Goal: Transaction & Acquisition: Purchase product/service

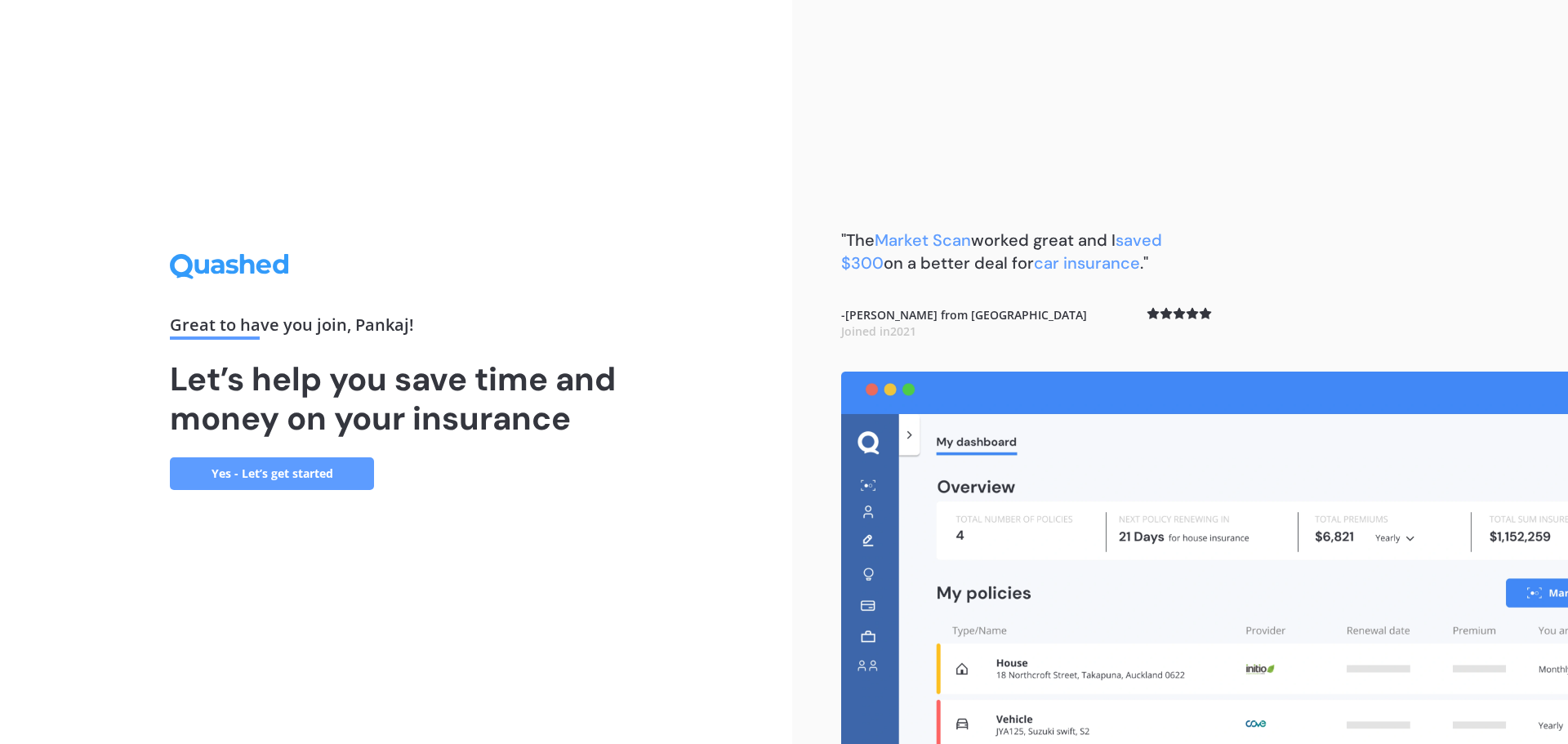
click at [236, 472] on link "Yes - Let’s get started" at bounding box center [272, 473] width 204 height 33
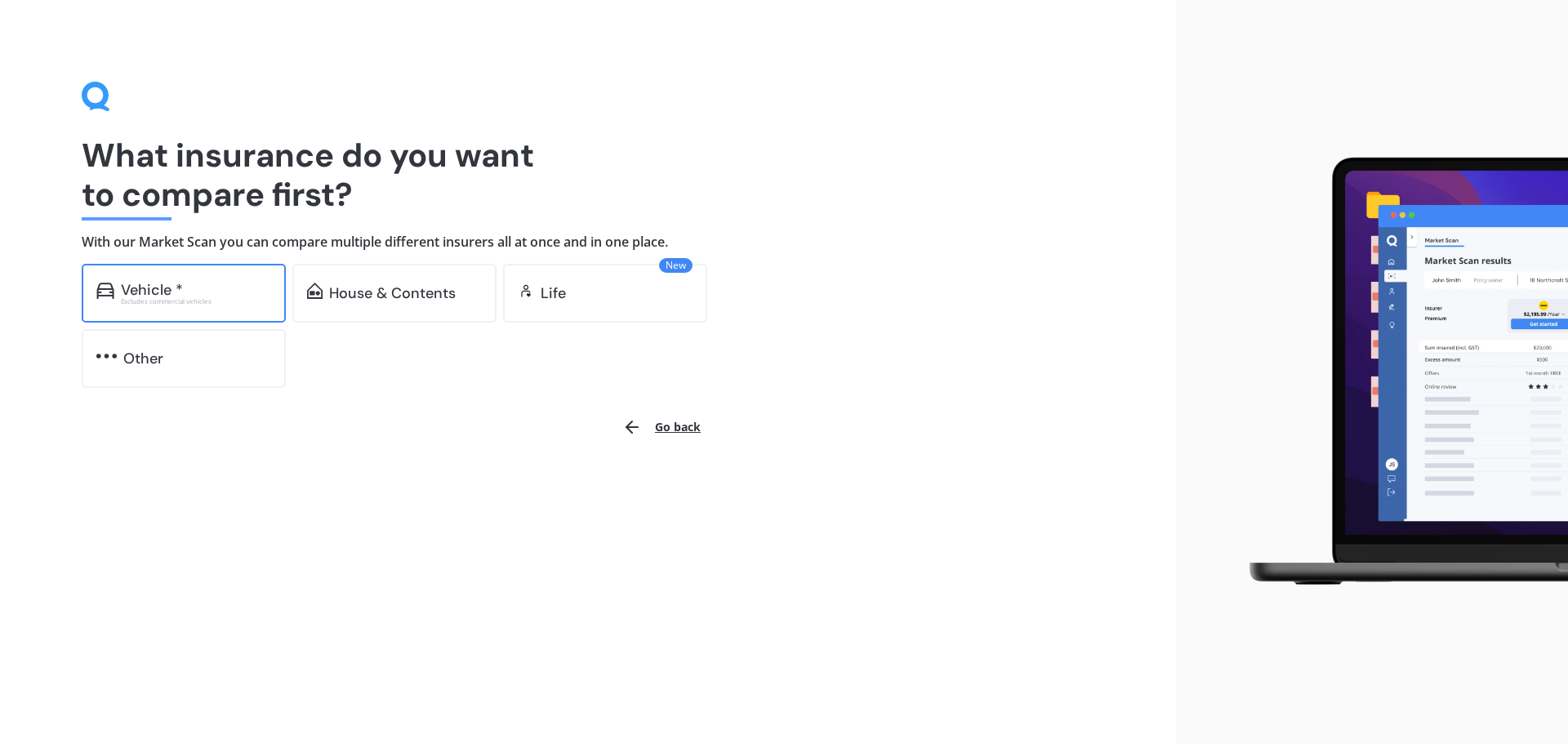
click at [160, 292] on div "Vehicle *" at bounding box center [151, 290] width 62 height 16
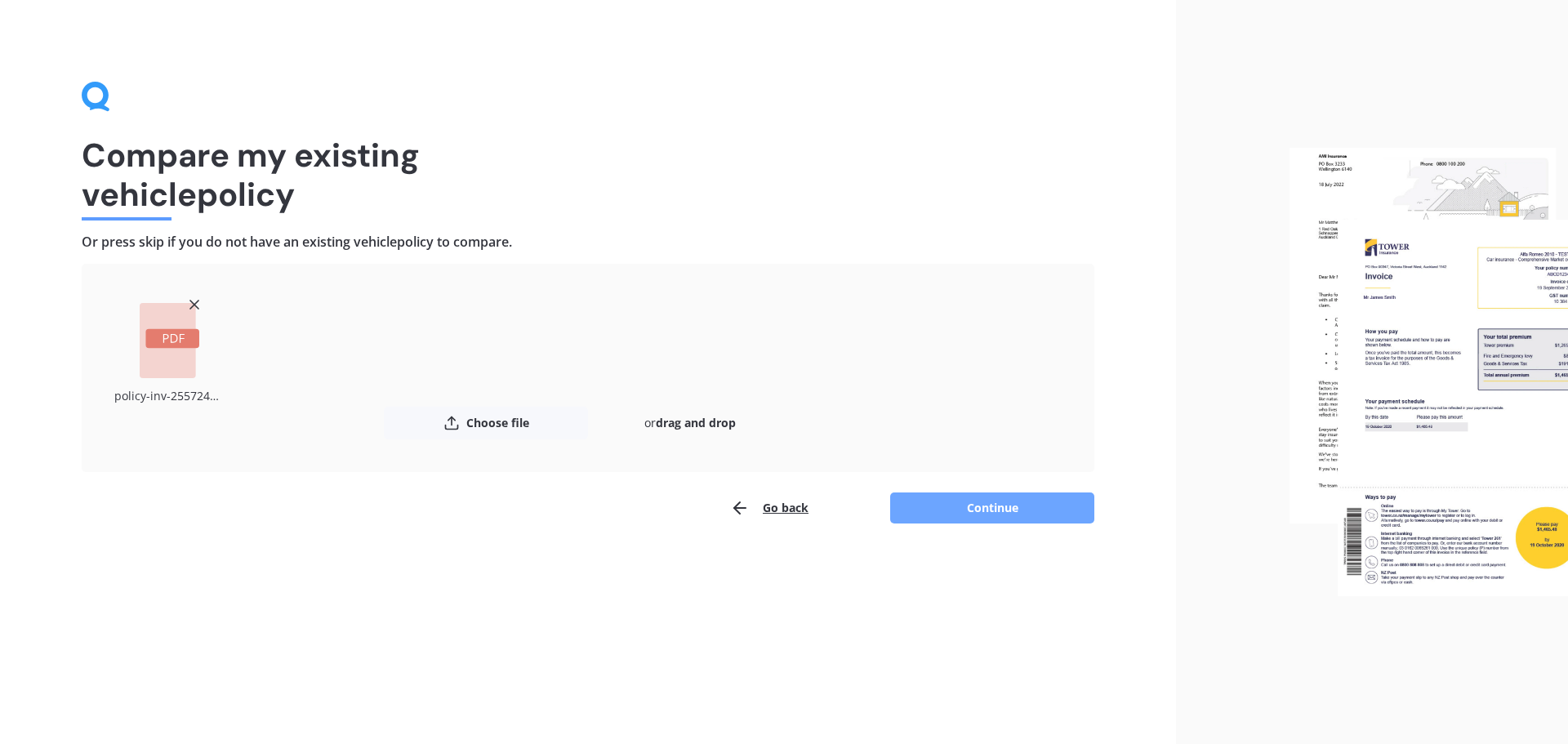
click at [1001, 512] on button "Continue" at bounding box center [992, 508] width 204 height 31
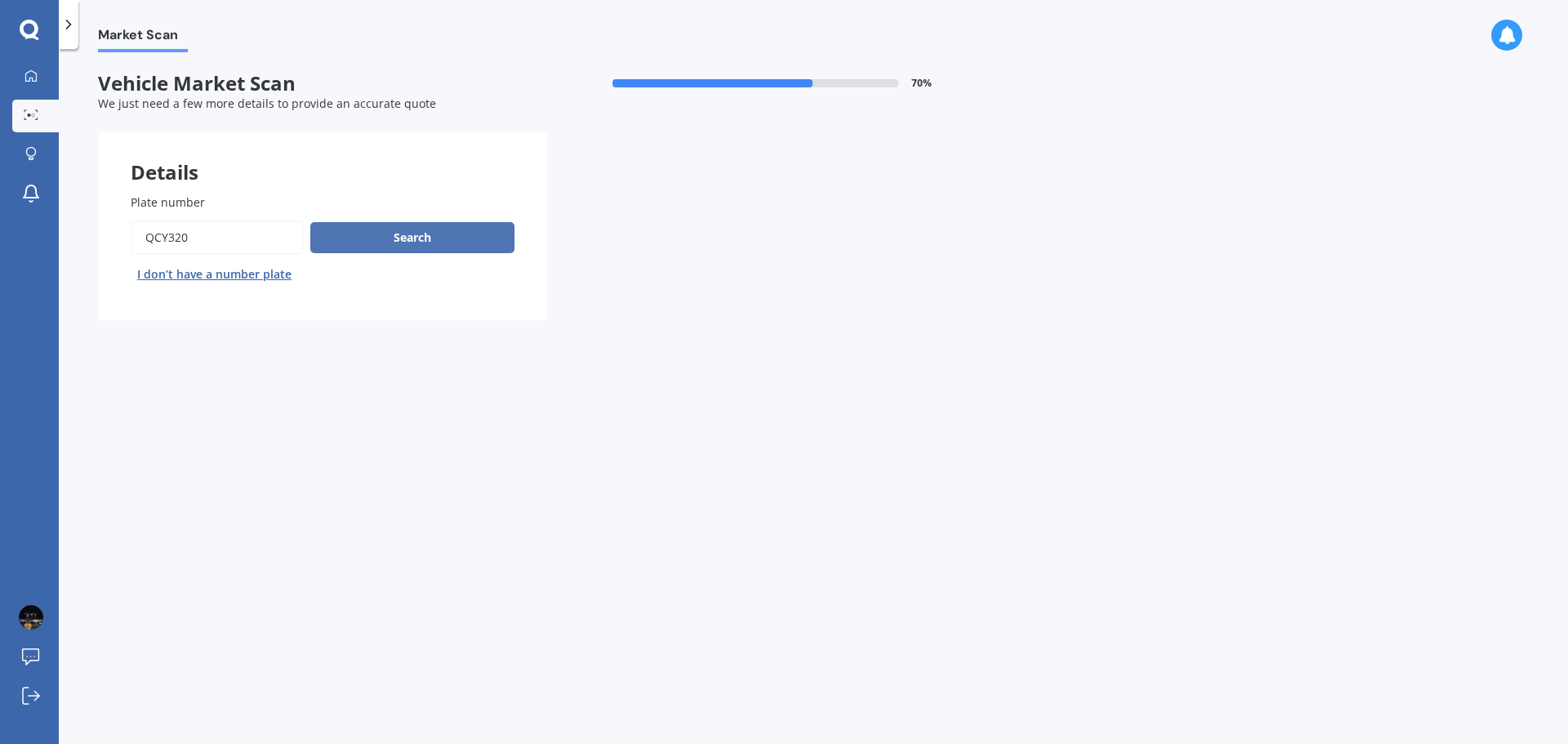
click at [409, 237] on button "Search" at bounding box center [412, 237] width 204 height 31
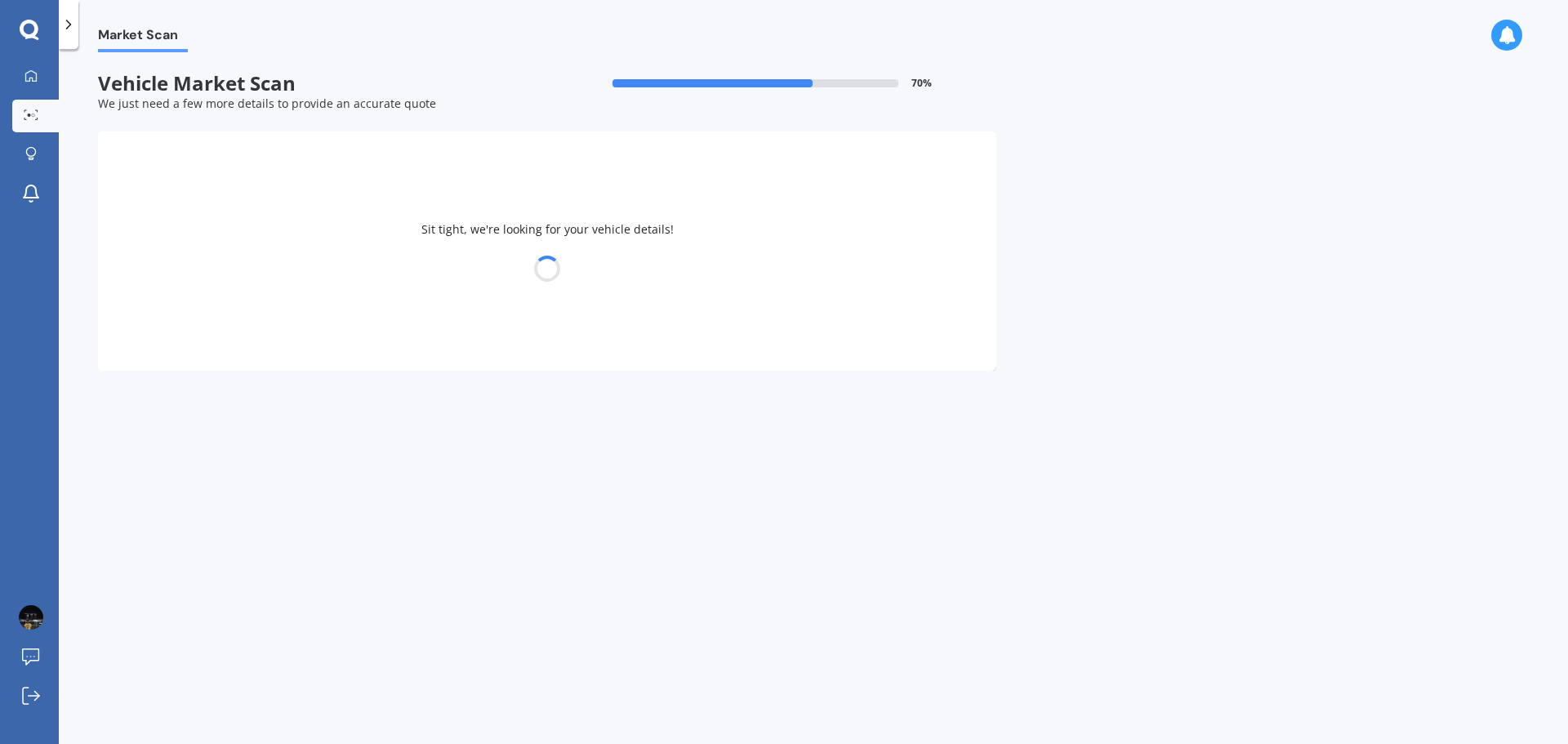
select select "TOYOTA"
select select "AQUA"
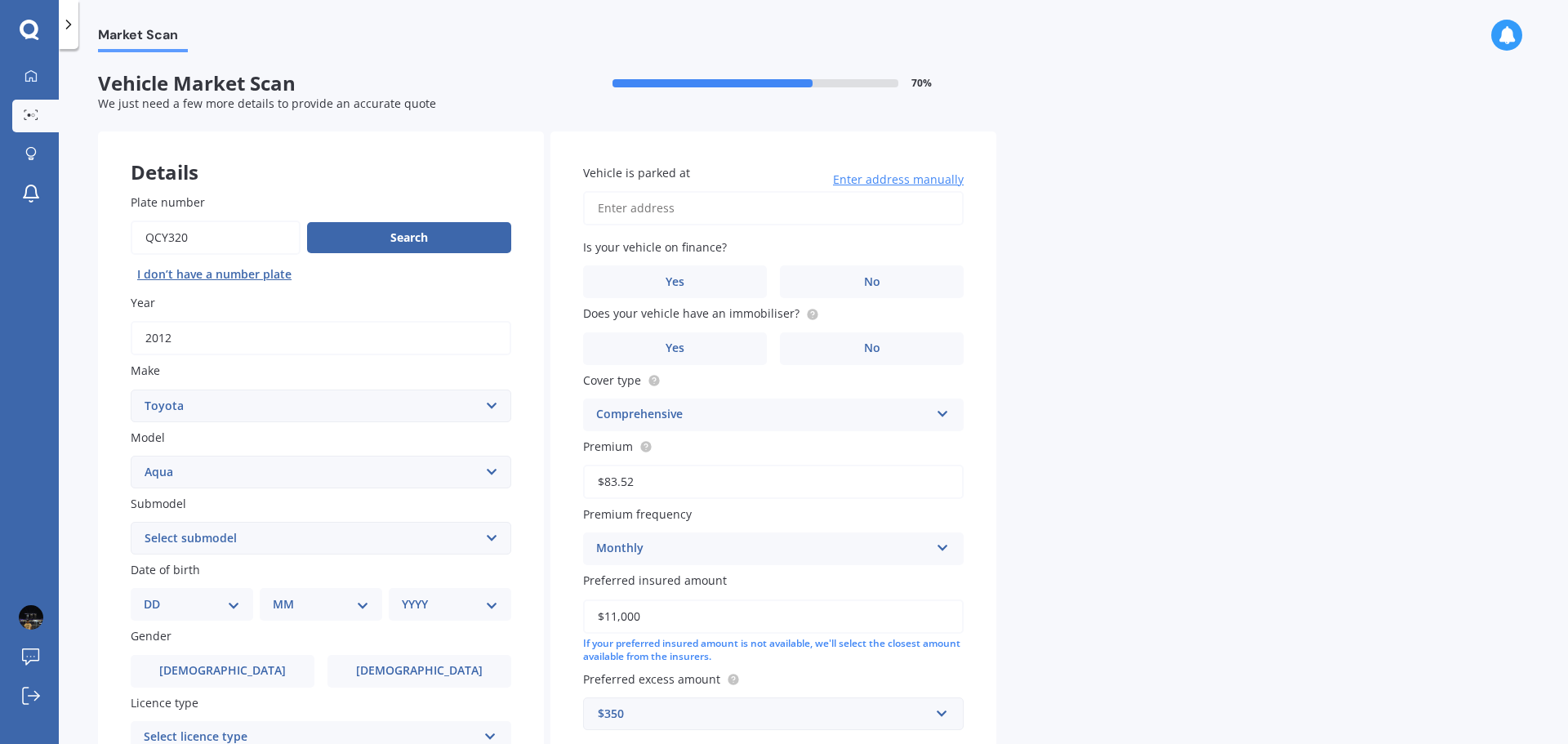
click at [648, 207] on input "Vehicle is parked at" at bounding box center [773, 208] width 380 height 34
type input "[STREET_ADDRESS]"
click at [859, 283] on label "No" at bounding box center [871, 282] width 183 height 33
click at [0, 0] on input "No" at bounding box center [0, 0] width 0 height 0
click at [883, 343] on label "No" at bounding box center [871, 349] width 183 height 33
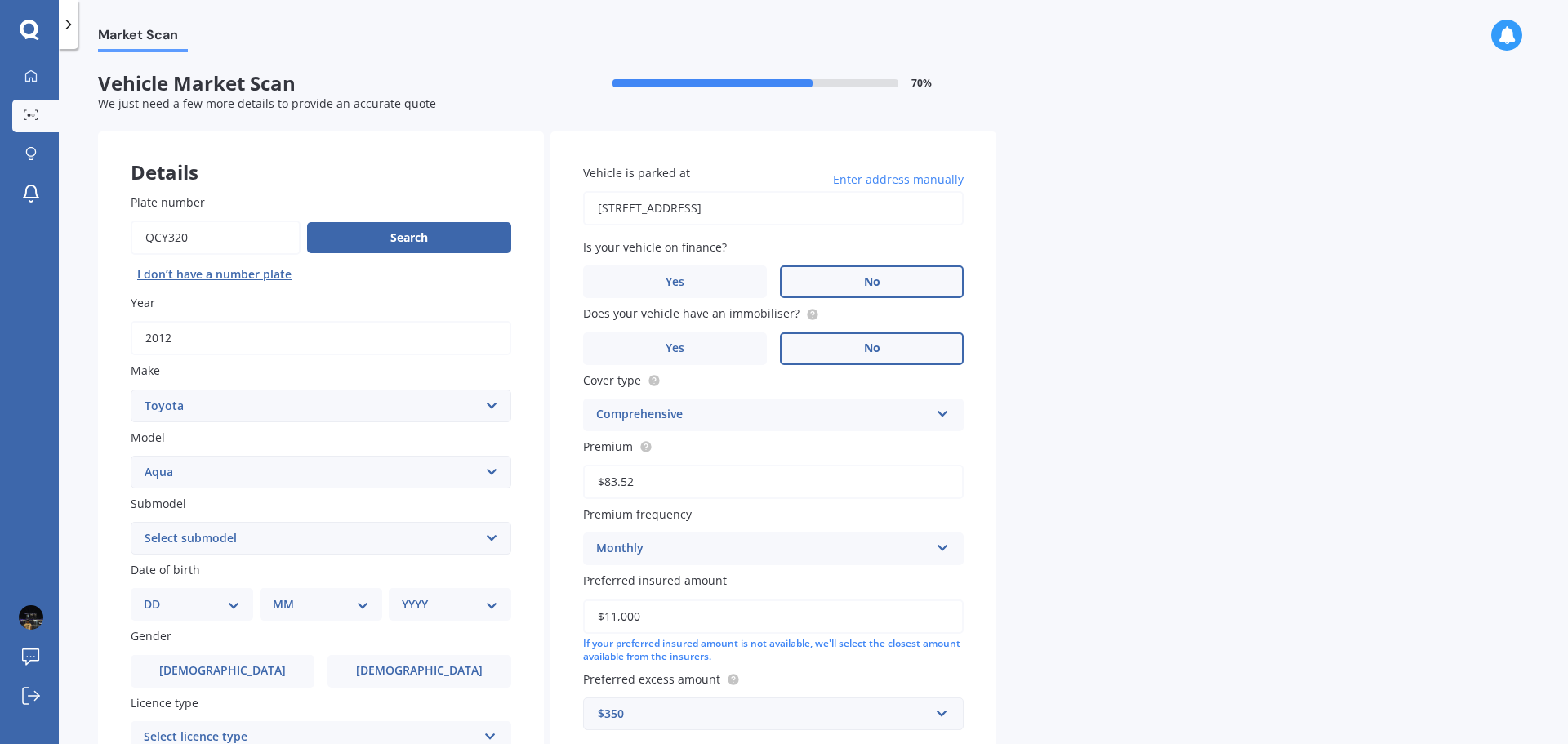
click at [0, 0] on input "No" at bounding box center [0, 0] width 0 height 0
drag, startPoint x: 699, startPoint y: 341, endPoint x: 765, endPoint y: 352, distance: 66.9
click at [699, 340] on label "Yes" at bounding box center [674, 349] width 183 height 33
click at [0, 0] on input "Yes" at bounding box center [0, 0] width 0 height 0
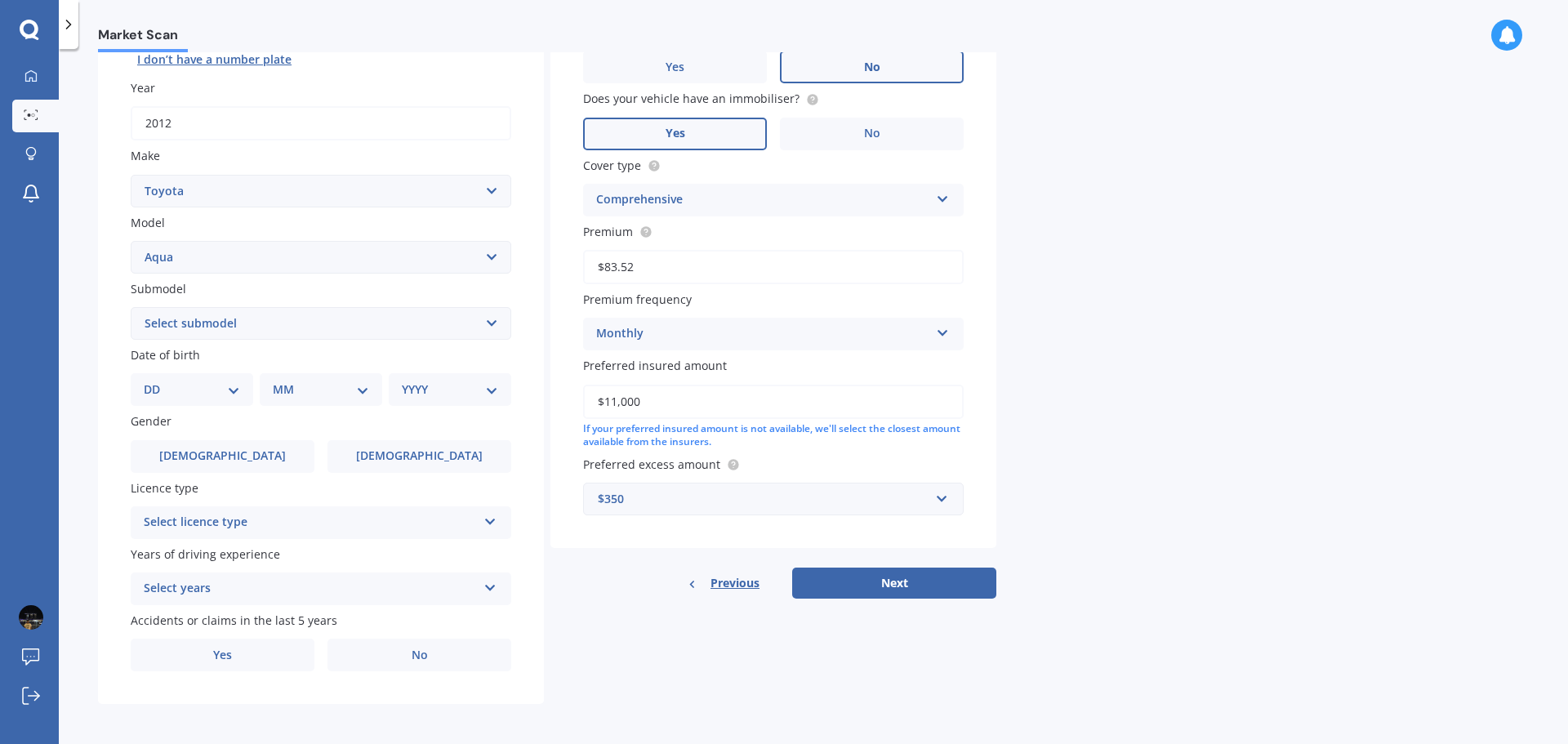
scroll to position [217, 0]
click at [209, 389] on select "DD 01 02 03 04 05 06 07 08 09 10 11 12 13 14 15 16 17 18 19 20 21 22 23 24 25 2…" at bounding box center [192, 387] width 97 height 18
click at [208, 389] on select "DD 01 02 03 04 05 06 07 08 09 10 11 12 13 14 15 16 17 18 19 20 21 22 23 24 25 2…" at bounding box center [192, 387] width 97 height 18
click at [204, 387] on select "DD 01 02 03 04 05 06 07 08 09 10 11 12 13 14 15 16 17 18 19 20 21 22 23 24 25 2…" at bounding box center [192, 387] width 97 height 18
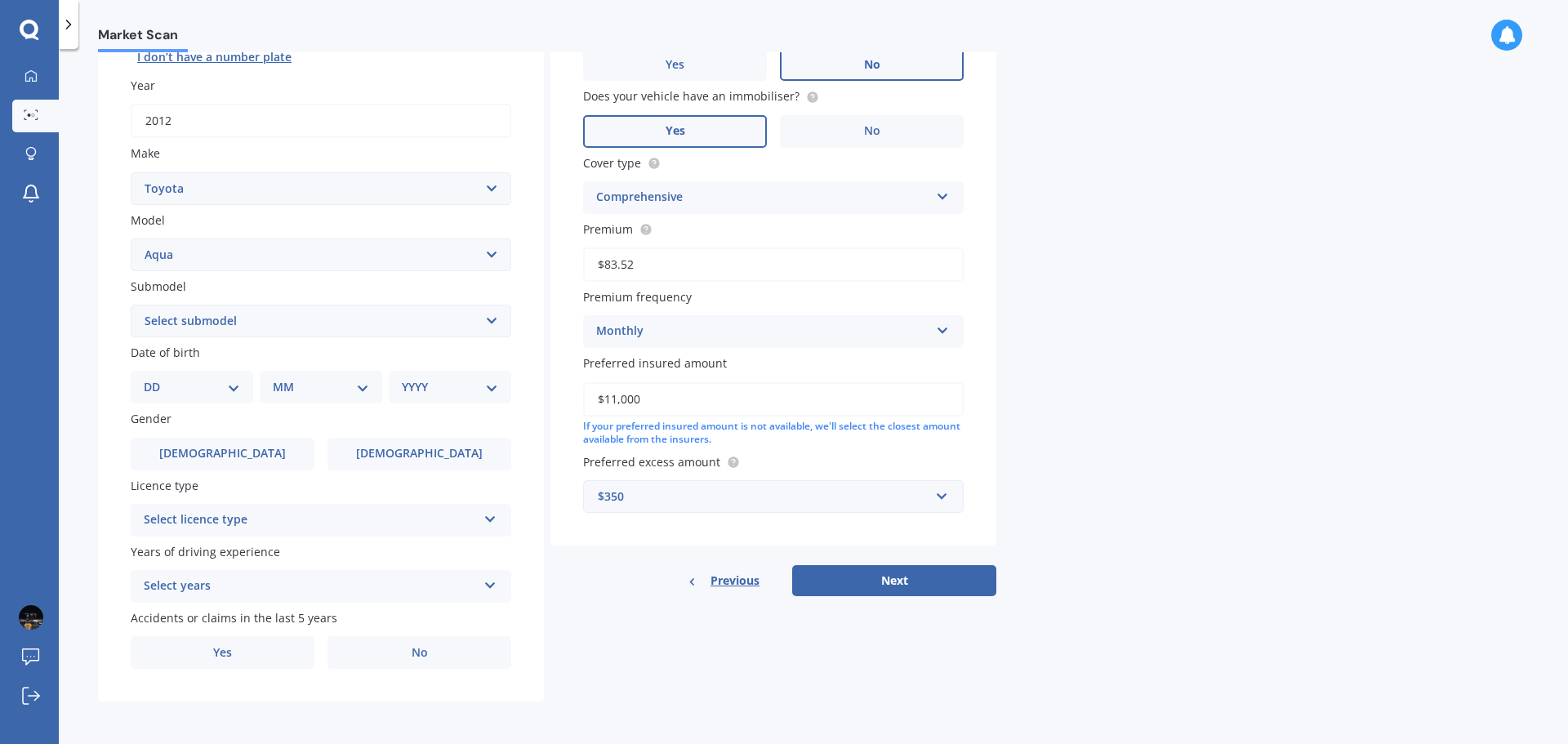
click at [204, 387] on select "DD 01 02 03 04 05 06 07 08 09 10 11 12 13 14 15 16 17 18 19 20 21 22 23 24 25 2…" at bounding box center [192, 387] width 97 height 18
select select "15"
click at [327, 394] on select "MM 01 02 03 04 05 06 07 08 09 10 11 12" at bounding box center [324, 387] width 89 height 18
click at [279, 378] on select "MM 01 02 03 04 05 06 07 08 09 10 11 12" at bounding box center [324, 387] width 89 height 18
click at [315, 392] on select "MM 01 02 03 04 05 06 07 08 09 10 11 12" at bounding box center [324, 387] width 89 height 18
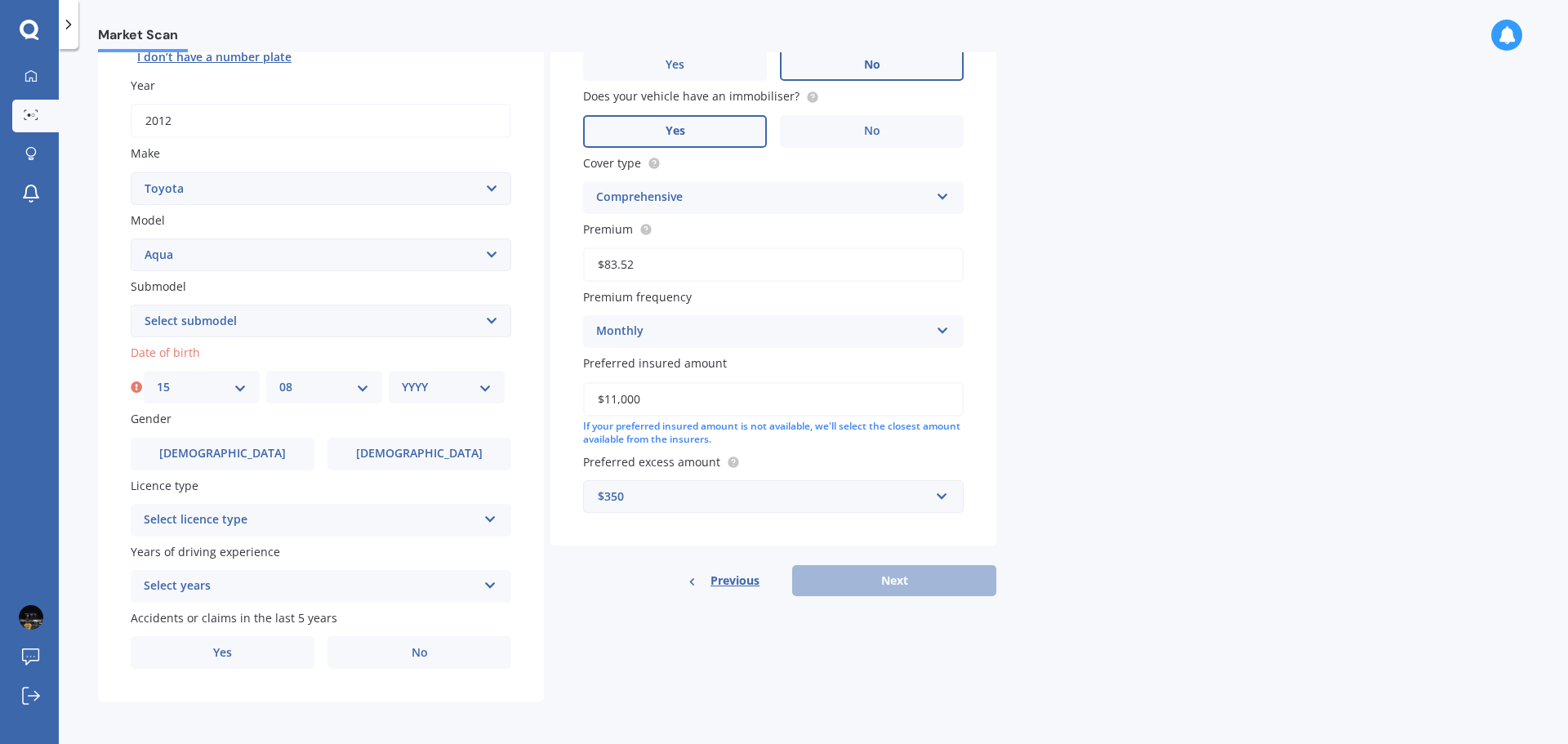
select select "09"
click at [279, 378] on select "MM 01 02 03 04 05 06 07 08 09 10 11 12" at bounding box center [324, 387] width 89 height 18
click at [416, 380] on select "YYYY 2025 2024 2023 2022 2021 2020 2019 2018 2017 2016 2015 2014 2013 2012 2011…" at bounding box center [446, 387] width 89 height 18
select select "1985"
click at [402, 378] on select "YYYY 2025 2024 2023 2022 2021 2020 2019 2018 2017 2016 2015 2014 2013 2012 2011…" at bounding box center [446, 387] width 89 height 18
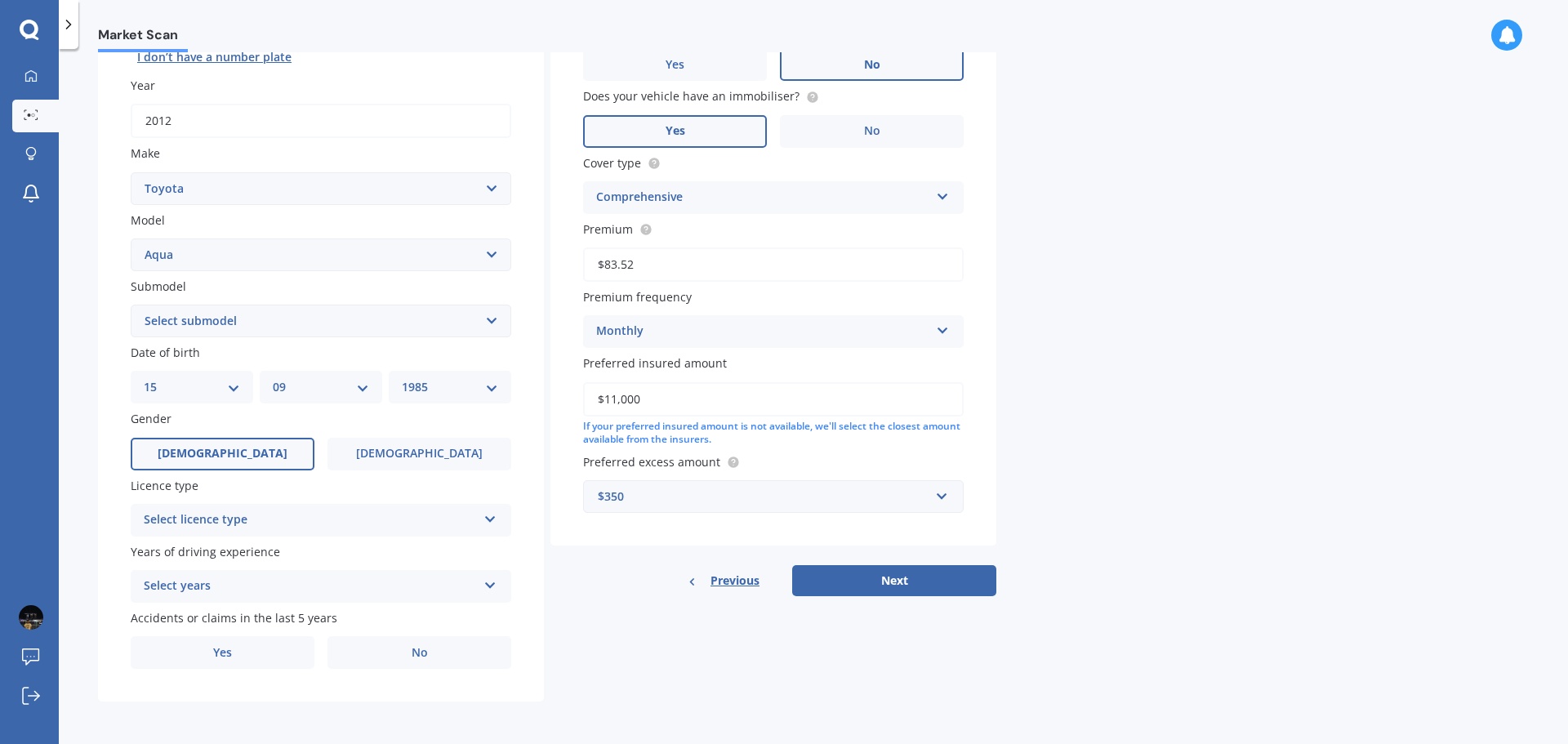
click at [271, 460] on label "[DEMOGRAPHIC_DATA]" at bounding box center [222, 453] width 183 height 33
click at [0, 0] on input "[DEMOGRAPHIC_DATA]" at bounding box center [0, 0] width 0 height 0
click at [289, 522] on div "Select licence type" at bounding box center [310, 520] width 334 height 20
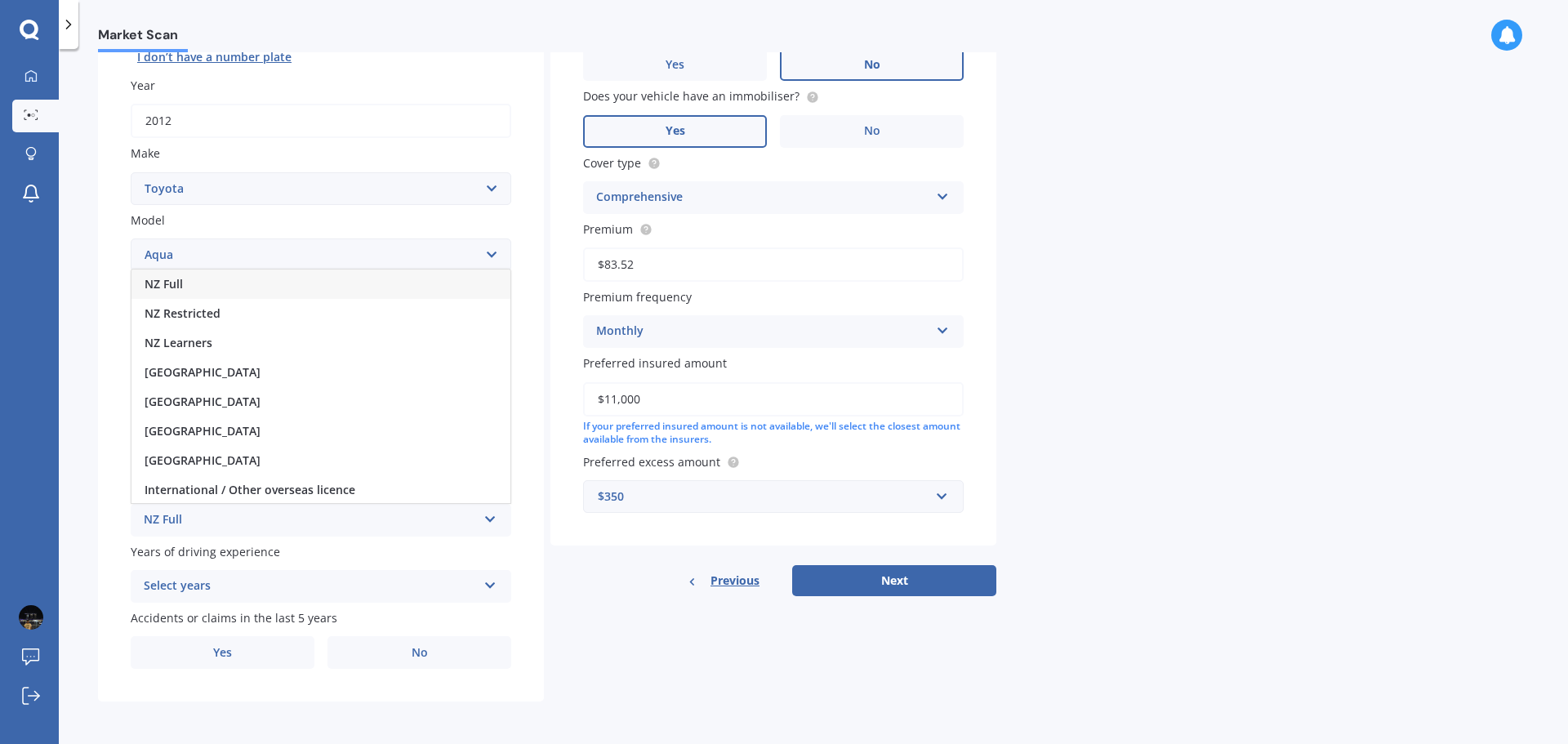
click at [202, 286] on div "NZ Full" at bounding box center [321, 283] width 379 height 30
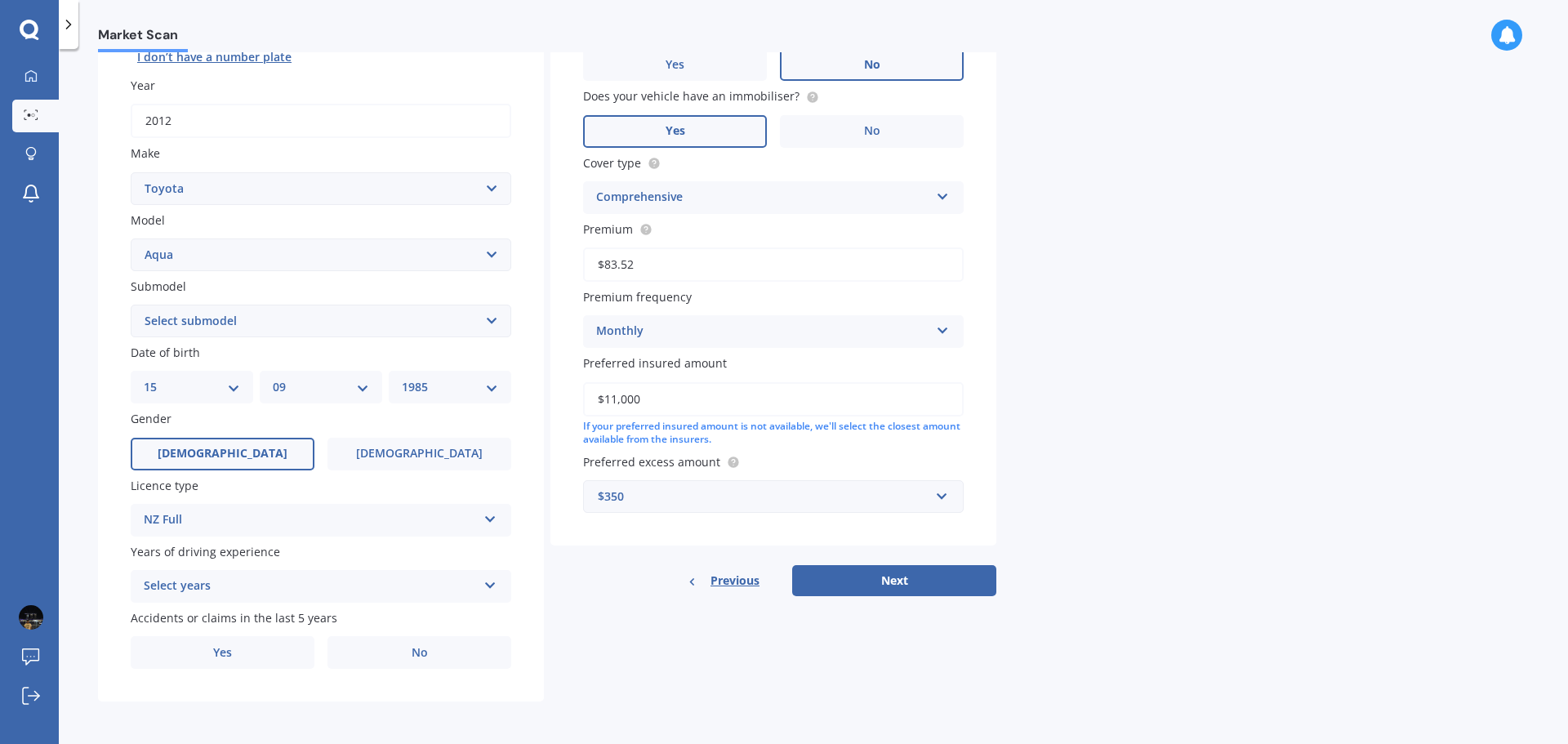
click at [231, 587] on div "Select years" at bounding box center [310, 587] width 334 height 20
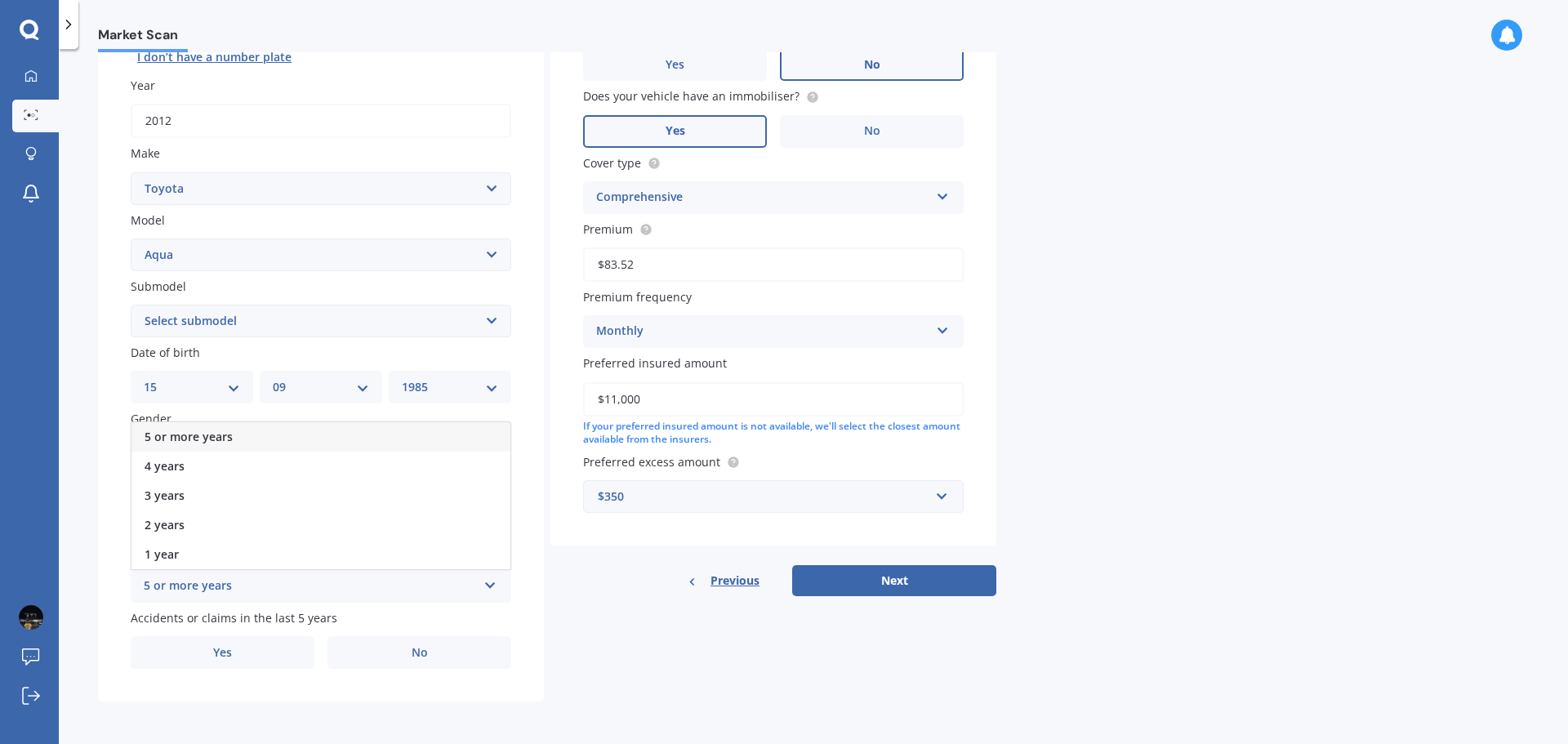
click at [199, 434] on span "5 or more years" at bounding box center [189, 435] width 89 height 15
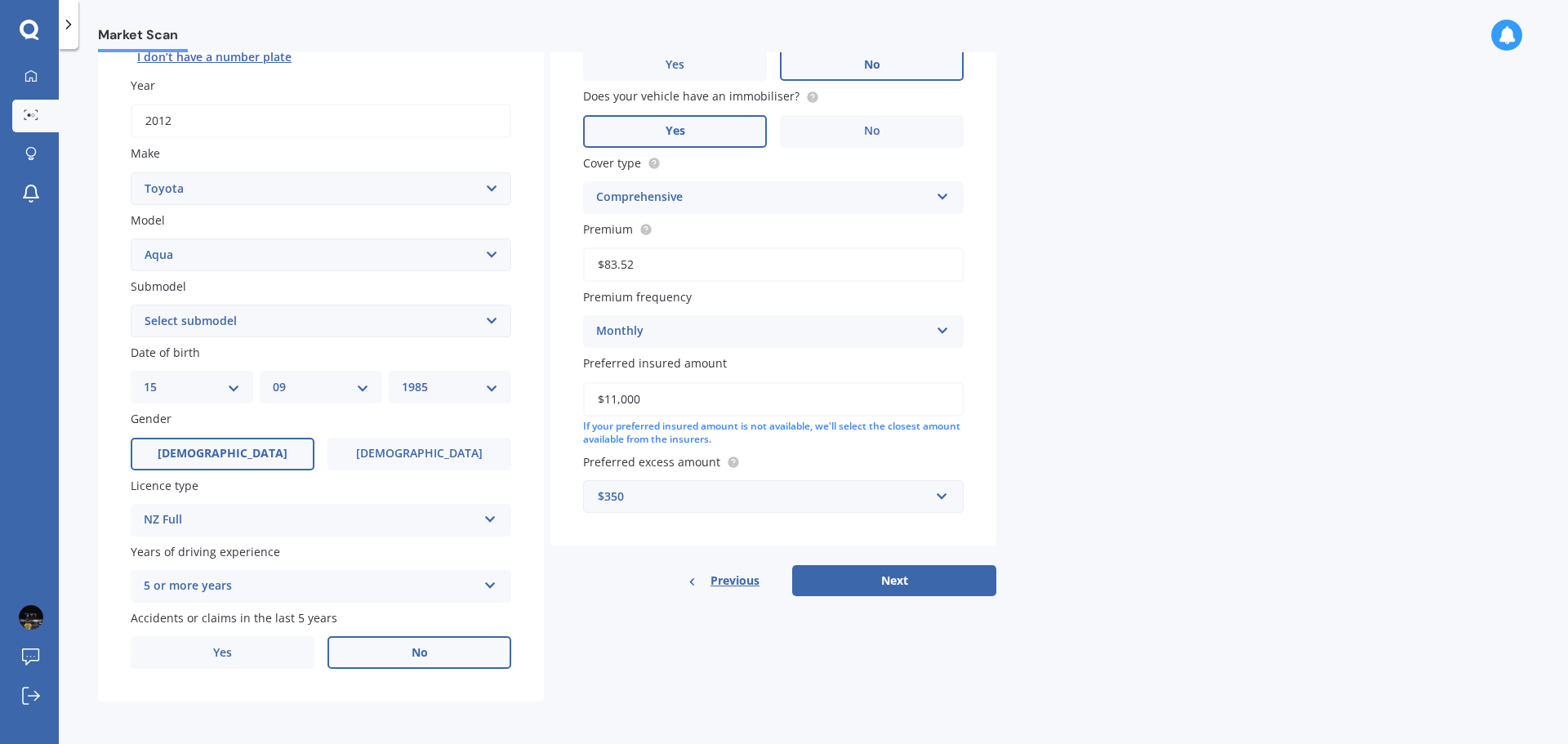
click at [436, 655] on label "No" at bounding box center [419, 652] width 183 height 33
click at [0, 0] on input "No" at bounding box center [0, 0] width 0 height 0
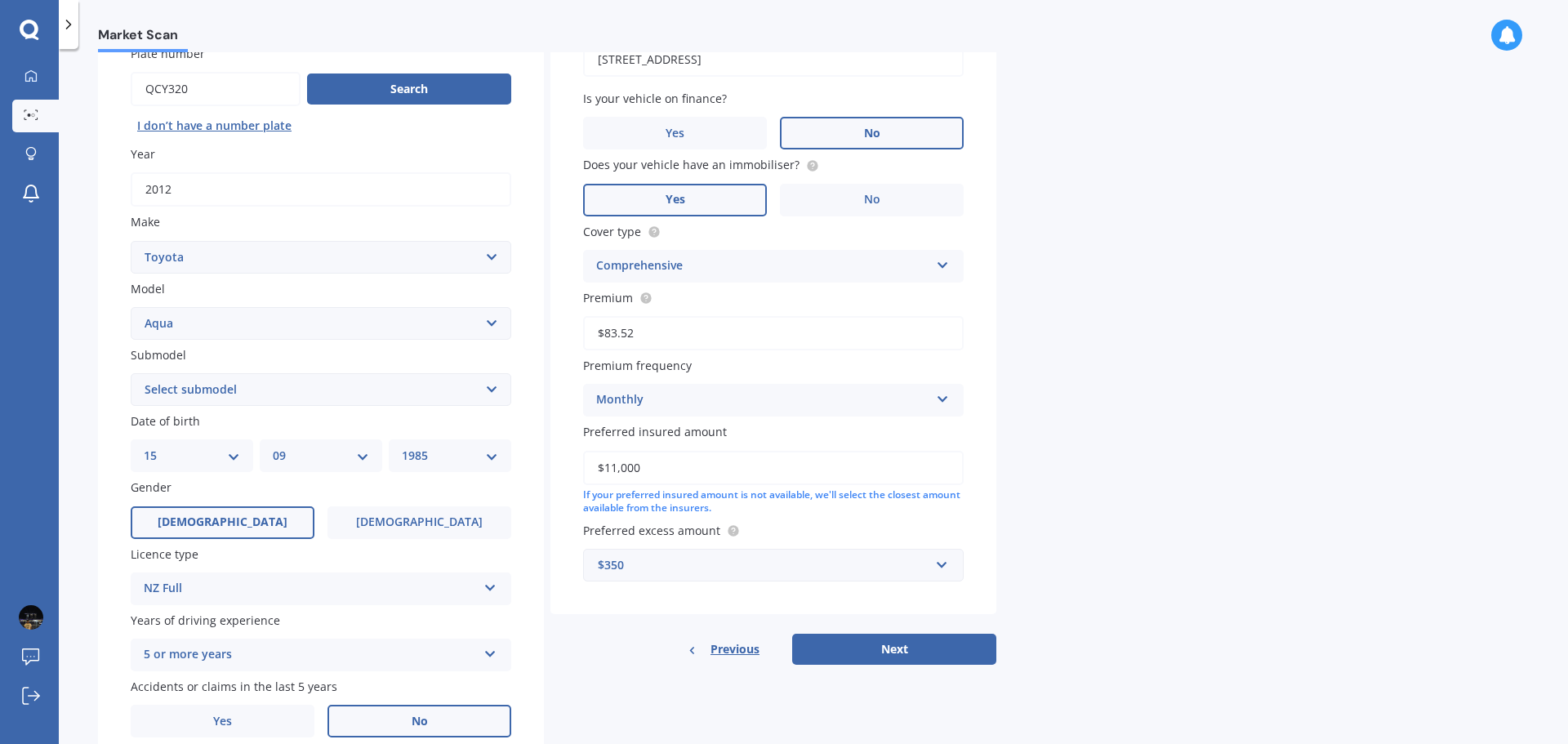
click at [198, 387] on select "Select submodel Hatchback Hybrid" at bounding box center [320, 389] width 380 height 33
click at [197, 389] on select "Select submodel Hatchback Hybrid" at bounding box center [320, 390] width 380 height 33
select select "HYBRID"
click at [131, 374] on select "Select submodel Hatchback Hybrid" at bounding box center [320, 390] width 380 height 33
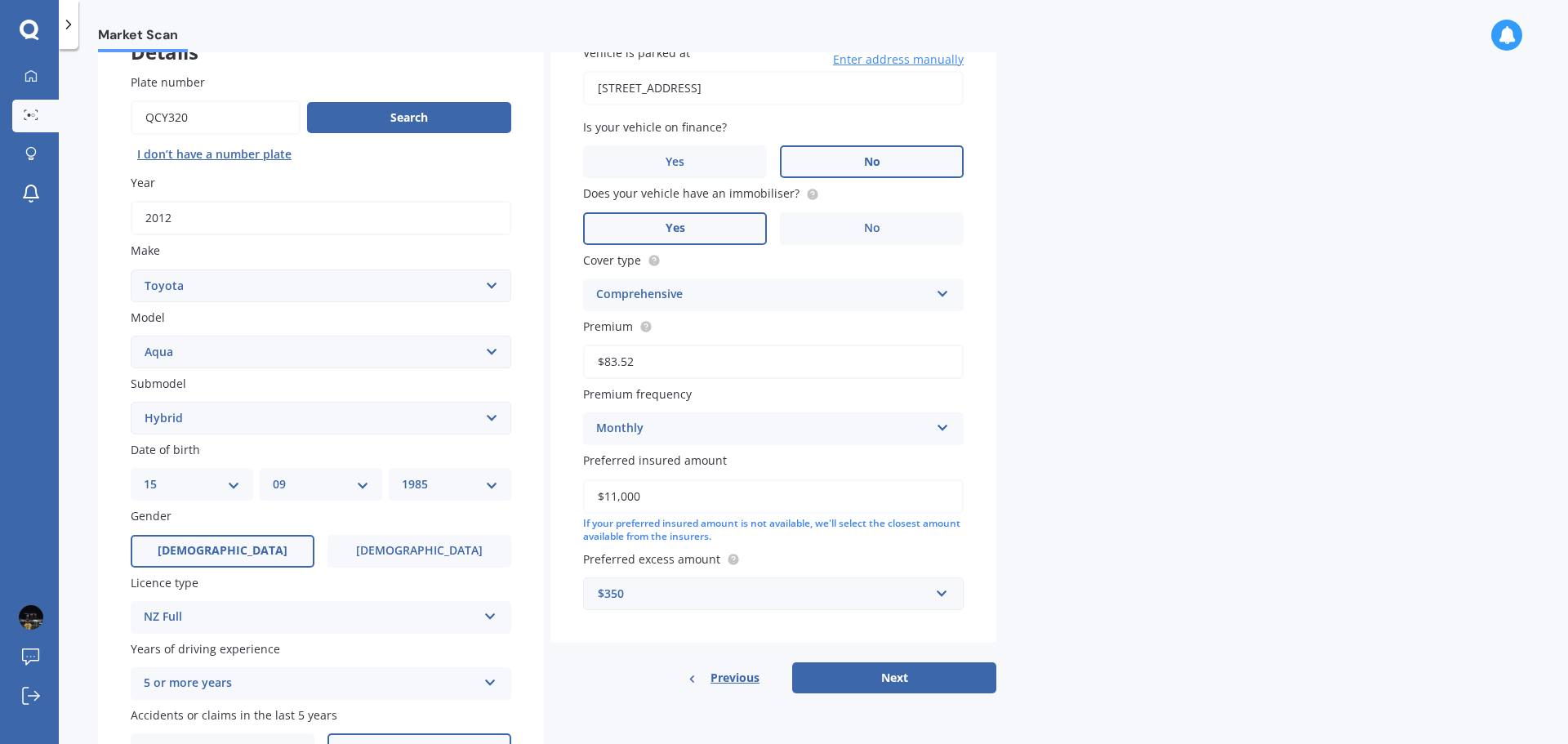
scroll to position [217, 0]
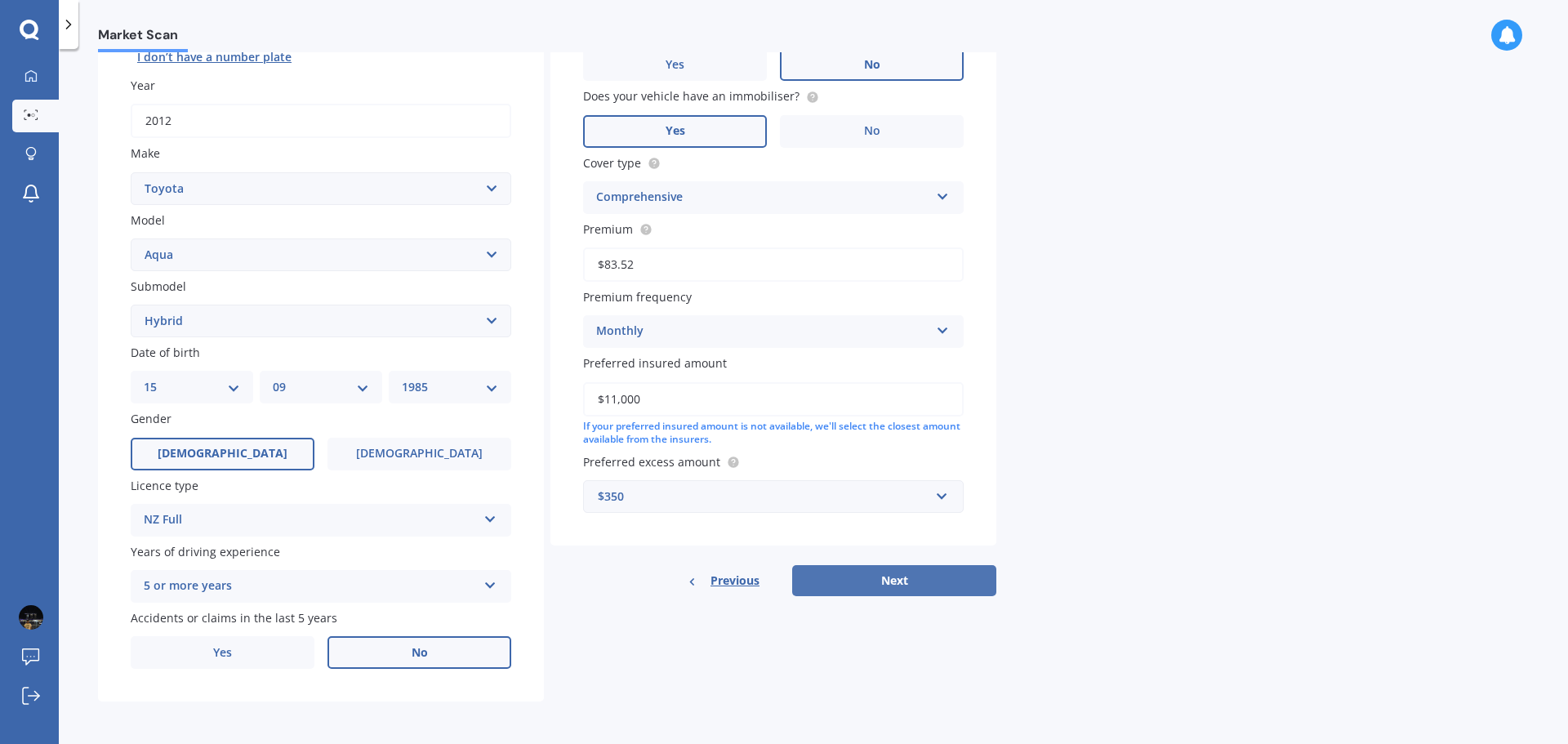
click at [894, 576] on button "Next" at bounding box center [894, 580] width 204 height 31
select select "15"
select select "09"
select select "1985"
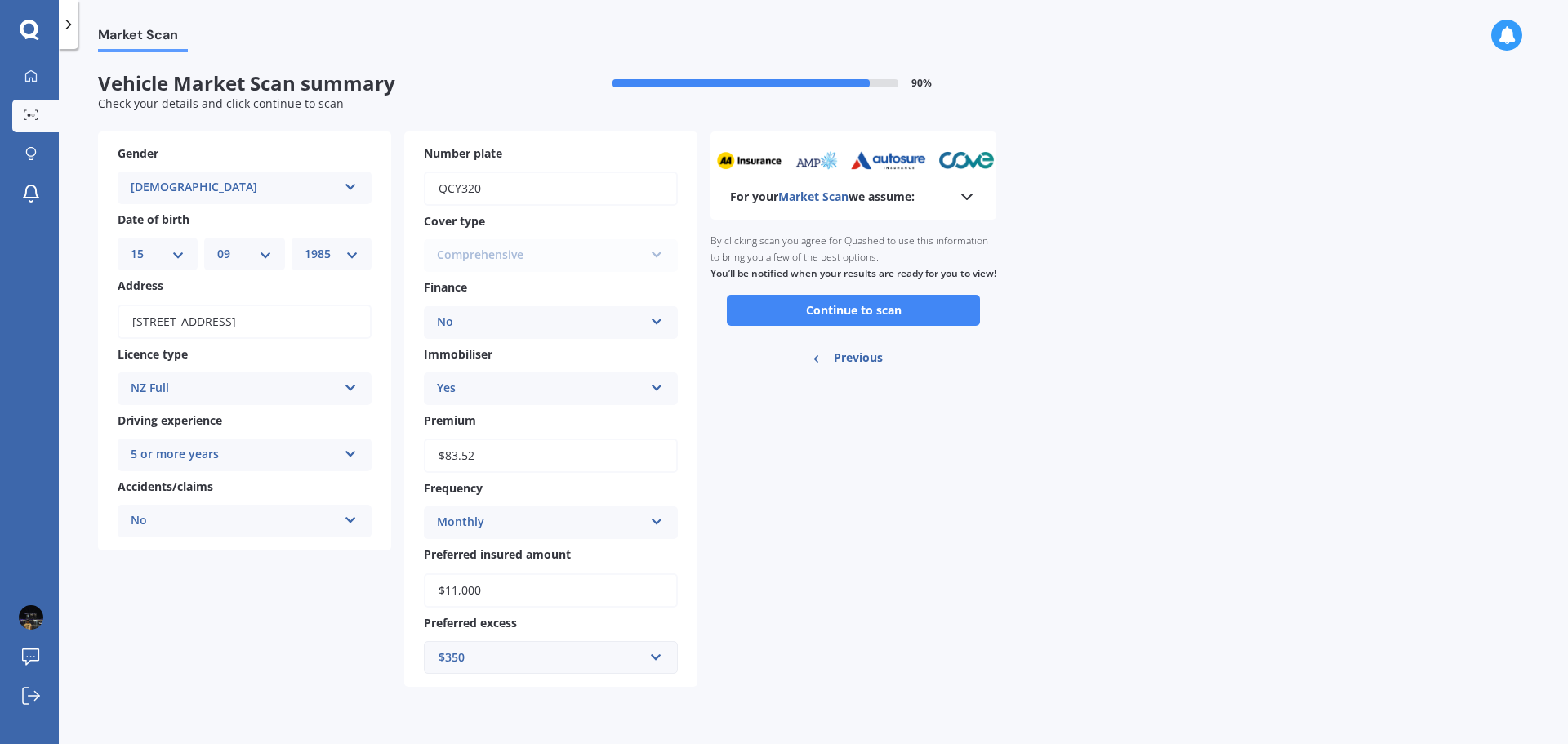
scroll to position [0, 0]
click at [837, 326] on button "Continue to scan" at bounding box center [853, 310] width 253 height 31
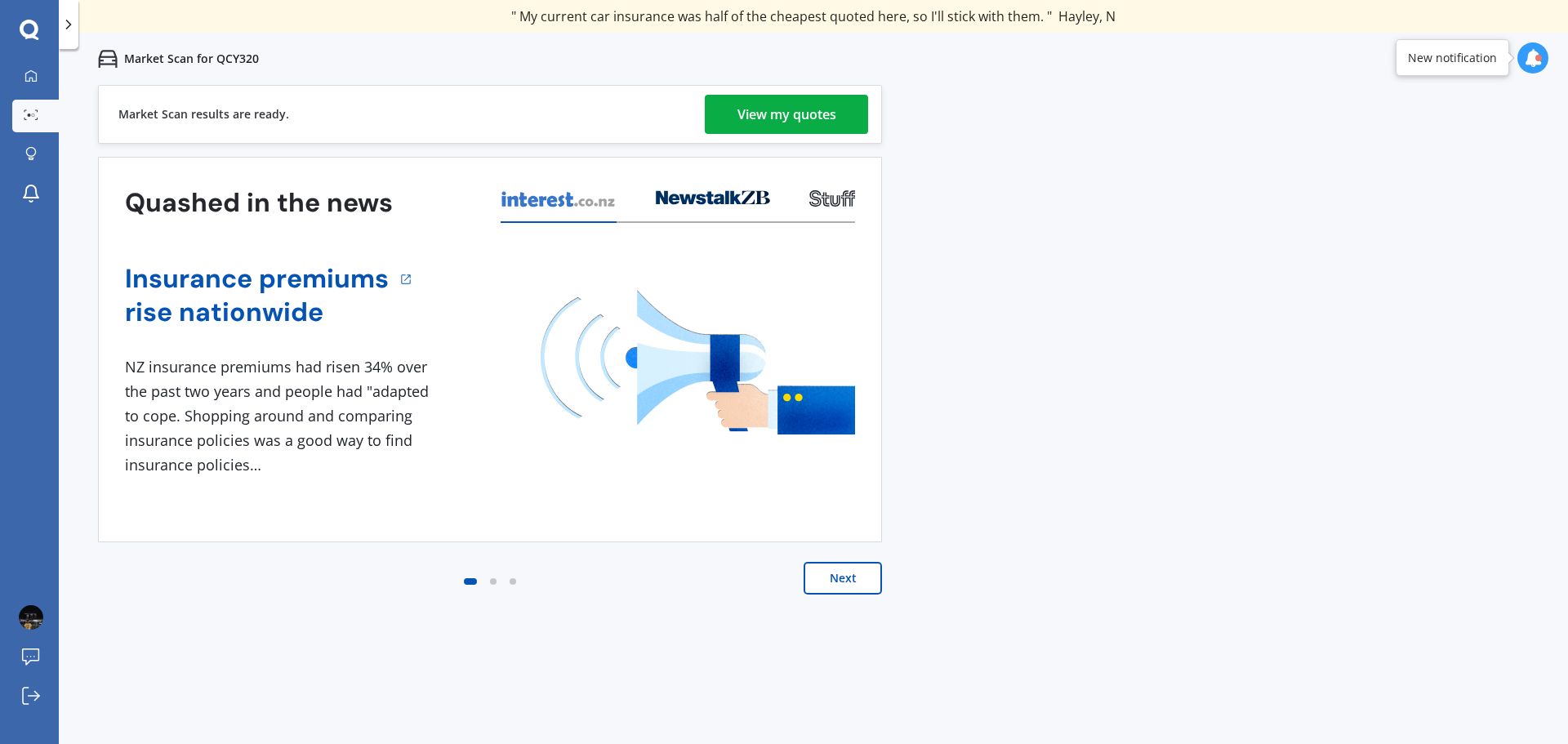
click at [791, 103] on div "View my quotes" at bounding box center [786, 114] width 98 height 39
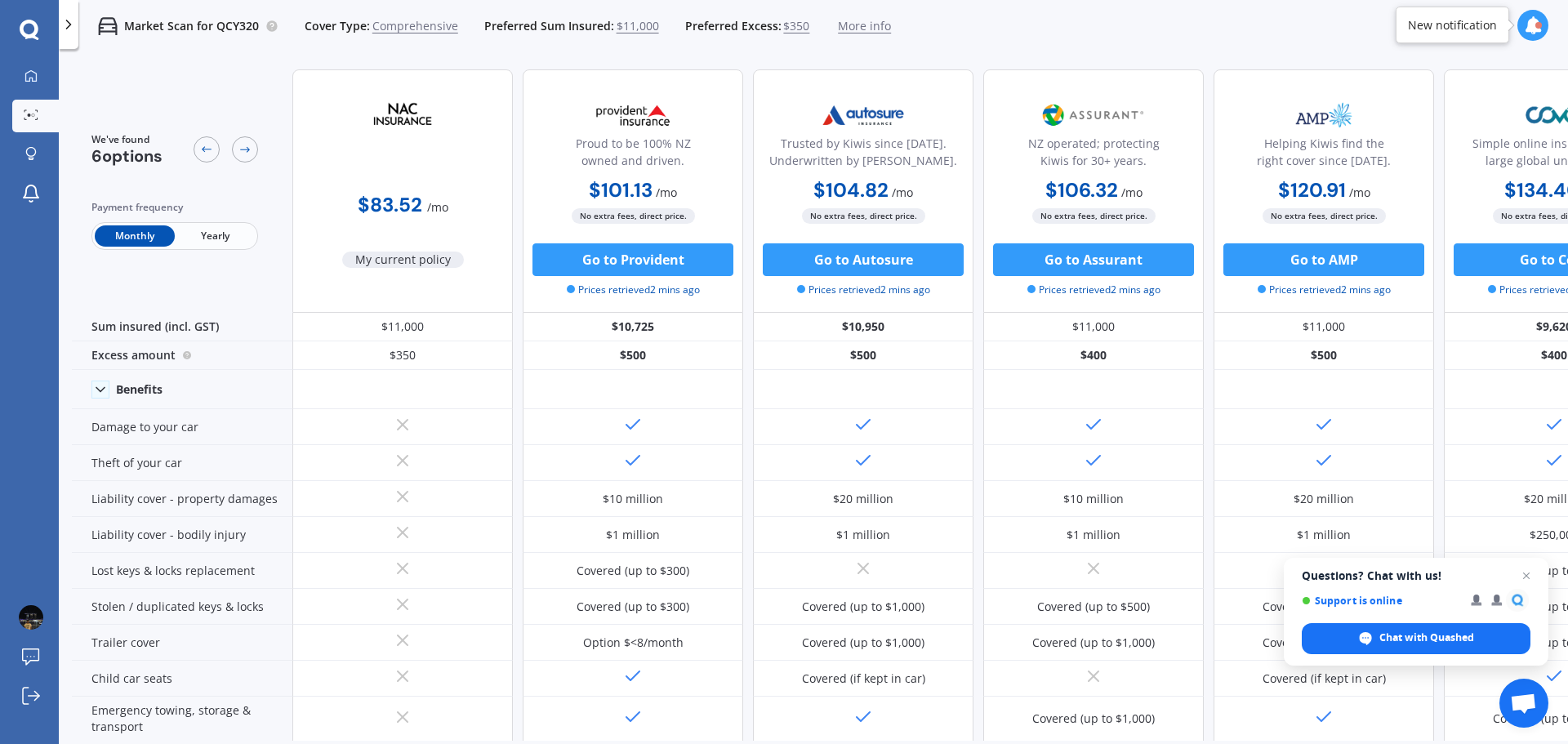
drag, startPoint x: 1406, startPoint y: 729, endPoint x: 1420, endPoint y: 733, distance: 14.6
click at [1442, 732] on div "We've found 6 options Payment frequency Monthly Yearly $83.52 / mo My current p…" at bounding box center [819, 398] width 1496 height 684
click at [230, 246] on div "Monthly Yearly" at bounding box center [174, 235] width 166 height 28
click at [230, 236] on span "Yearly" at bounding box center [214, 236] width 80 height 21
click at [143, 246] on span "Monthly" at bounding box center [134, 236] width 80 height 21
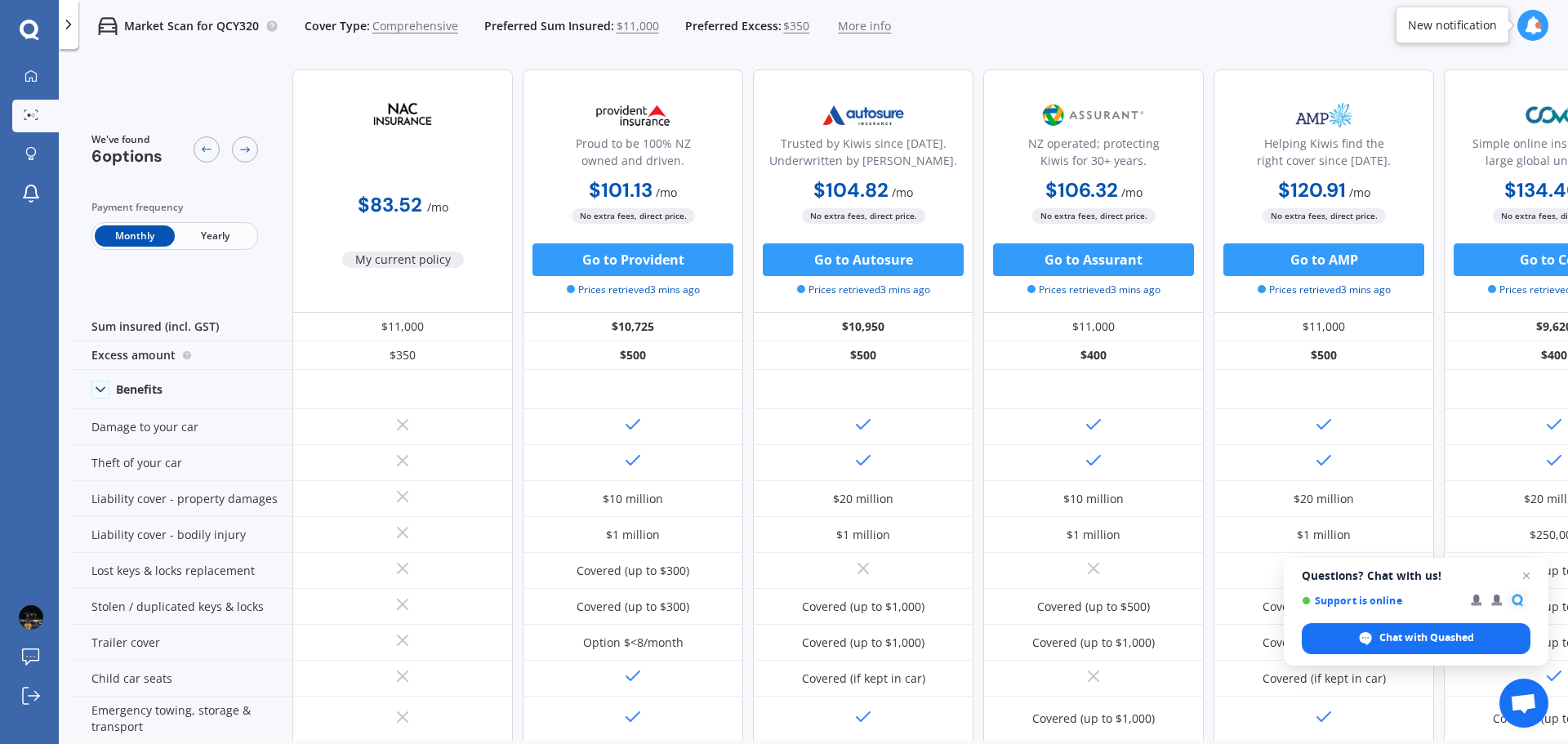
click at [211, 238] on span "Yearly" at bounding box center [214, 236] width 80 height 21
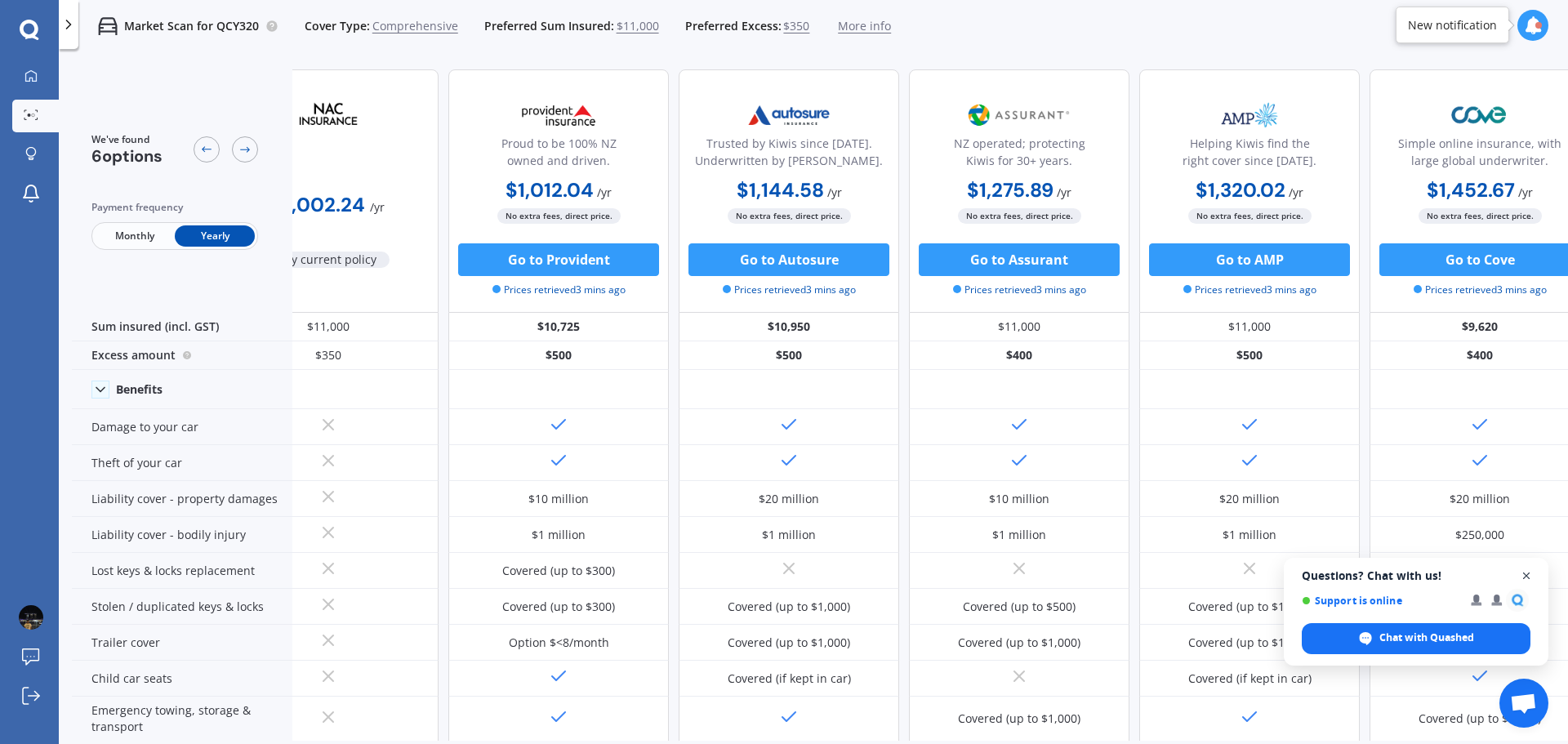
click at [1521, 574] on span "Open chat" at bounding box center [1526, 576] width 21 height 21
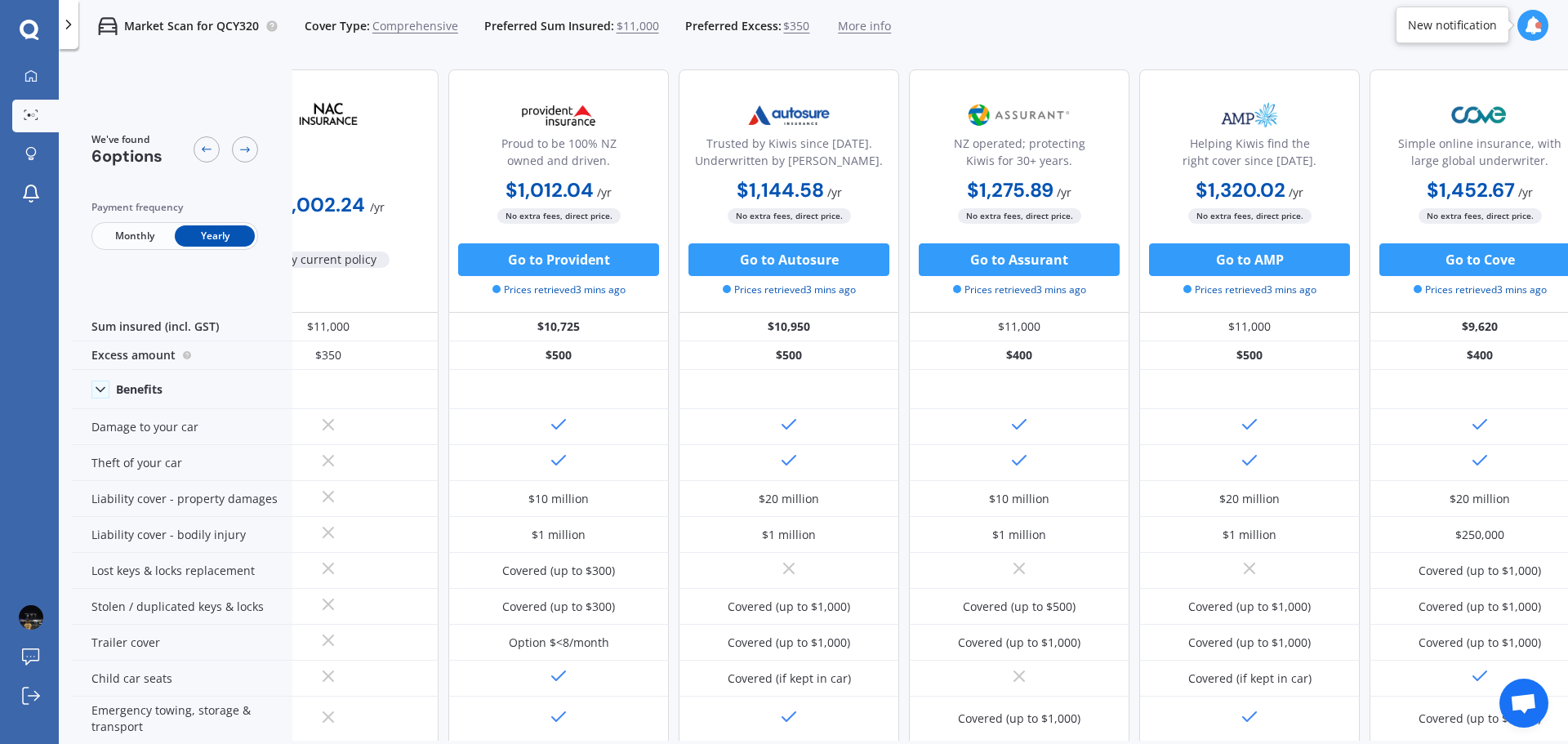
drag, startPoint x: 1416, startPoint y: 743, endPoint x: 1369, endPoint y: 741, distance: 47.0
click at [1369, 741] on div "We've found 6 options Payment frequency Monthly Yearly $1,002.24 / yr My curren…" at bounding box center [819, 426] width 1496 height 740
click at [1515, 694] on span "Open chat" at bounding box center [1523, 705] width 27 height 23
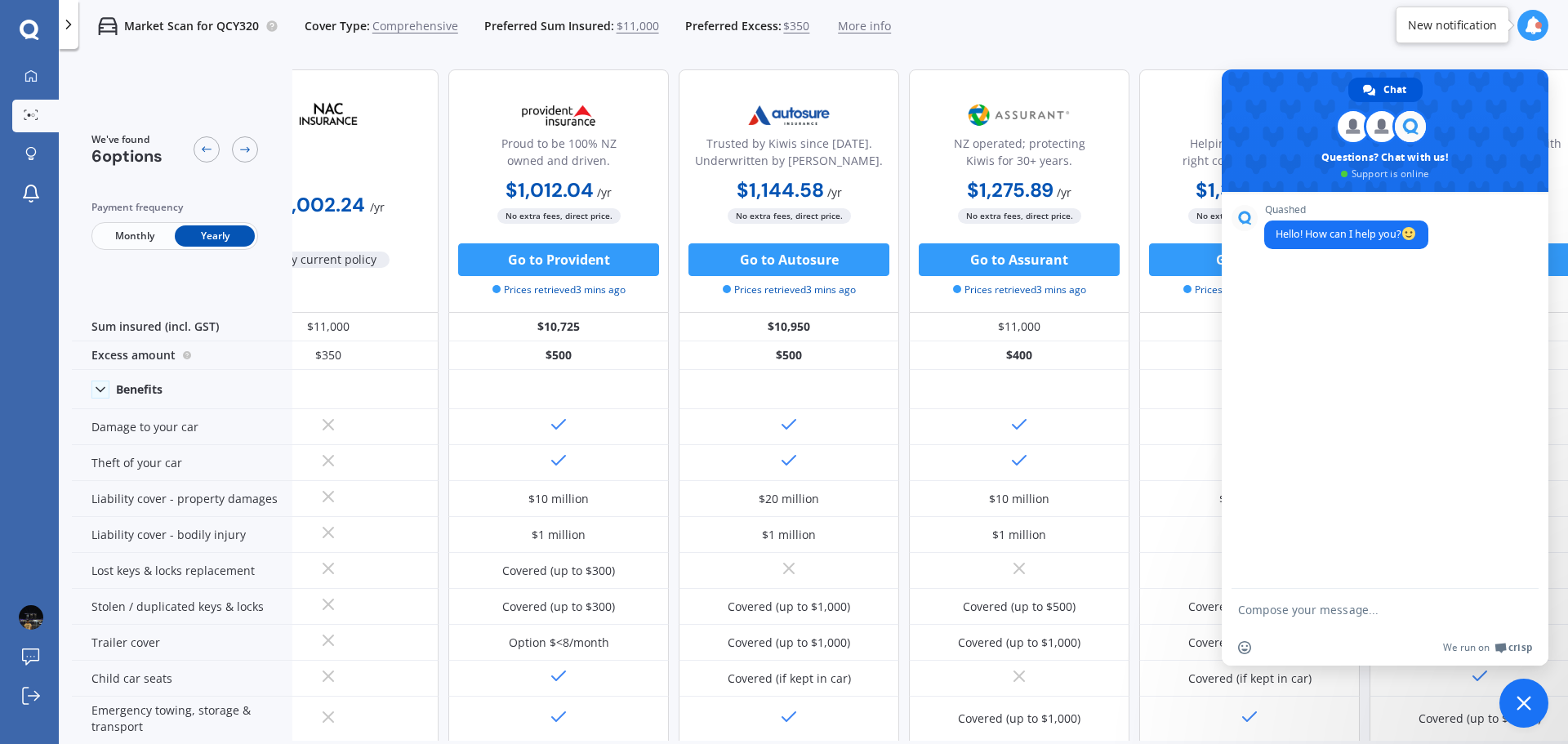
click at [1300, 607] on textarea "Compose your message..." at bounding box center [1369, 609] width 261 height 41
type textarea "Hi"
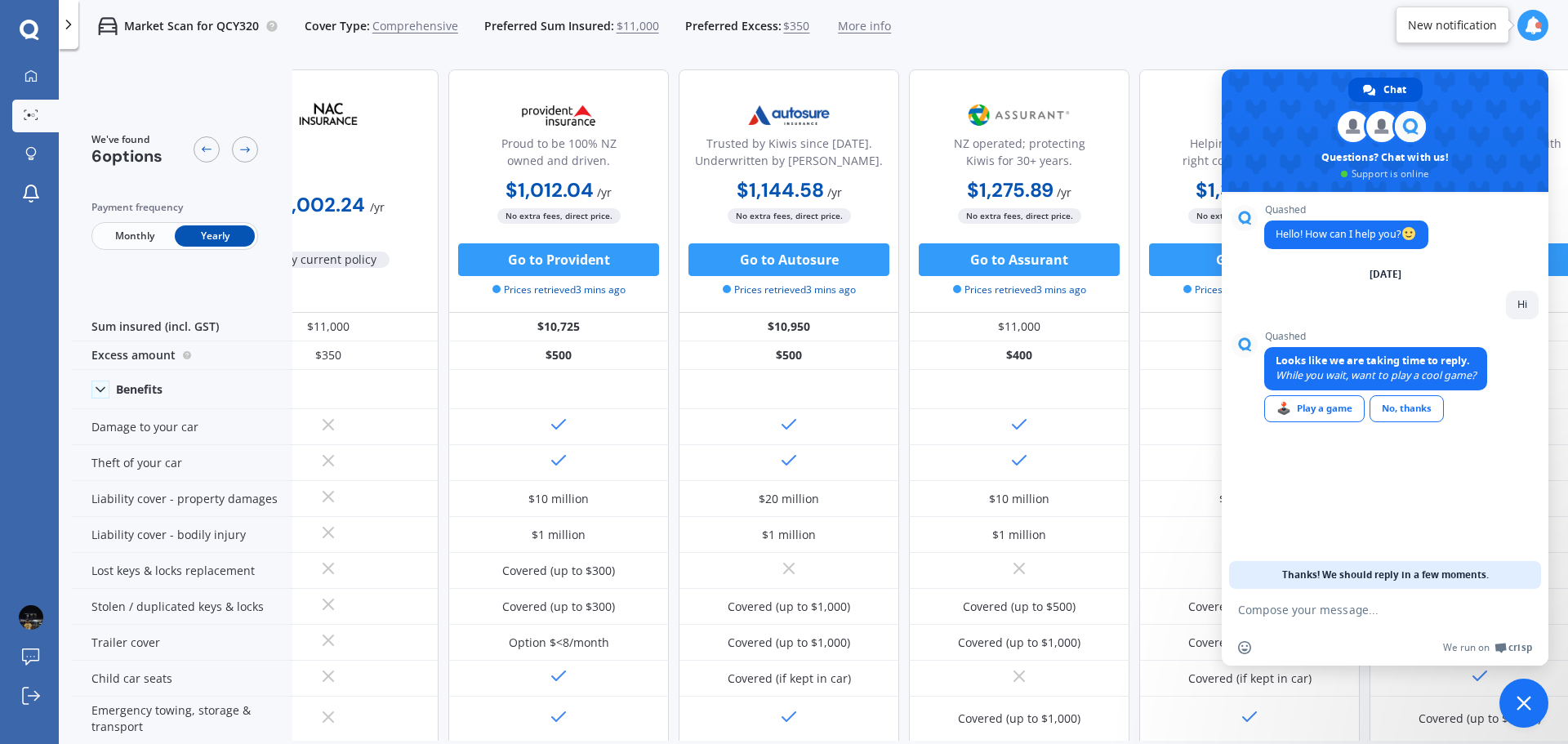
click at [1415, 408] on link "No, thanks" at bounding box center [1406, 409] width 74 height 27
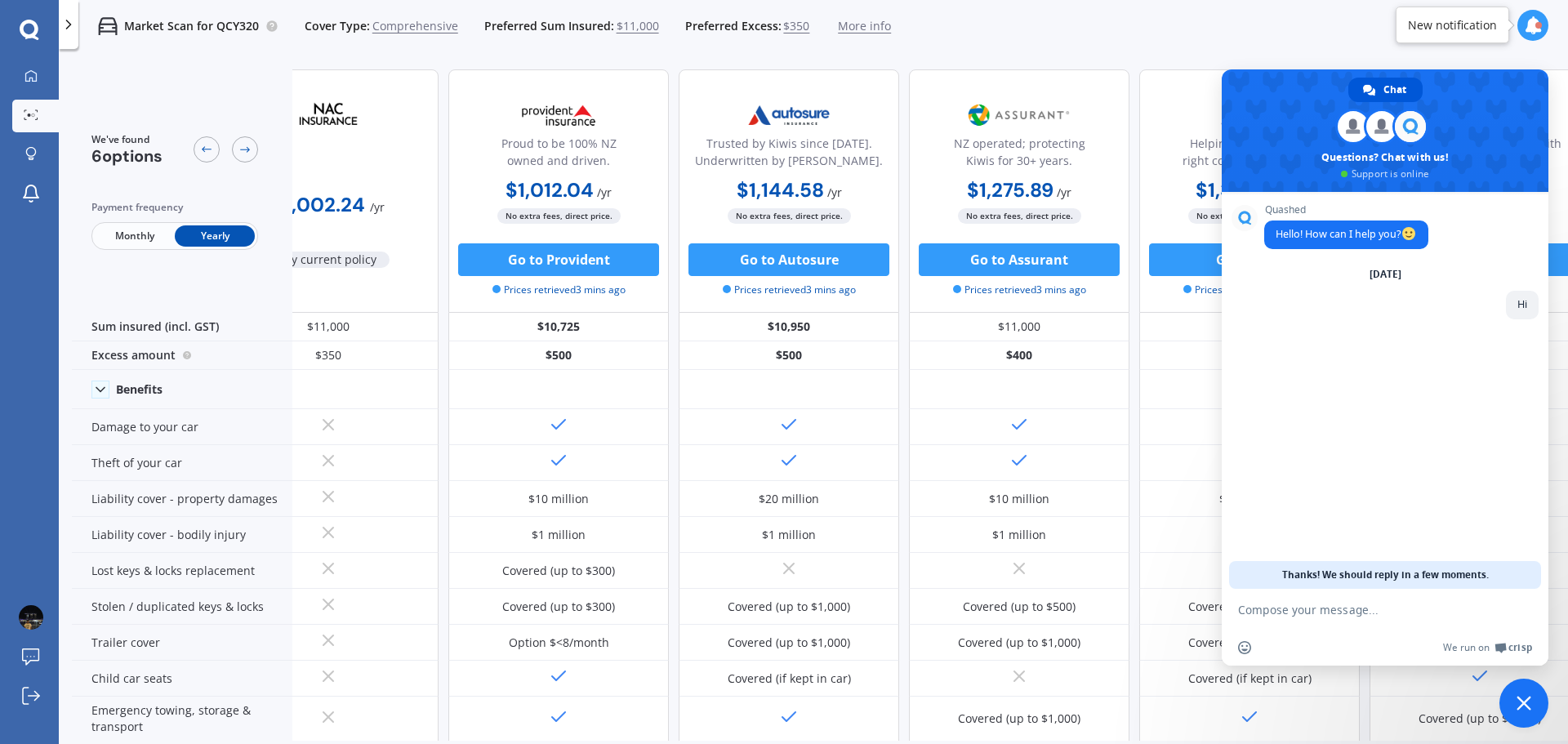
click at [1174, 33] on div "Market Scan for QCY320 Cover Type: Comprehensive Preferred Sum Insured: $11,000…" at bounding box center [813, 26] width 1509 height 52
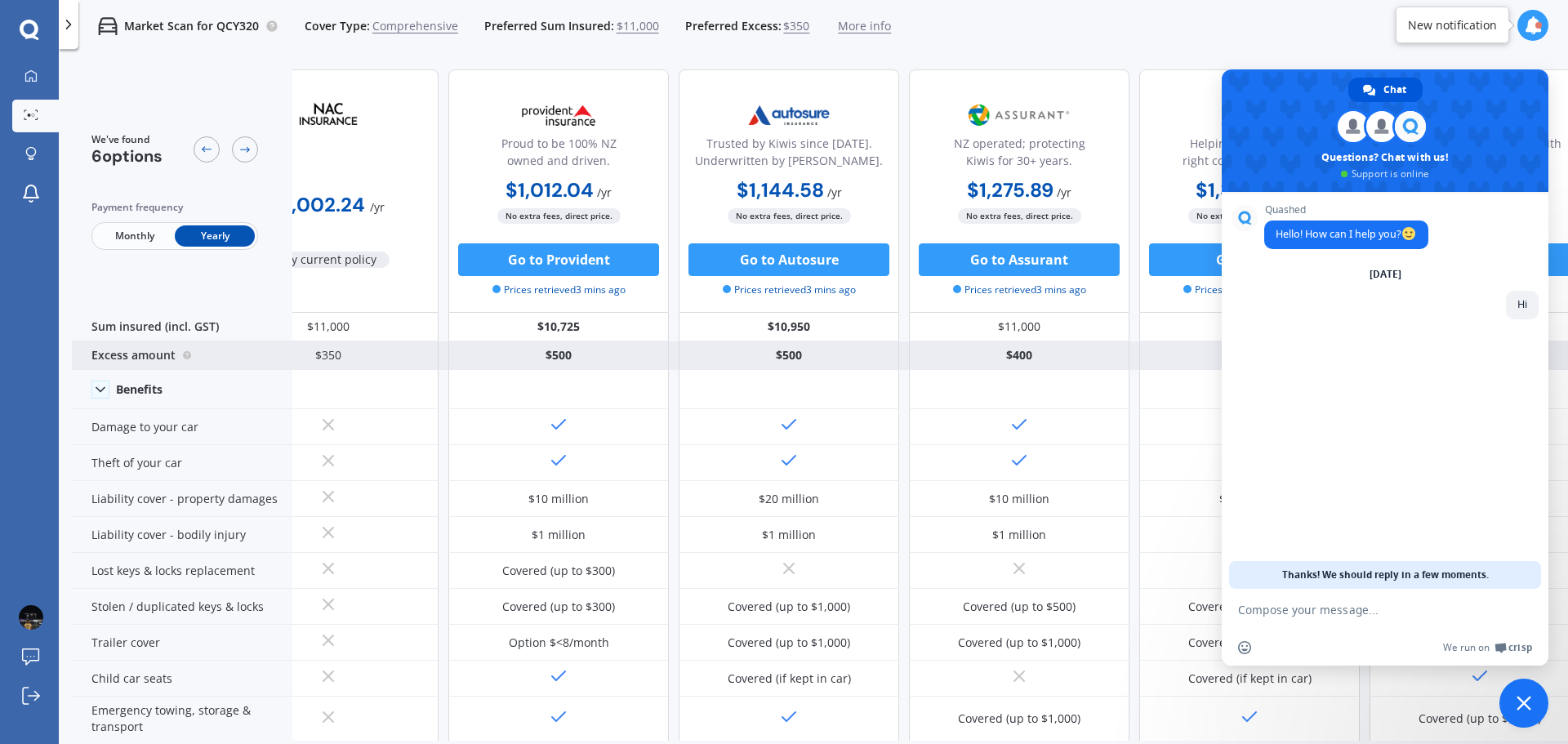
click at [585, 369] on div "$500" at bounding box center [558, 356] width 221 height 29
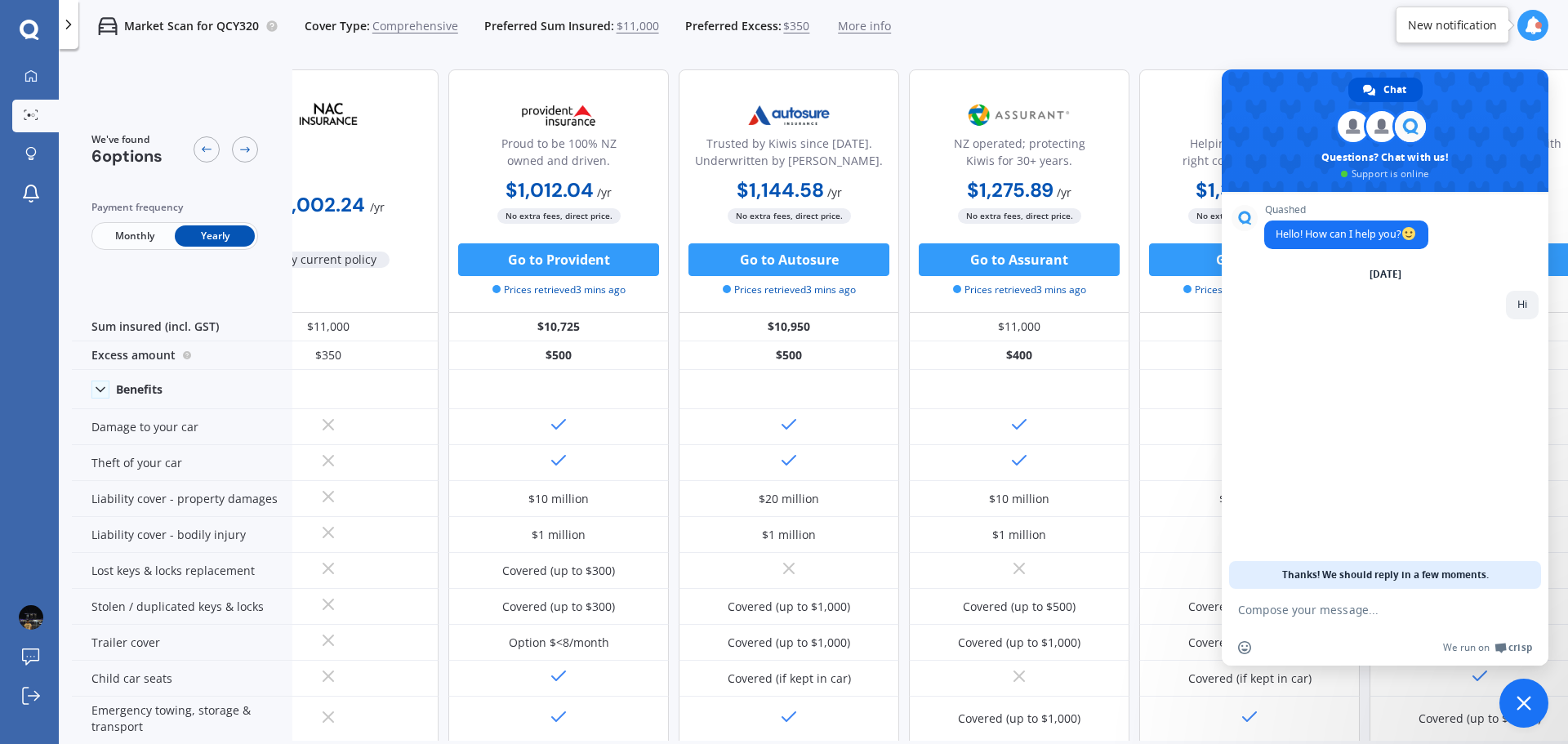
click at [1317, 11] on div "Market Scan for QCY320 Cover Type: Comprehensive Preferred Sum Insured: $11,000…" at bounding box center [813, 26] width 1509 height 52
click at [1520, 705] on span "Close chat" at bounding box center [1523, 703] width 14 height 14
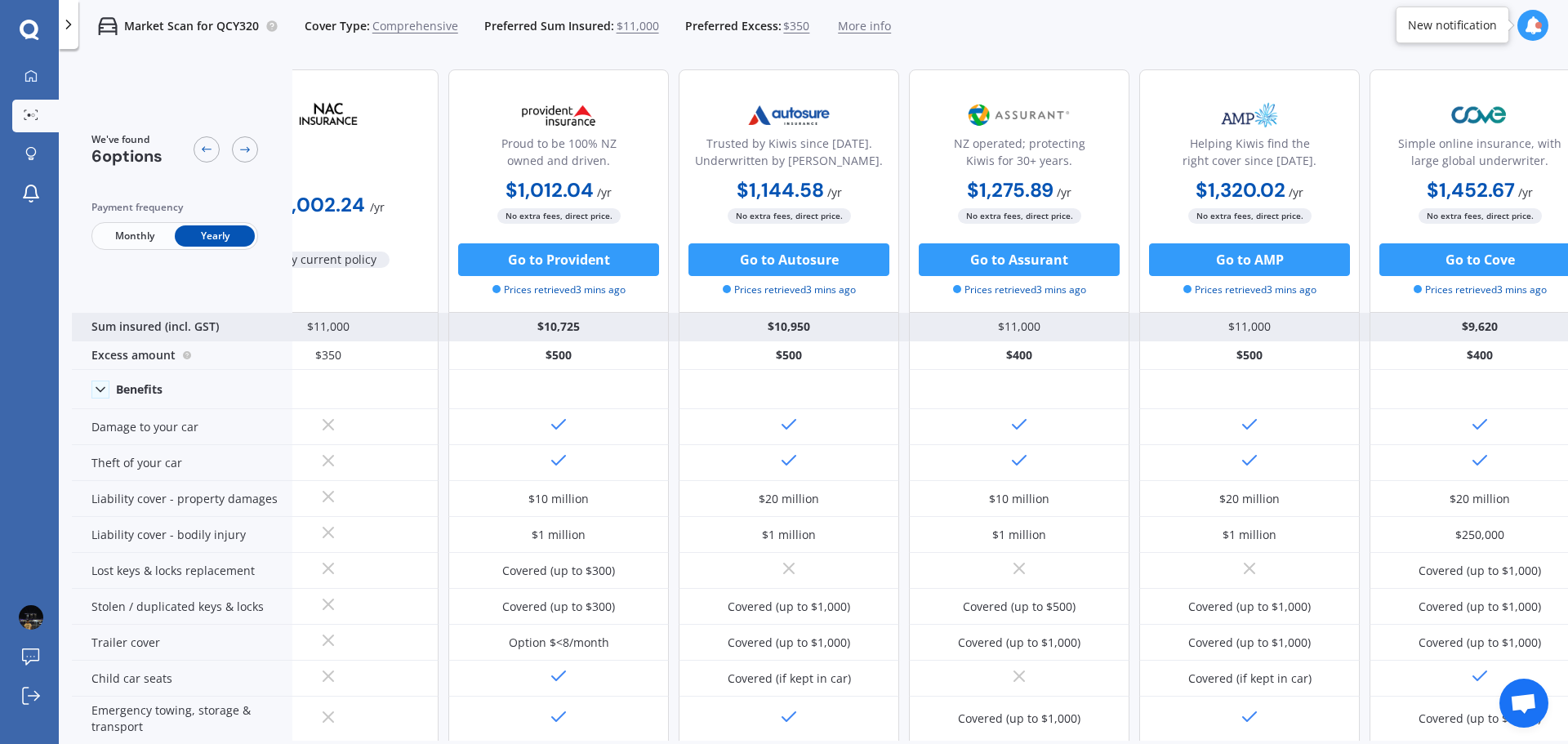
click at [565, 334] on div "$10,725" at bounding box center [558, 327] width 221 height 29
click at [559, 326] on div "$10,725" at bounding box center [558, 327] width 221 height 29
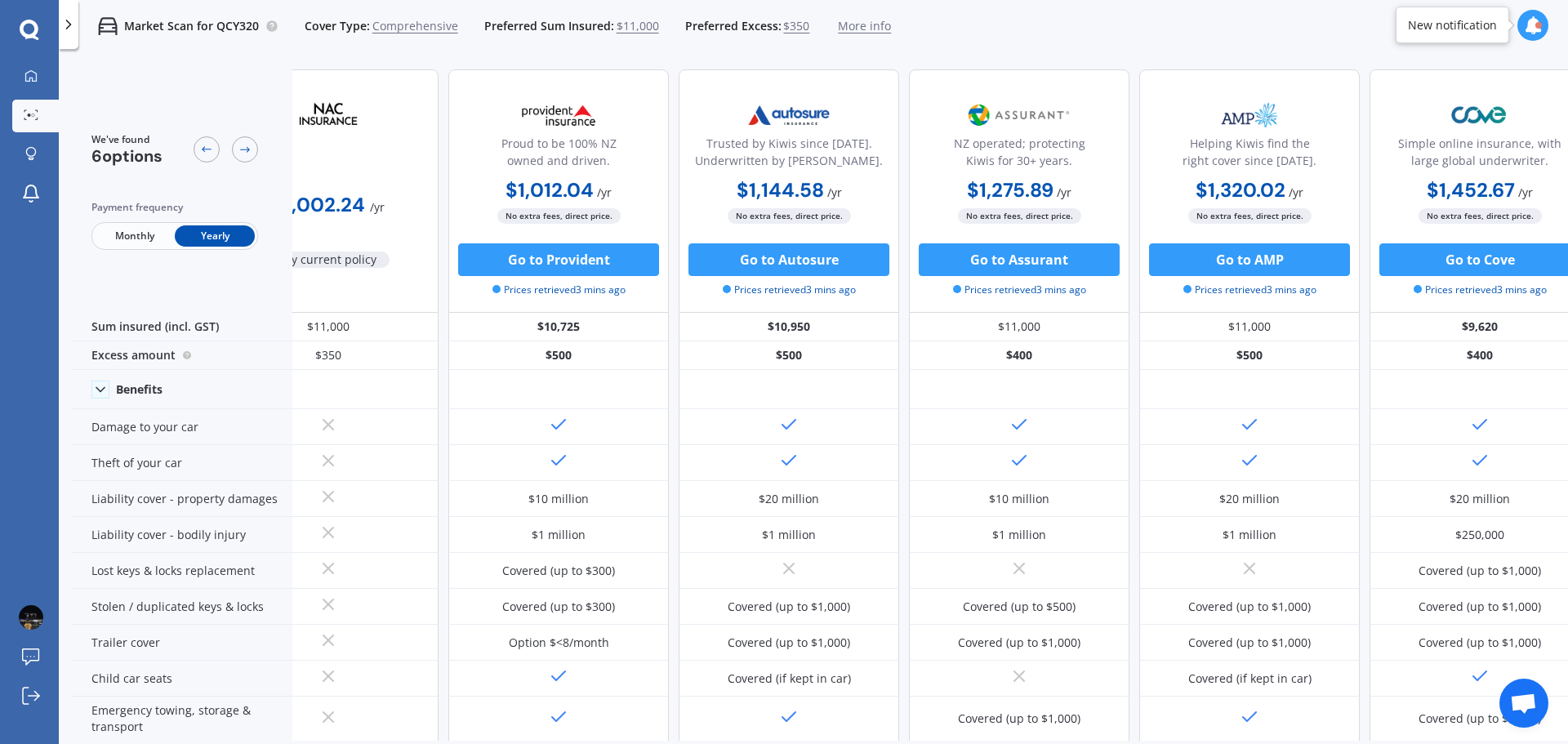
click at [629, 29] on span "$11,000" at bounding box center [637, 26] width 42 height 16
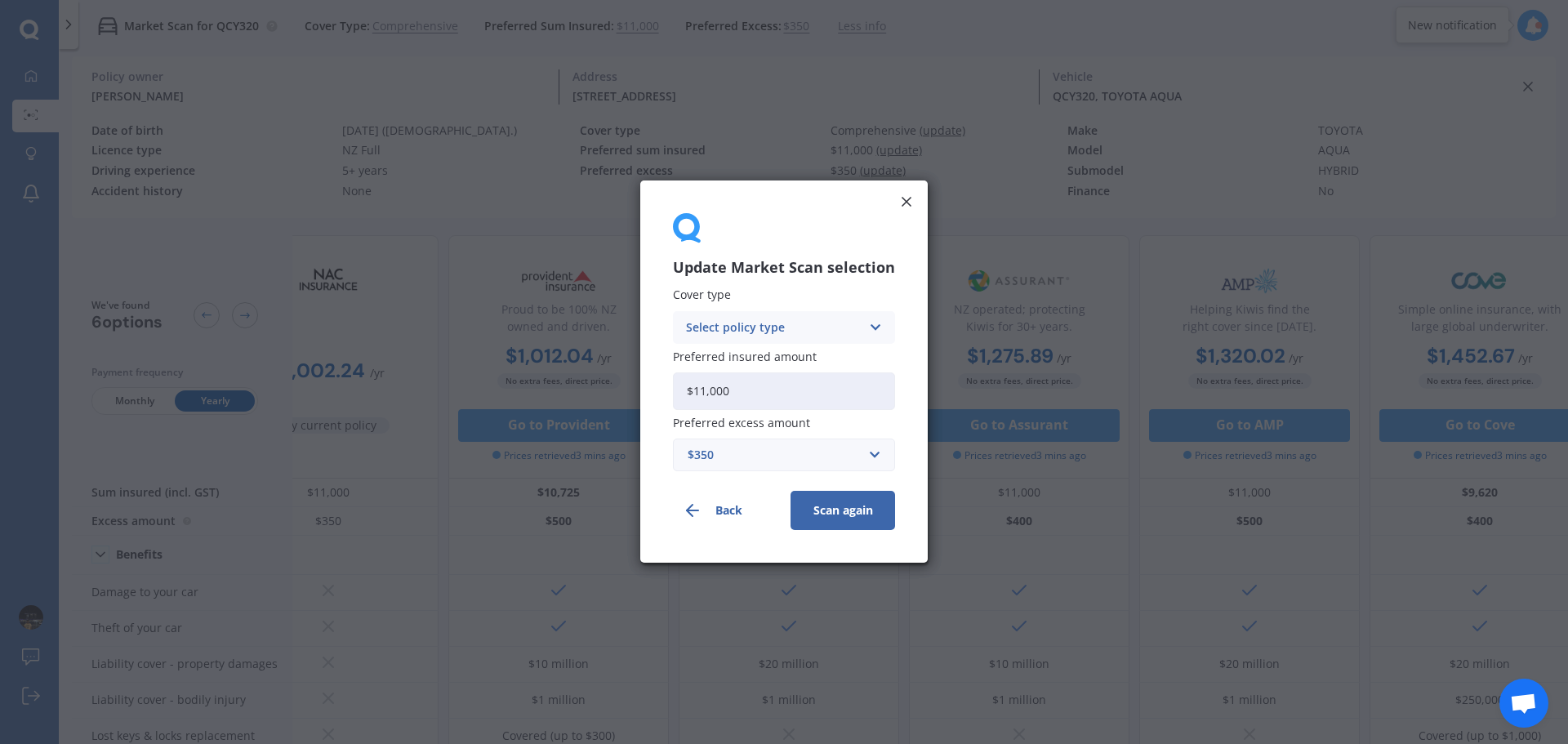
drag, startPoint x: 756, startPoint y: 389, endPoint x: 535, endPoint y: 378, distance: 221.3
click at [512, 374] on div "Update Market Scan selection Cover type Select policy type Comprehensive Third …" at bounding box center [784, 372] width 1568 height 744
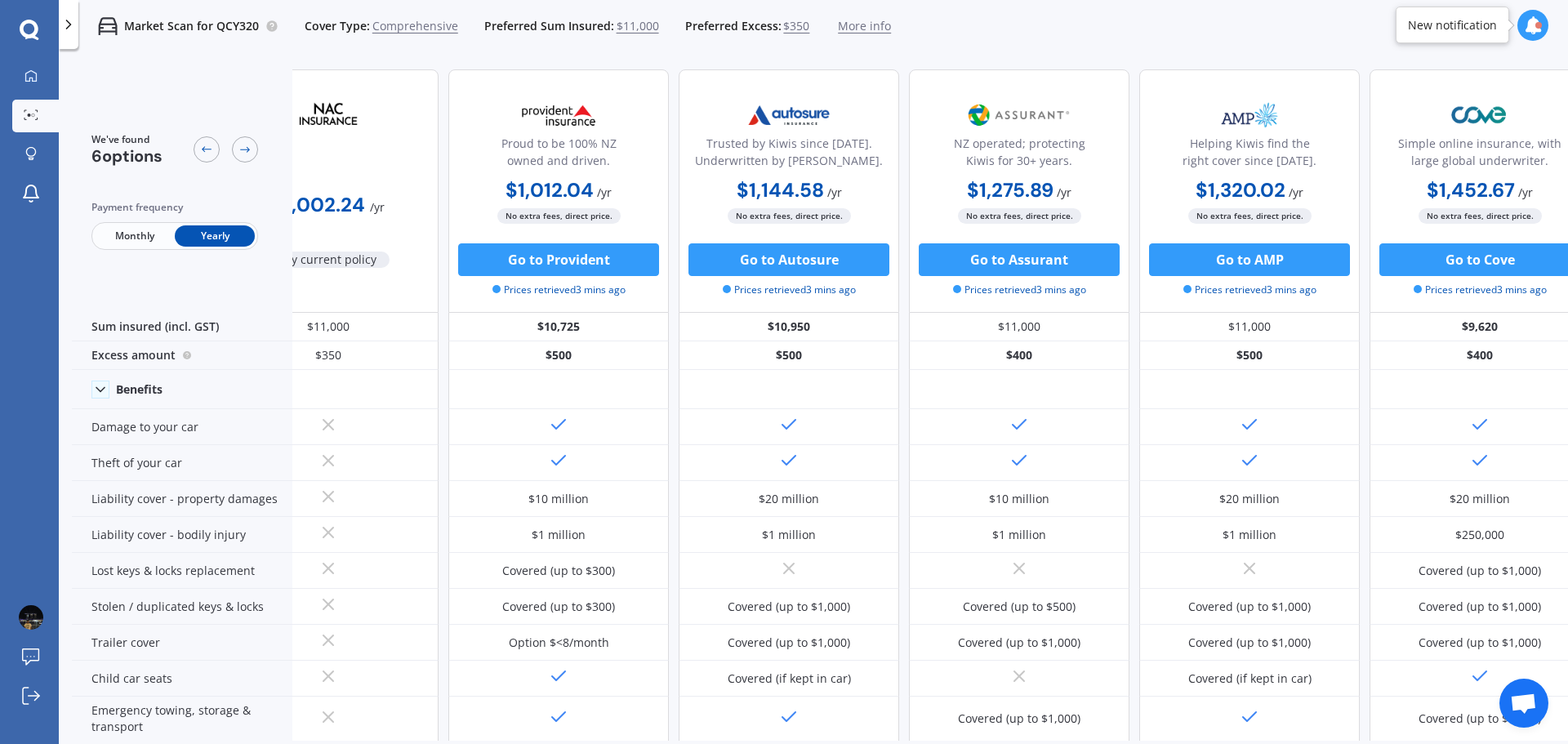
click at [619, 22] on span "$11,000" at bounding box center [637, 26] width 42 height 16
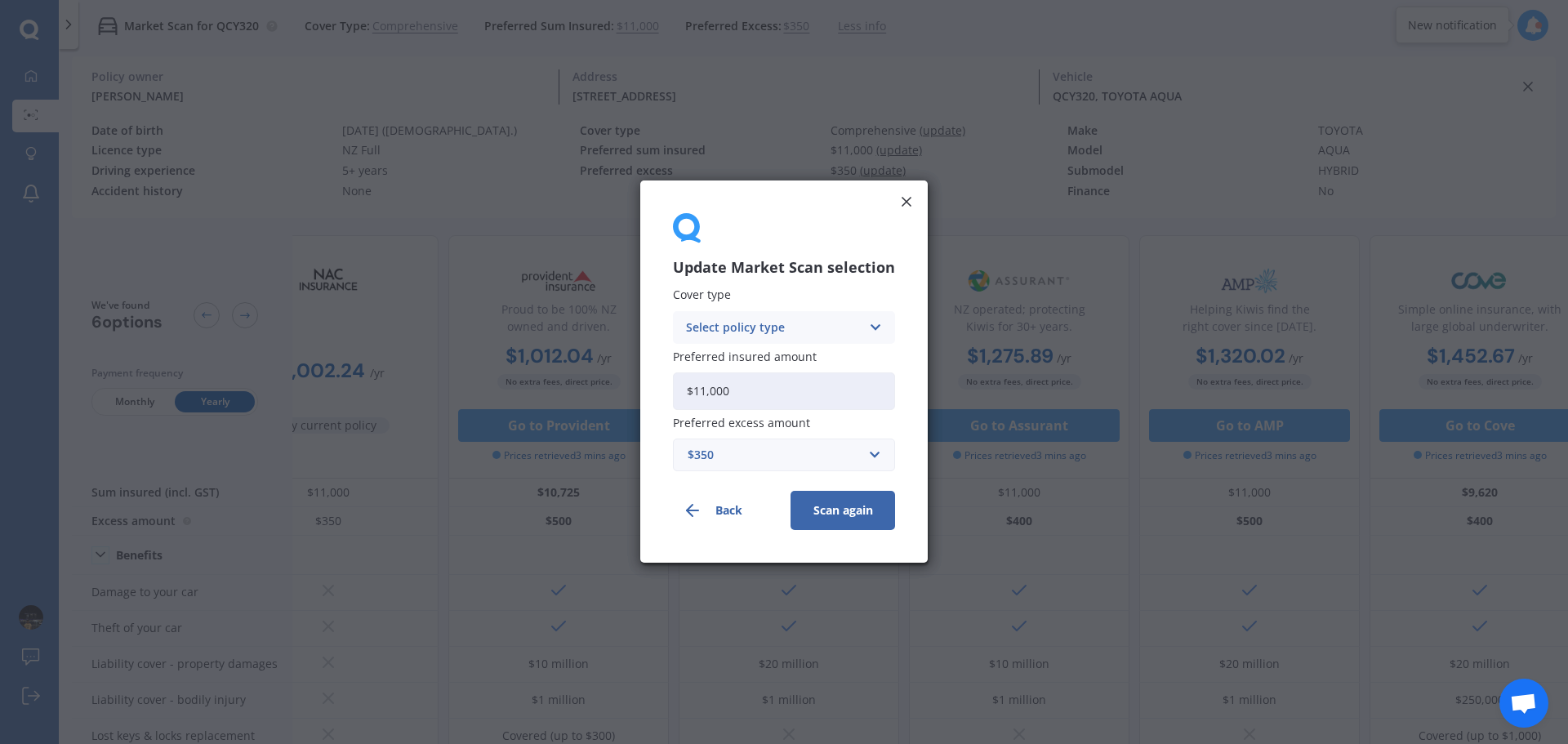
drag, startPoint x: 765, startPoint y: 393, endPoint x: 539, endPoint y: 392, distance: 226.0
click at [539, 392] on div "Update Market Scan selection Cover type Select policy type Comprehensive Third …" at bounding box center [784, 372] width 1568 height 744
type input "$10,000"
click at [840, 512] on button "Scan again" at bounding box center [843, 512] width 105 height 39
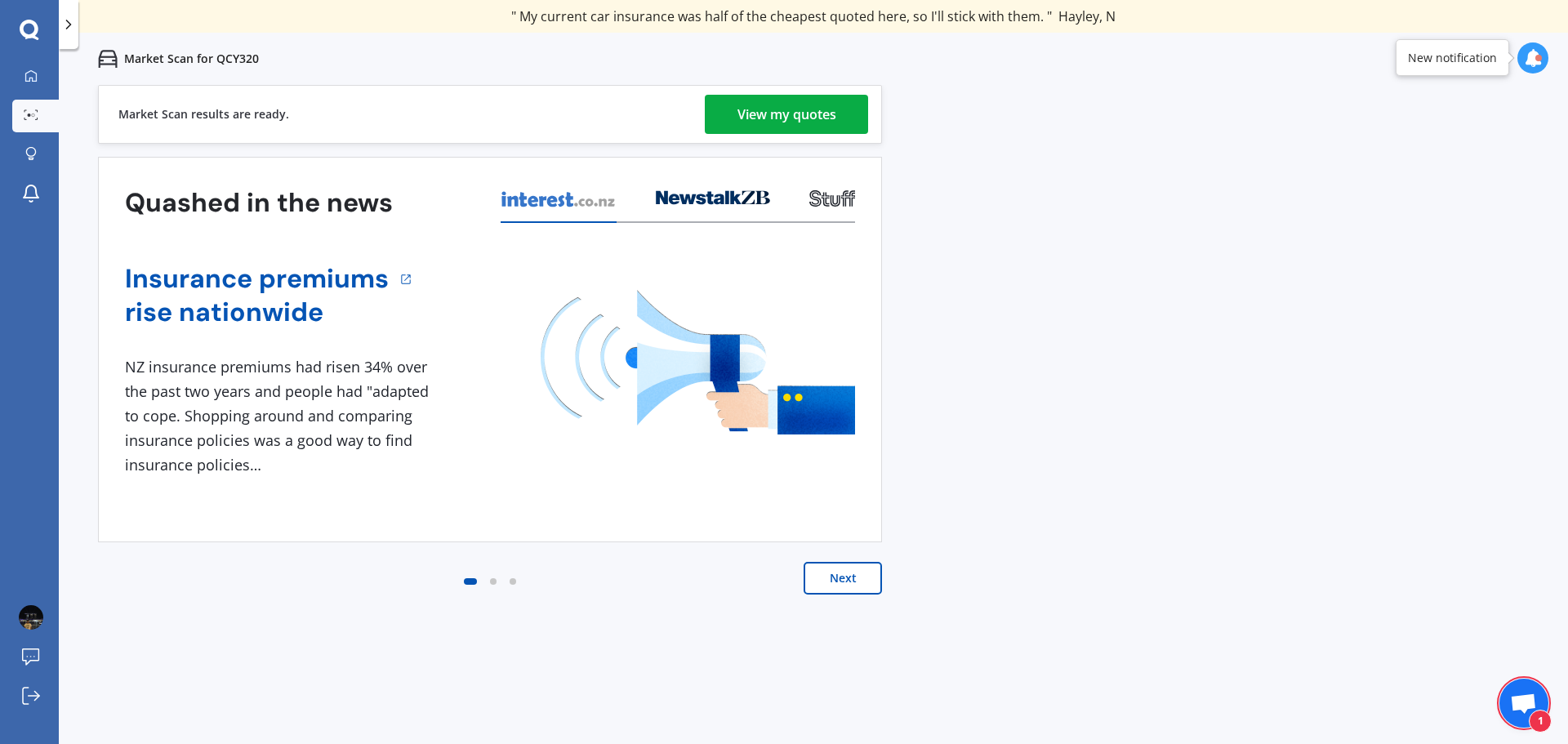
click at [1527, 696] on span "Open chat" at bounding box center [1523, 705] width 27 height 23
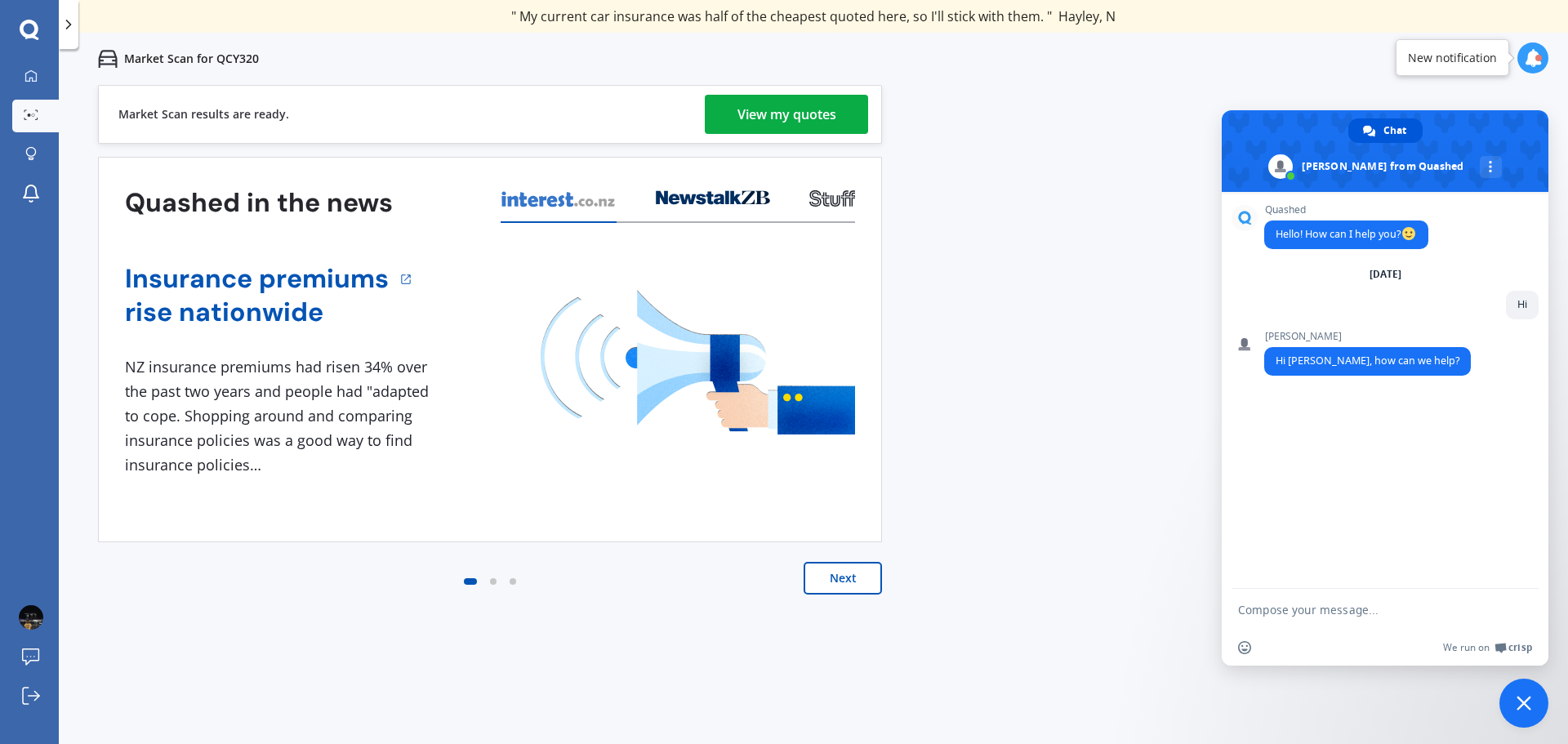
click at [1337, 633] on div "Insert an emoji We run on Crisp" at bounding box center [1385, 647] width 326 height 36
click at [1318, 618] on textarea "Compose your message..." at bounding box center [1369, 609] width 261 height 41
type textarea "Hi"
type textarea "[PERSON_NAME]"
click at [763, 117] on div "View my quotes" at bounding box center [786, 114] width 98 height 39
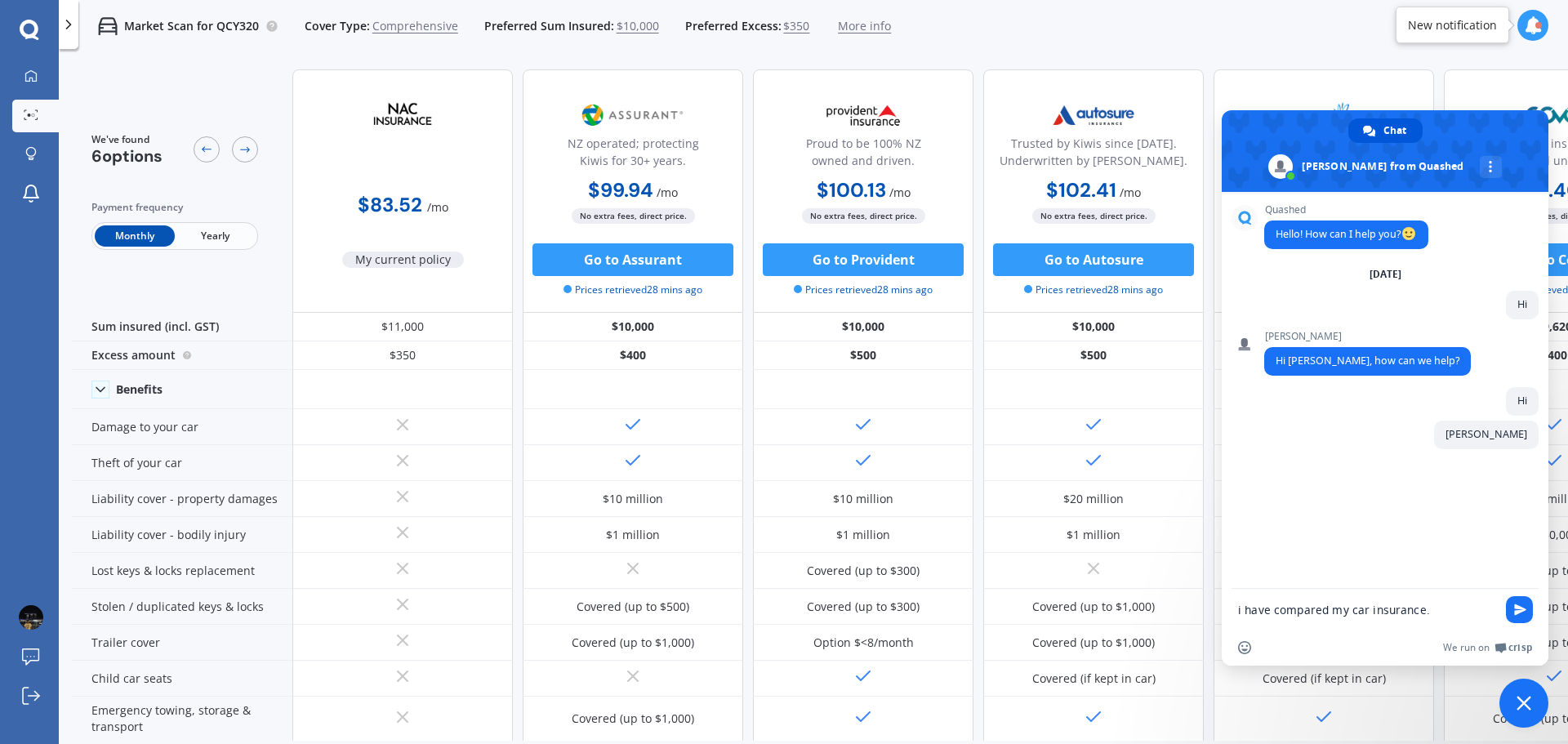
click at [1449, 618] on textarea "i have compared my car insurance." at bounding box center [1369, 609] width 261 height 41
click at [211, 237] on span "Yearly" at bounding box center [214, 236] width 80 height 21
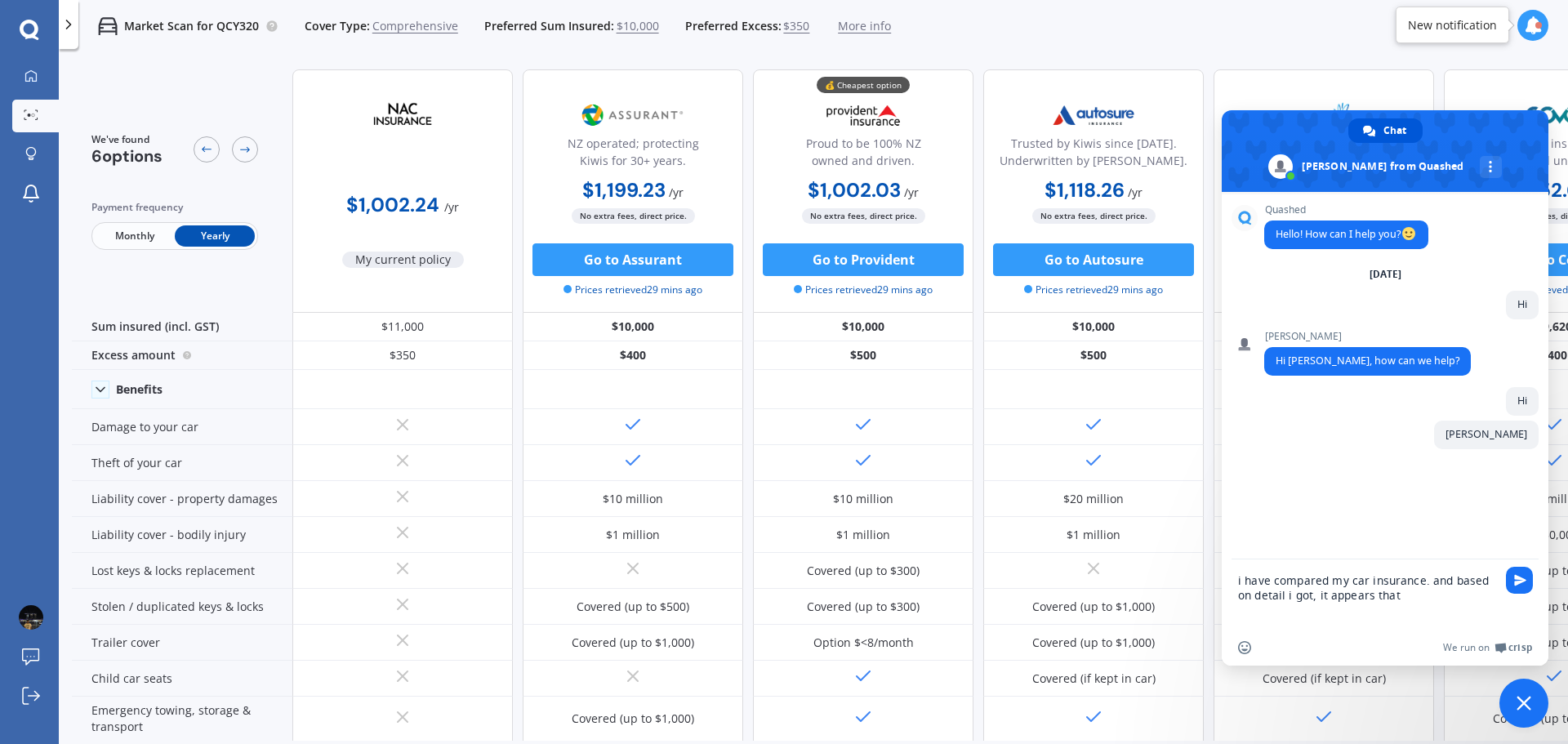
click at [1389, 599] on textarea "i have compared my car insurance. and based on detail i got, it appears that" at bounding box center [1369, 594] width 261 height 71
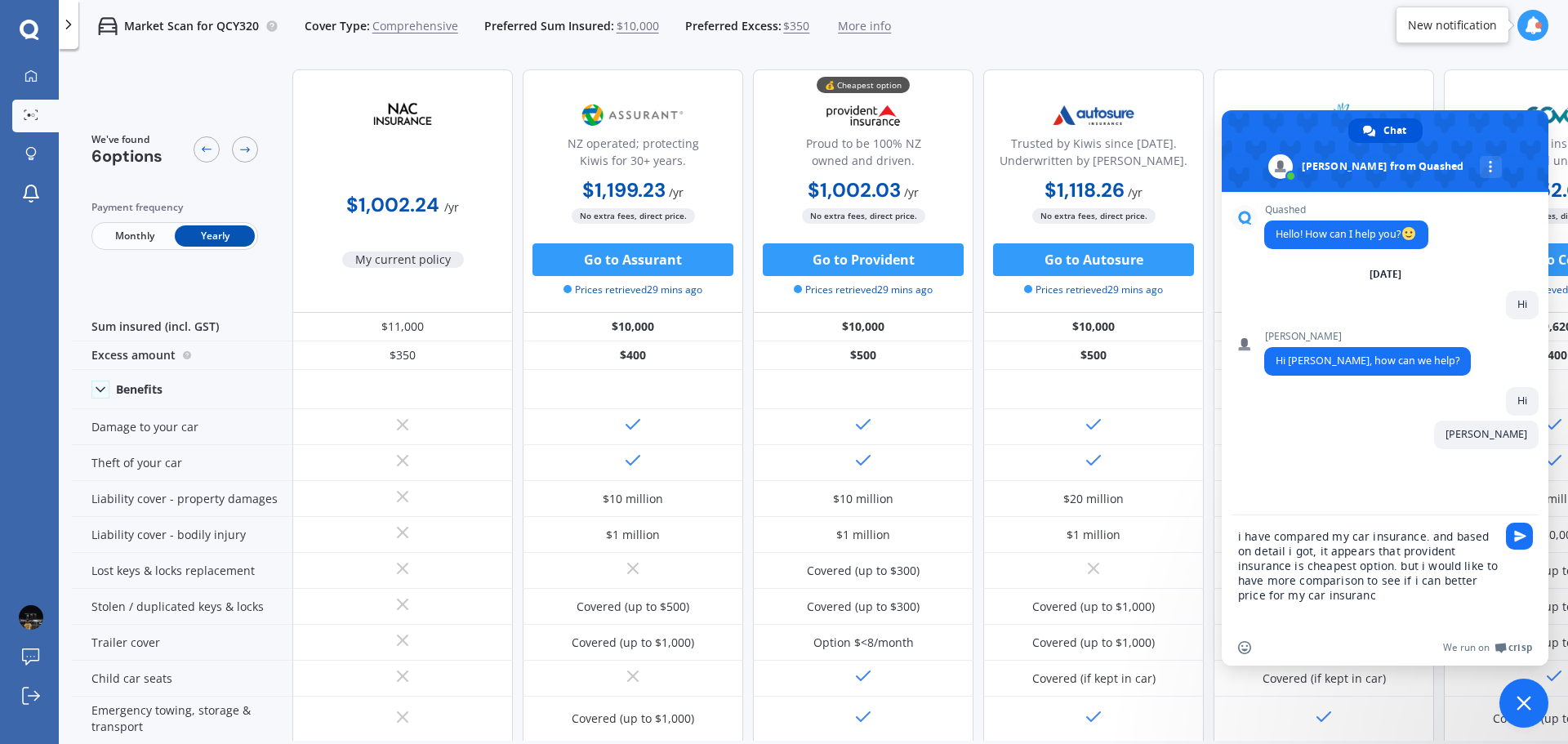
type textarea "i have compared my car insurance. and based on detail i got, it appears that pr…"
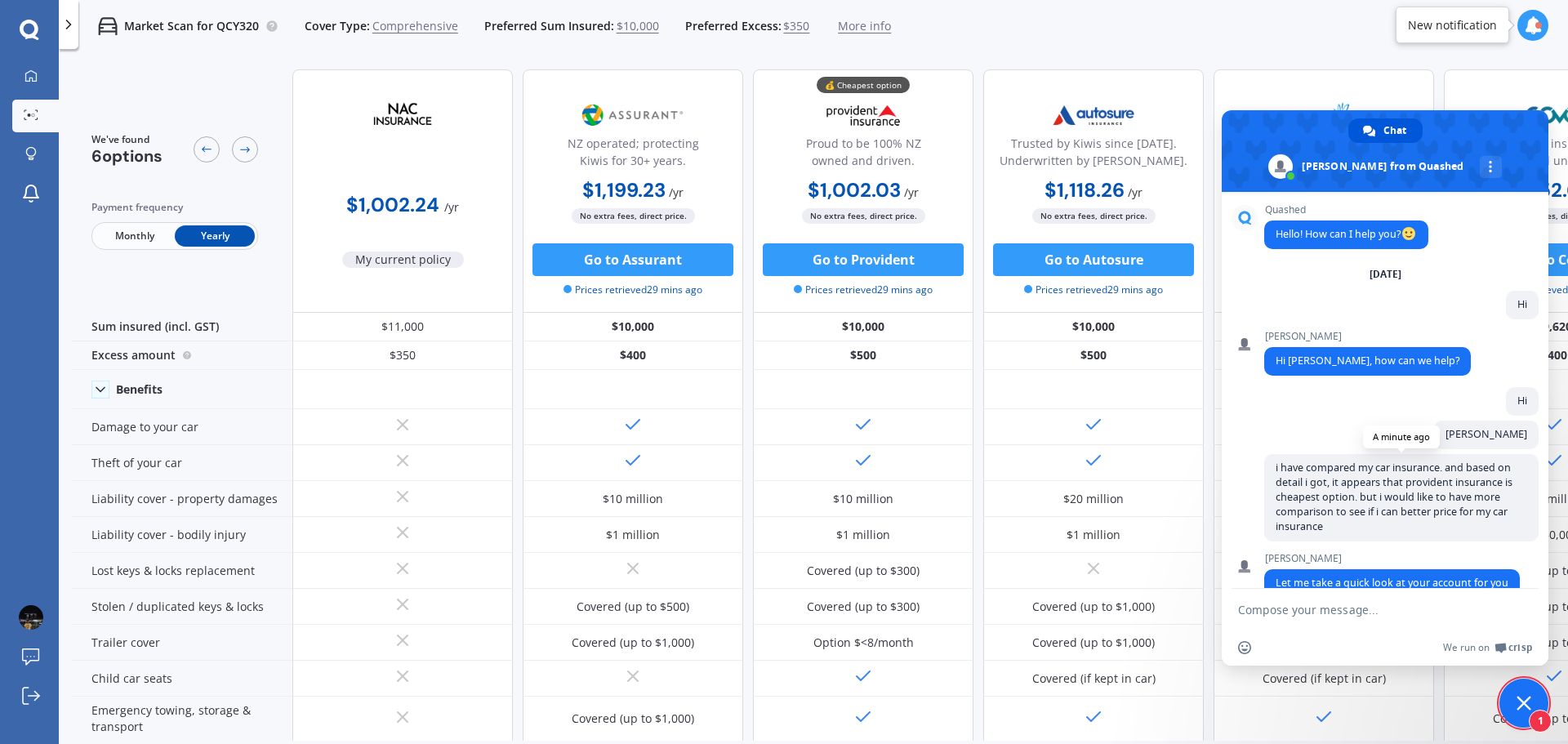
scroll to position [27, 0]
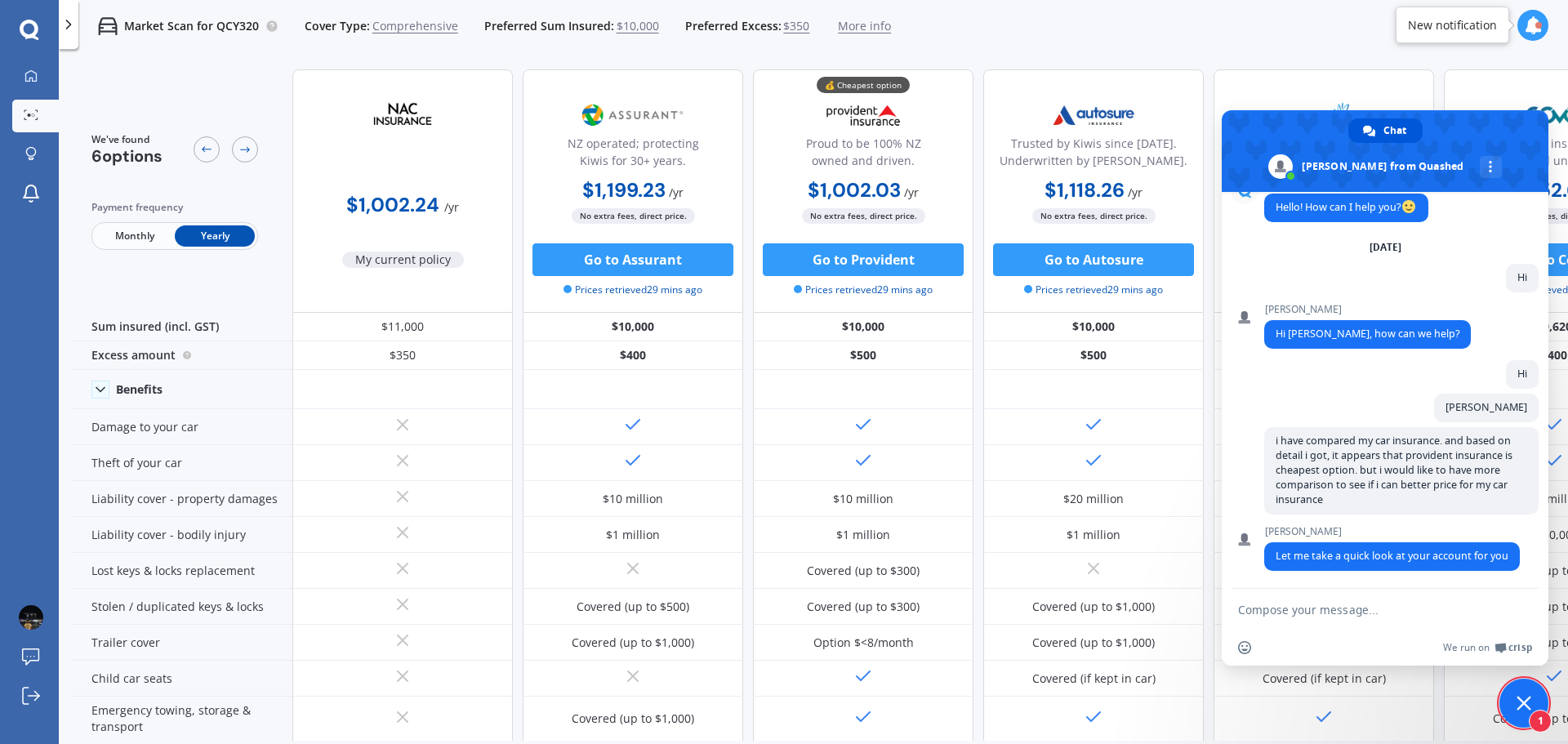
click at [1353, 615] on textarea "Compose your message..." at bounding box center [1369, 609] width 261 height 41
click at [1352, 614] on textarea "Compose your message..." at bounding box center [1369, 609] width 261 height 41
type textarea "ok"
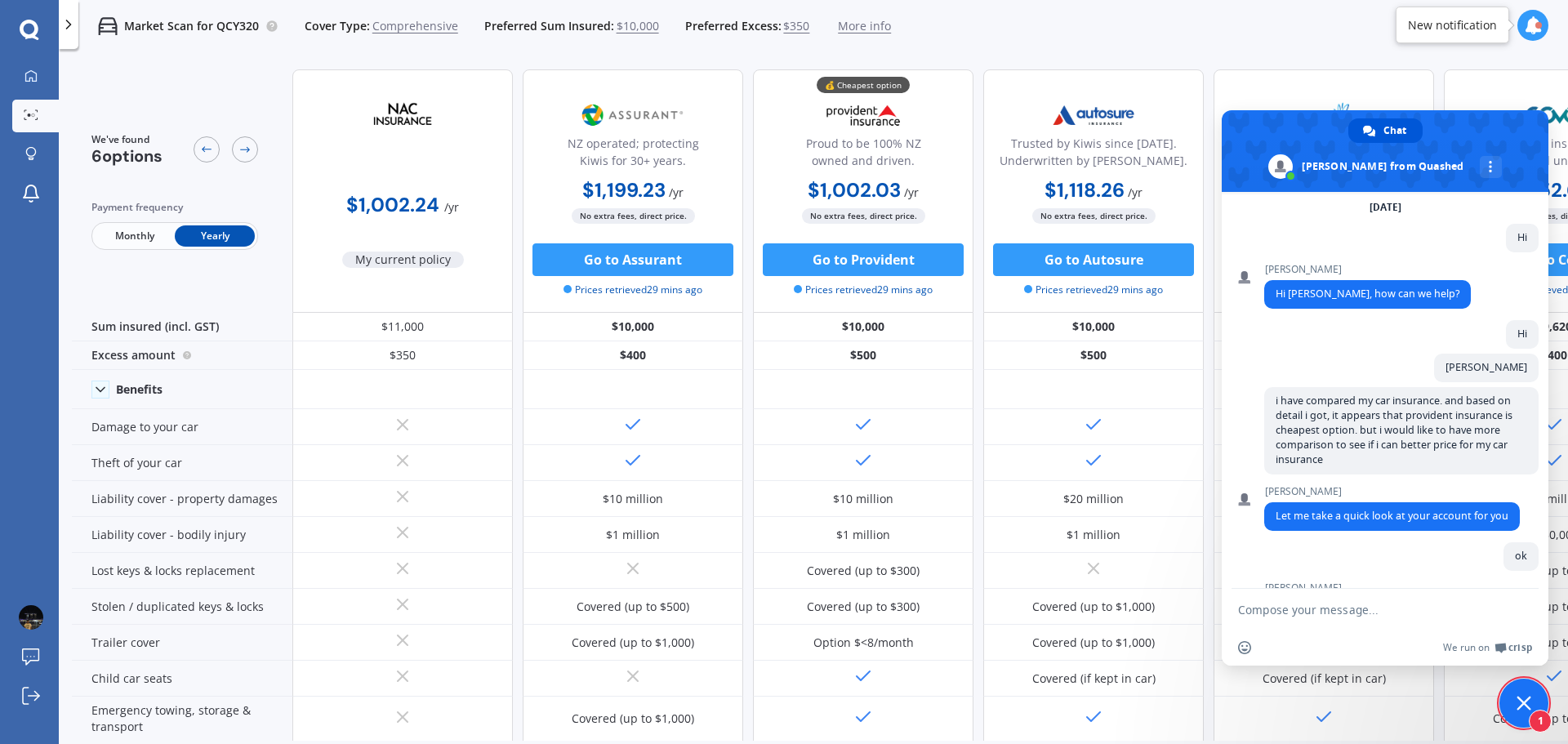
scroll to position [211, 0]
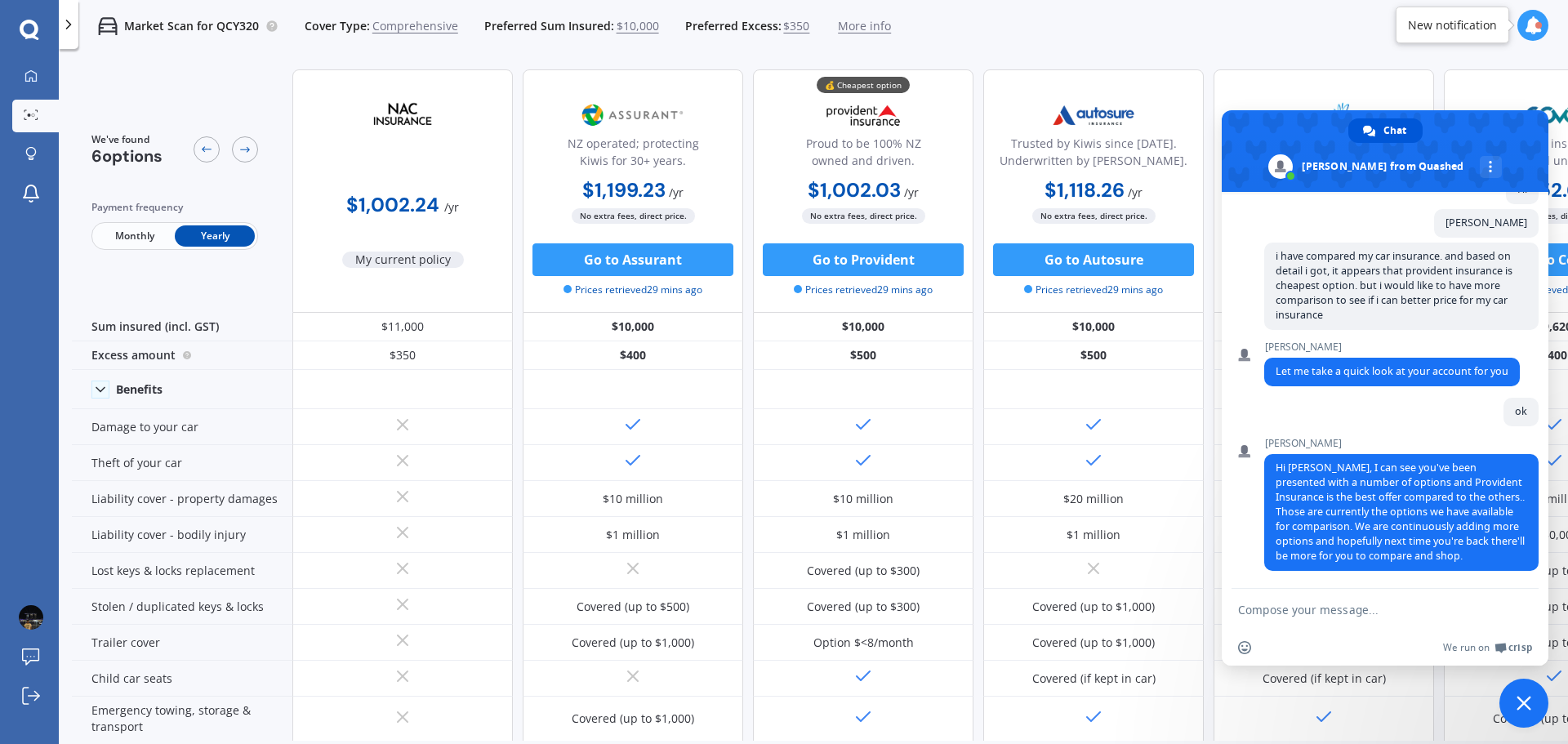
click at [1379, 617] on textarea "Compose your message..." at bounding box center [1369, 609] width 261 height 41
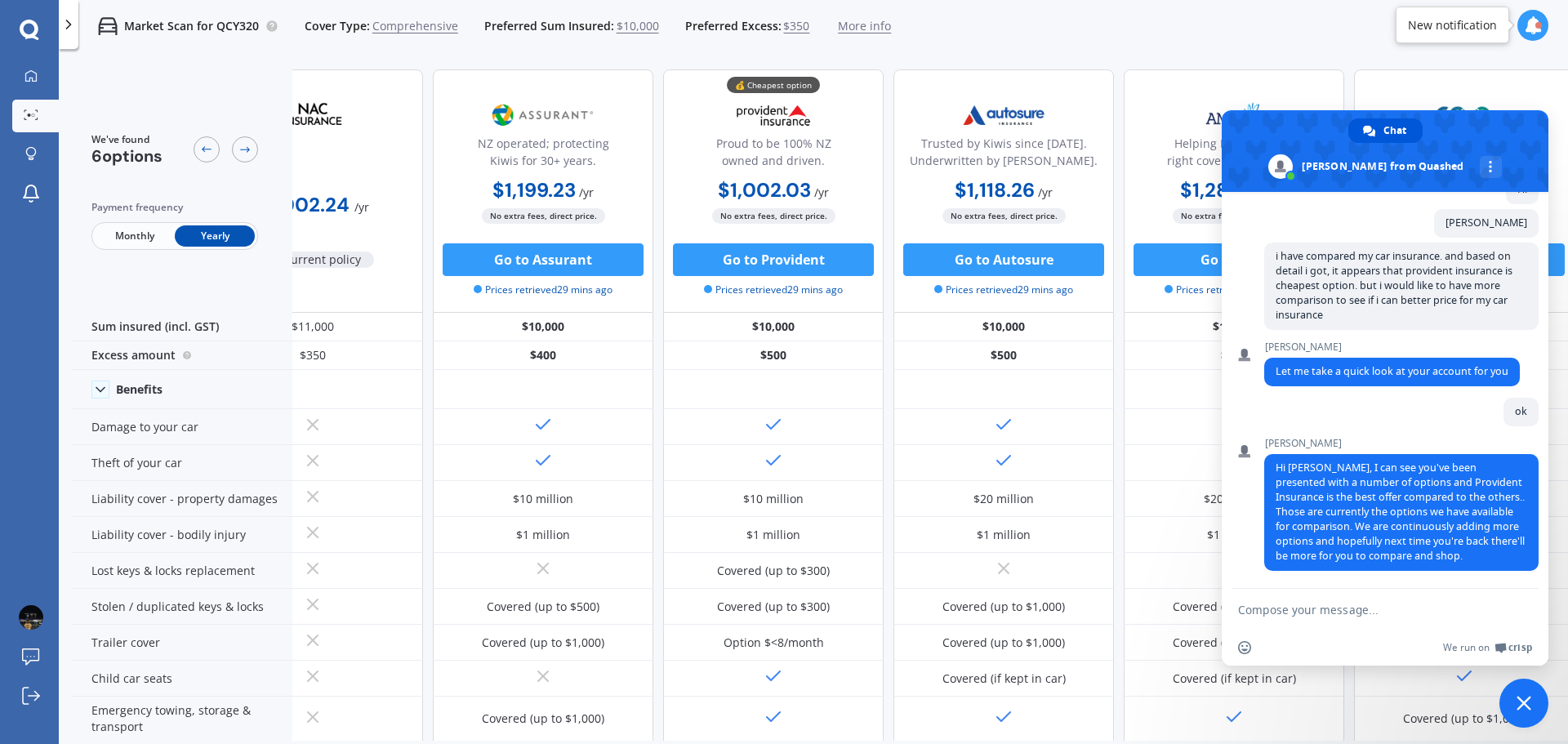
scroll to position [0, 105]
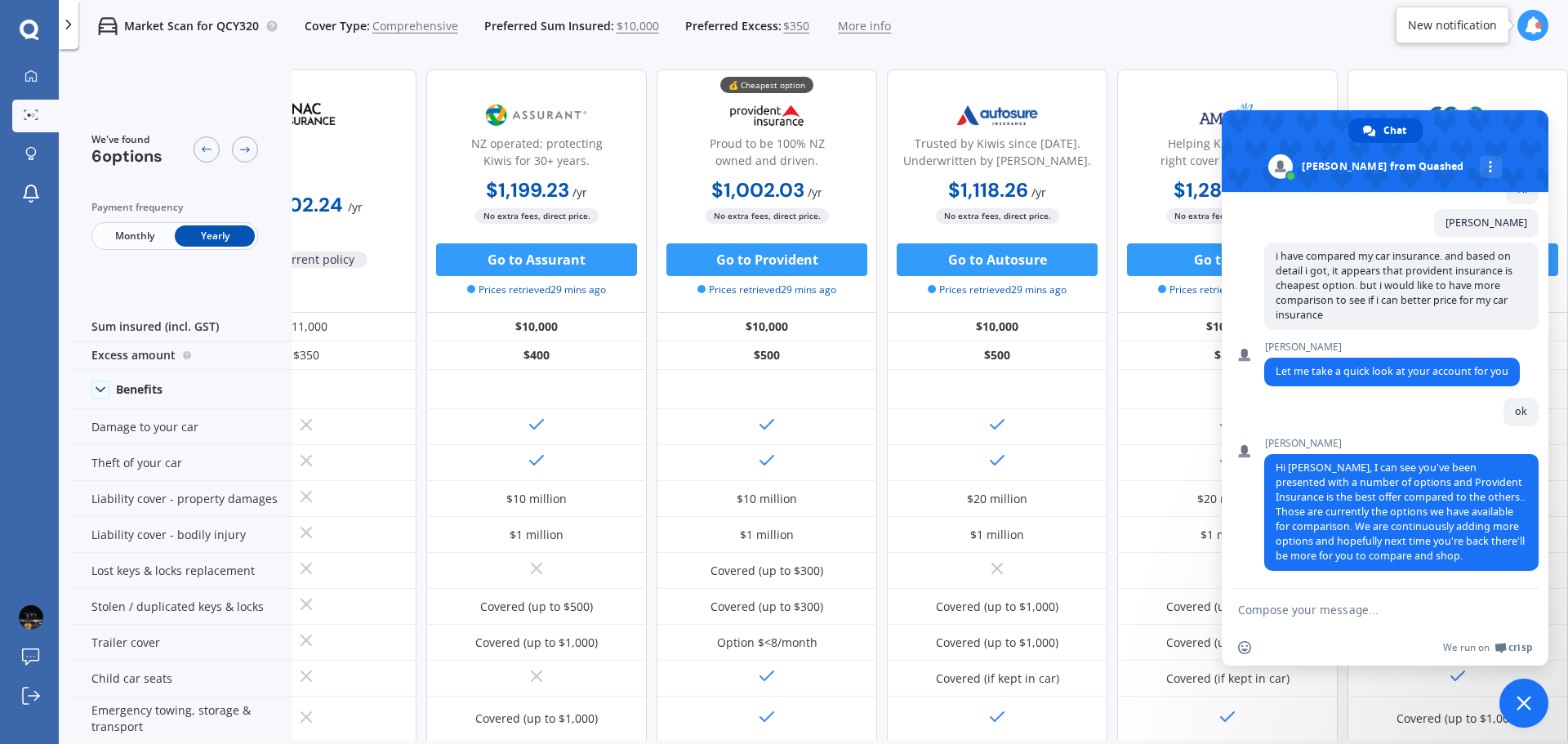
click at [1299, 606] on textarea "Compose your message..." at bounding box center [1369, 609] width 261 height 41
type textarea "e"
type textarea "Y"
type textarea "ok thanks then"
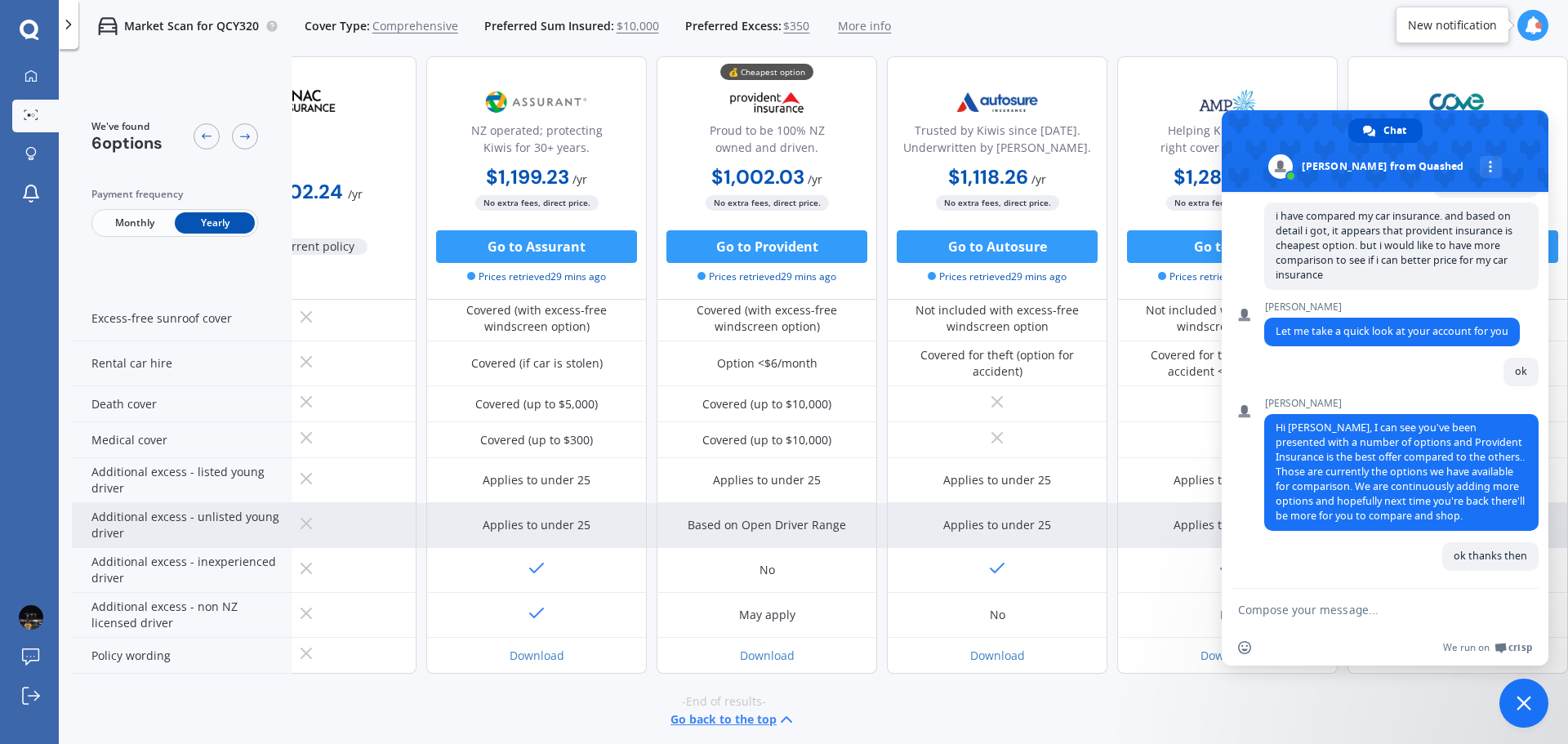
scroll to position [706, 105]
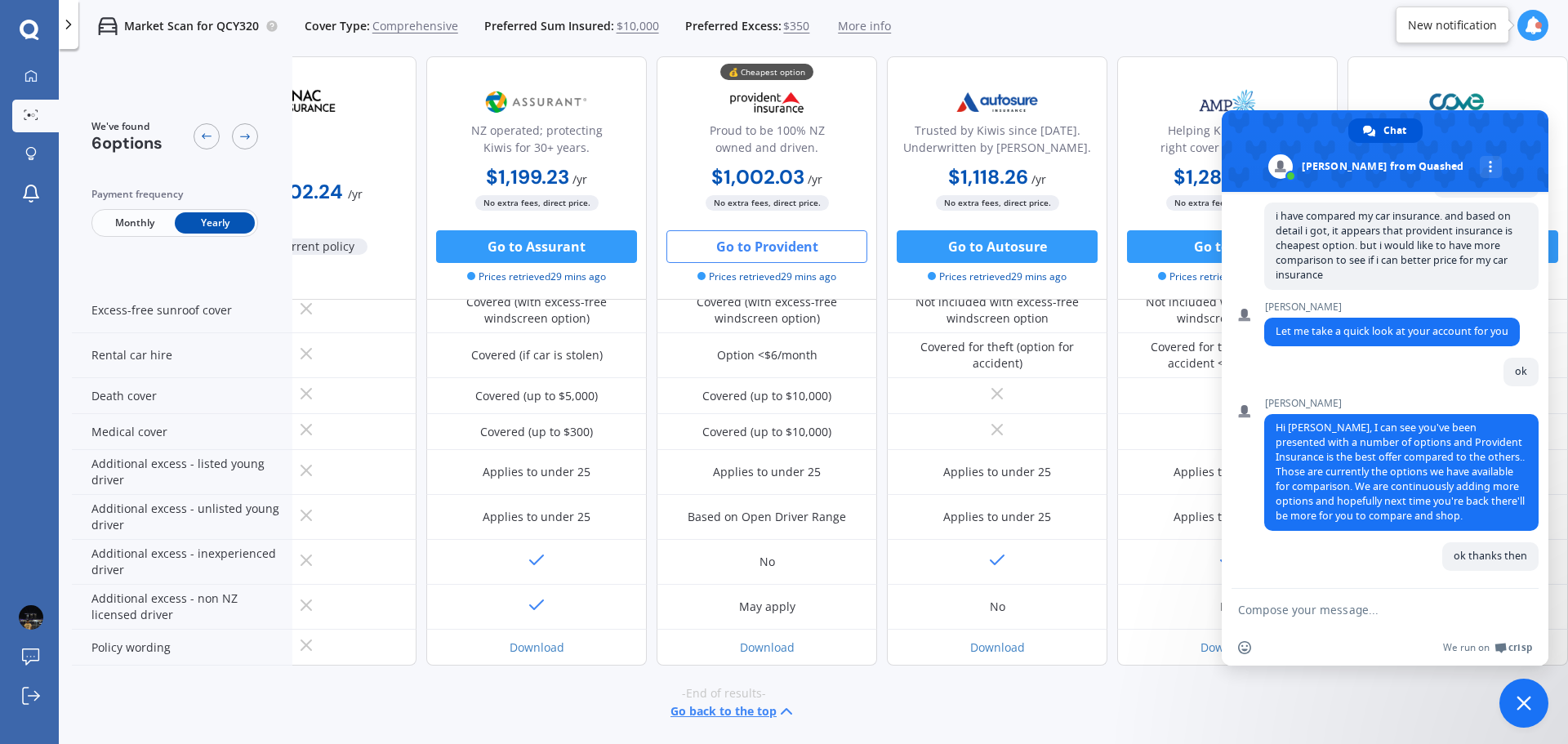
click at [755, 241] on button "Go to Provident" at bounding box center [767, 246] width 201 height 33
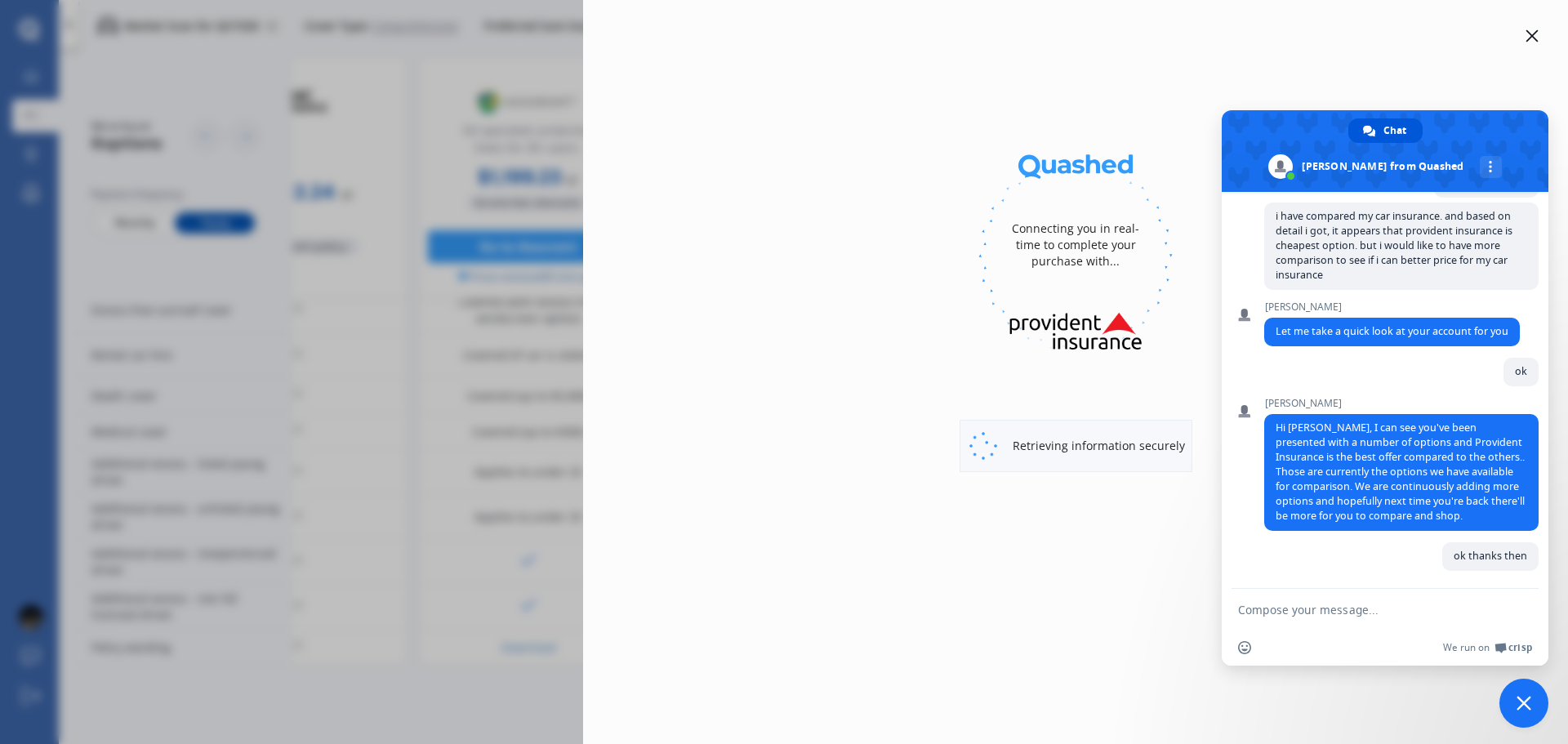
select select "full"
select select "[STREET_ADDRESS]"
select select "TOYOTA"
select select "AQUA"
select select "NO"
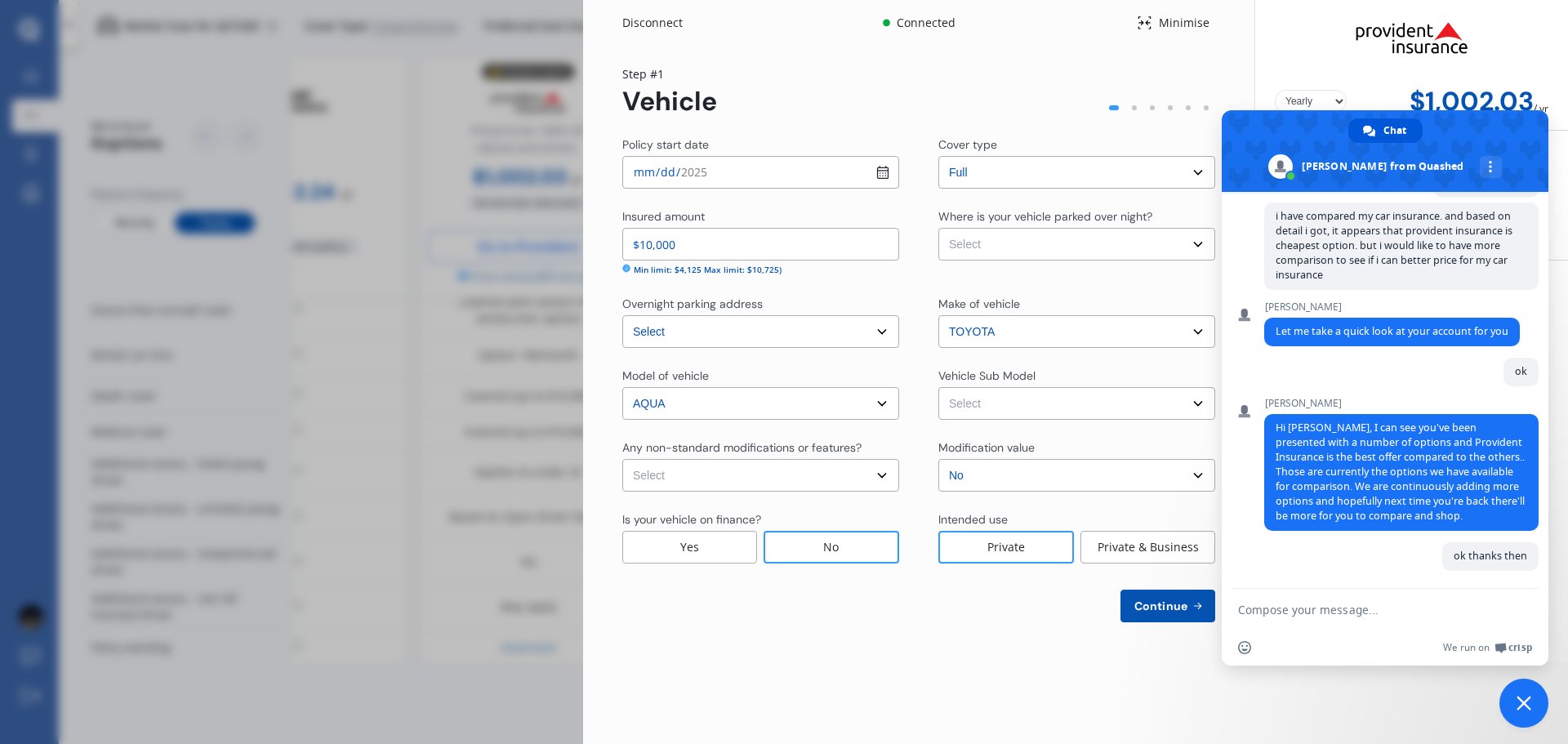
click at [1525, 695] on span "Close chat" at bounding box center [1523, 703] width 49 height 49
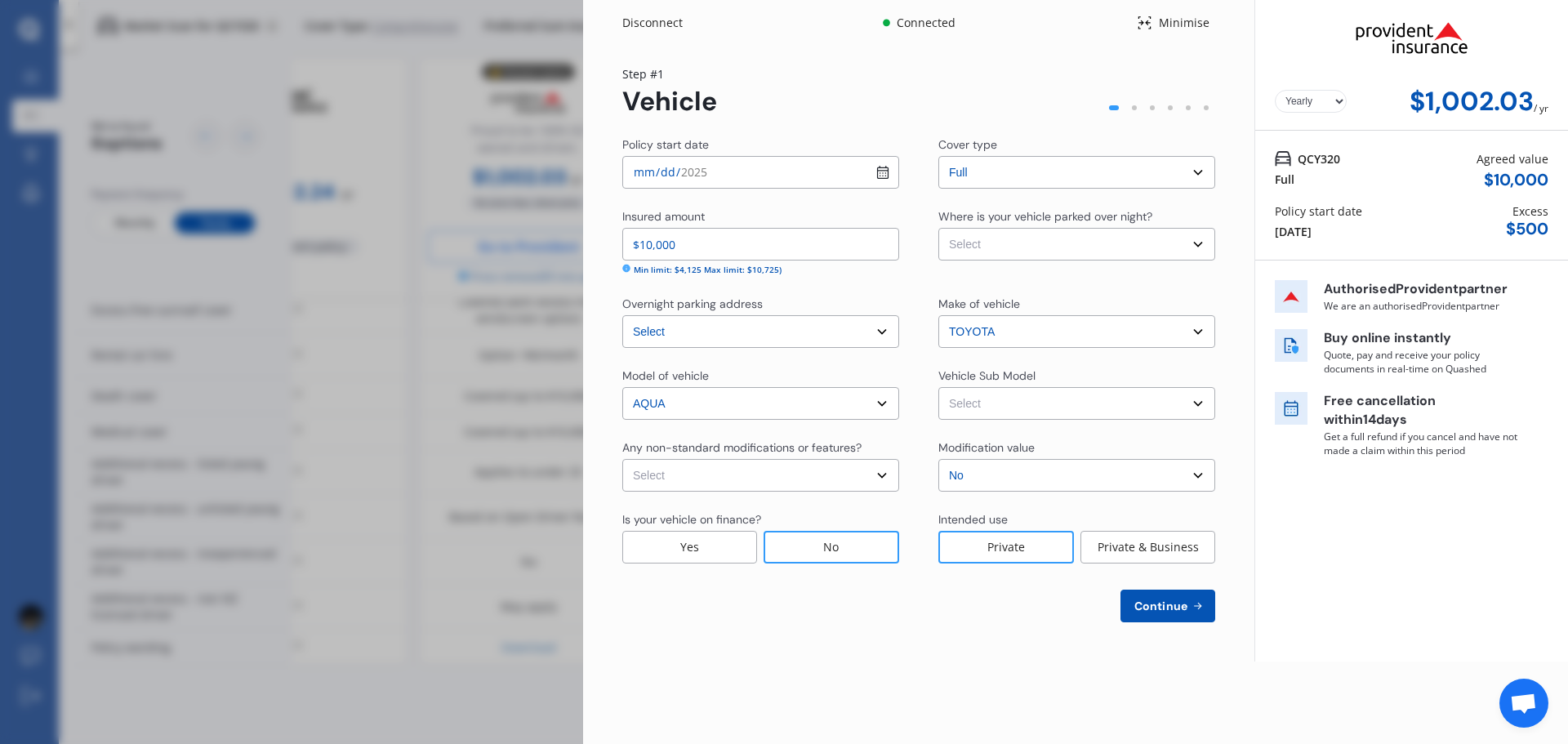
click at [852, 486] on select "Select None [MEDICAL_DATA] System(NOS) Roll Cage Full Racing Harness" at bounding box center [761, 475] width 277 height 33
select select "none"
click at [623, 459] on select "Select None [MEDICAL_DATA] System(NOS) Roll Cage Full Racing Harness" at bounding box center [761, 475] width 277 height 33
click at [985, 481] on select "Select No Up to $4000 Up to $6000 Greater than $6000" at bounding box center [1077, 475] width 277 height 33
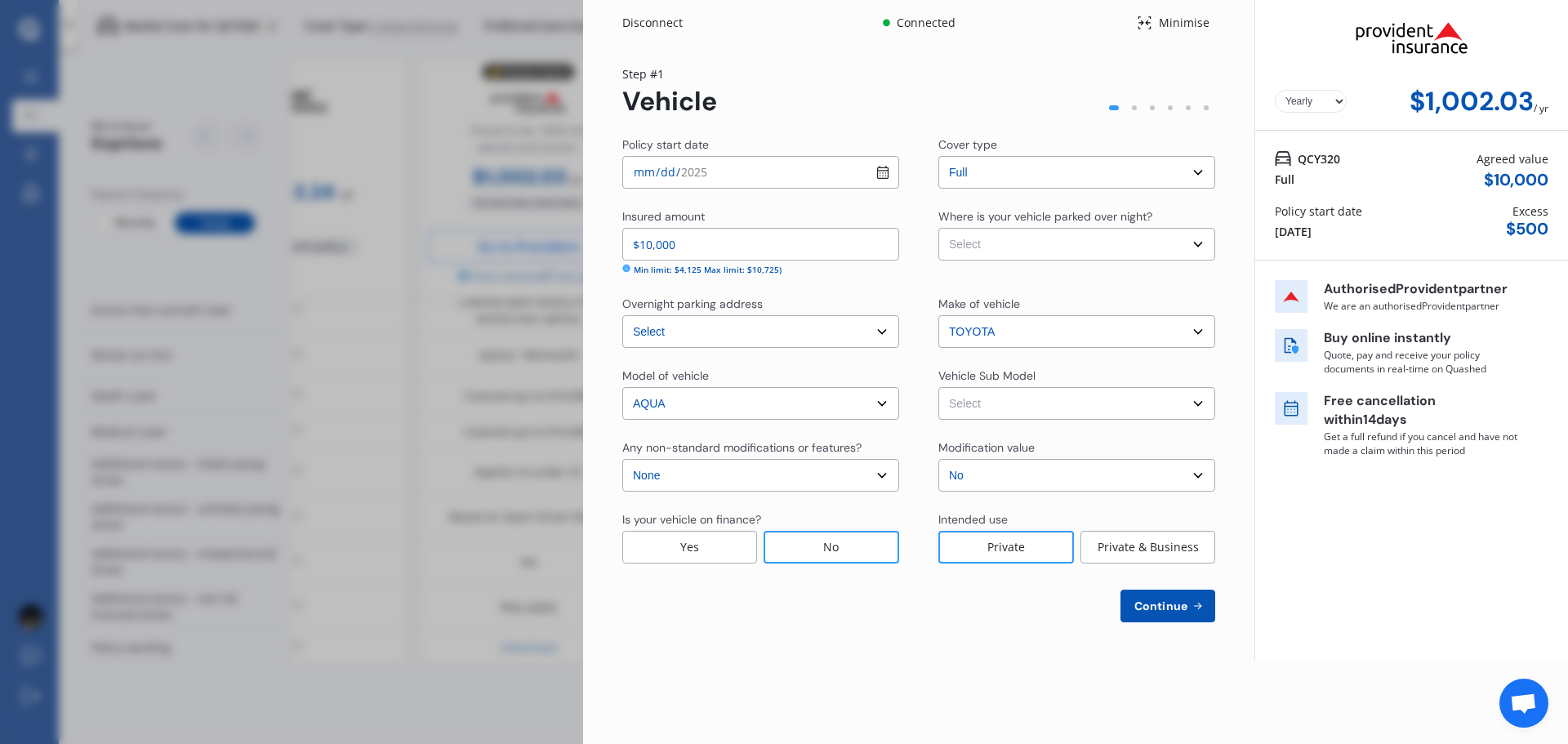
click at [1003, 415] on select "Select Aqua NHP10 L Hatchback 5dr CVT 1sp 1.5i/45kW Hybrid [IMP] Aqua NHP10 S H…" at bounding box center [1077, 403] width 277 height 33
select select "NZVTOYO2012AEBZ"
click at [938, 387] on select "Select Aqua NHP10 L Hatchback 5dr CVT 1sp 1.5i/45kW Hybrid [IMP] Aqua NHP10 S H…" at bounding box center [1077, 403] width 277 height 33
click at [1024, 247] on select "Select Garage (fully enclosed) Off Street Parking Other" at bounding box center [1077, 244] width 277 height 33
select select "OTHER"
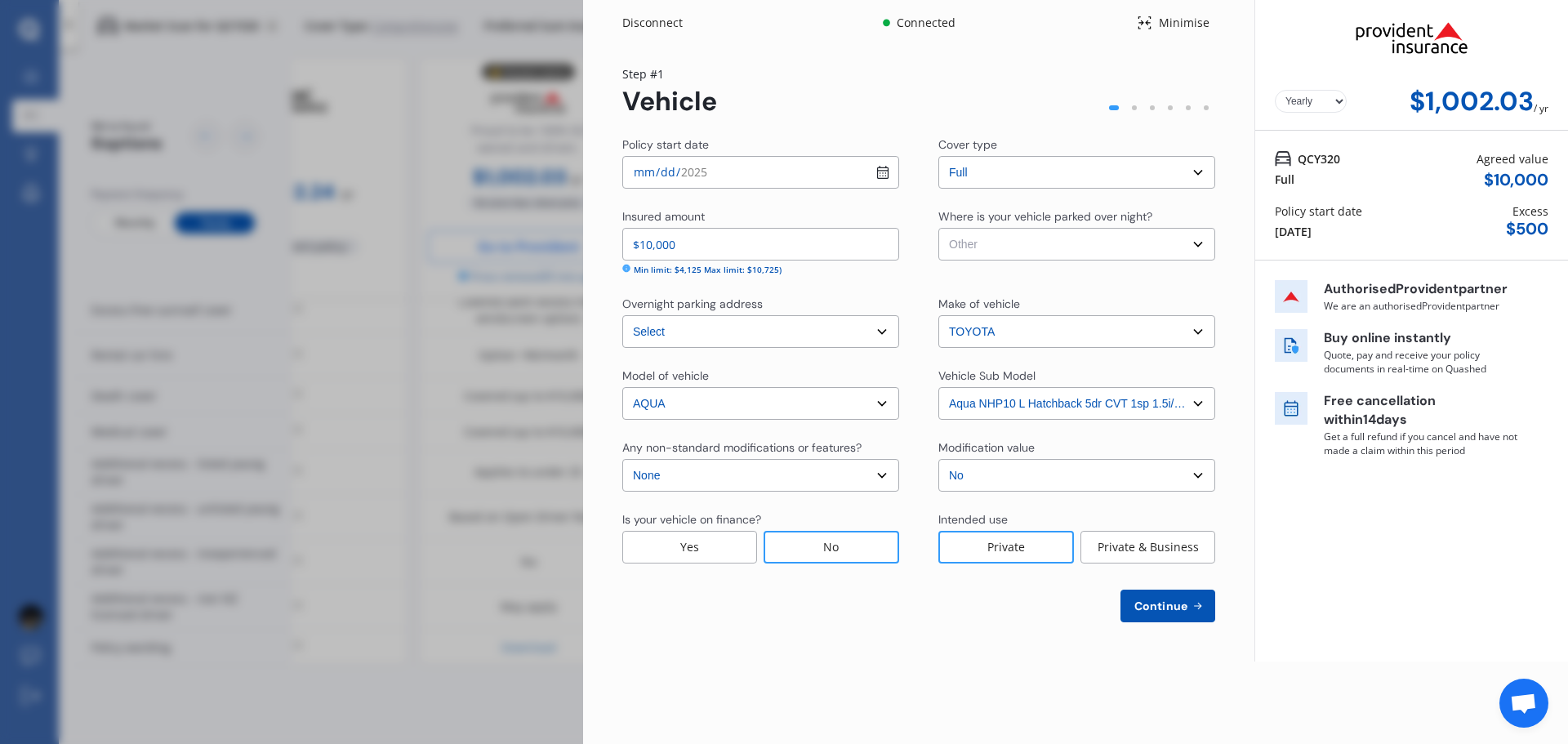
click at [938, 228] on select "Select Garage (fully enclosed) Off Street Parking Other" at bounding box center [1077, 244] width 277 height 33
click at [1183, 607] on span "Continue" at bounding box center [1160, 605] width 60 height 13
select select "15"
select select "09"
select select "1985"
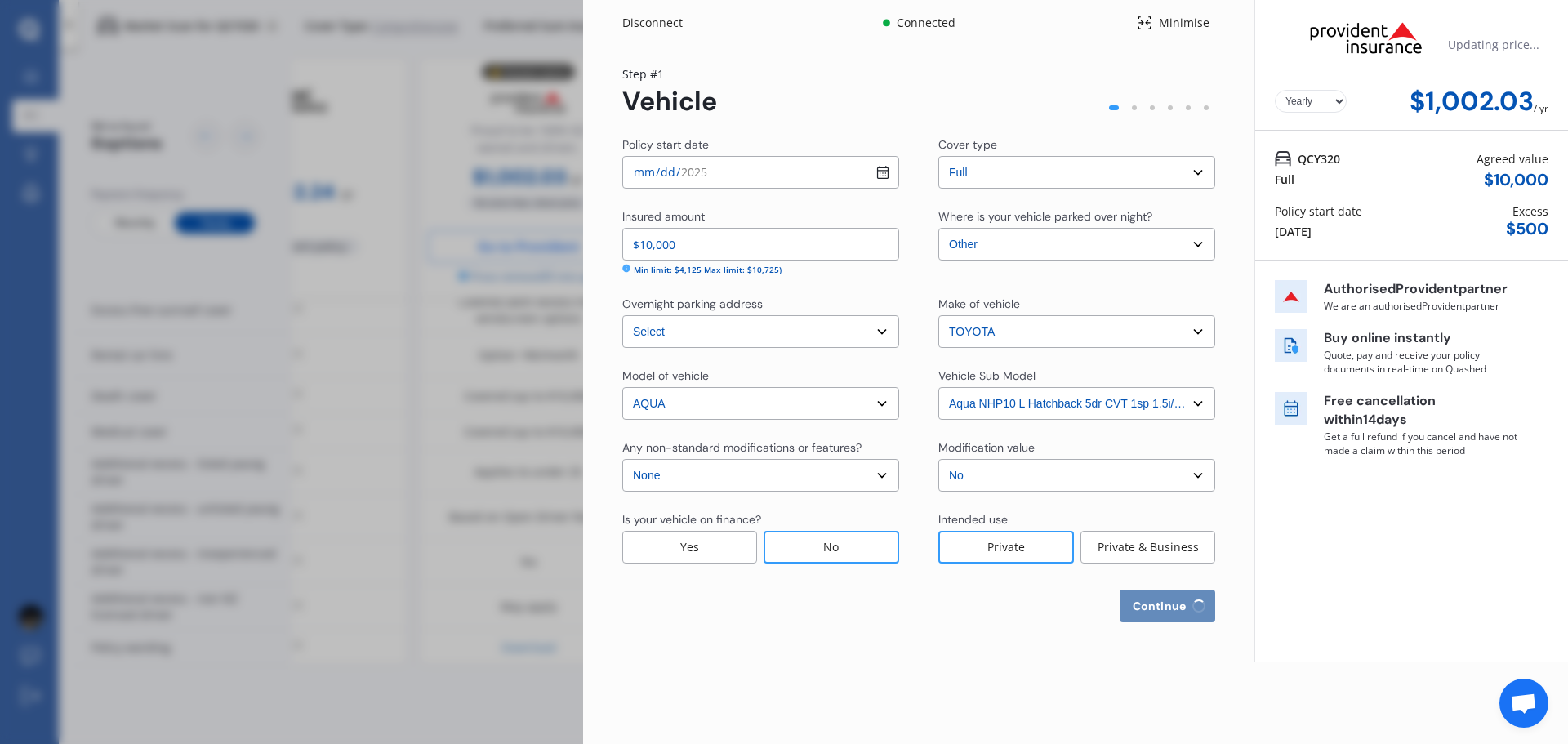
select select "NZ_FULL"
select select "0"
select select "25"
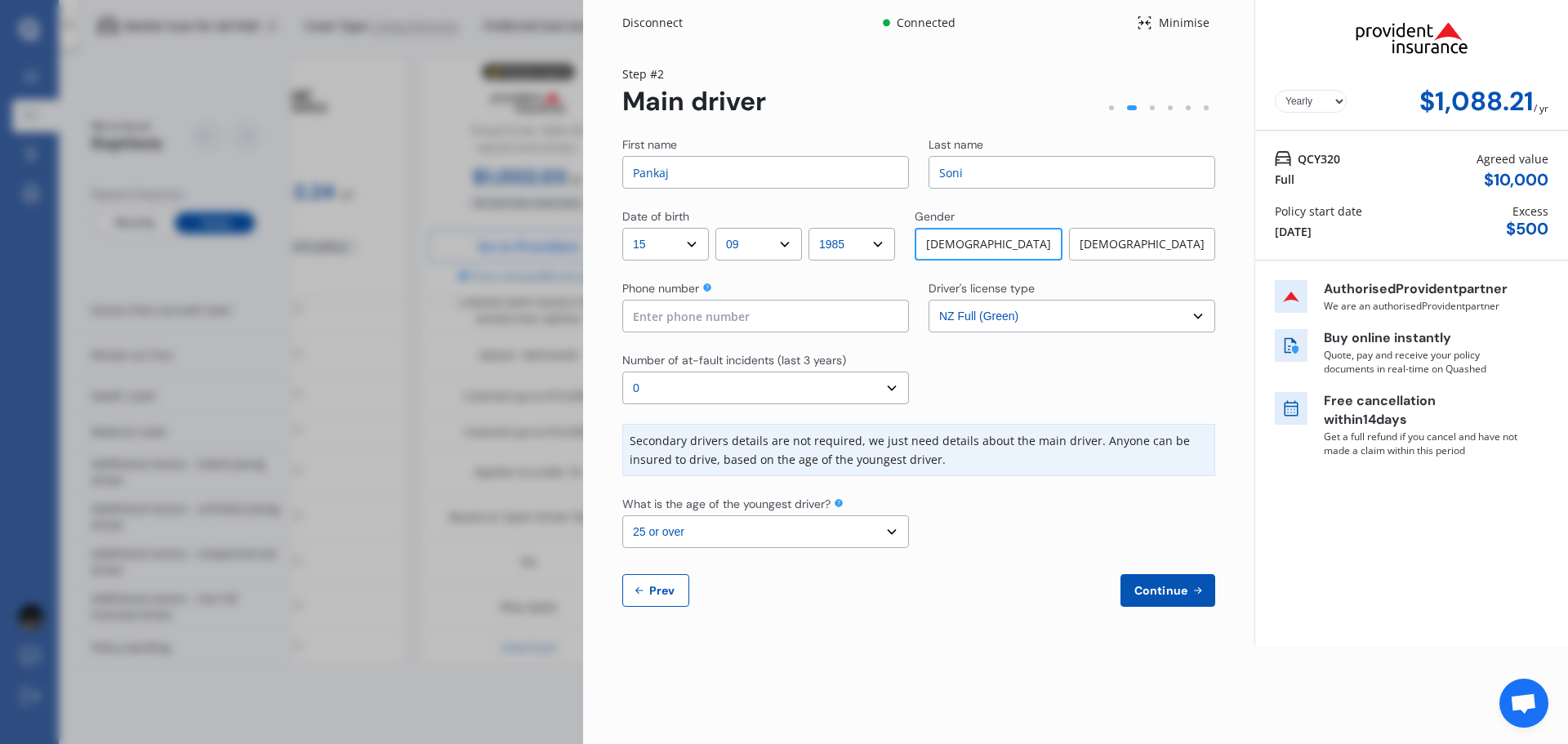
click at [713, 388] on select "Select number of at-fault incidents (last 3 years) 0 1 2 3 4 5 or more" at bounding box center [766, 387] width 286 height 33
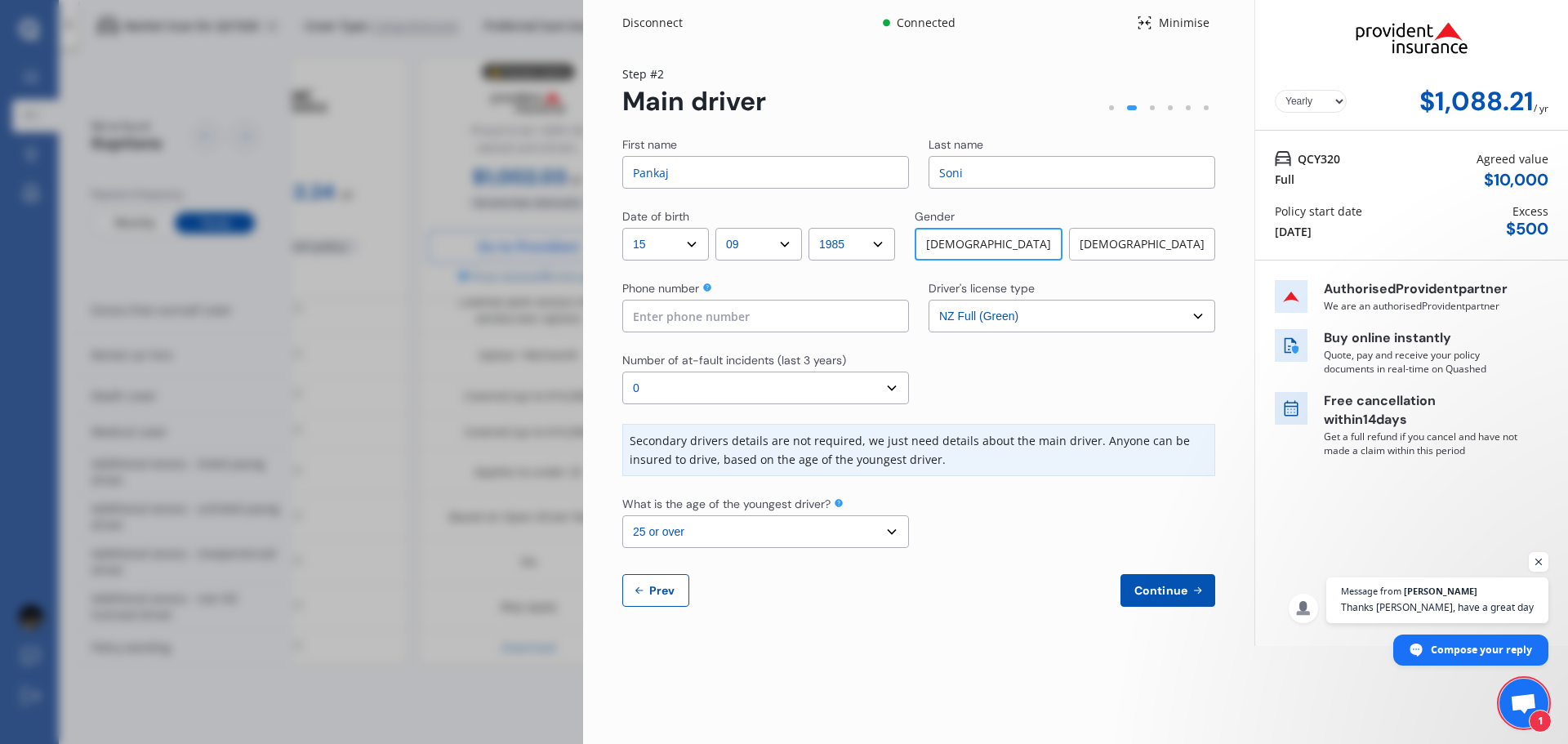
scroll to position [270, 0]
click at [623, 371] on select "Select number of at-fault incidents (last 3 years) 0 1 2 3 4 5 or more" at bounding box center [766, 387] width 286 height 33
click at [716, 384] on select "Select number of at-fault incidents (last 3 years) 0 1 2 3 4 5 or more" at bounding box center [766, 387] width 286 height 33
click at [708, 319] on input at bounding box center [766, 316] width 286 height 33
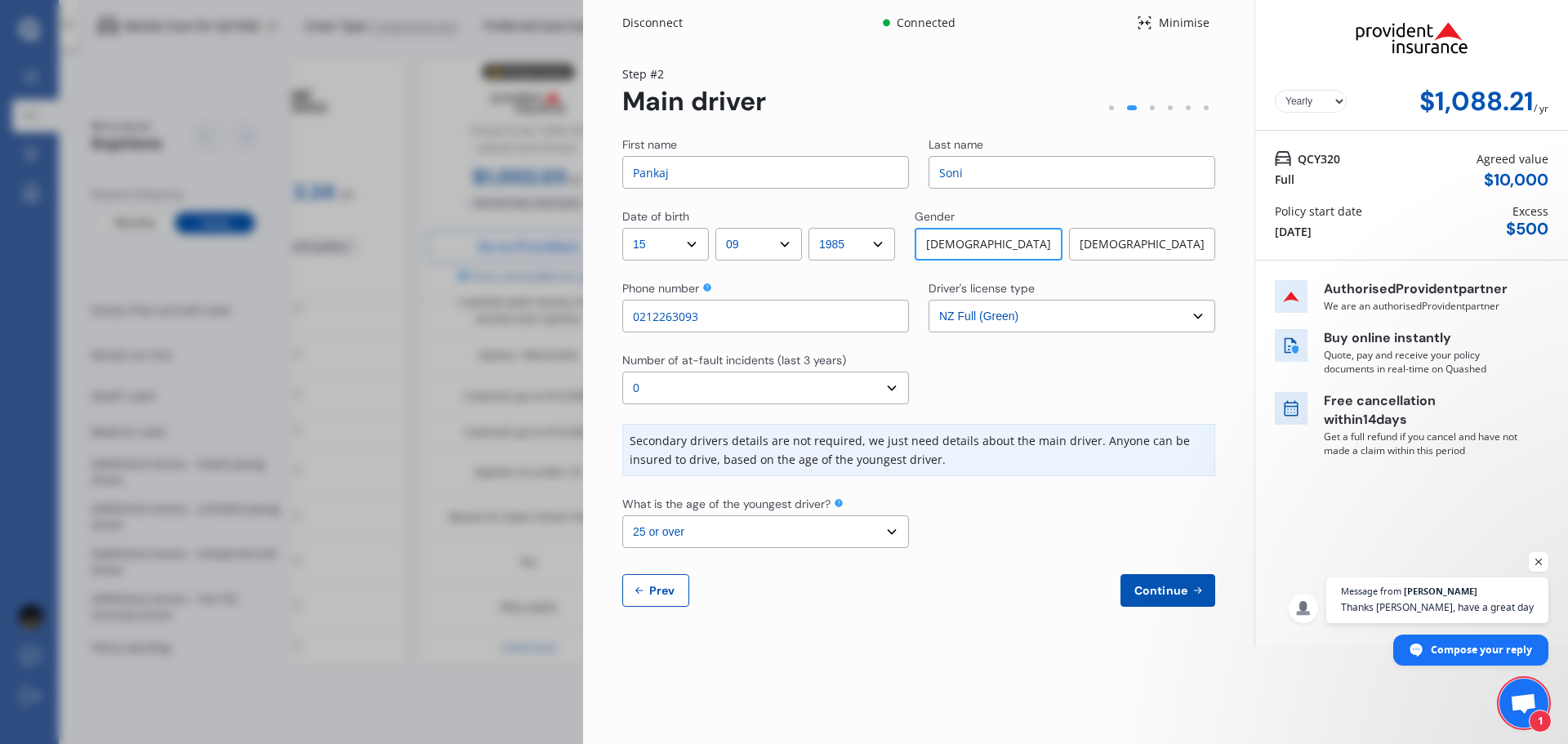
type input "0212263093"
click at [1061, 390] on div at bounding box center [1072, 378] width 286 height 52
click at [1163, 596] on span "Continue" at bounding box center [1160, 590] width 60 height 13
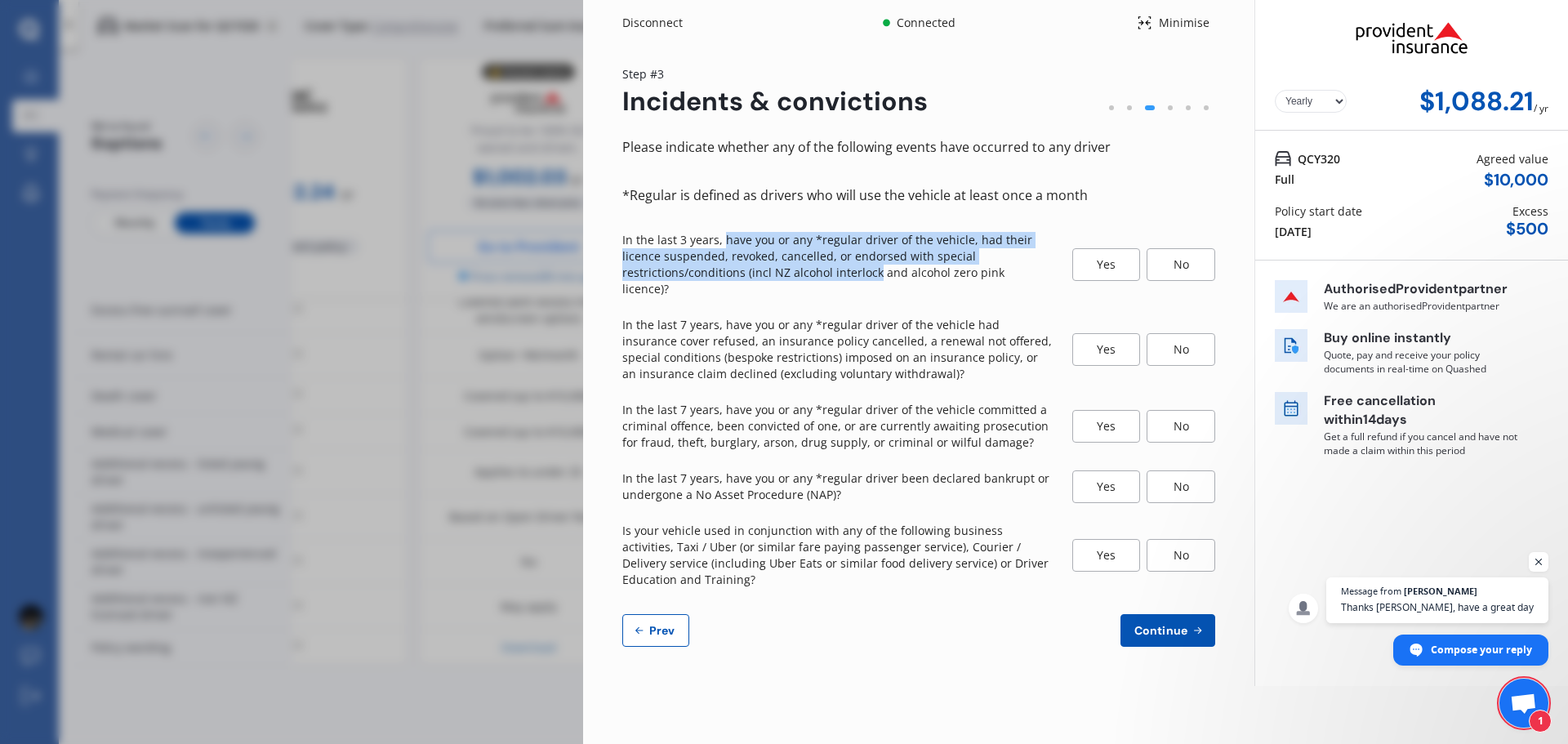
drag, startPoint x: 725, startPoint y: 241, endPoint x: 876, endPoint y: 266, distance: 153.1
click at [876, 266] on p "In the last 3 years, have you or any *regular driver of the vehicle, had their …" at bounding box center [837, 264] width 430 height 65
click at [708, 268] on p "In the last 3 years, have you or any *regular driver of the vehicle, had their …" at bounding box center [837, 264] width 430 height 65
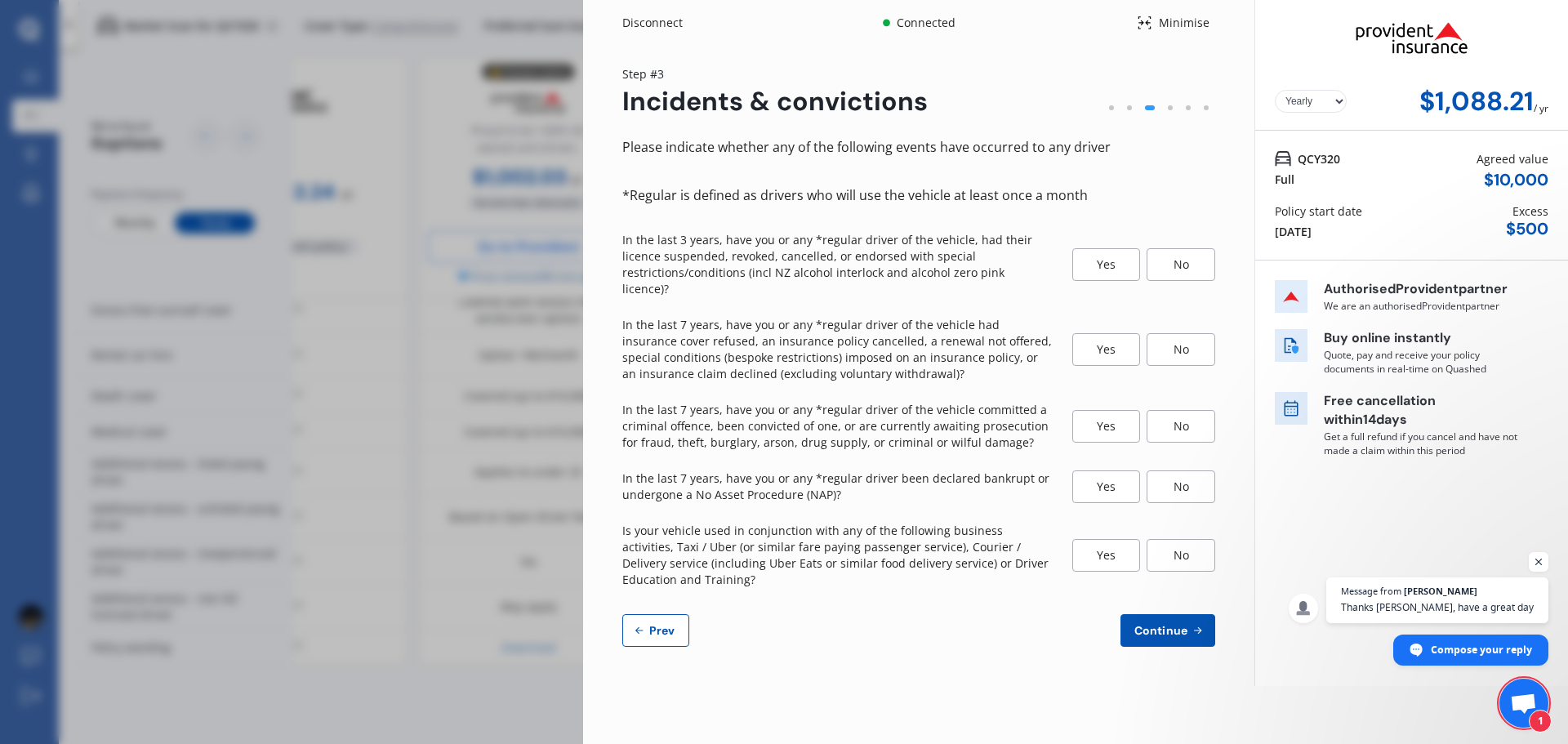
drag, startPoint x: 691, startPoint y: 260, endPoint x: 1222, endPoint y: 263, distance: 531.0
click at [699, 262] on p "In the last 3 years, have you or any *regular driver of the vehicle, had their …" at bounding box center [837, 264] width 430 height 65
click at [1191, 252] on div "No" at bounding box center [1181, 265] width 69 height 33
click at [1179, 334] on div "No" at bounding box center [1181, 350] width 69 height 33
drag, startPoint x: 1163, startPoint y: 411, endPoint x: 1175, endPoint y: 427, distance: 20.0
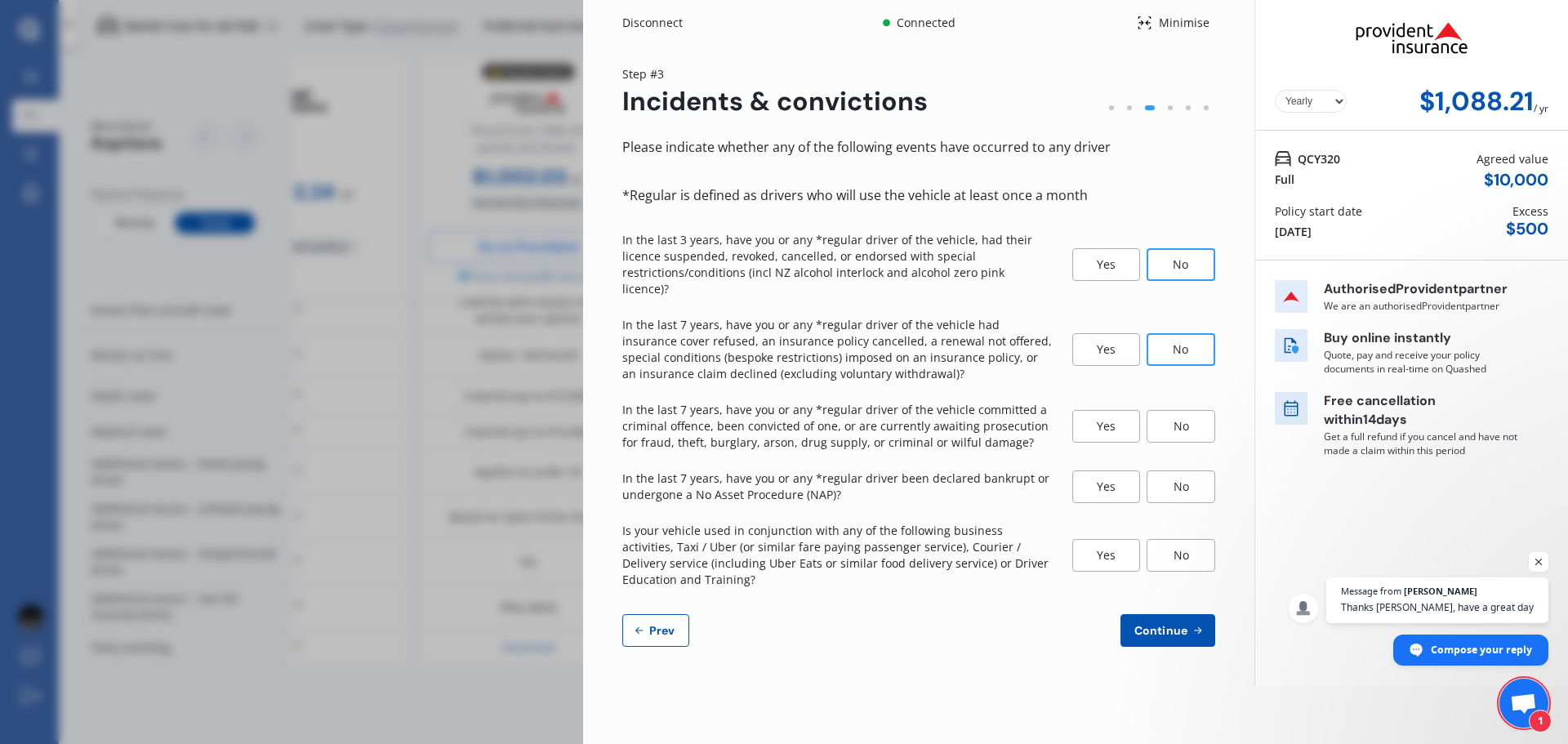
click at [1165, 411] on div "No" at bounding box center [1181, 426] width 69 height 33
click at [1174, 472] on div "No" at bounding box center [1181, 486] width 69 height 33
click at [1165, 539] on div "No" at bounding box center [1181, 555] width 69 height 33
click at [1182, 624] on span "Continue" at bounding box center [1160, 630] width 60 height 13
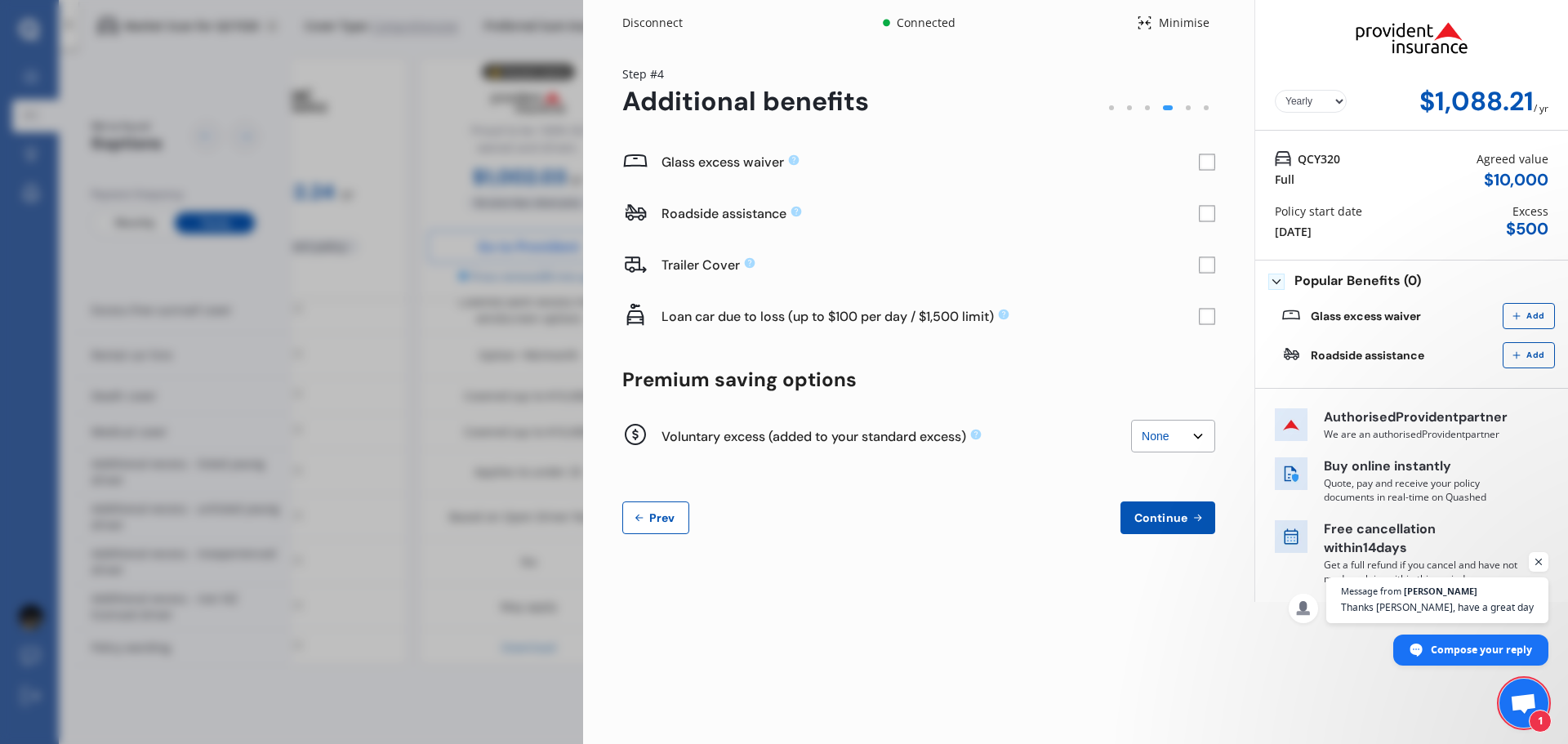
click at [668, 526] on button "Prev" at bounding box center [656, 518] width 67 height 33
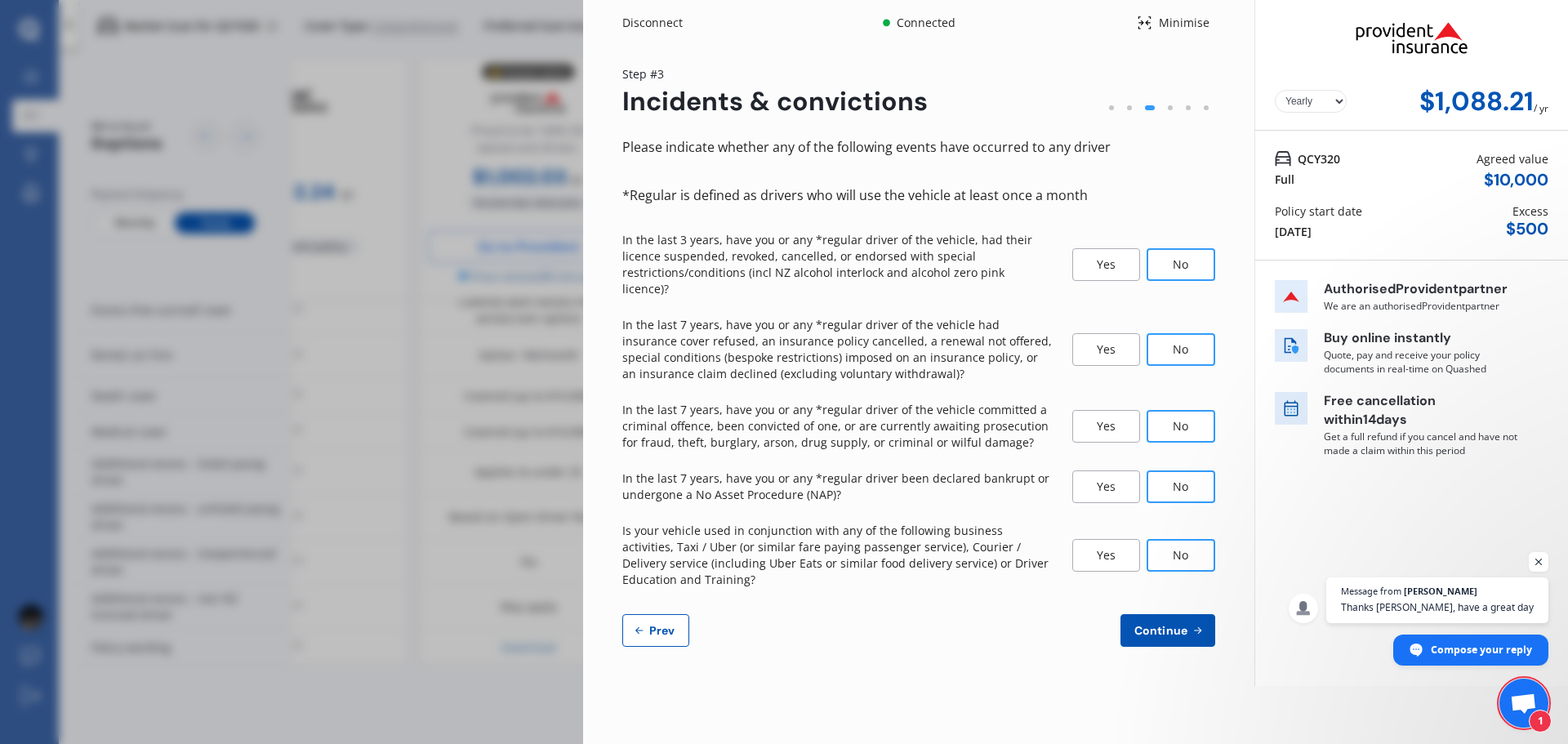
click at [675, 624] on span "Prev" at bounding box center [662, 630] width 33 height 13
select select "15"
select select "09"
select select "1985"
select select "NZ_FULL"
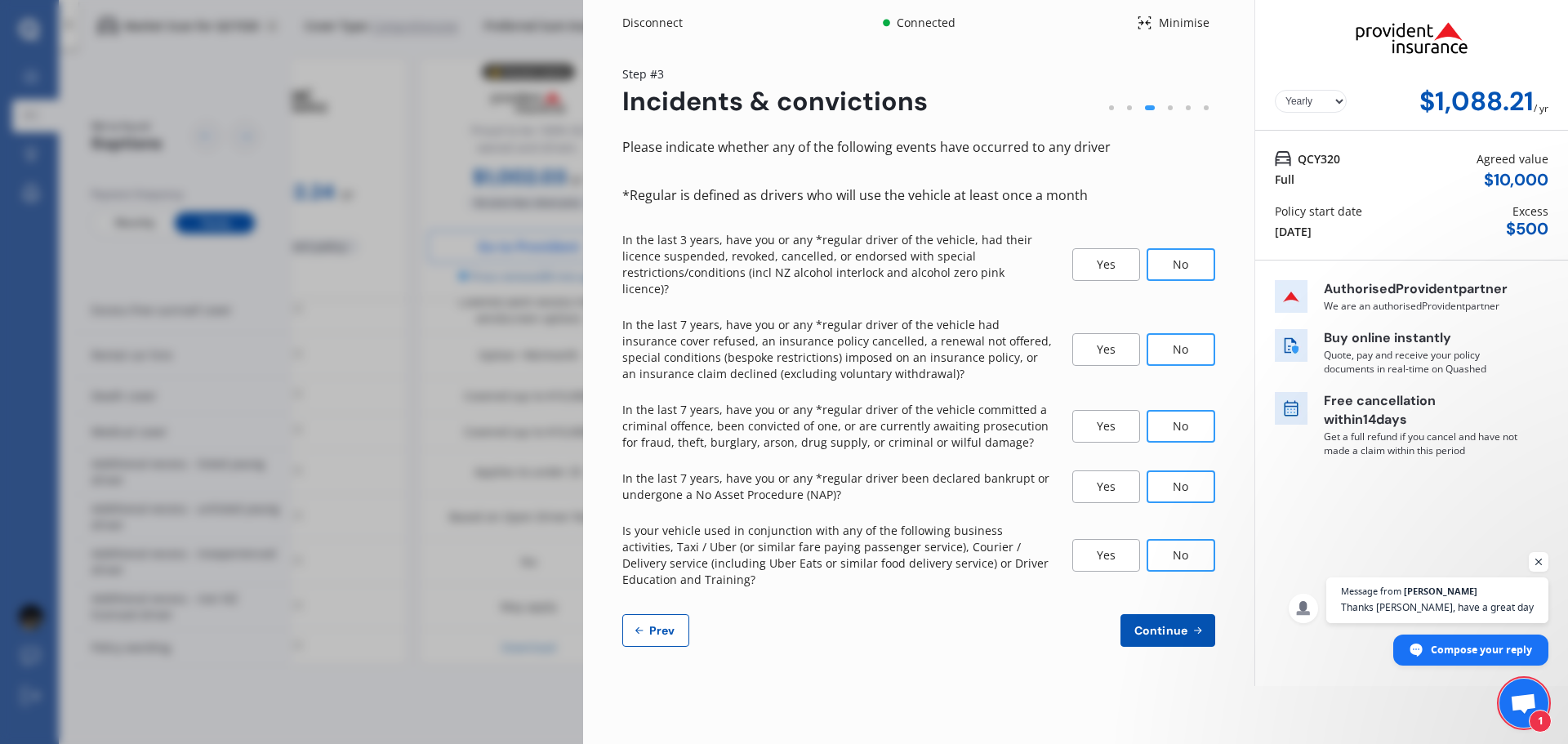
select select "0"
select select "25"
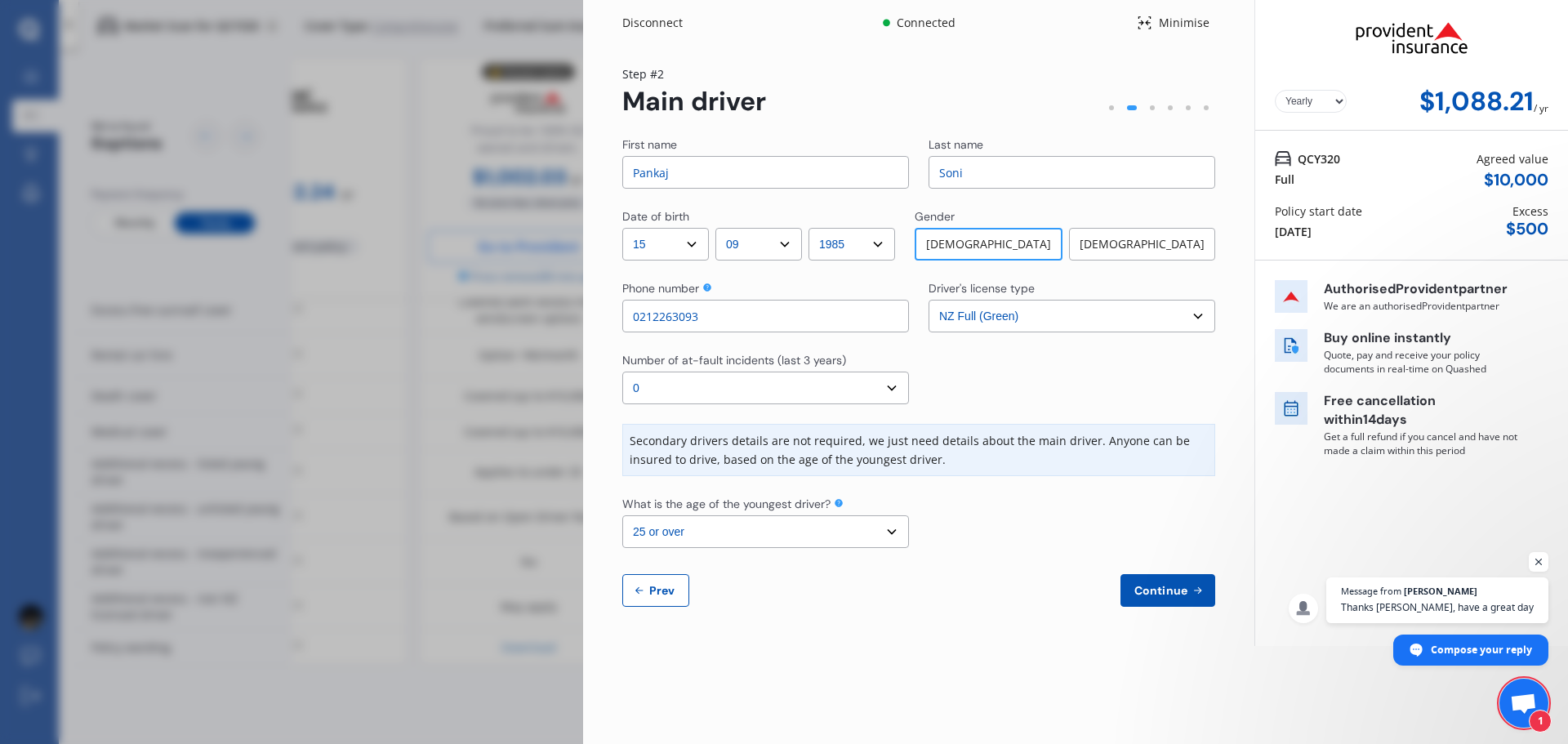
click at [664, 596] on button "Prev" at bounding box center [656, 590] width 67 height 33
select select "full"
select select "OTHER"
select select "[STREET_ADDRESS]"
select select "TOYOTA"
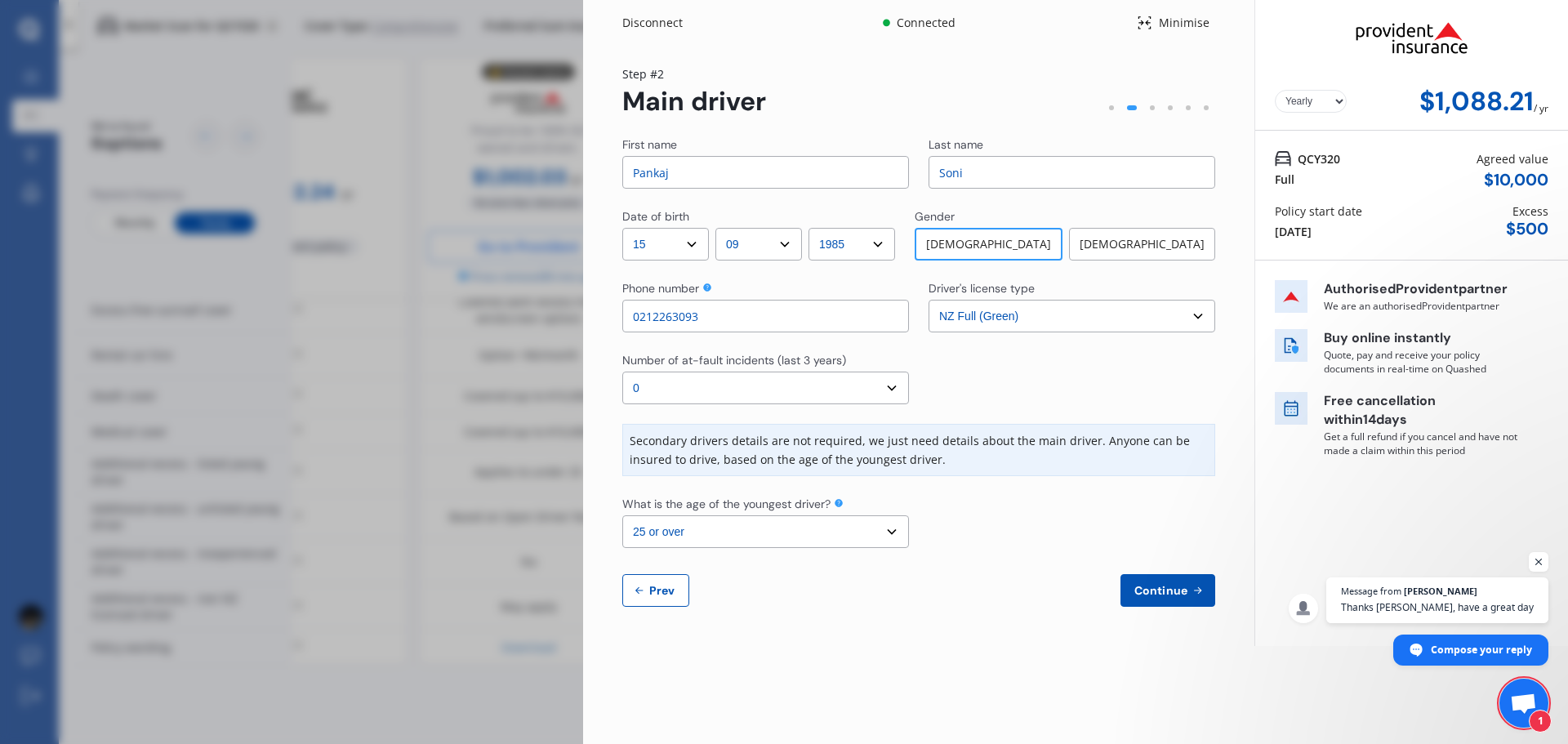
select select "AQUA"
select select "NZVTOYO2012AEBZ"
select select "none"
select select "NO"
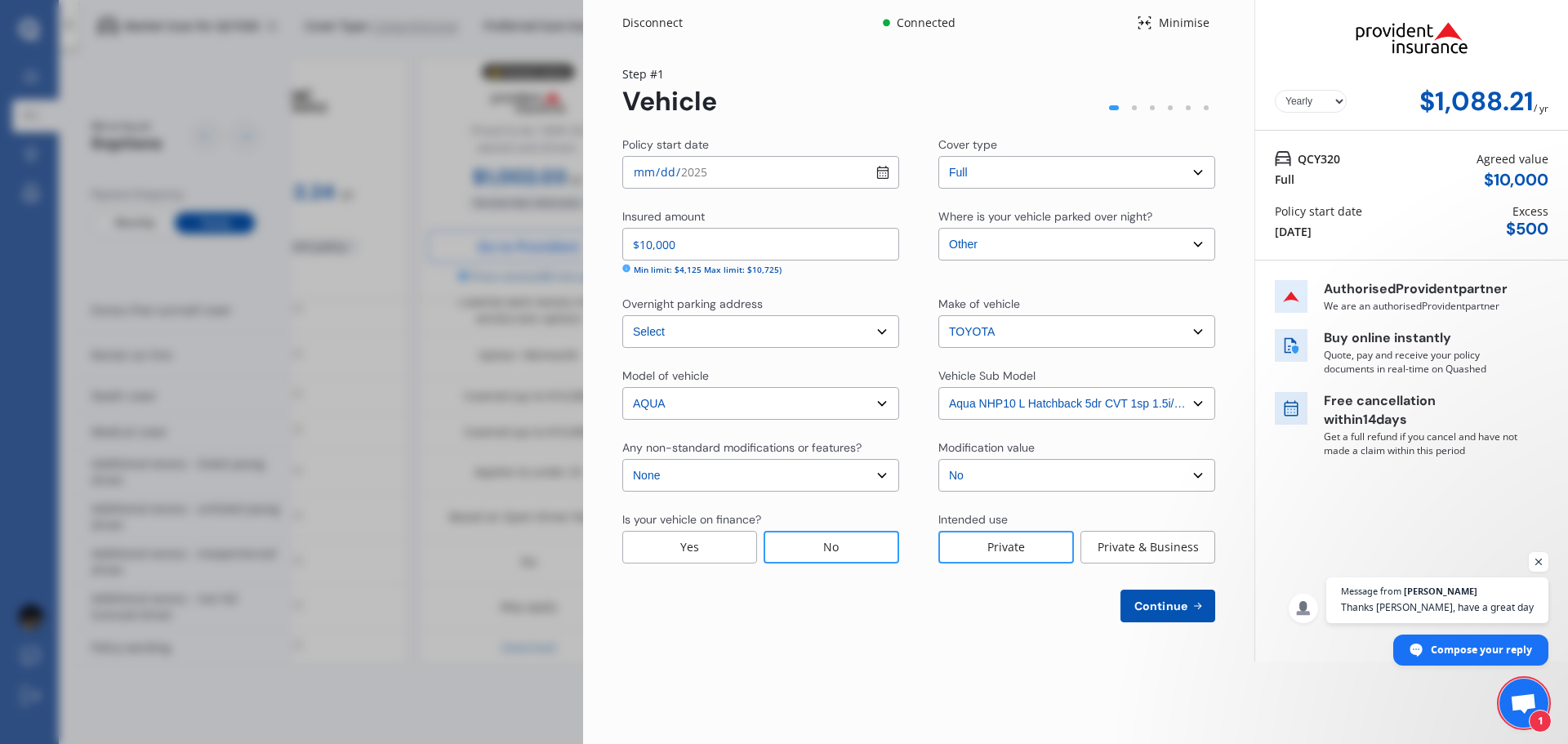
click at [995, 248] on select "Select Garage (fully enclosed) Off Street Parking Other" at bounding box center [1077, 244] width 277 height 33
select select "GARAGE"
click at [938, 228] on select "Select Garage (fully enclosed) Off Street Parking Other" at bounding box center [1077, 244] width 277 height 33
click at [1000, 328] on select "Select make TOYOTA" at bounding box center [1077, 331] width 277 height 33
click at [999, 328] on select "Select make TOYOTA" at bounding box center [1077, 331] width 277 height 33
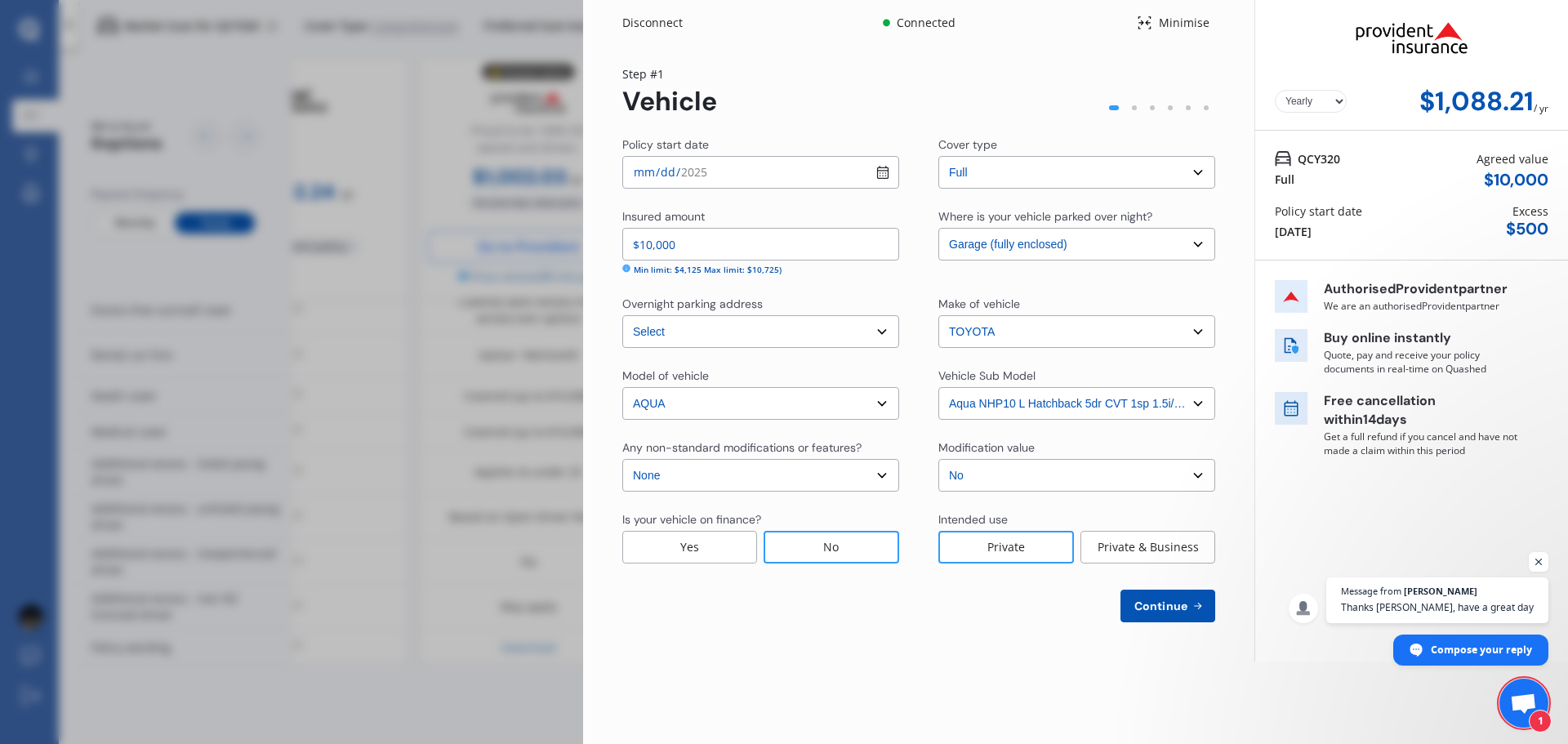
click at [1186, 610] on span "Continue" at bounding box center [1160, 605] width 60 height 13
select select "15"
select select "09"
select select "1985"
select select "NZ_FULL"
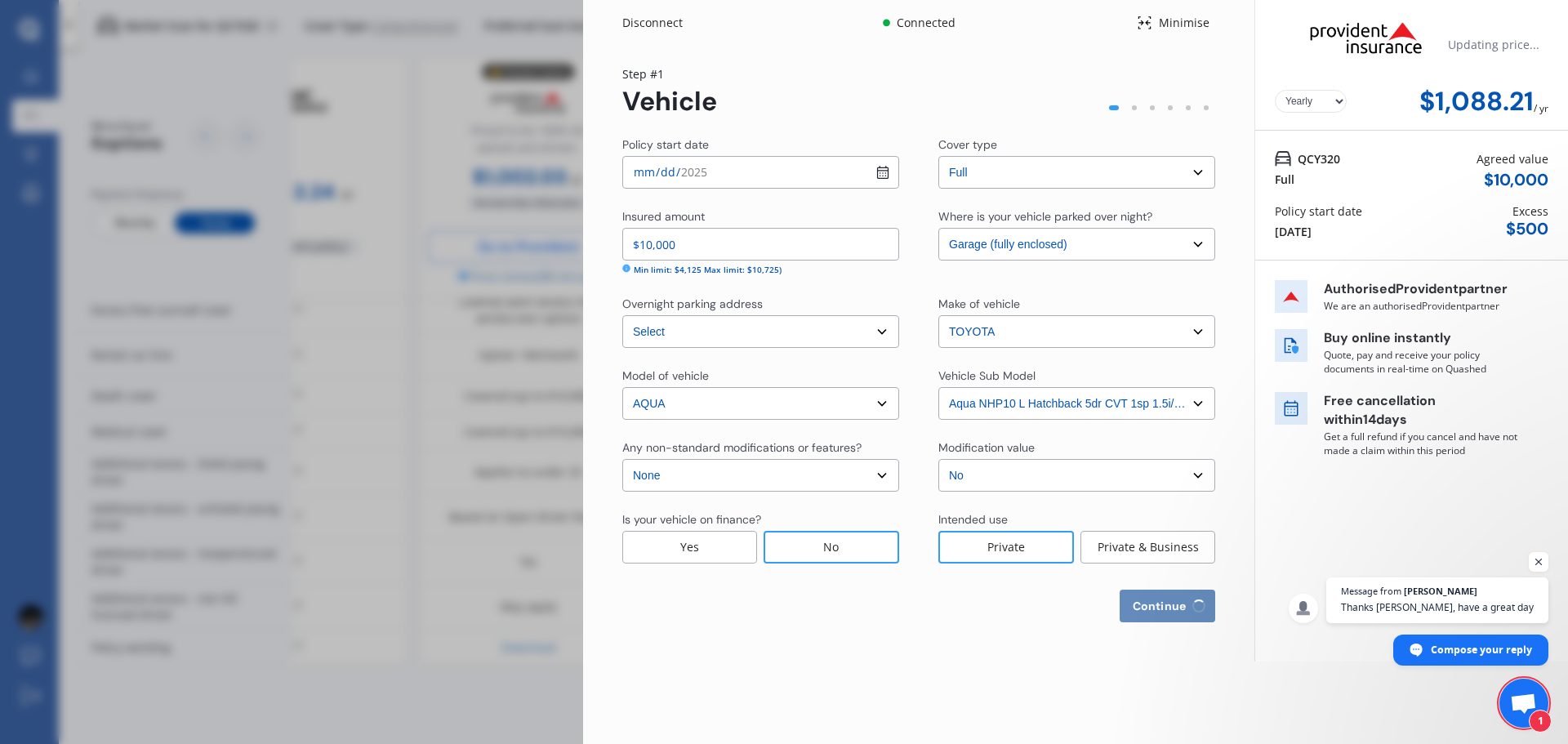
select select "0"
select select "25"
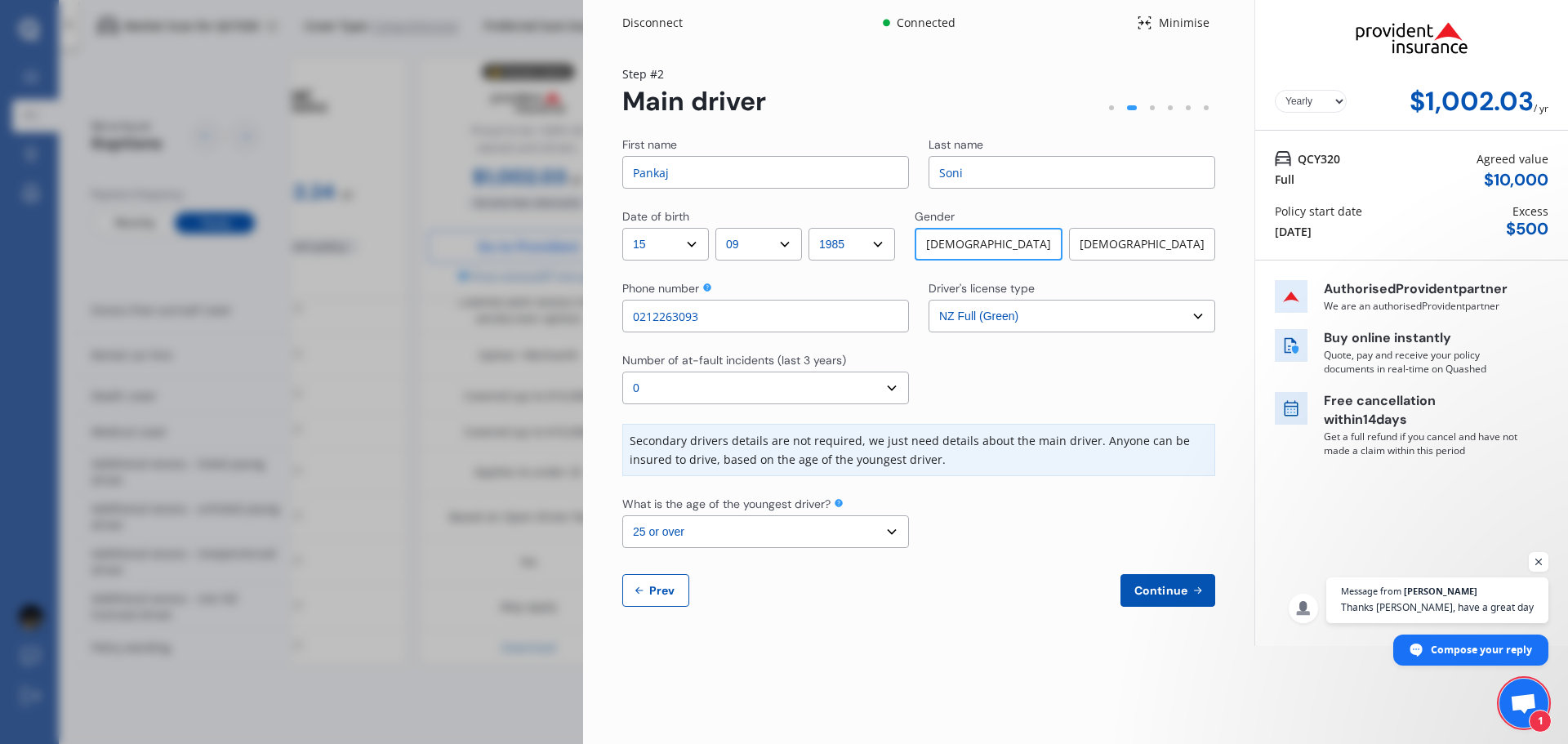
click at [678, 596] on button "Prev" at bounding box center [656, 590] width 67 height 33
select select "full"
select select "GARAGE"
select select "[STREET_ADDRESS]"
select select "TOYOTA"
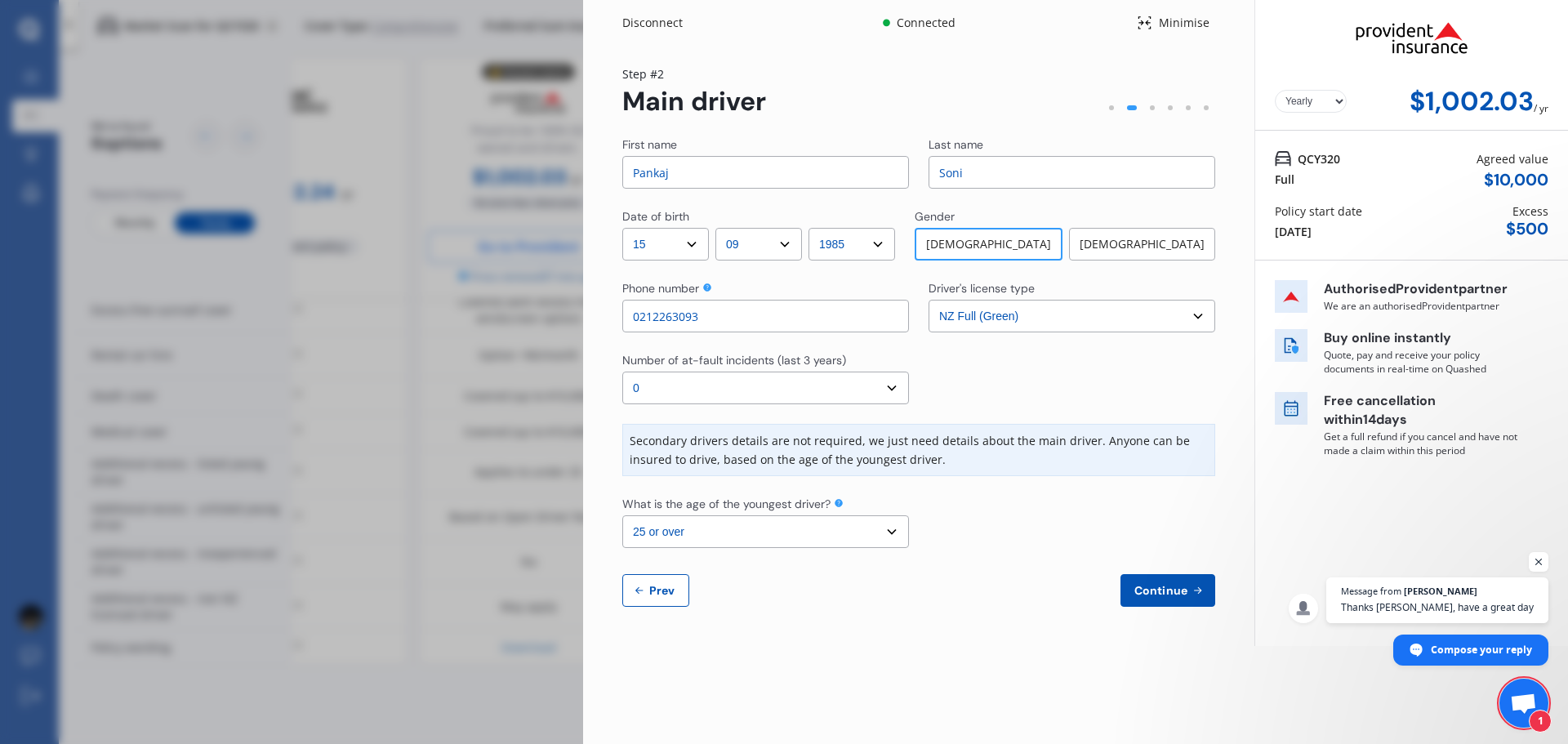
select select "AQUA"
select select "NZVTOYO2012AEBZ"
select select "none"
select select "NO"
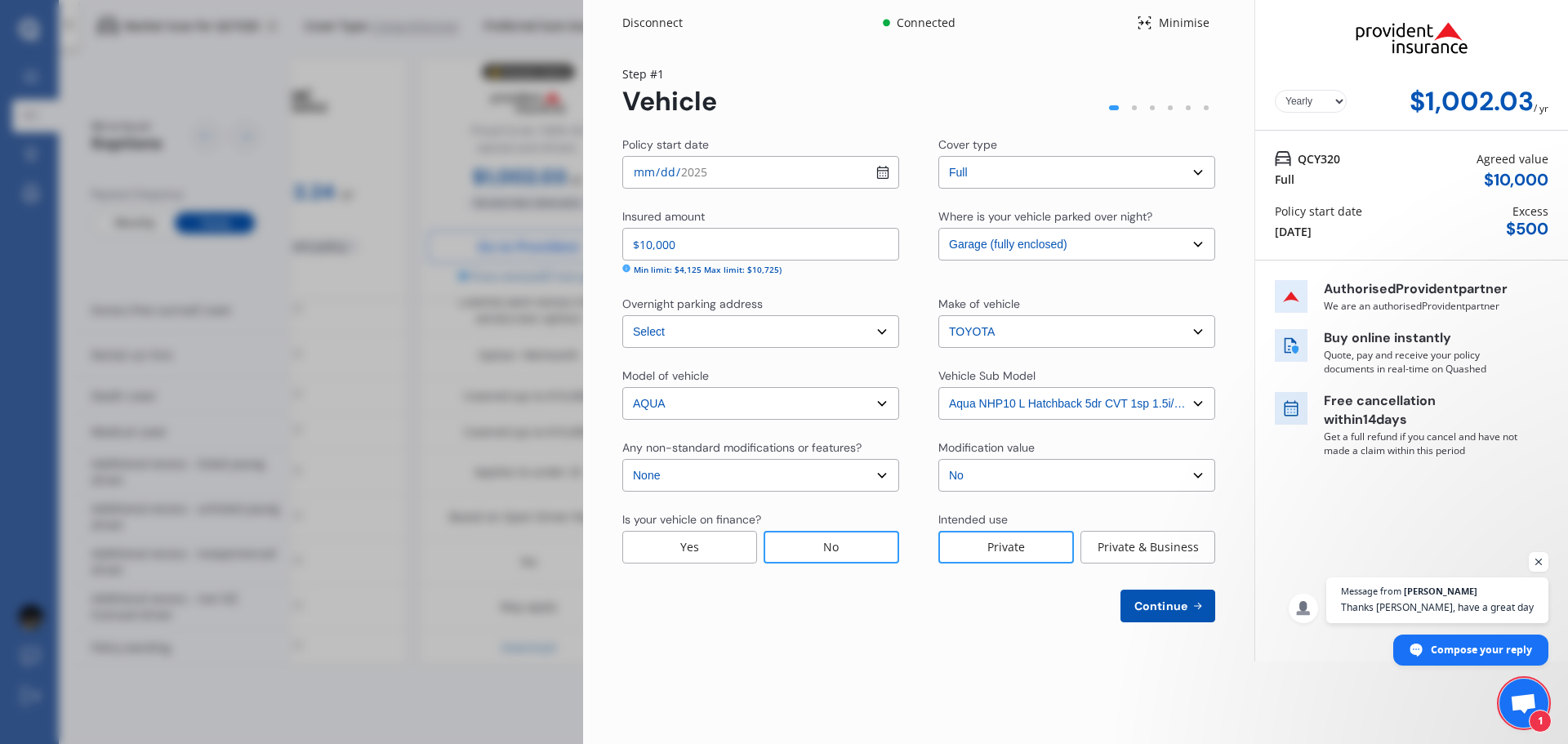
click at [1003, 258] on select "Select Garage (fully enclosed) Off Street Parking Other" at bounding box center [1077, 244] width 277 height 33
select select "OTHER"
click at [938, 228] on select "Select Garage (fully enclosed) Off Street Parking Other" at bounding box center [1077, 244] width 277 height 33
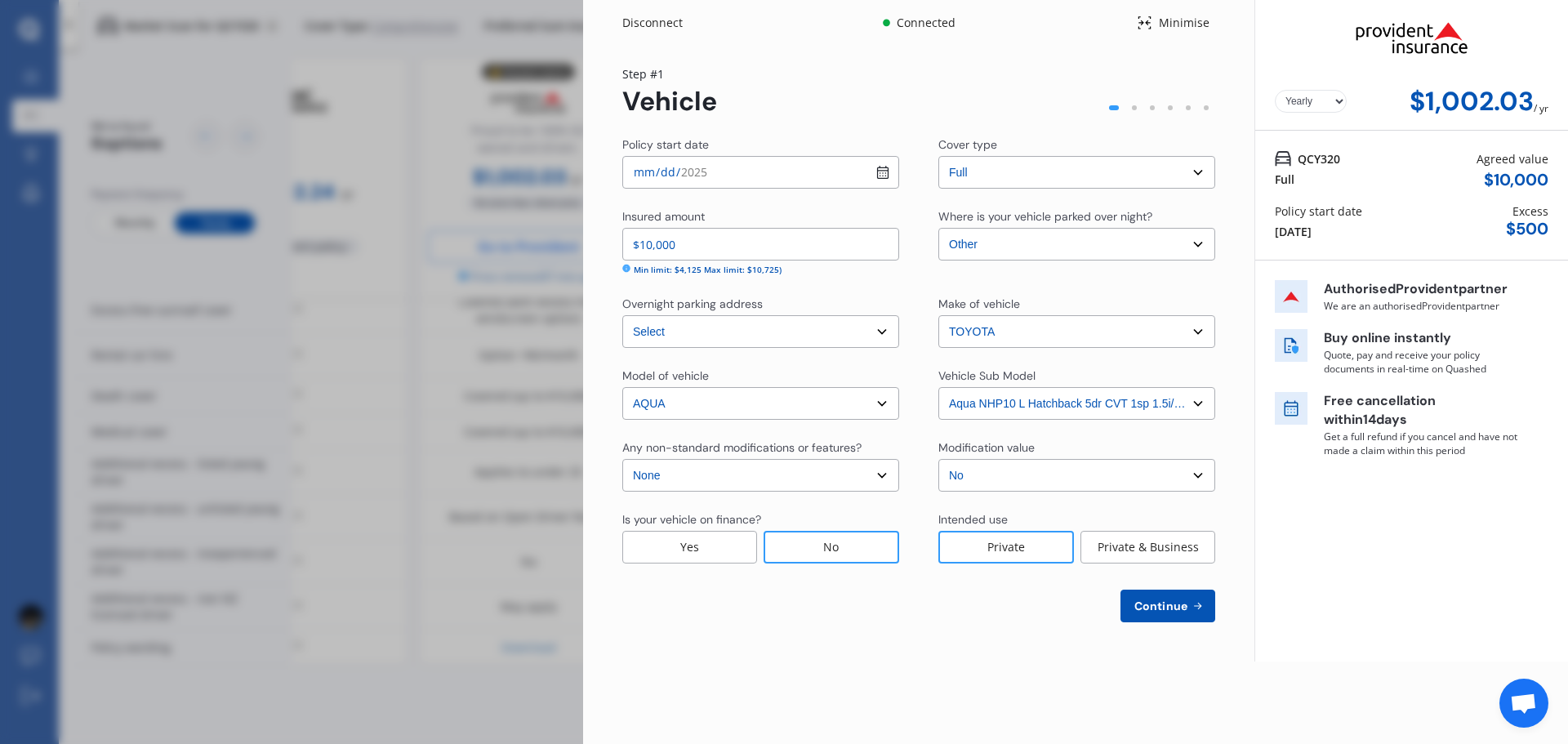
click at [1159, 596] on button "Continue" at bounding box center [1168, 605] width 95 height 33
select select "15"
select select "09"
select select "1985"
select select "NZ_FULL"
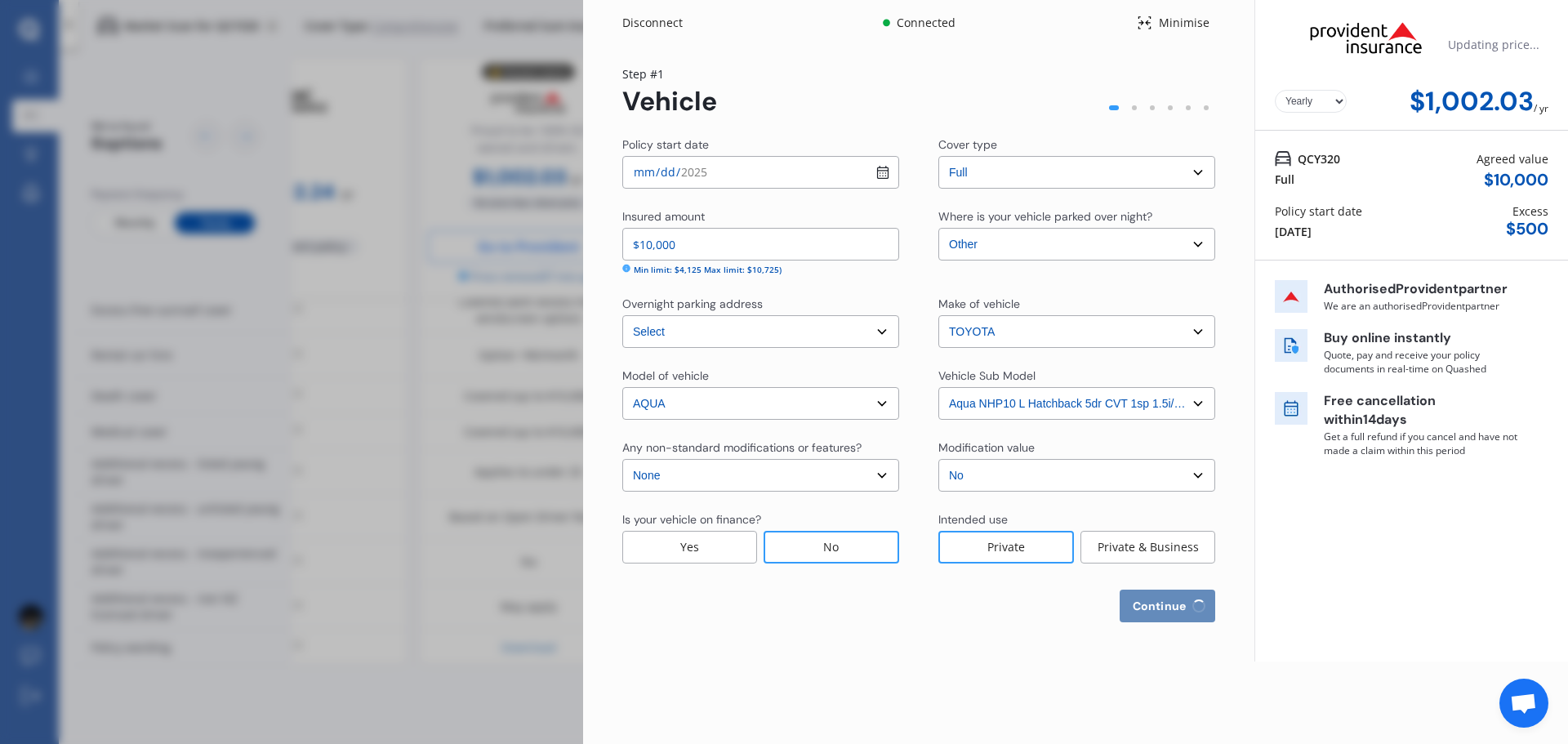
select select "0"
select select "25"
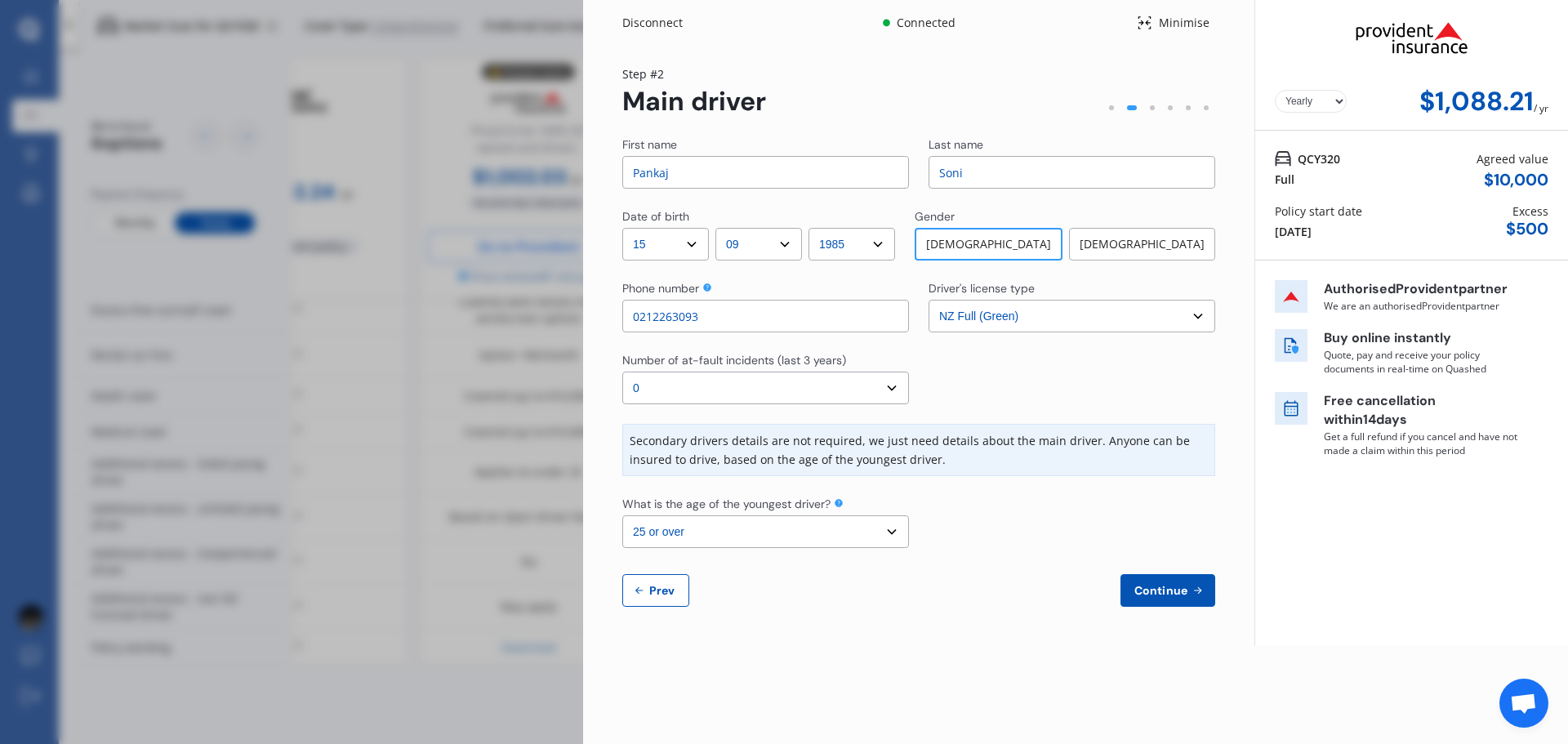
click at [626, 586] on button "Prev" at bounding box center [656, 590] width 67 height 33
select select "full"
select select "OTHER"
select select "[STREET_ADDRESS]"
select select "TOYOTA"
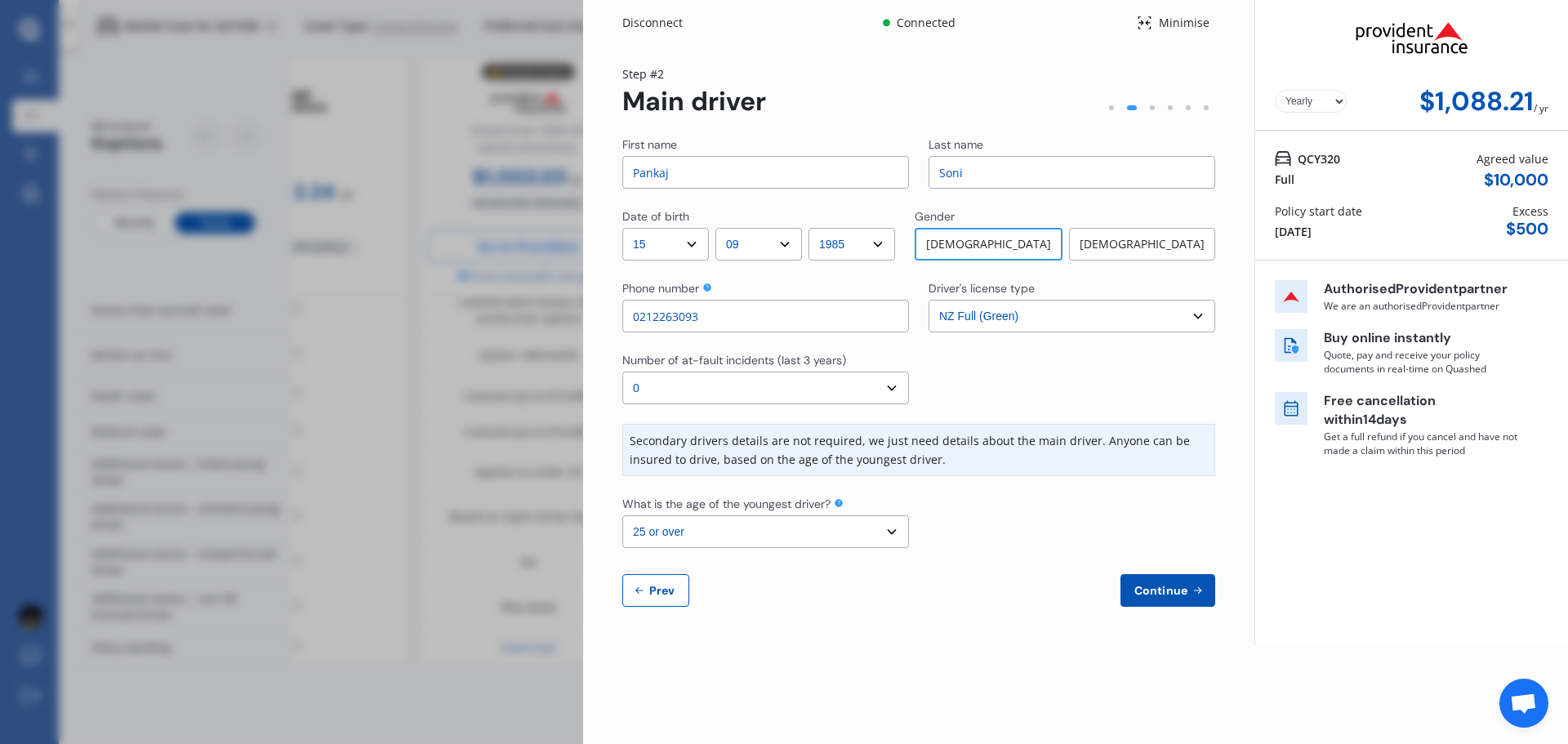
select select "AQUA"
select select "NZVTOYO2012AEBZ"
select select "none"
select select "NO"
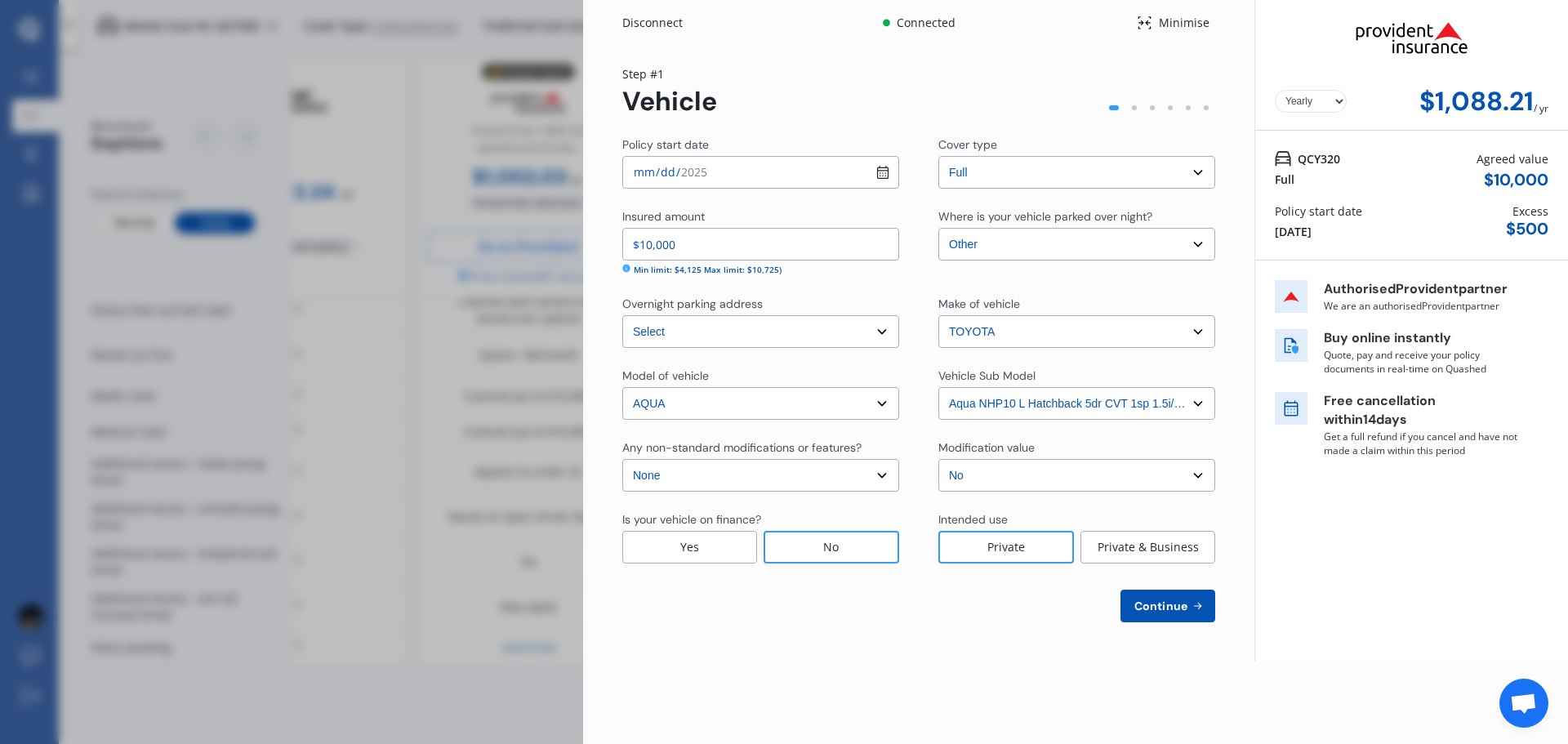
click at [1173, 606] on span "Continue" at bounding box center [1160, 605] width 60 height 13
select select "15"
select select "09"
select select "1985"
select select "NZ_FULL"
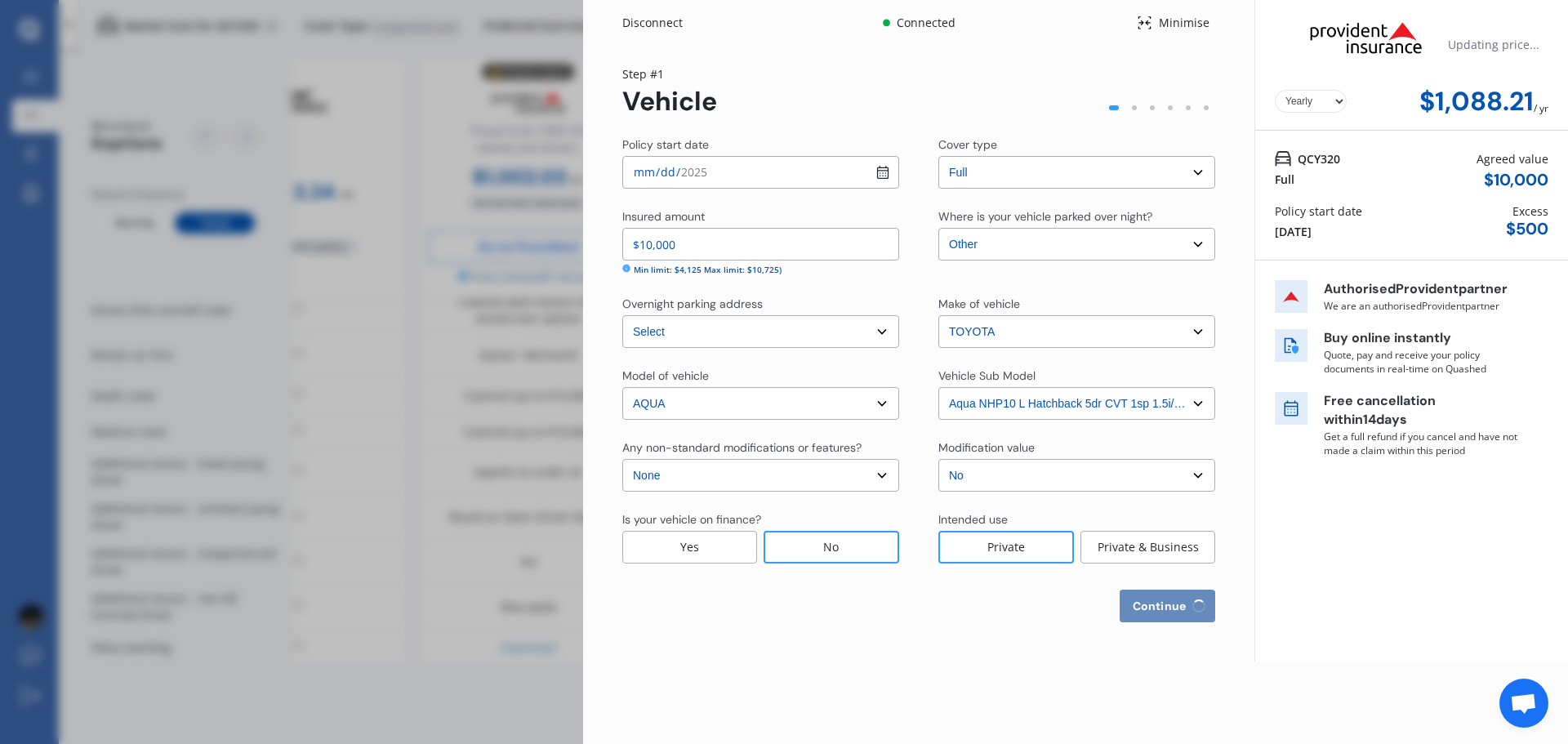
select select "0"
select select "25"
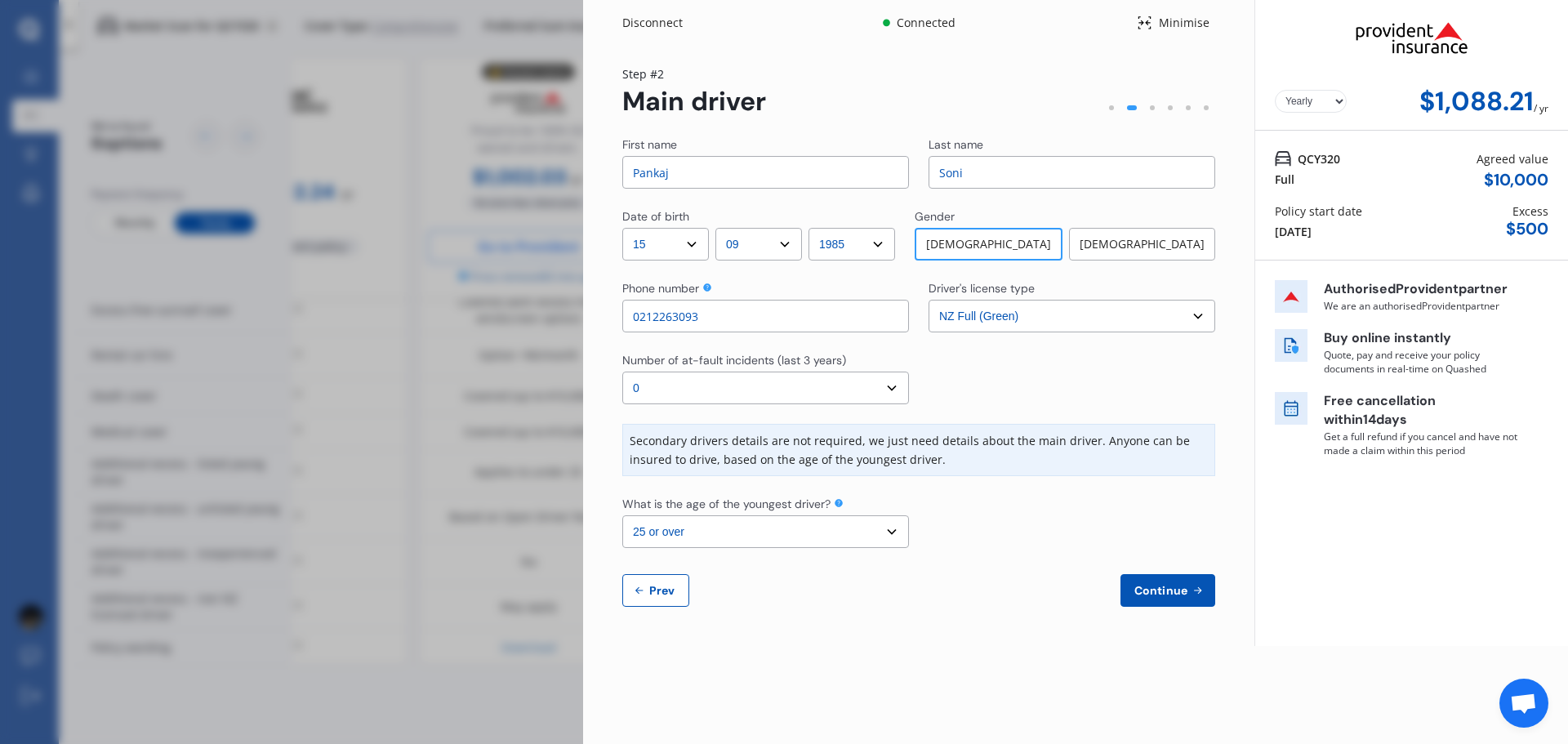
click at [1188, 586] on span "Continue" at bounding box center [1160, 590] width 60 height 13
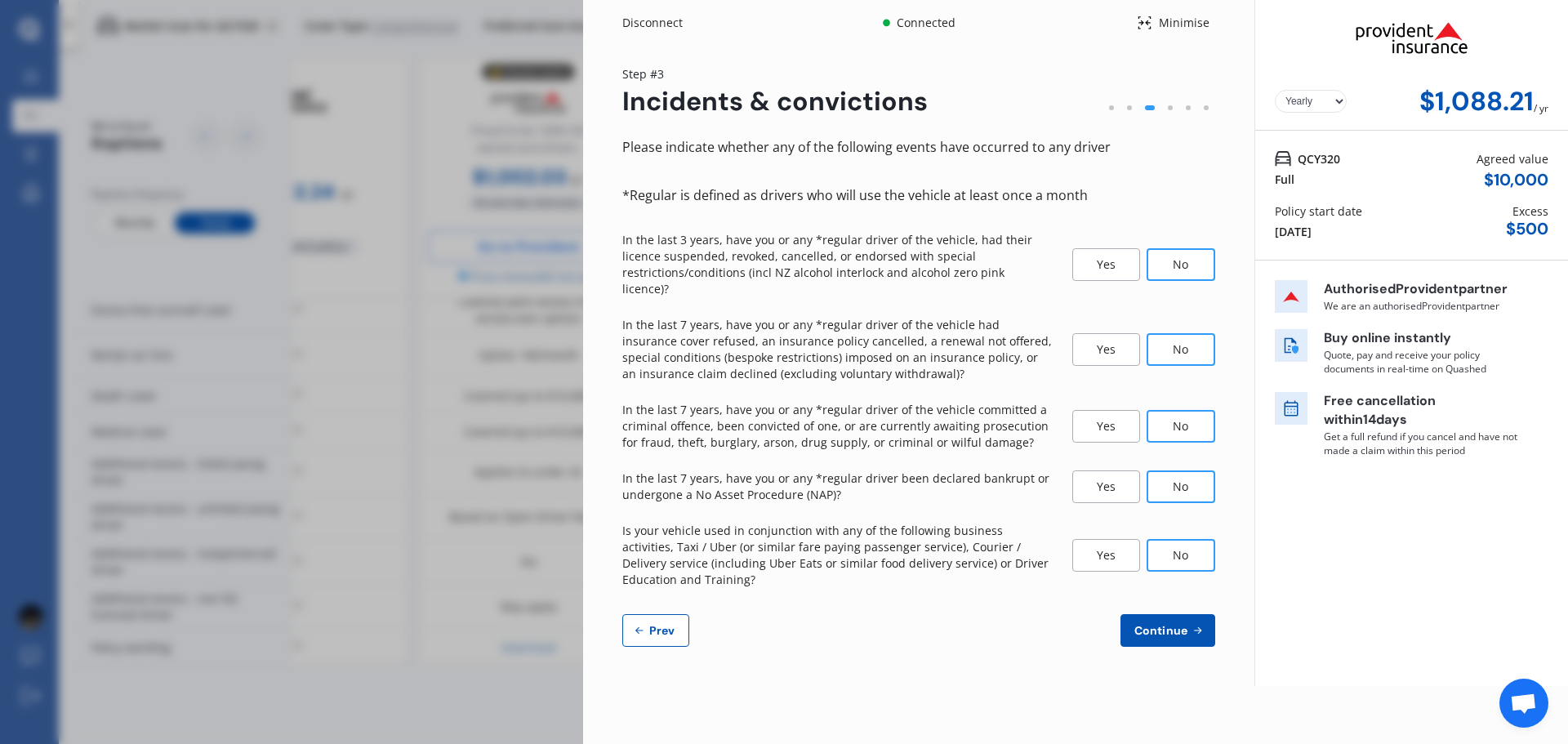
click at [1154, 624] on span "Continue" at bounding box center [1160, 630] width 60 height 13
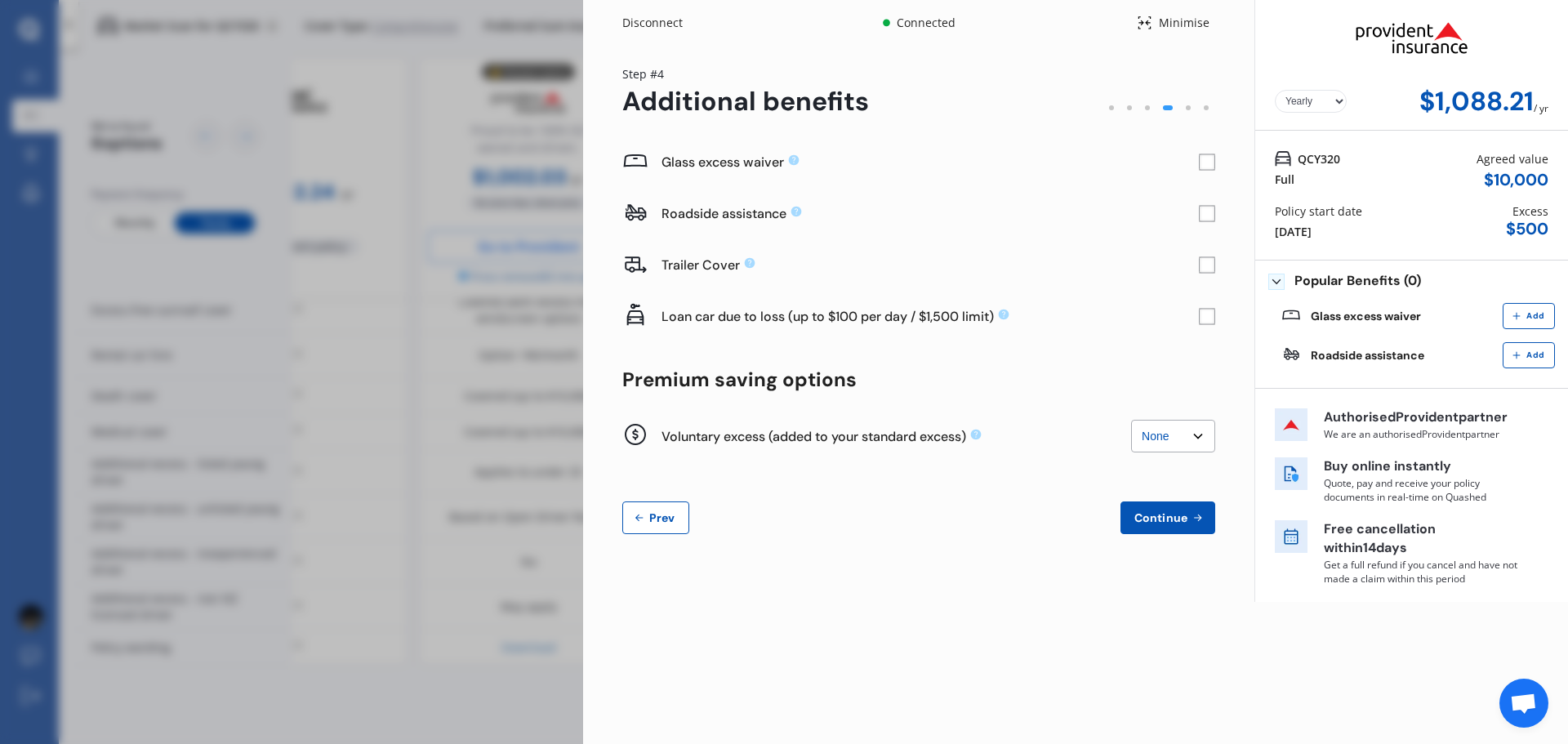
click at [1213, 215] on rect at bounding box center [1207, 214] width 16 height 16
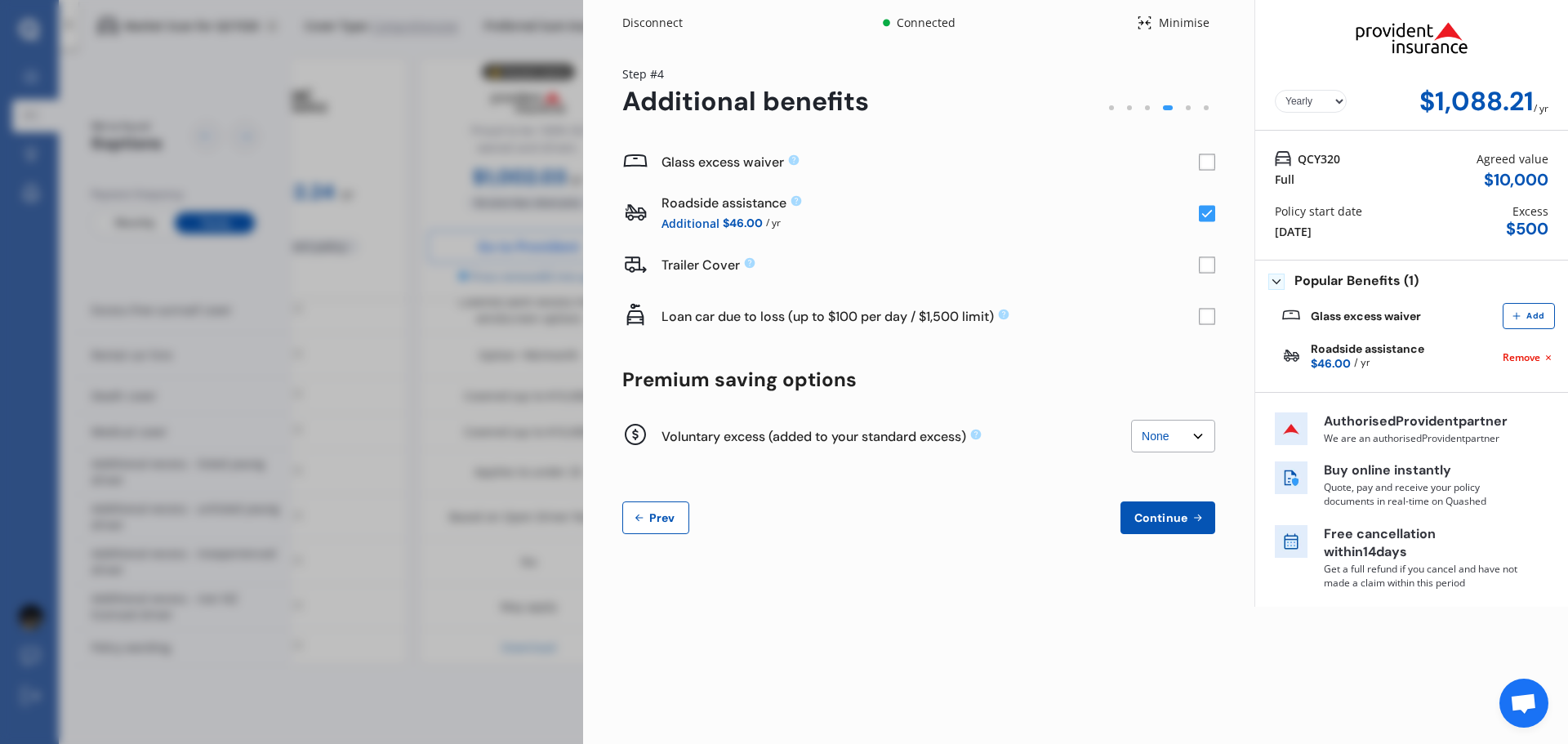
click at [1209, 216] on rect at bounding box center [1207, 214] width 16 height 16
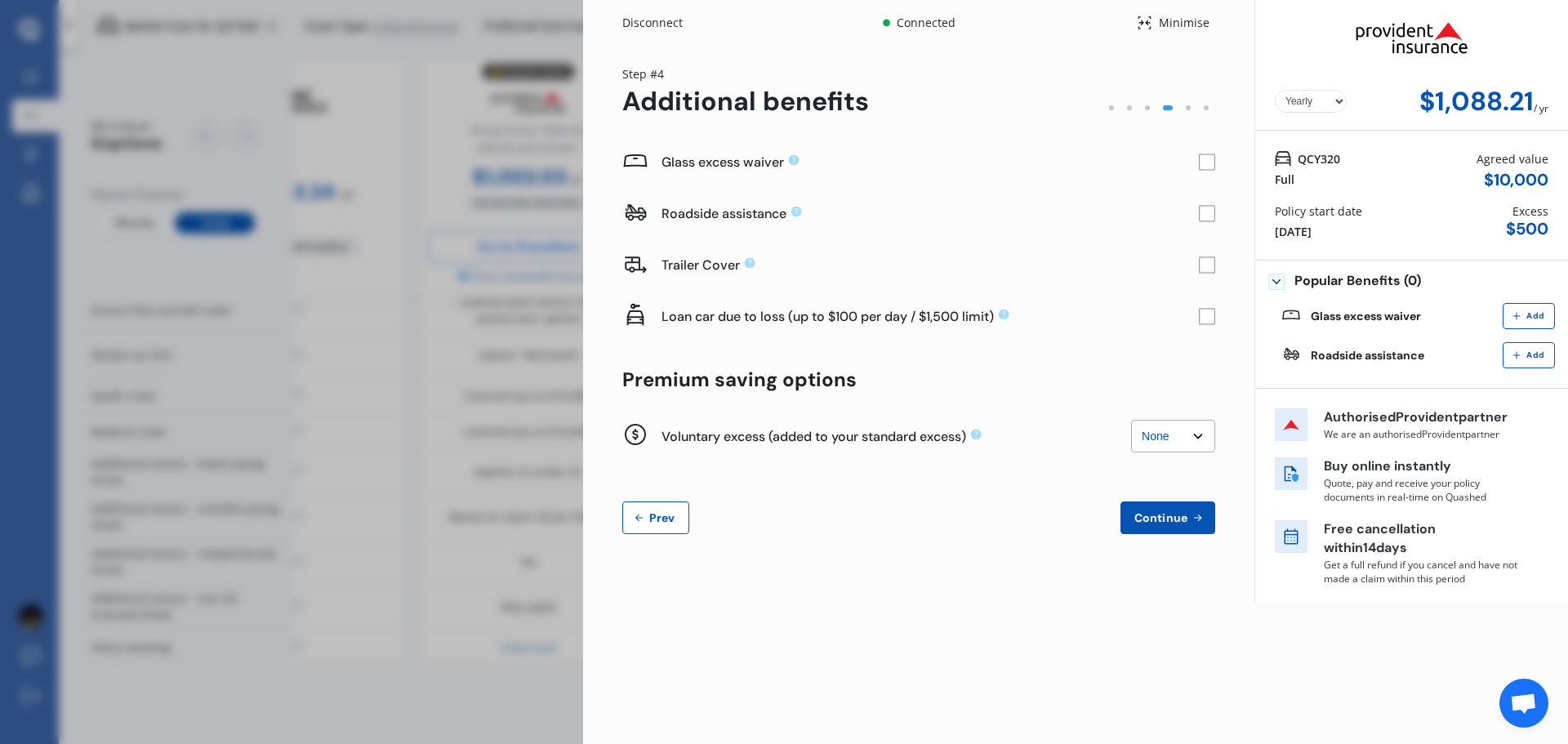
click at [1187, 519] on span "Continue" at bounding box center [1160, 518] width 60 height 13
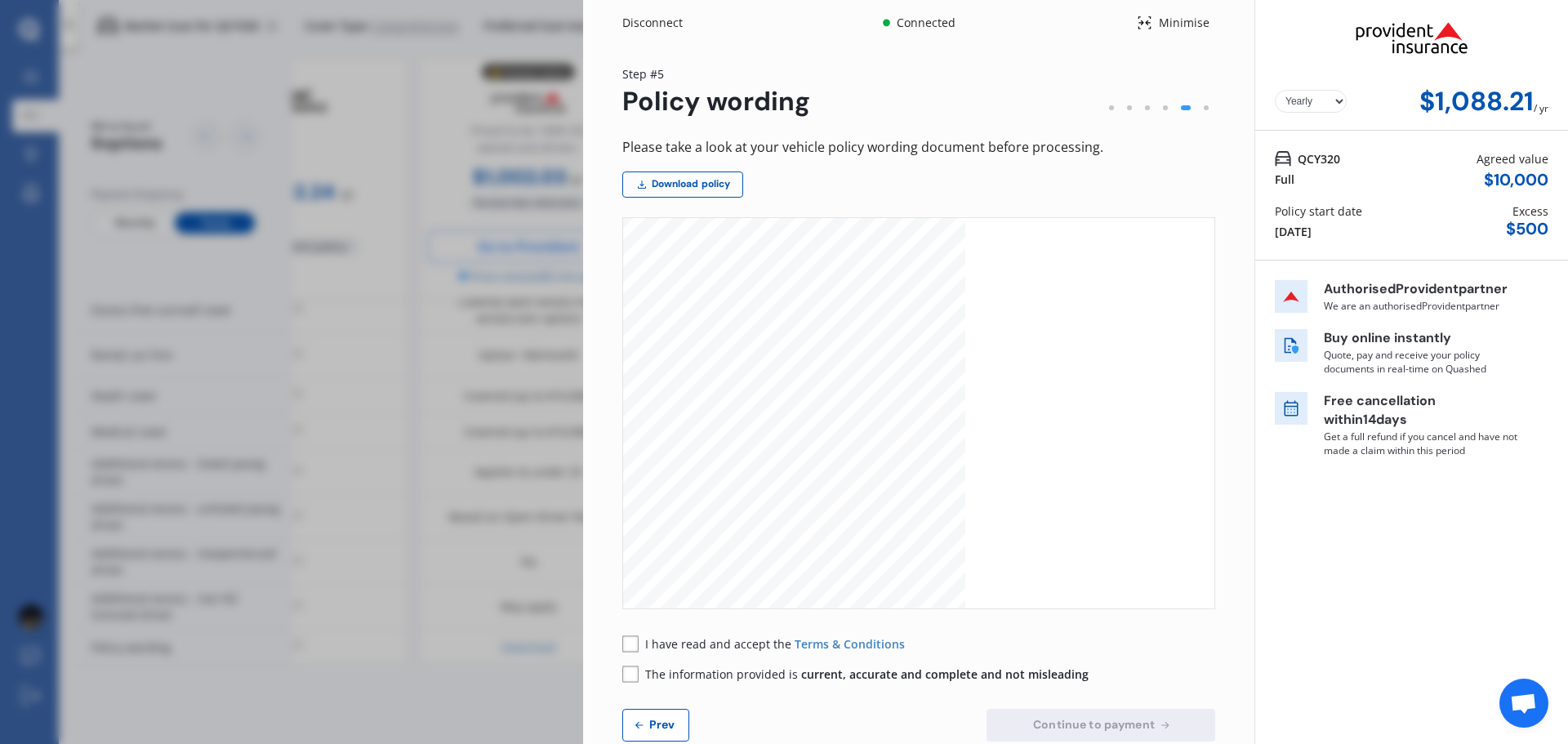
scroll to position [653, 0]
click at [633, 633] on div "Please take a look at your vehicle policy wording document before processing. D…" at bounding box center [919, 438] width 593 height 605
click at [662, 722] on span "Prev" at bounding box center [662, 724] width 33 height 13
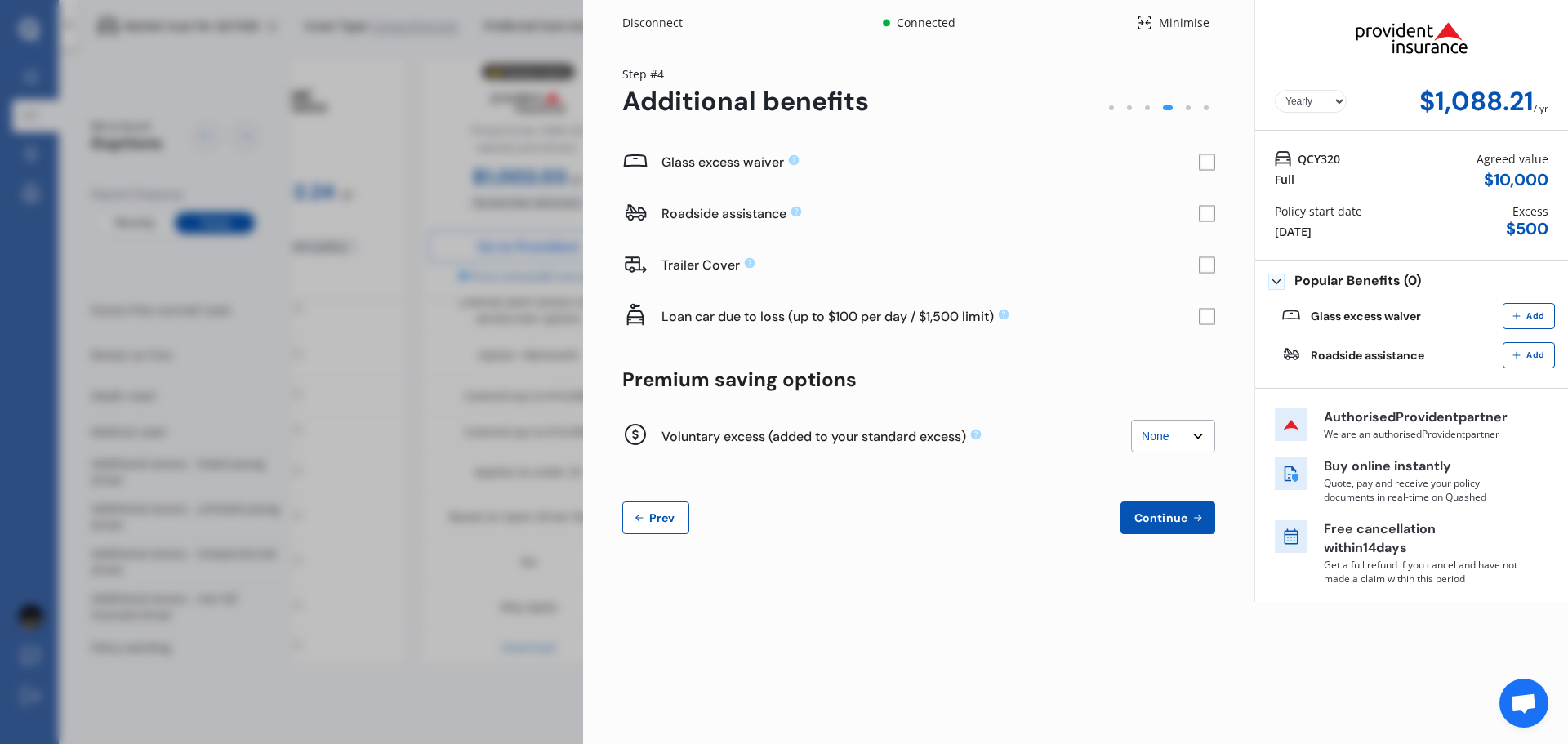
click at [1175, 516] on span "Continue" at bounding box center [1160, 518] width 60 height 13
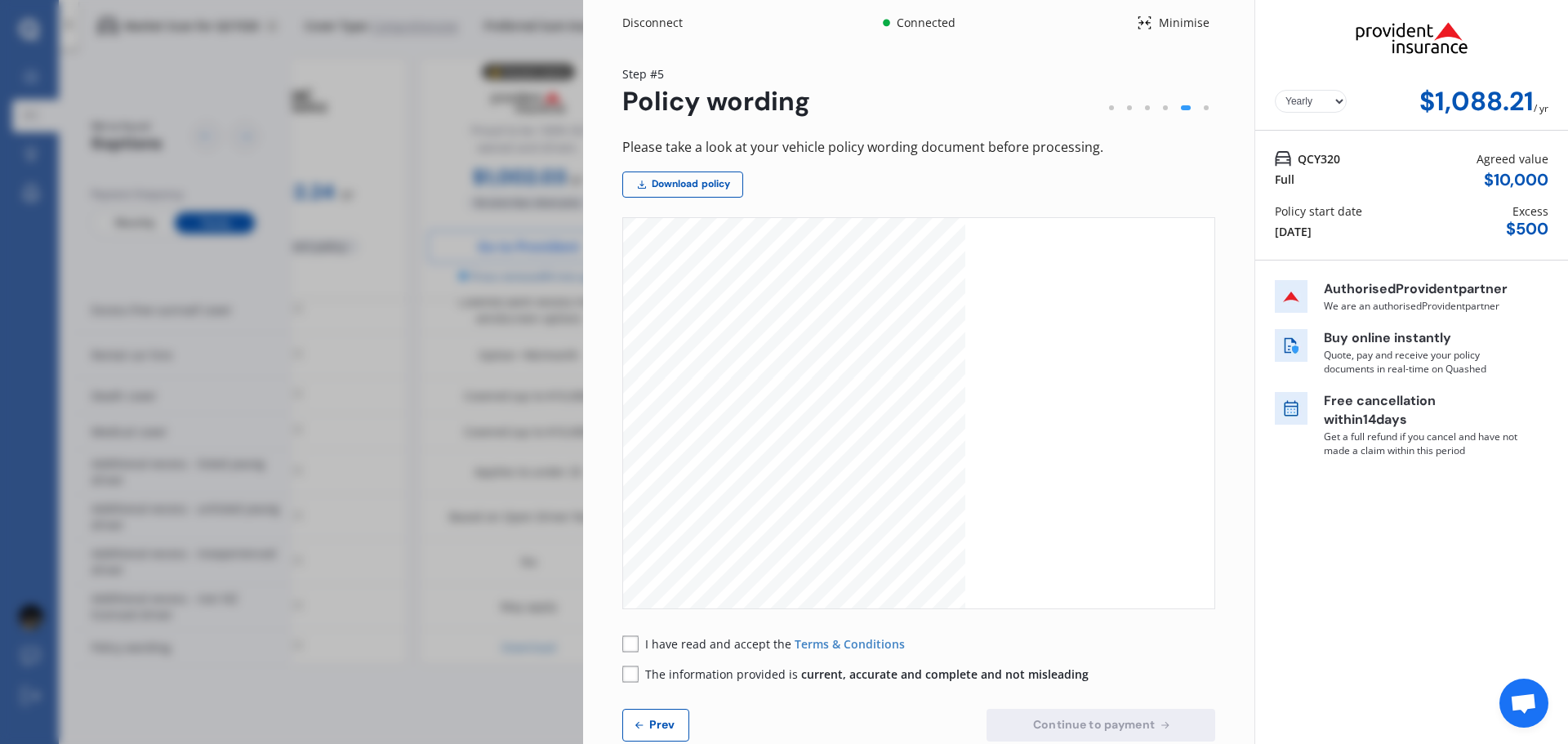
click at [640, 649] on div "I have read and accept the Terms & Conditions" at bounding box center [764, 643] width 283 height 17
click at [631, 641] on rect at bounding box center [631, 643] width 16 height 16
click at [625, 672] on rect at bounding box center [631, 673] width 16 height 16
click at [1078, 723] on span "Continue to payment" at bounding box center [1093, 724] width 128 height 13
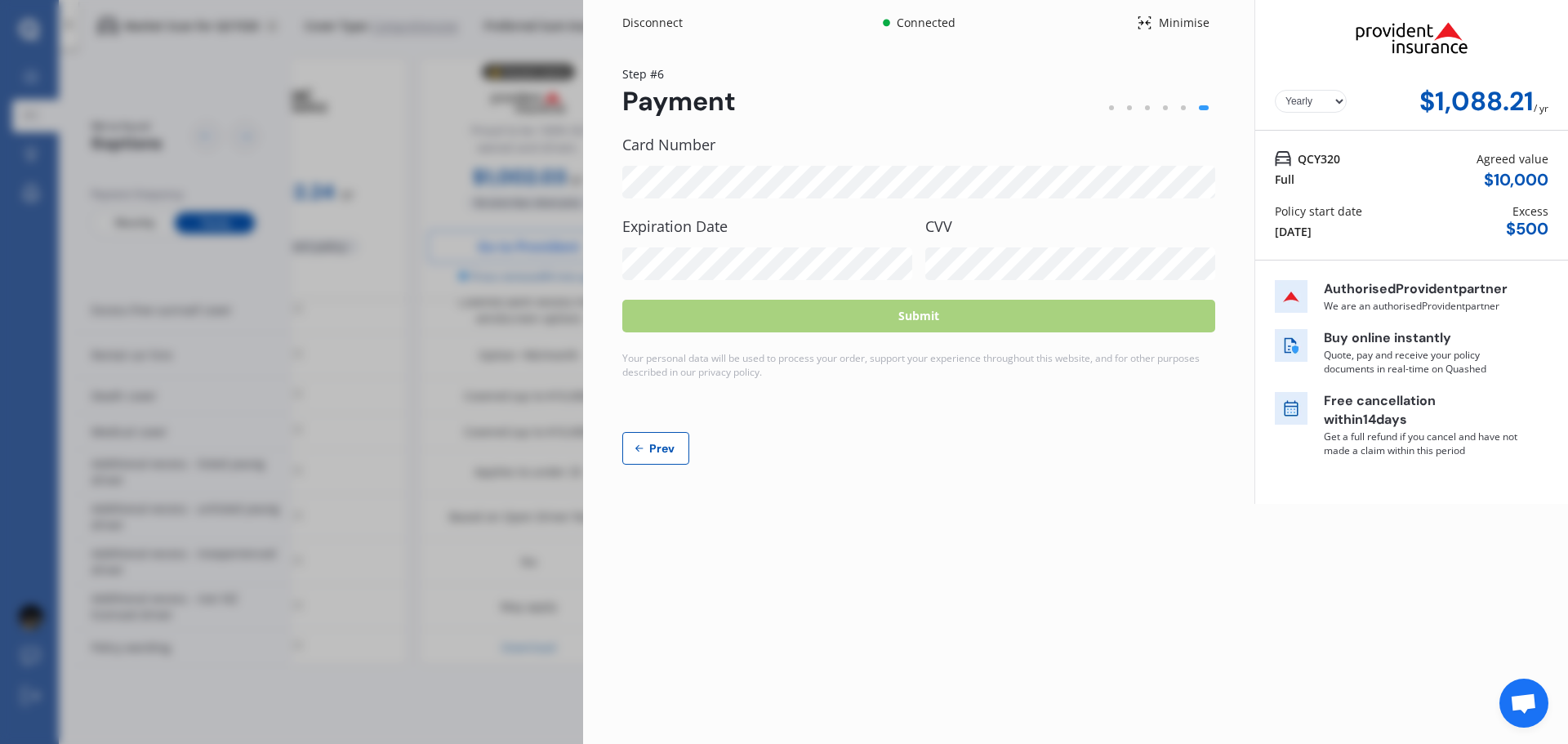
click at [638, 448] on icon at bounding box center [639, 448] width 7 height 7
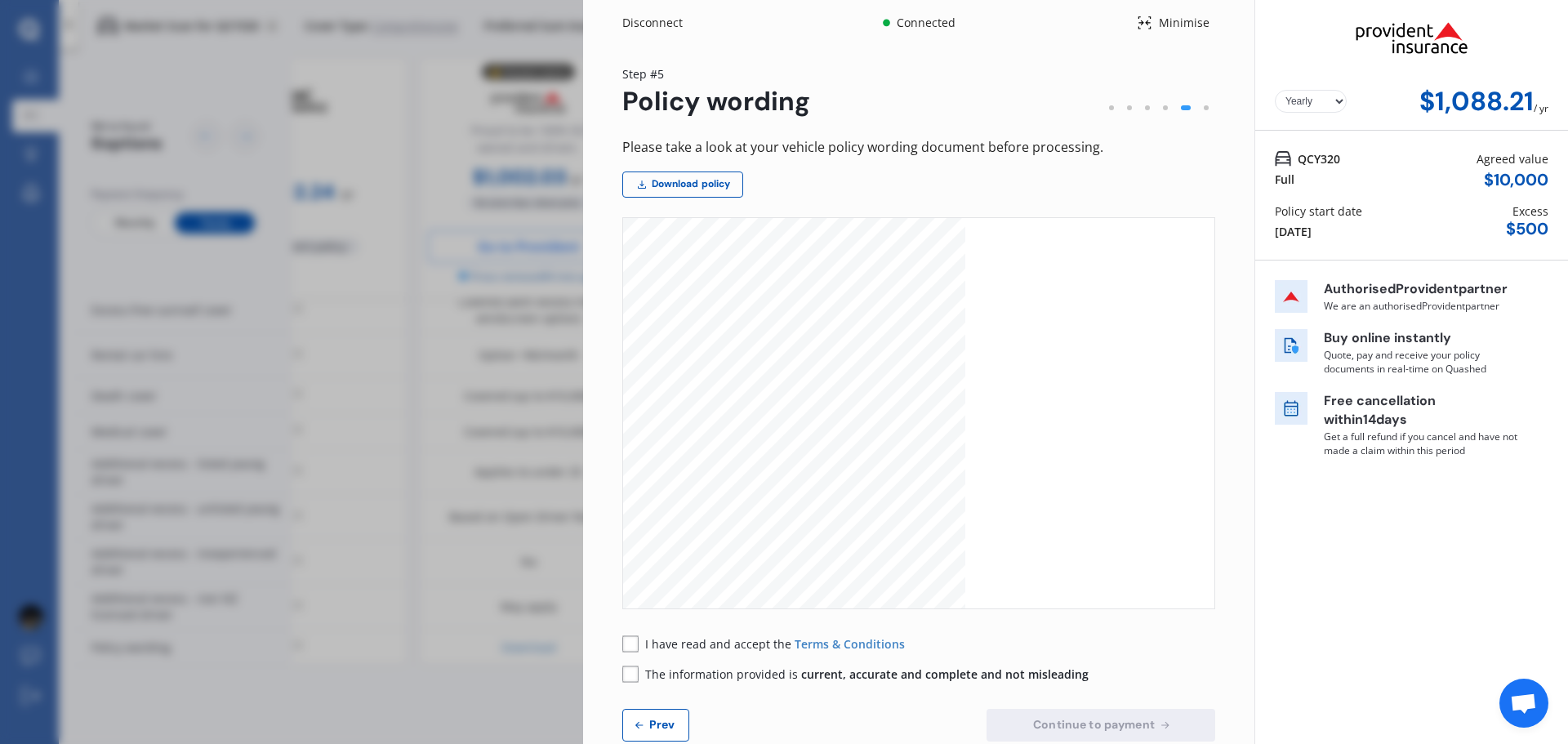
click at [654, 723] on div "Yearly Monthly $1,088.21 / yr Step # 5 Policy wording Please take a look at you…" at bounding box center [919, 413] width 671 height 735
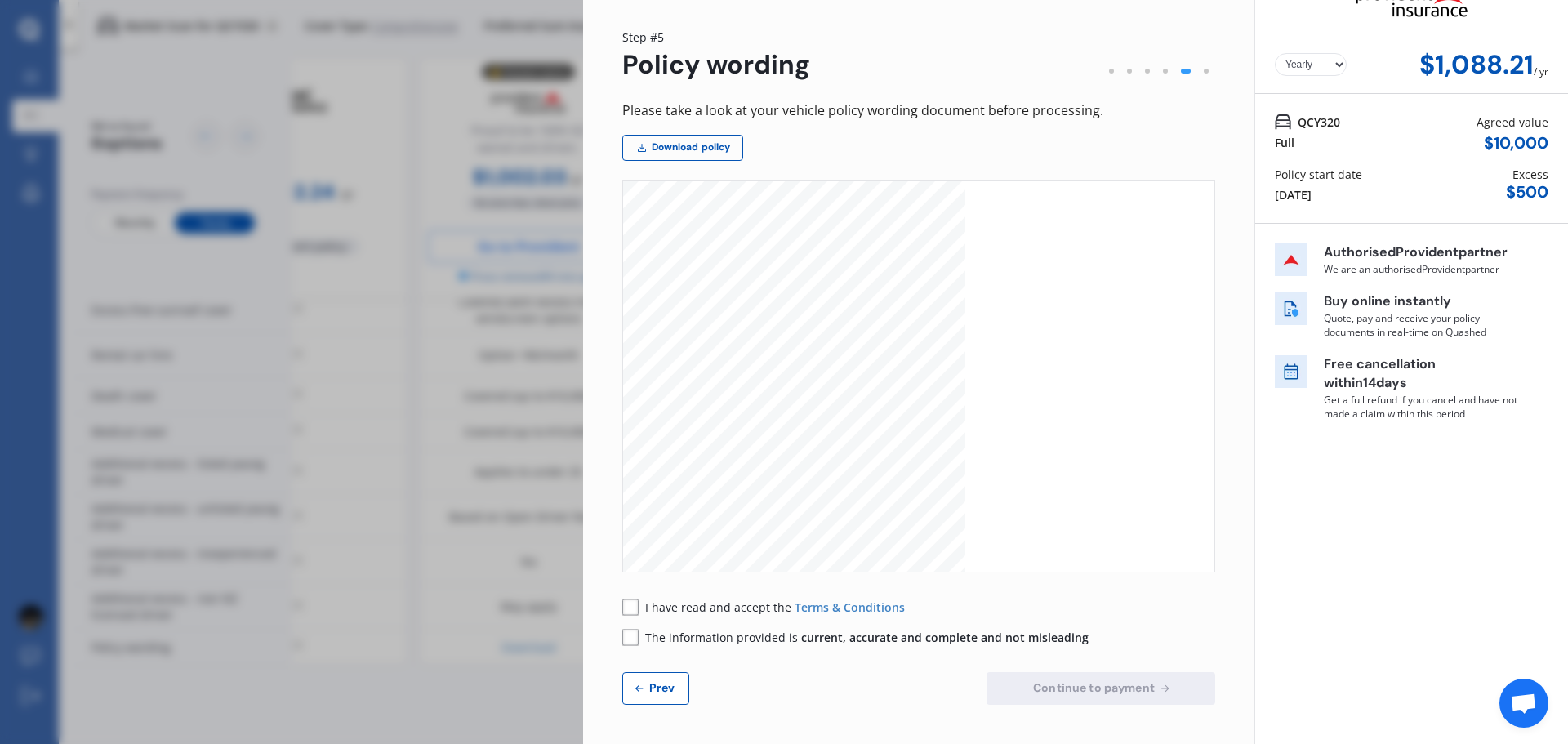
click at [660, 669] on div "Please take a look at your vehicle policy wording document before processing. D…" at bounding box center [919, 402] width 593 height 605
click at [657, 689] on span "Prev" at bounding box center [662, 687] width 33 height 13
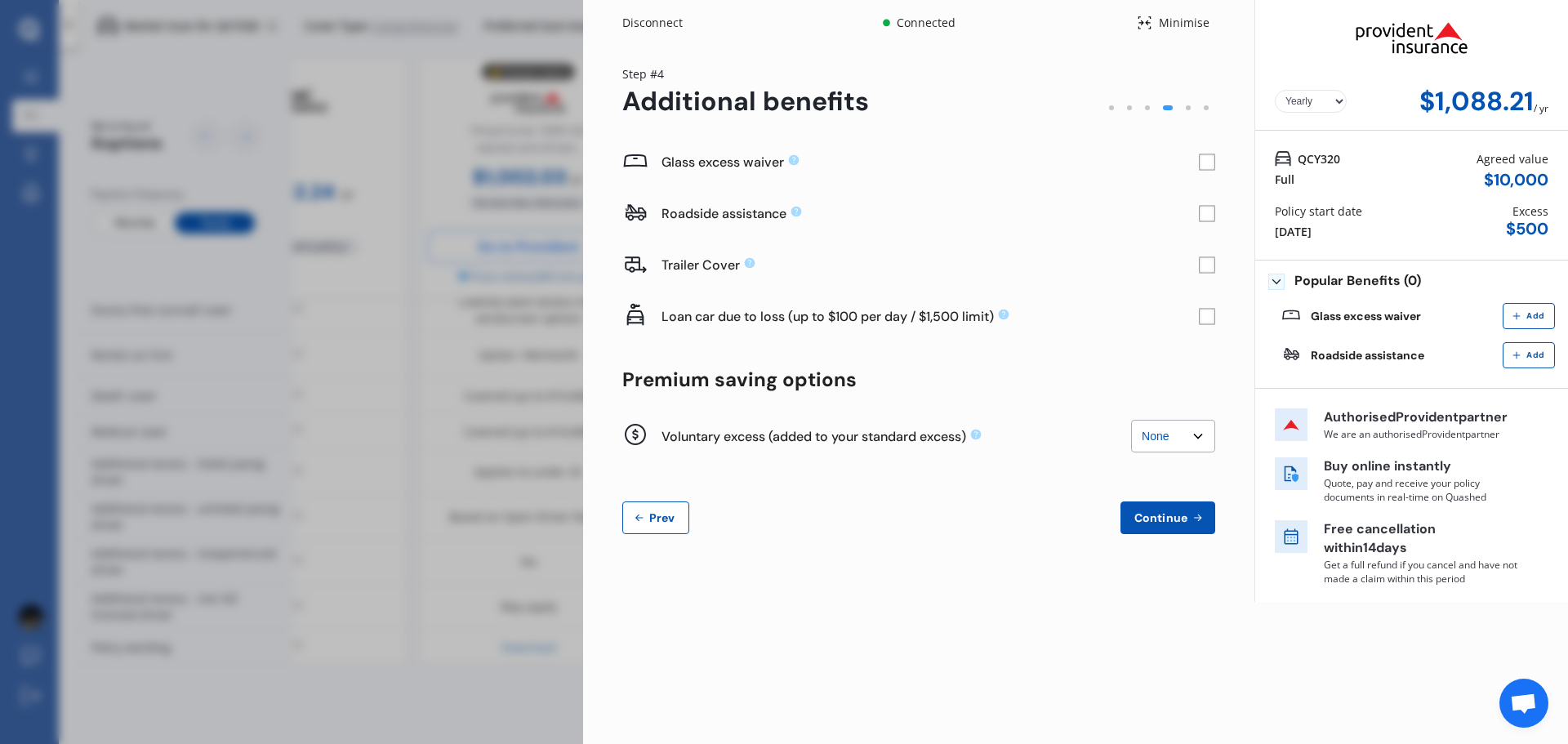
scroll to position [0, 0]
click at [654, 512] on span "Prev" at bounding box center [662, 518] width 33 height 13
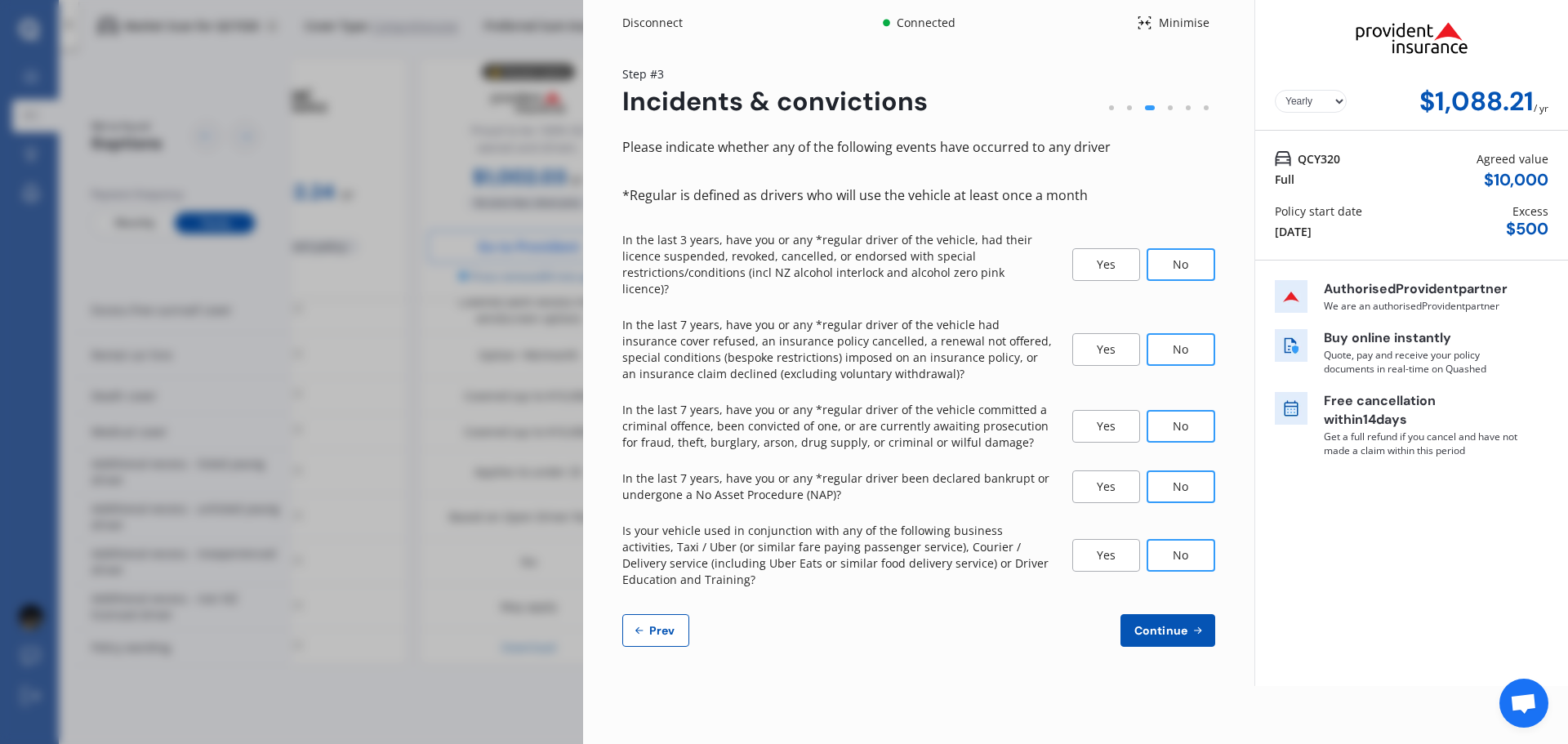
click at [648, 624] on span "Prev" at bounding box center [662, 630] width 33 height 13
select select "15"
select select "09"
select select "1985"
select select "NZ_FULL"
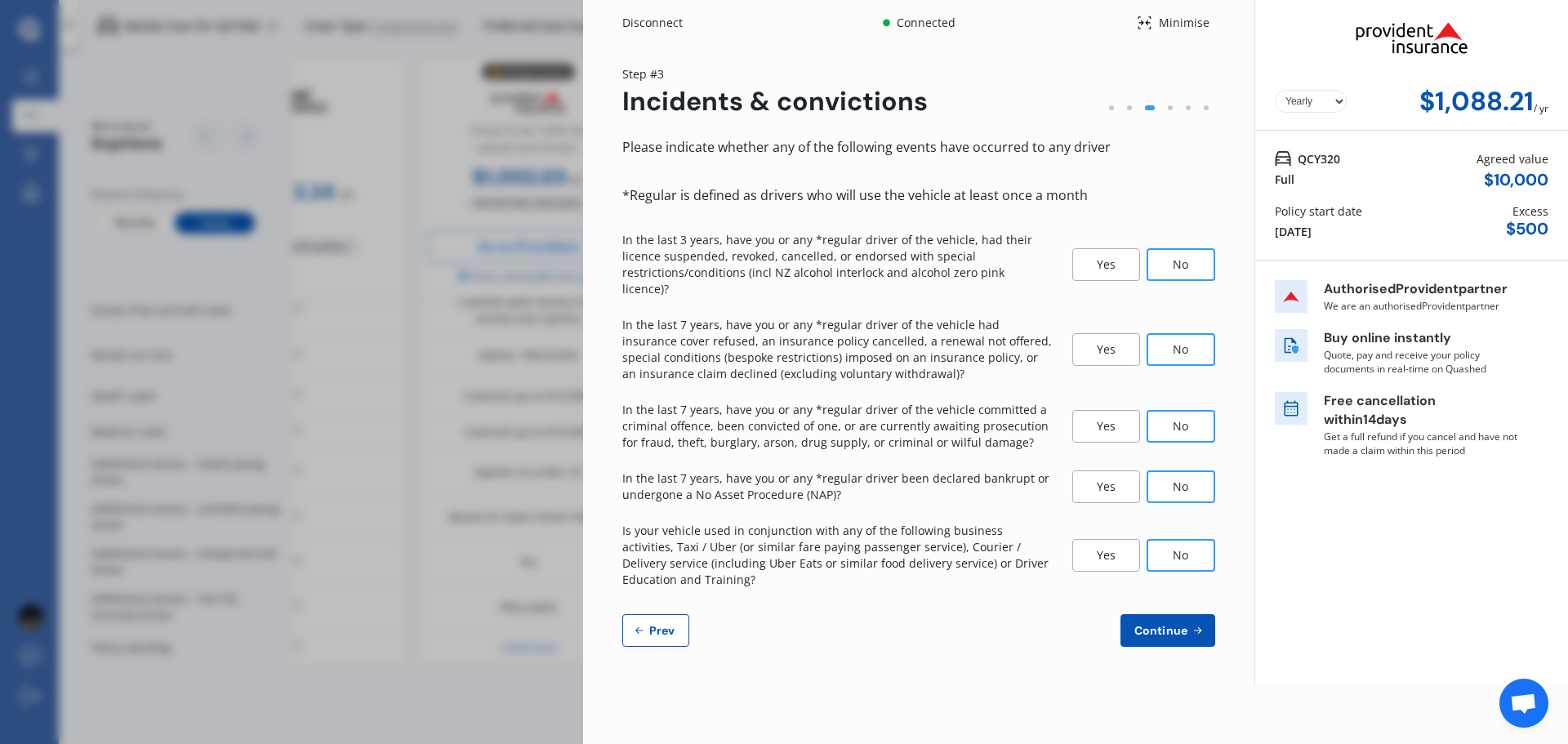
select select "0"
select select "25"
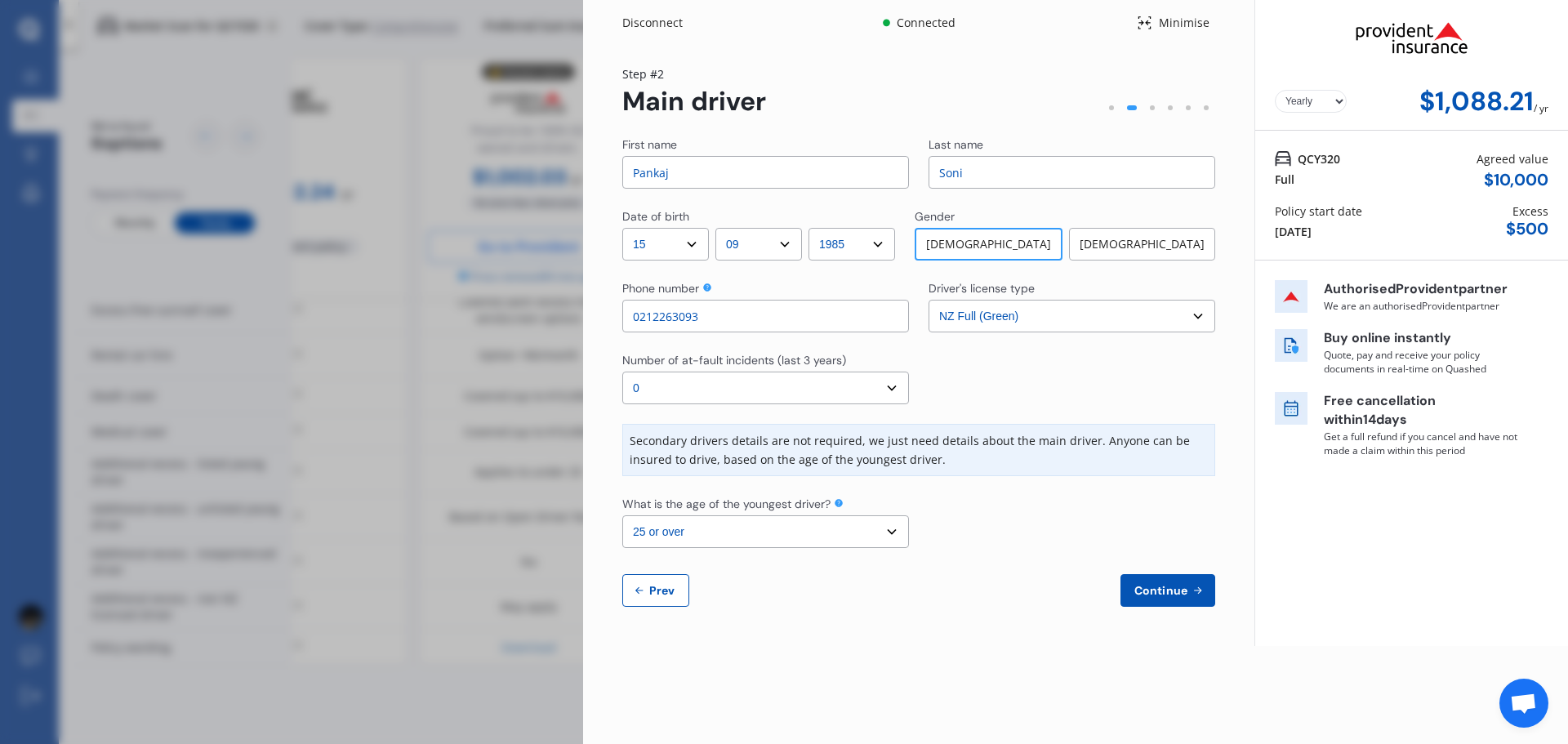
click at [654, 601] on button "Prev" at bounding box center [656, 590] width 67 height 33
select select "full"
select select "OTHER"
select select "[STREET_ADDRESS]"
select select "TOYOTA"
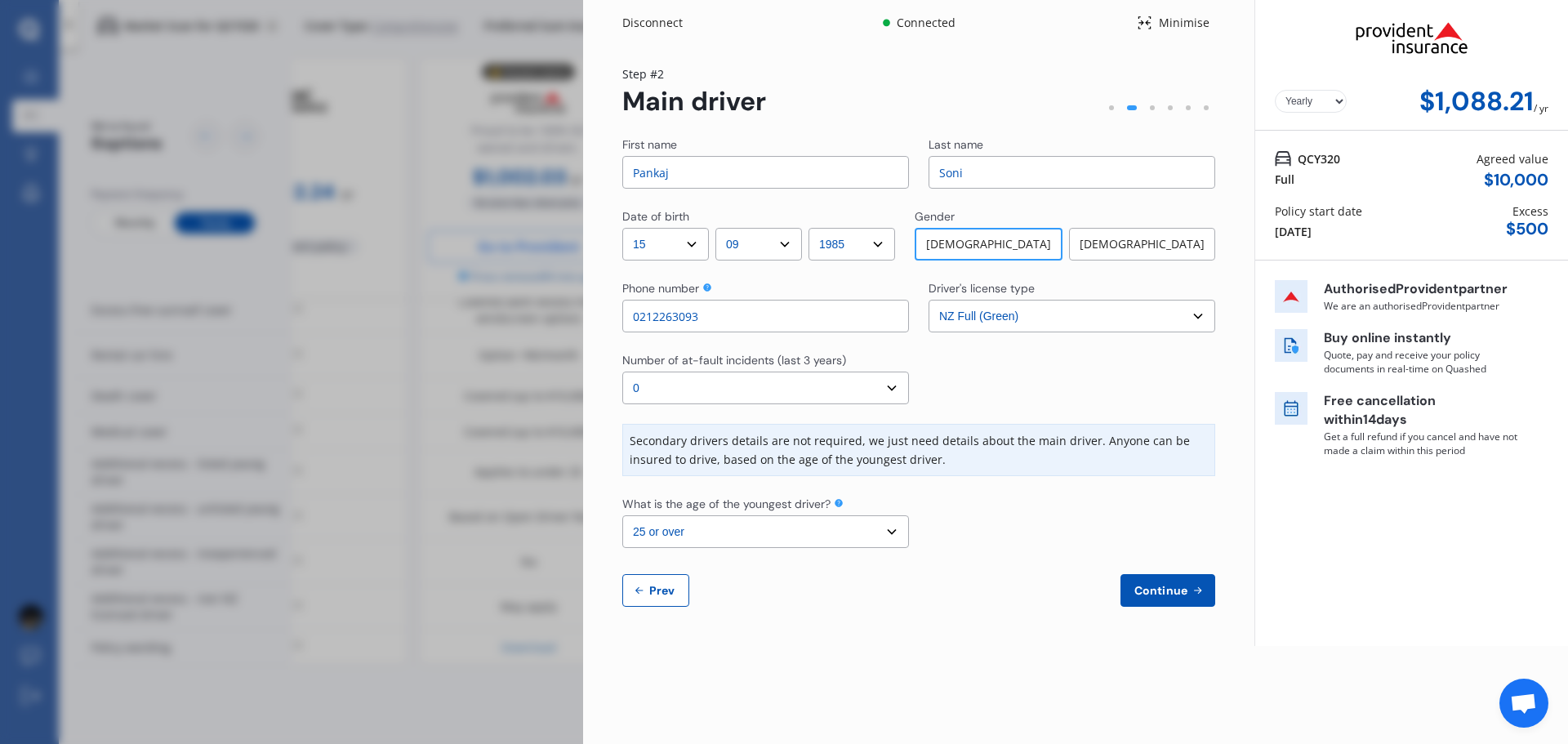
select select "AQUA"
select select "NZVTOYO2012AEBZ"
select select "none"
select select "NO"
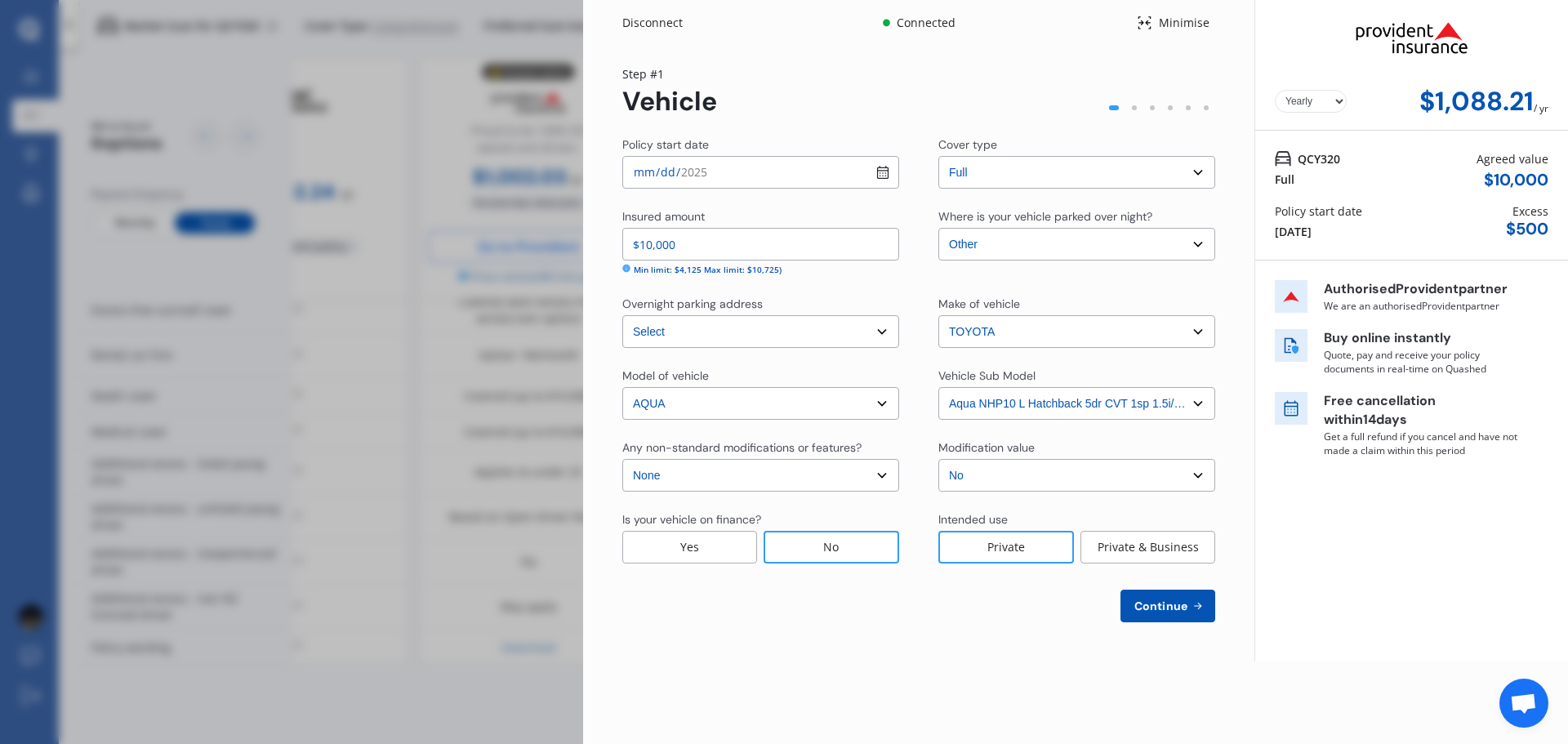
drag, startPoint x: 690, startPoint y: 245, endPoint x: 493, endPoint y: 242, distance: 197.0
click at [493, 242] on div "Disconnect Connected Minimise Yearly Monthly $1,088.21 / yr Step # 1 Vehicle Po…" at bounding box center [784, 372] width 1568 height 744
type input "$9,000"
click at [1176, 608] on span "Continue" at bounding box center [1160, 605] width 60 height 13
select select "15"
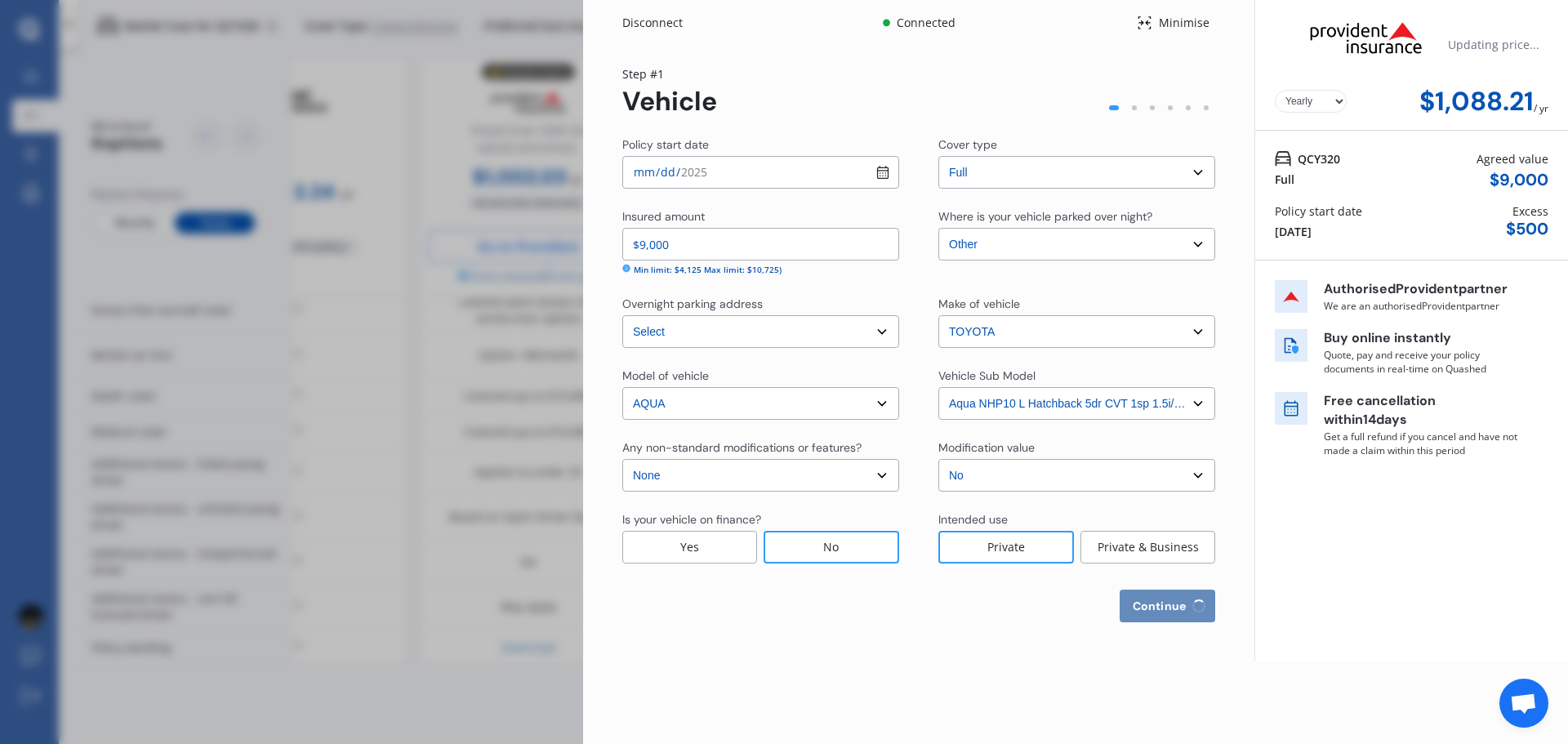
select select "09"
select select "1985"
select select "NZ_FULL"
select select "0"
select select "25"
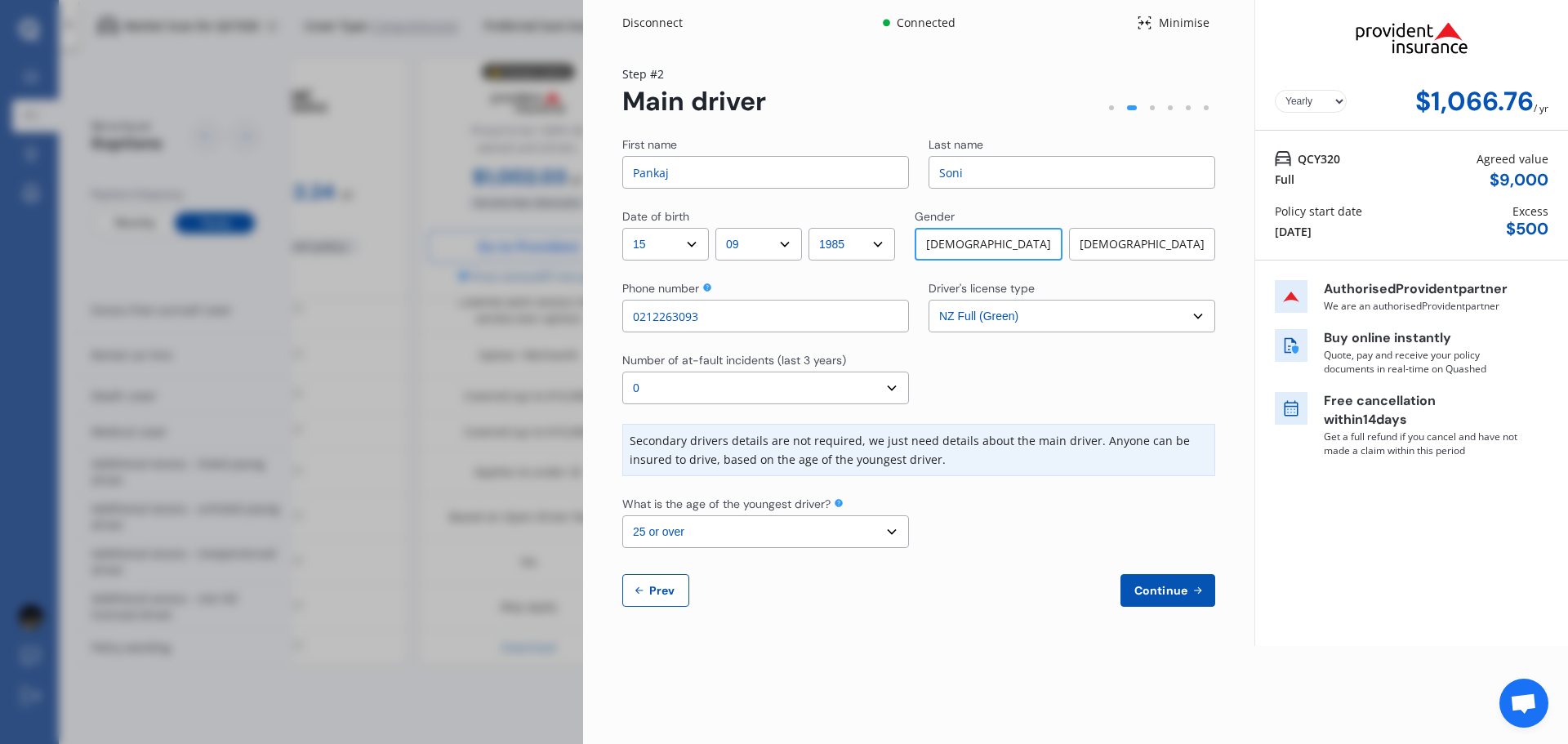
click at [658, 593] on span "Prev" at bounding box center [662, 590] width 33 height 13
select select "full"
select select "OTHER"
select select "[STREET_ADDRESS]"
select select "TOYOTA"
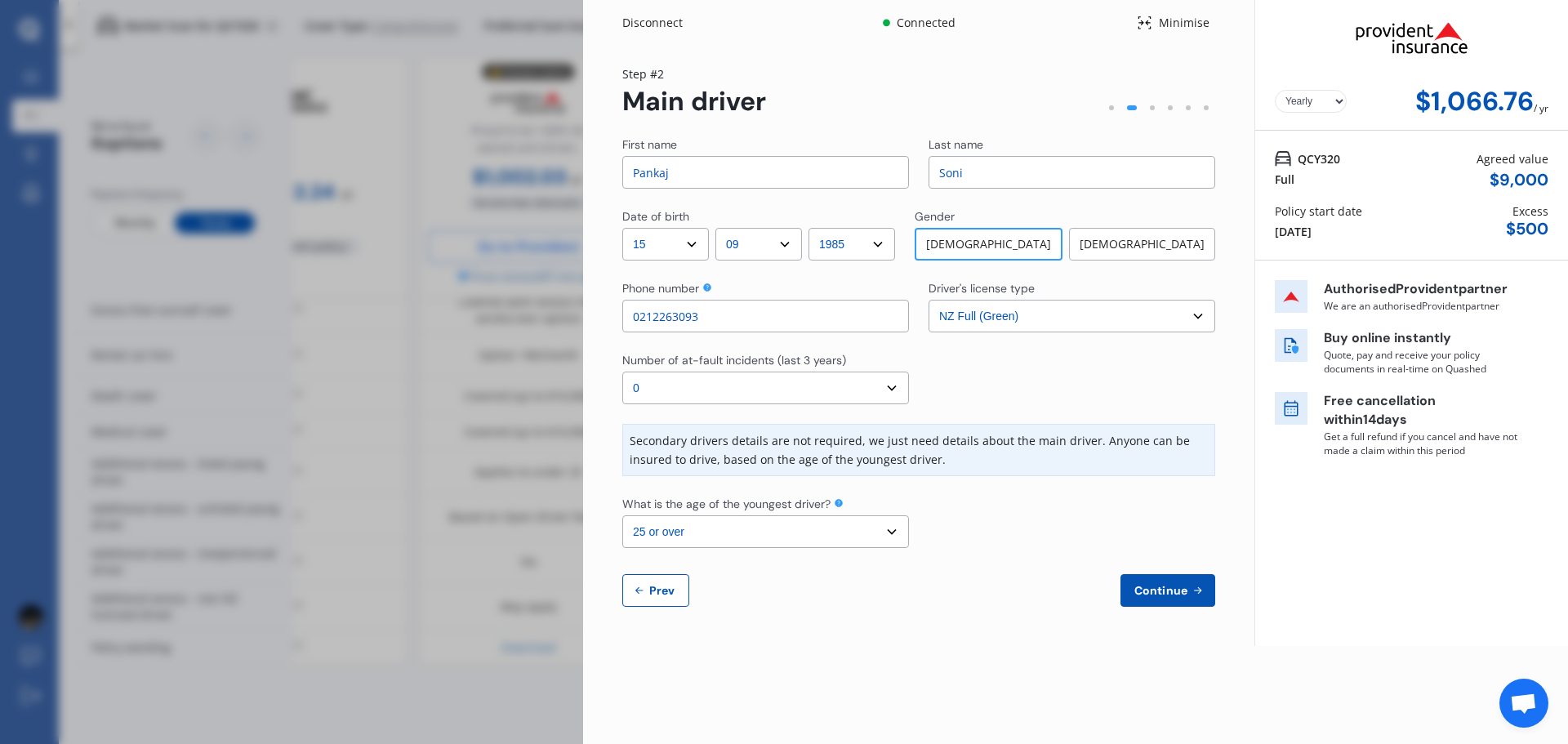
select select "AQUA"
select select "NZVTOYO2012AEBZ"
select select "none"
select select "NO"
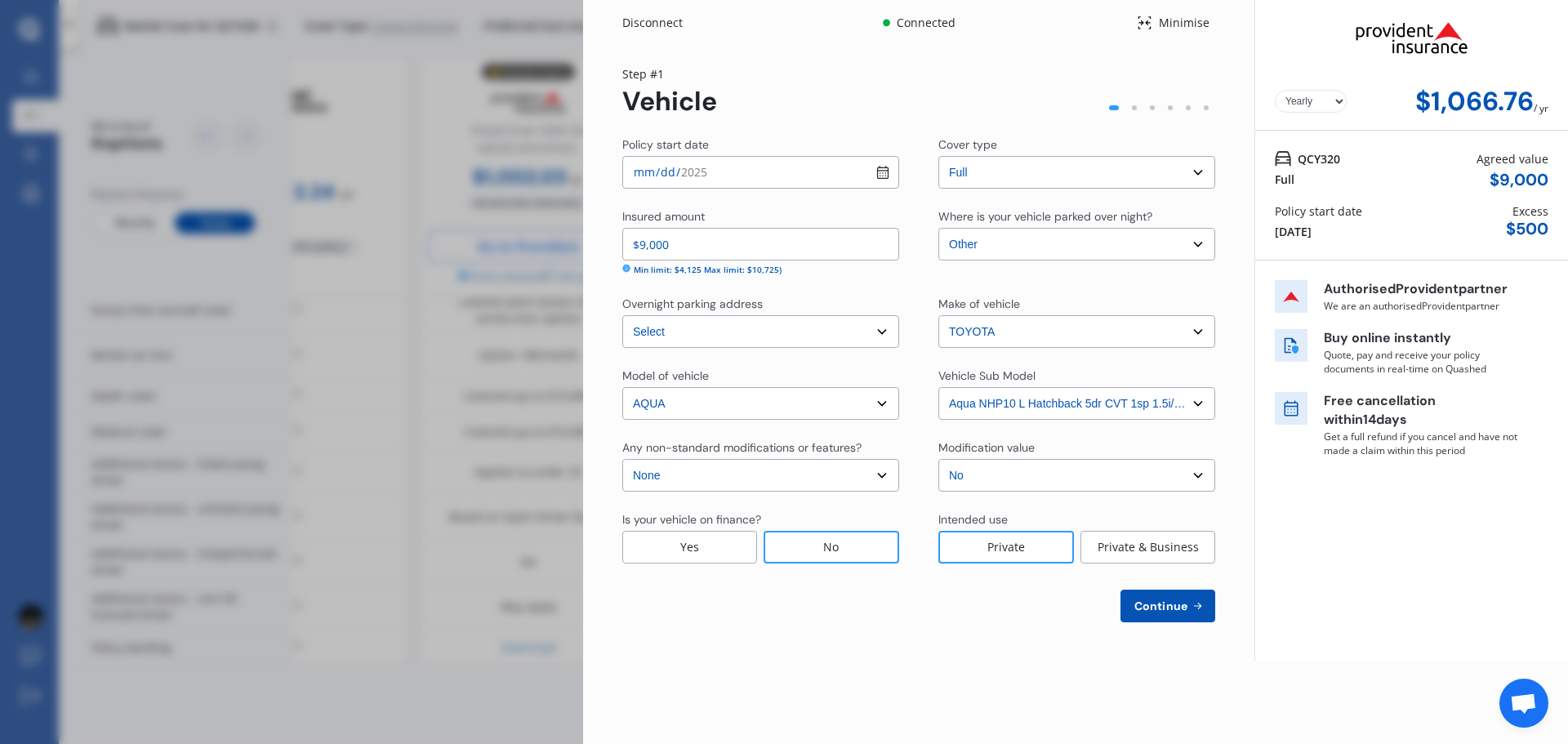
drag, startPoint x: 709, startPoint y: 231, endPoint x: 479, endPoint y: 239, distance: 230.1
click at [479, 239] on div "Disconnect Connected Minimise Yearly Monthly $1,066.76 / yr Step # 1 Vehicle Po…" at bounding box center [784, 372] width 1568 height 744
type input "$10,000"
click at [1212, 606] on button "Continue" at bounding box center [1168, 605] width 95 height 33
select select "15"
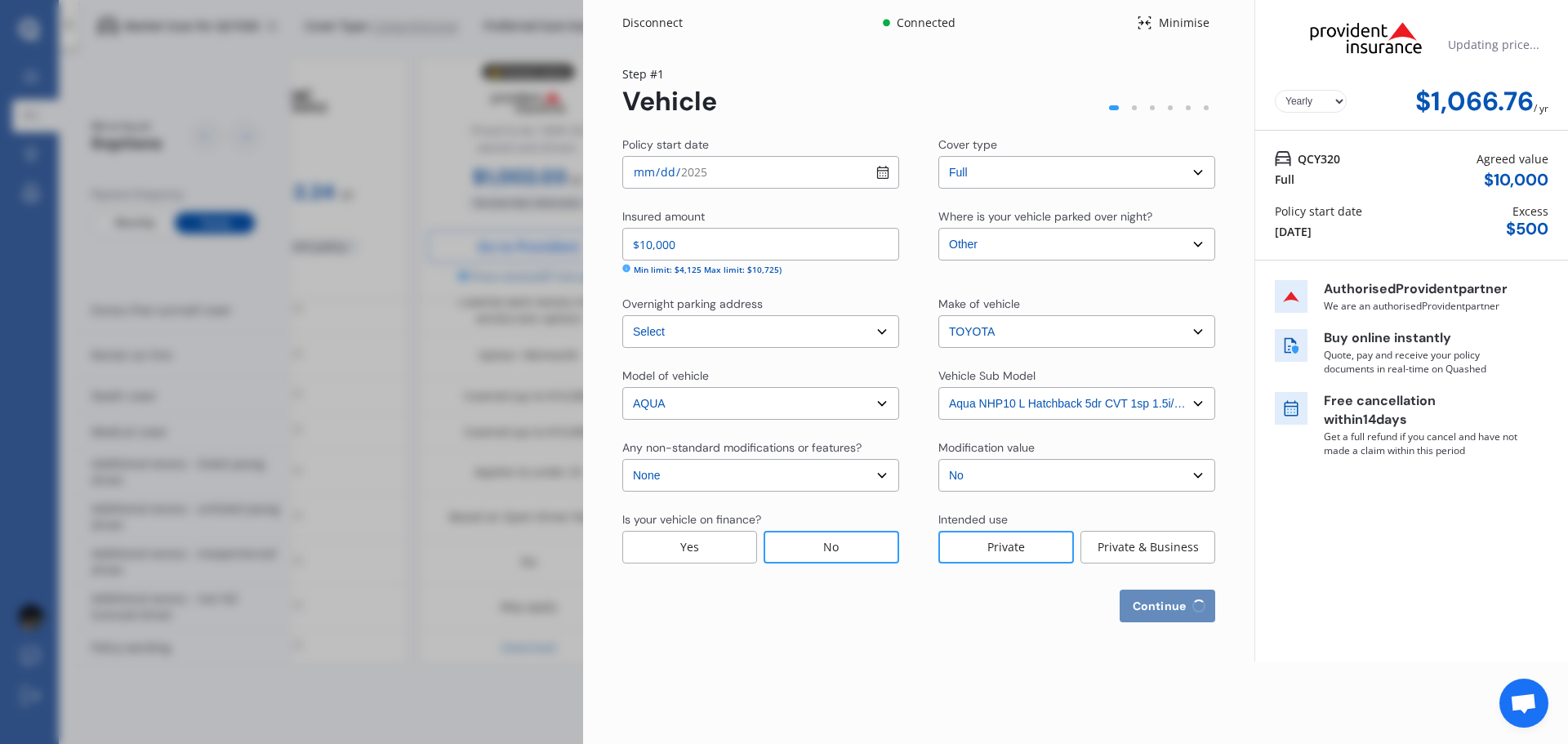
select select "09"
select select "1985"
select select "NZ_FULL"
select select "0"
select select "25"
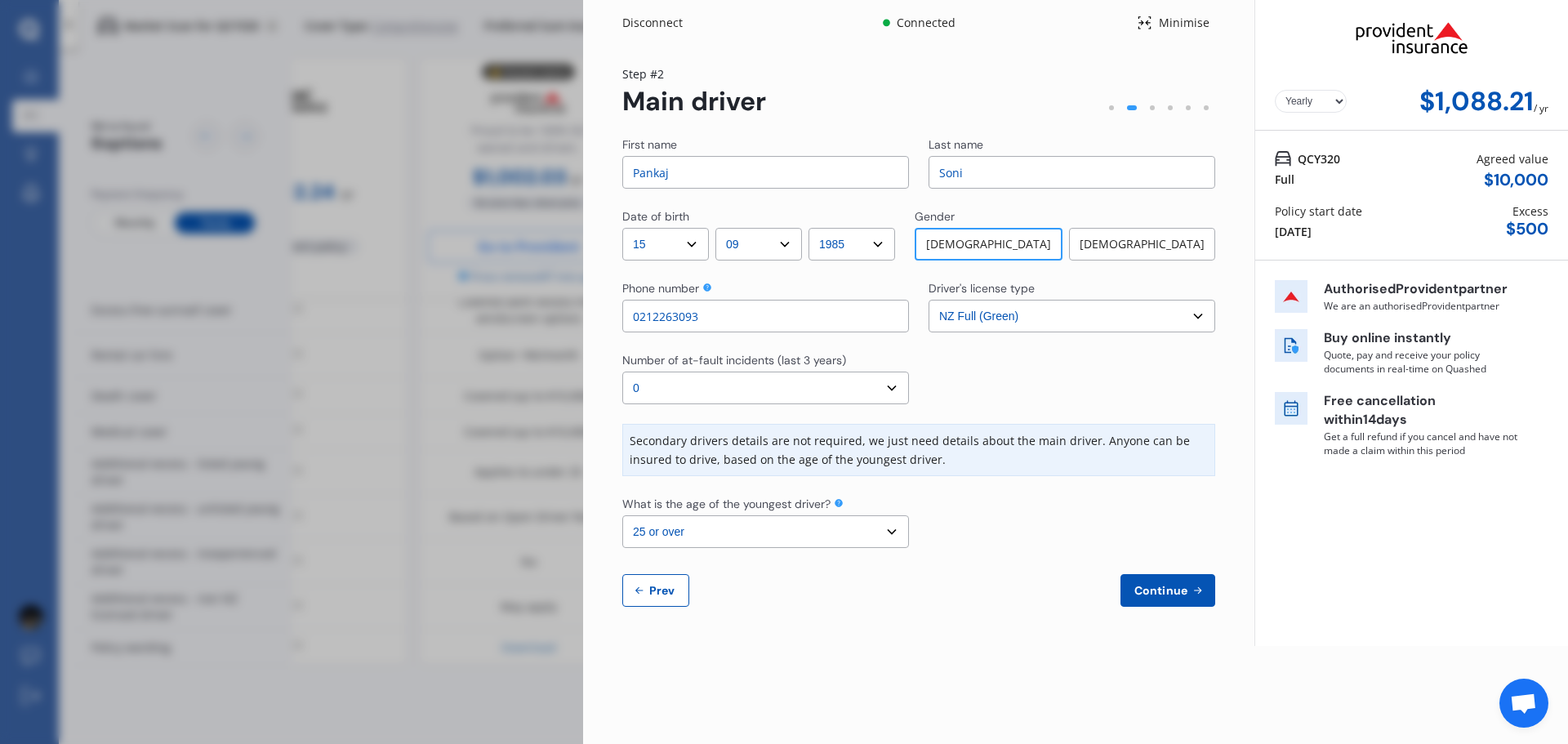
click at [1165, 596] on span "Continue" at bounding box center [1160, 590] width 60 height 13
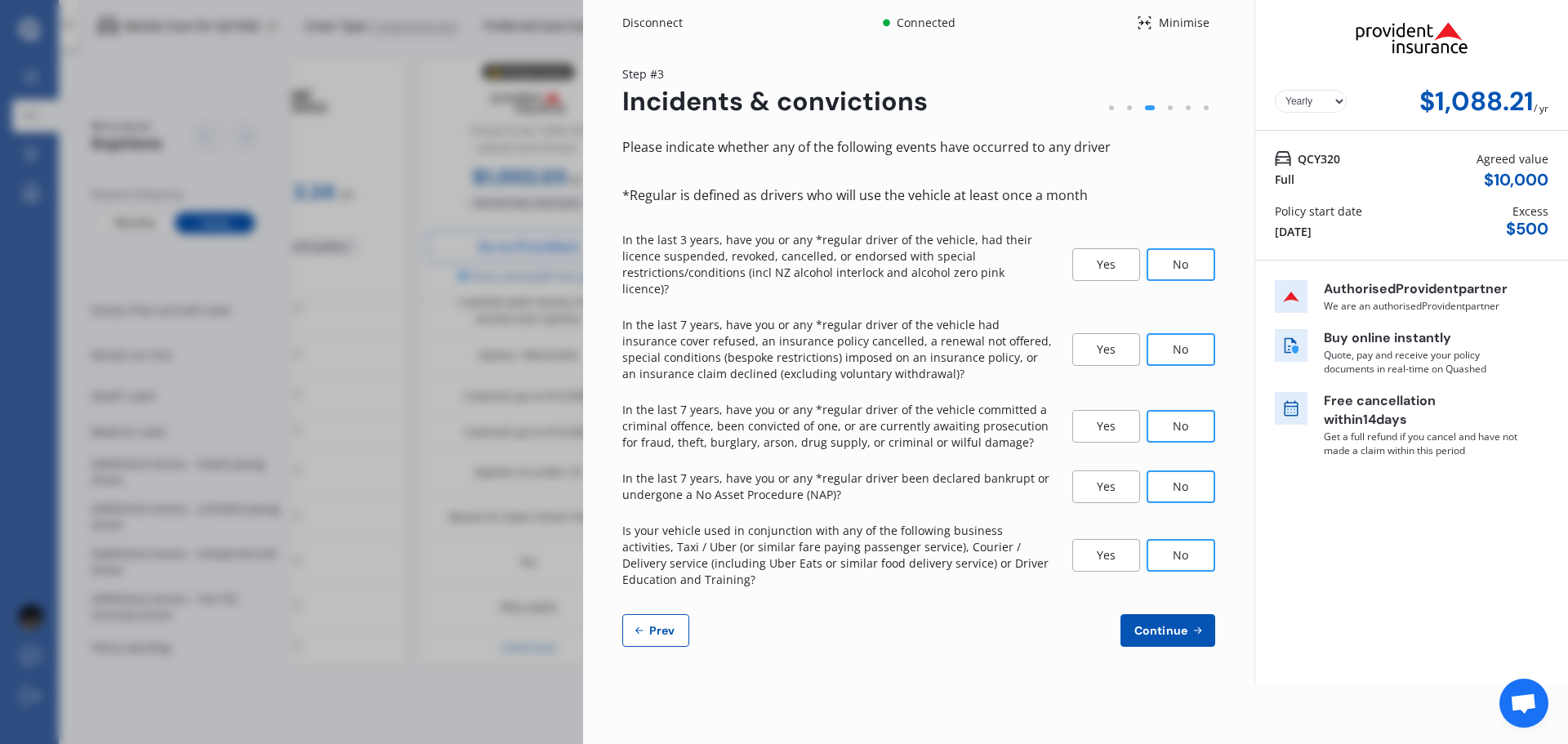
click at [1177, 623] on button "Continue" at bounding box center [1168, 630] width 95 height 33
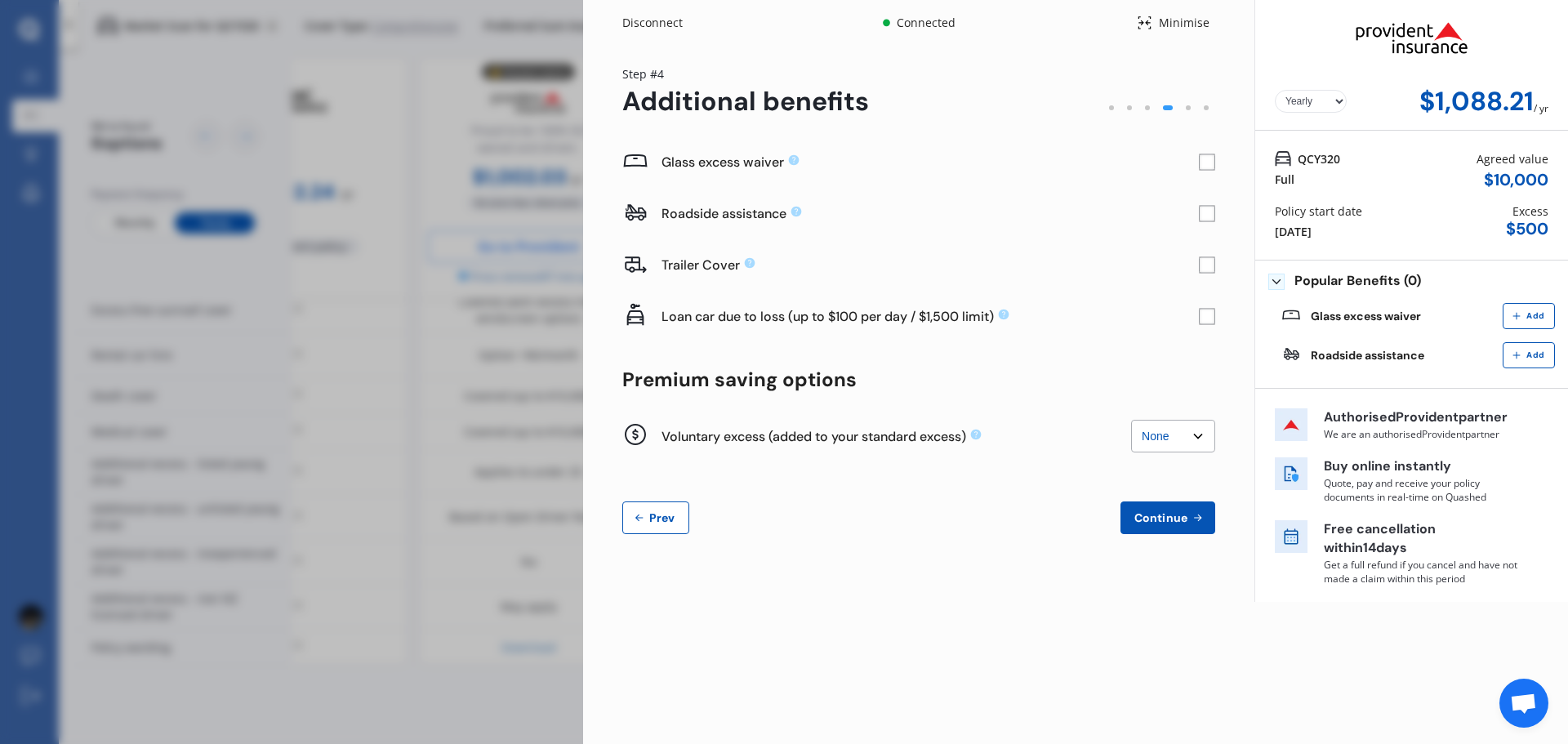
click at [1165, 518] on span "Continue" at bounding box center [1160, 518] width 60 height 13
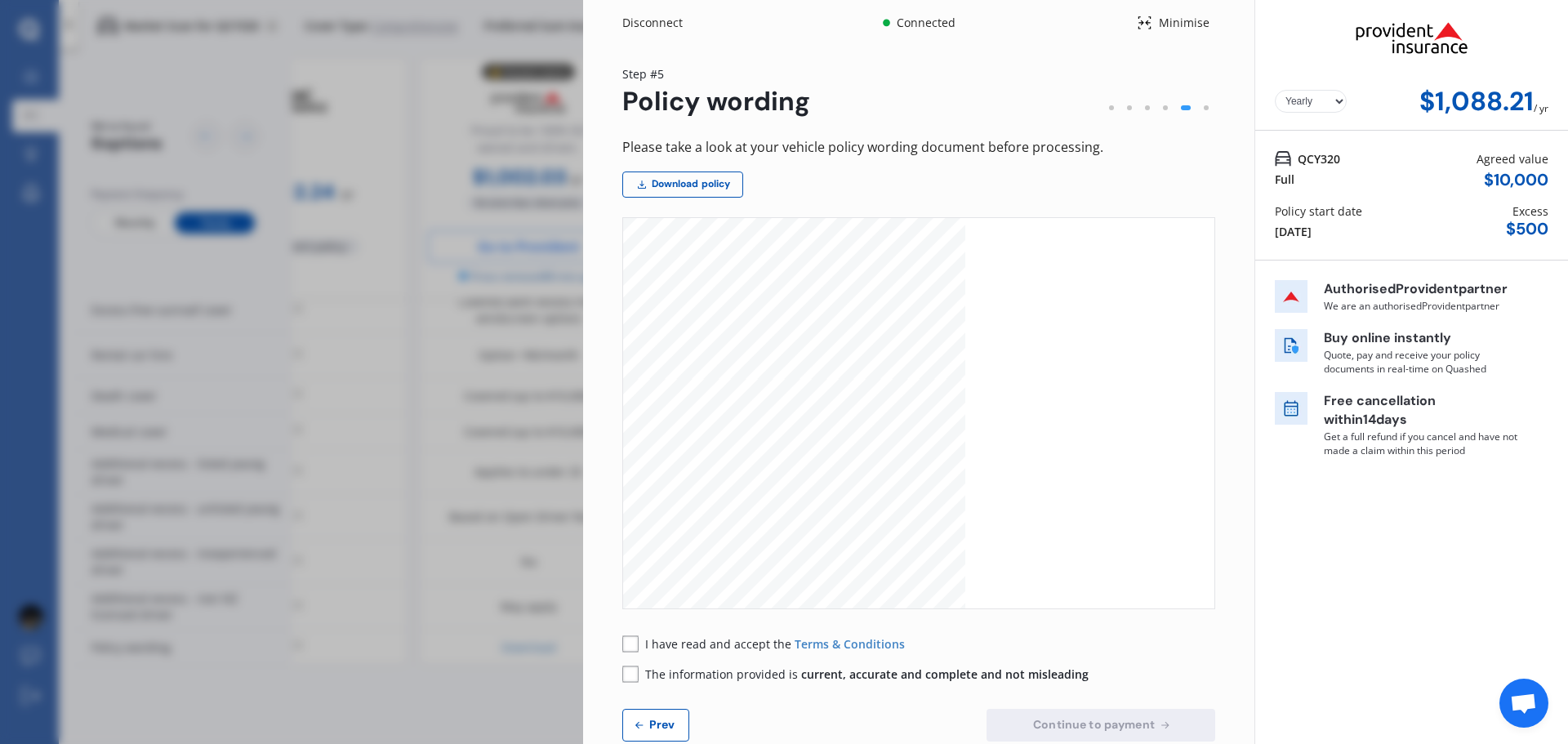
scroll to position [326, 0]
click at [633, 647] on rect at bounding box center [631, 643] width 16 height 16
click at [631, 665] on icon at bounding box center [631, 673] width 16 height 17
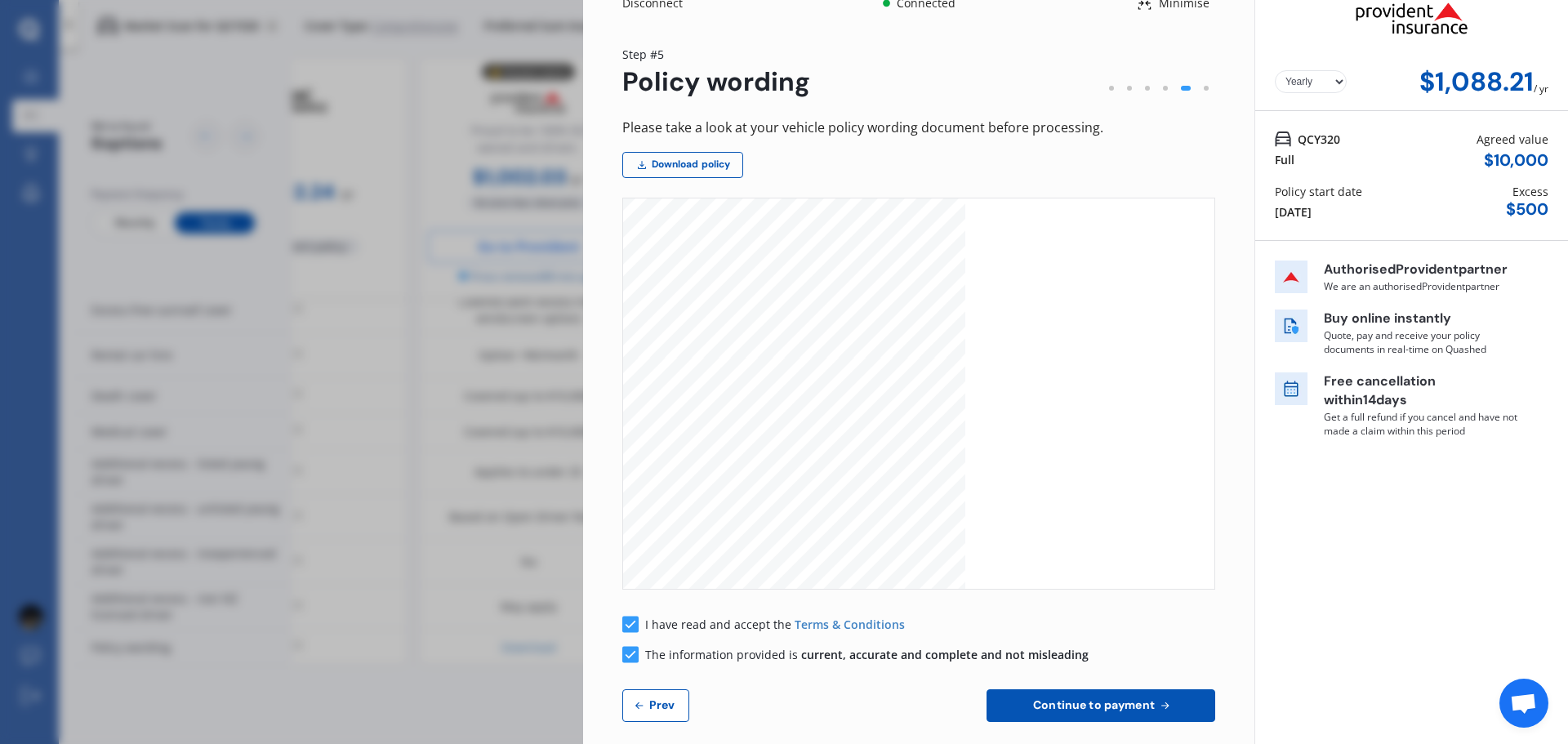
scroll to position [37, 0]
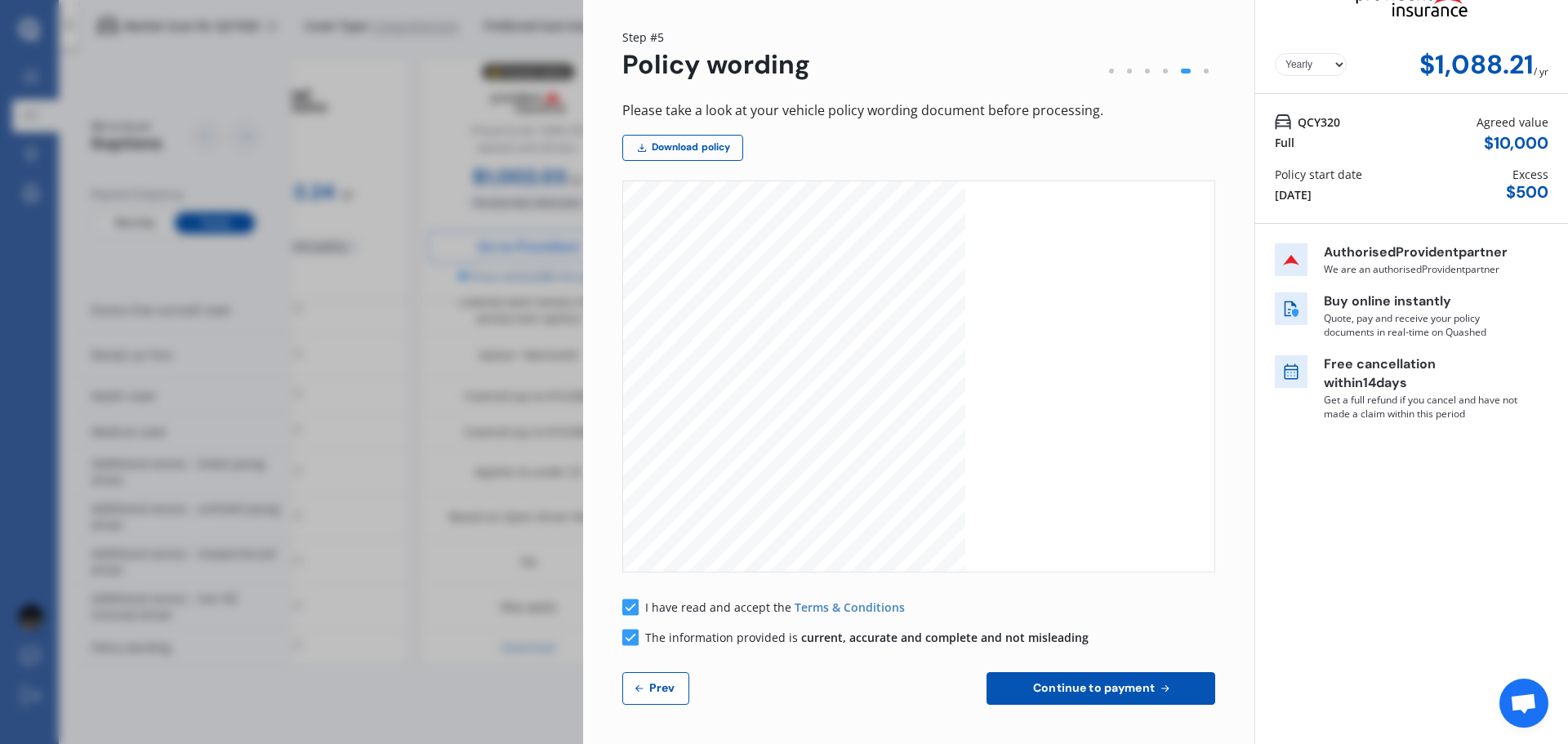
click at [1093, 698] on button "Continue to payment" at bounding box center [1101, 688] width 229 height 33
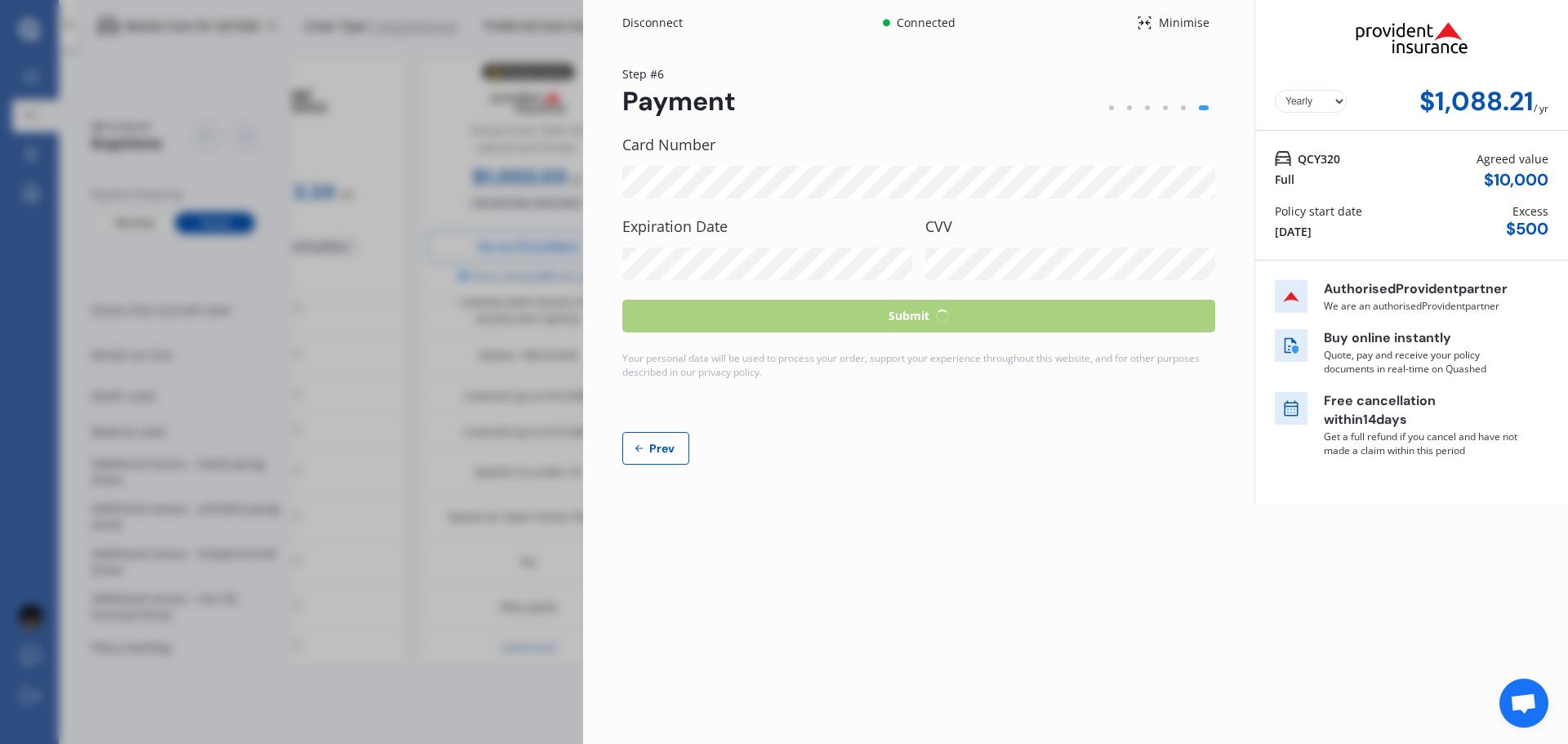
scroll to position [0, 0]
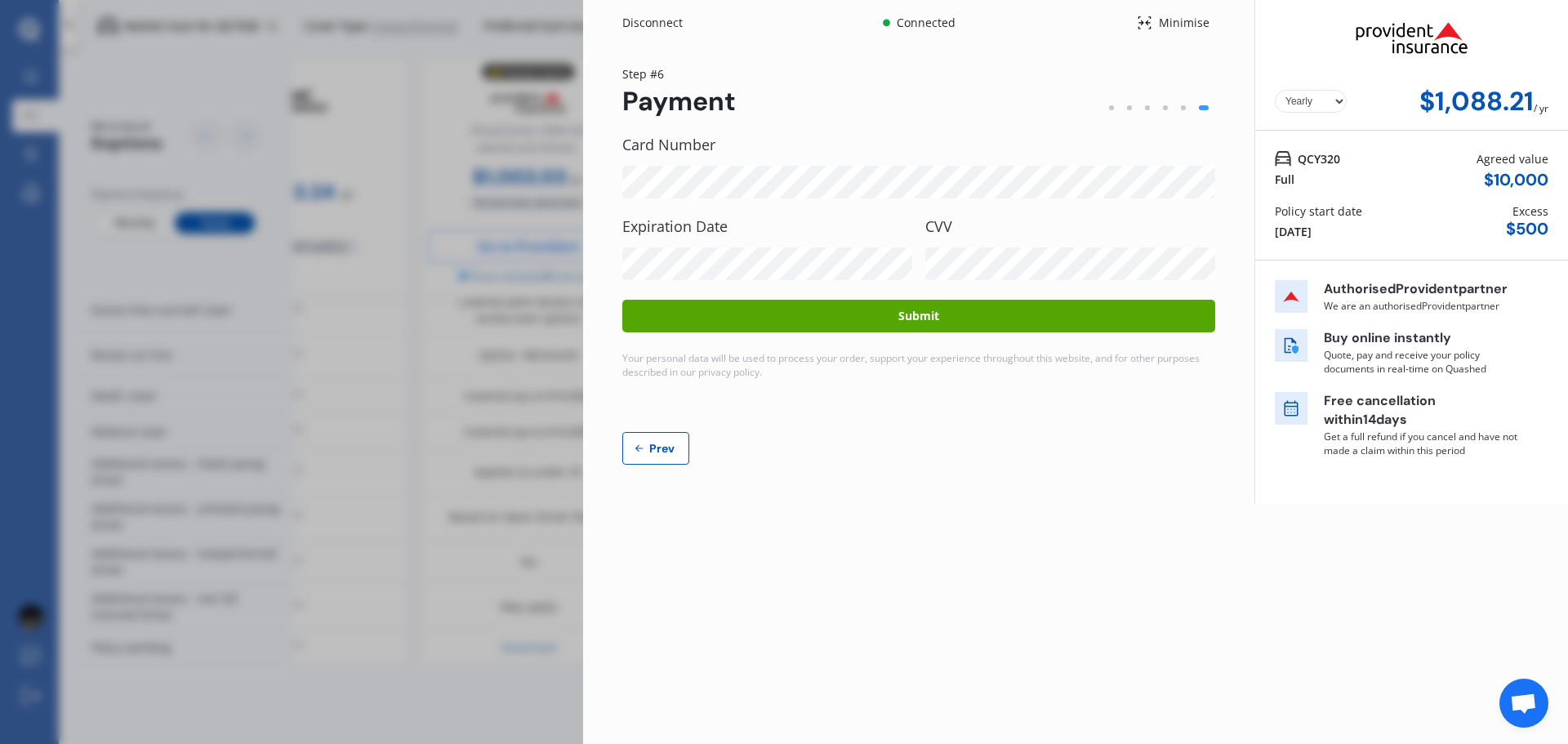
click at [915, 315] on button "Submit" at bounding box center [919, 316] width 593 height 33
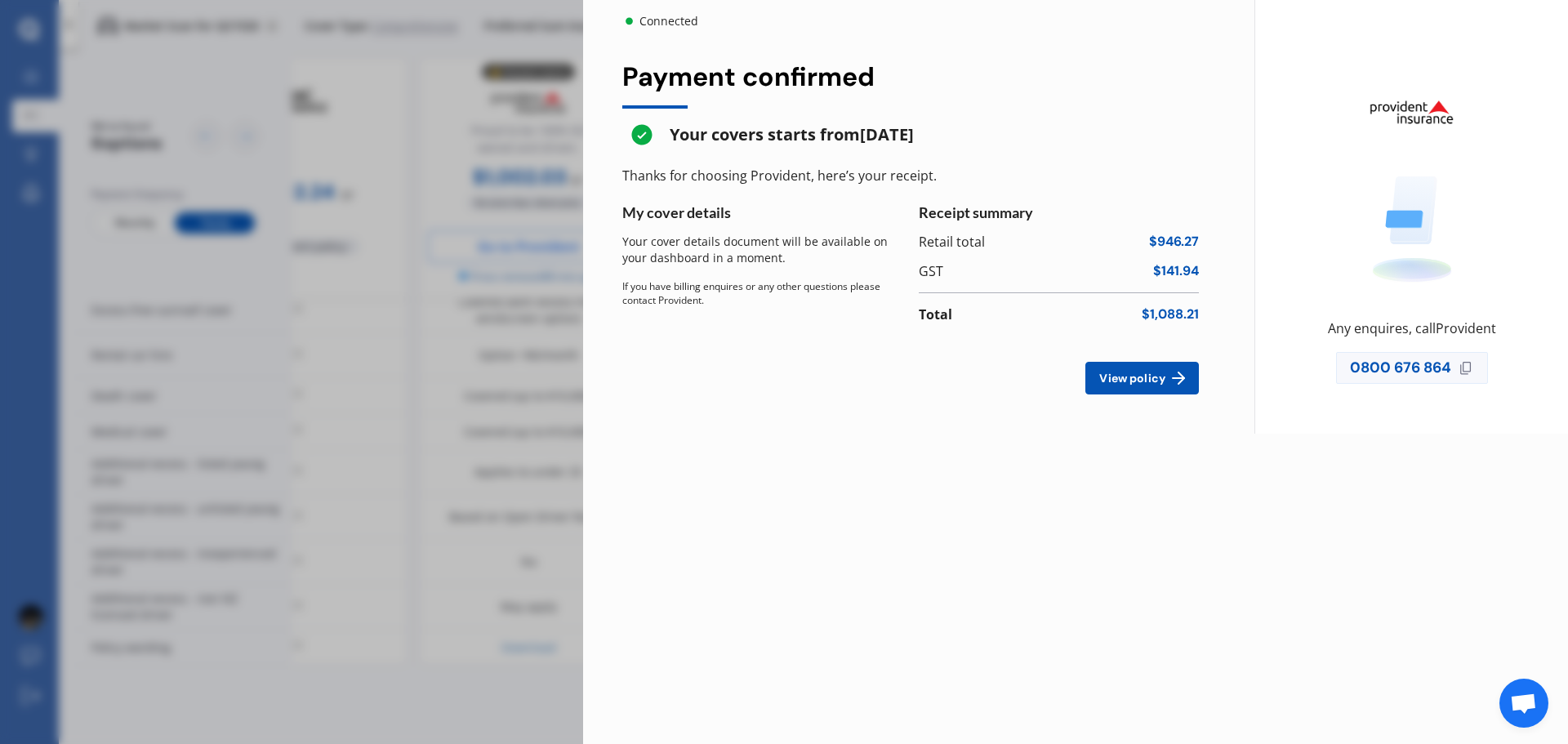
click at [1131, 377] on span "View policy" at bounding box center [1132, 377] width 72 height 13
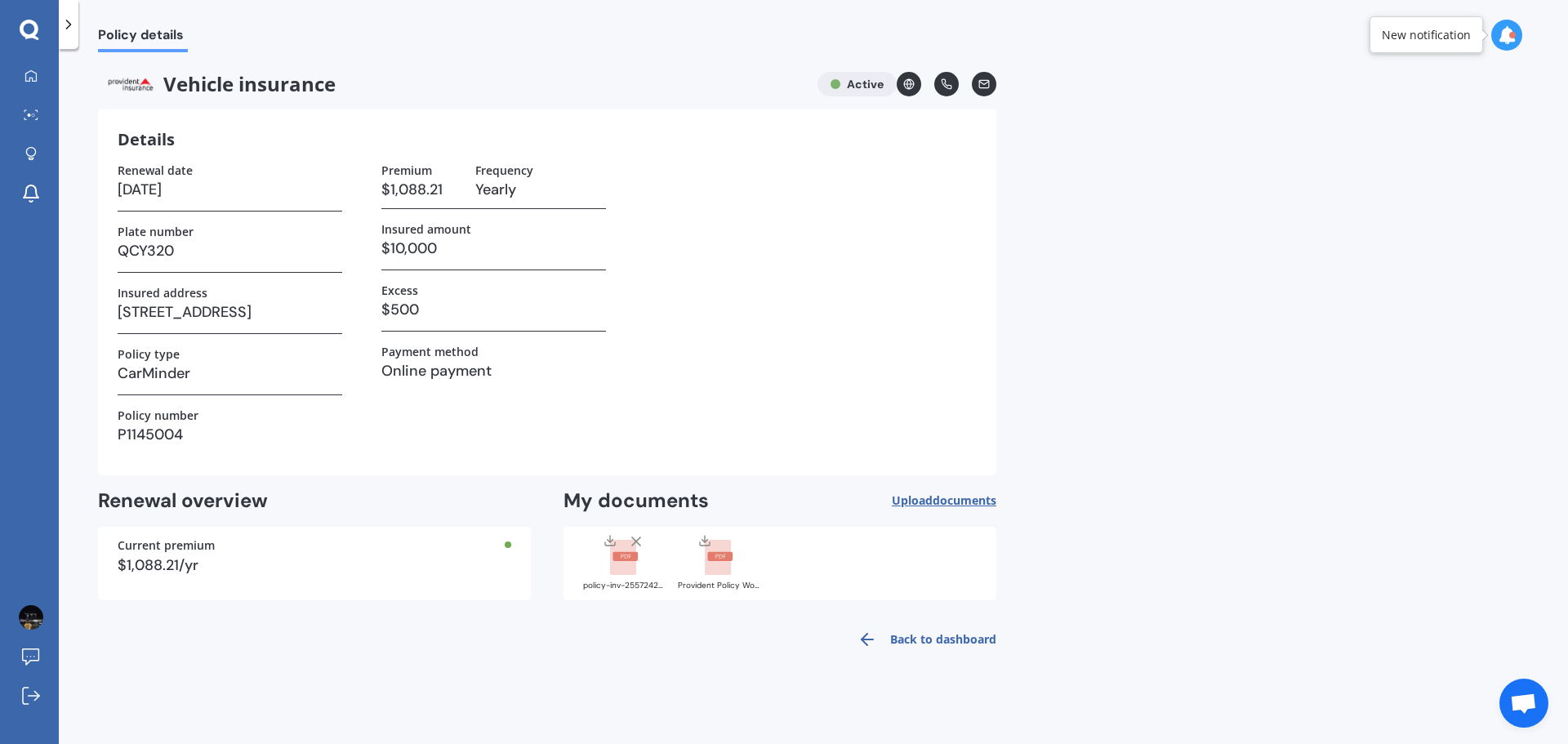
click at [642, 554] on div at bounding box center [623, 554] width 65 height 42
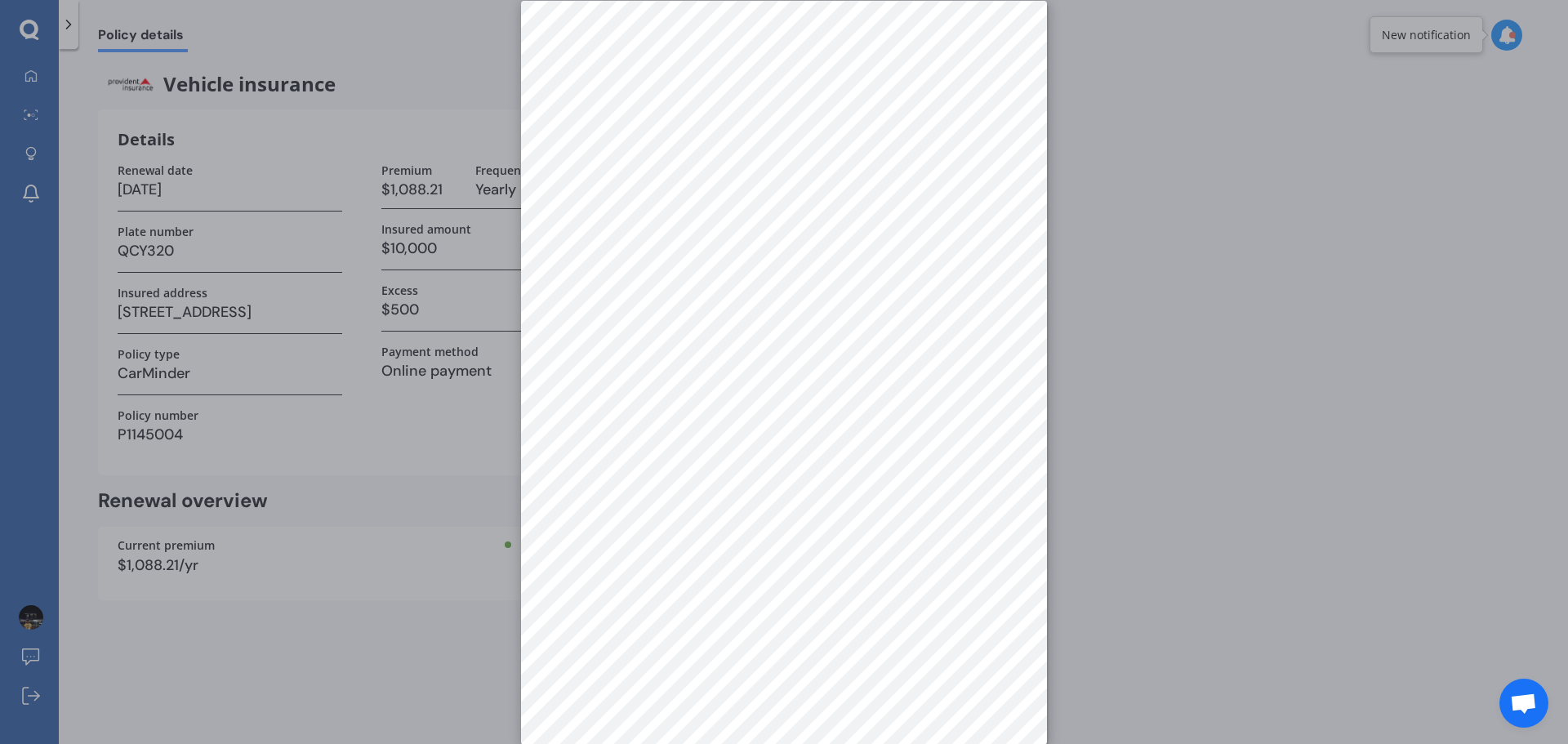
scroll to position [23, 0]
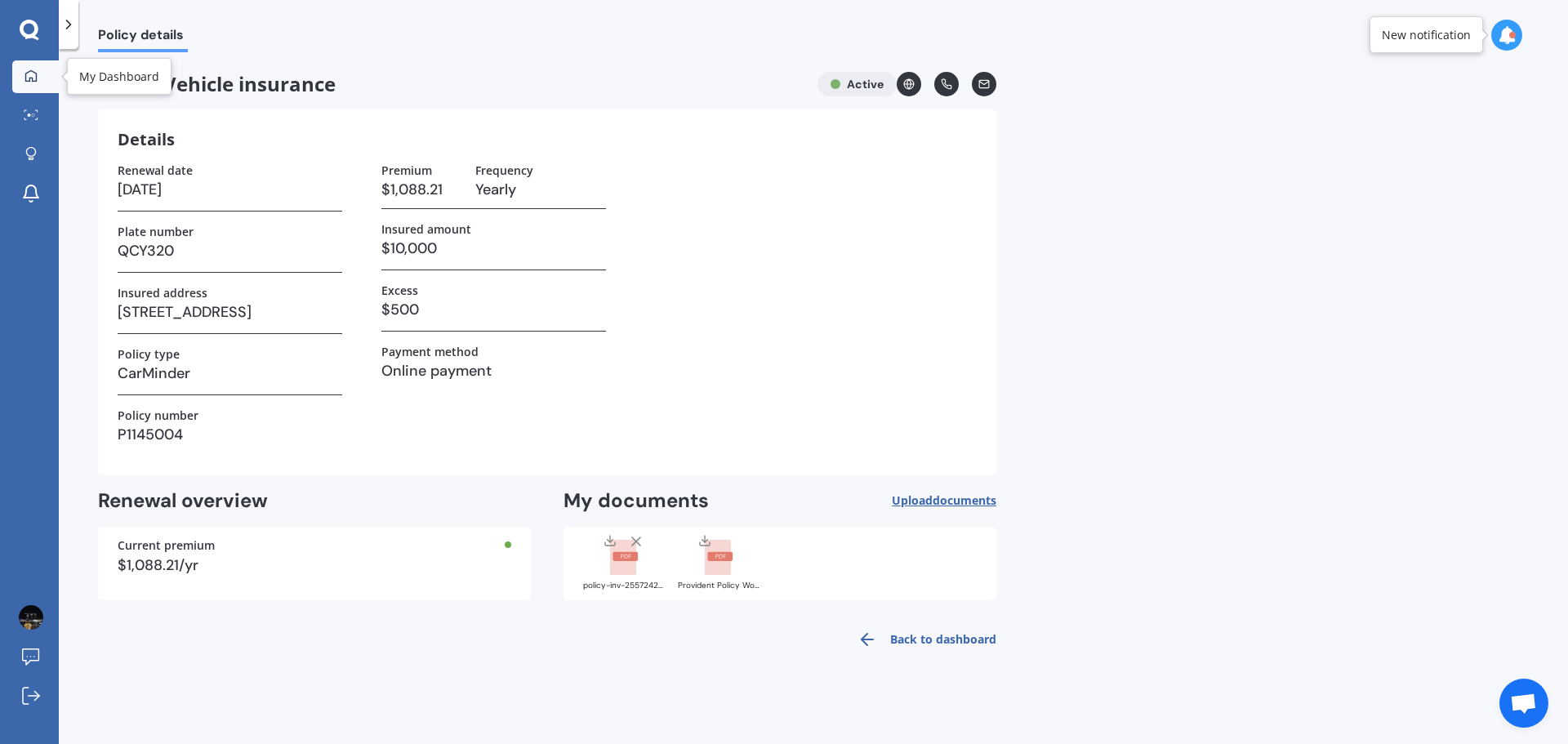
click at [30, 65] on link "My Dashboard" at bounding box center [36, 77] width 47 height 33
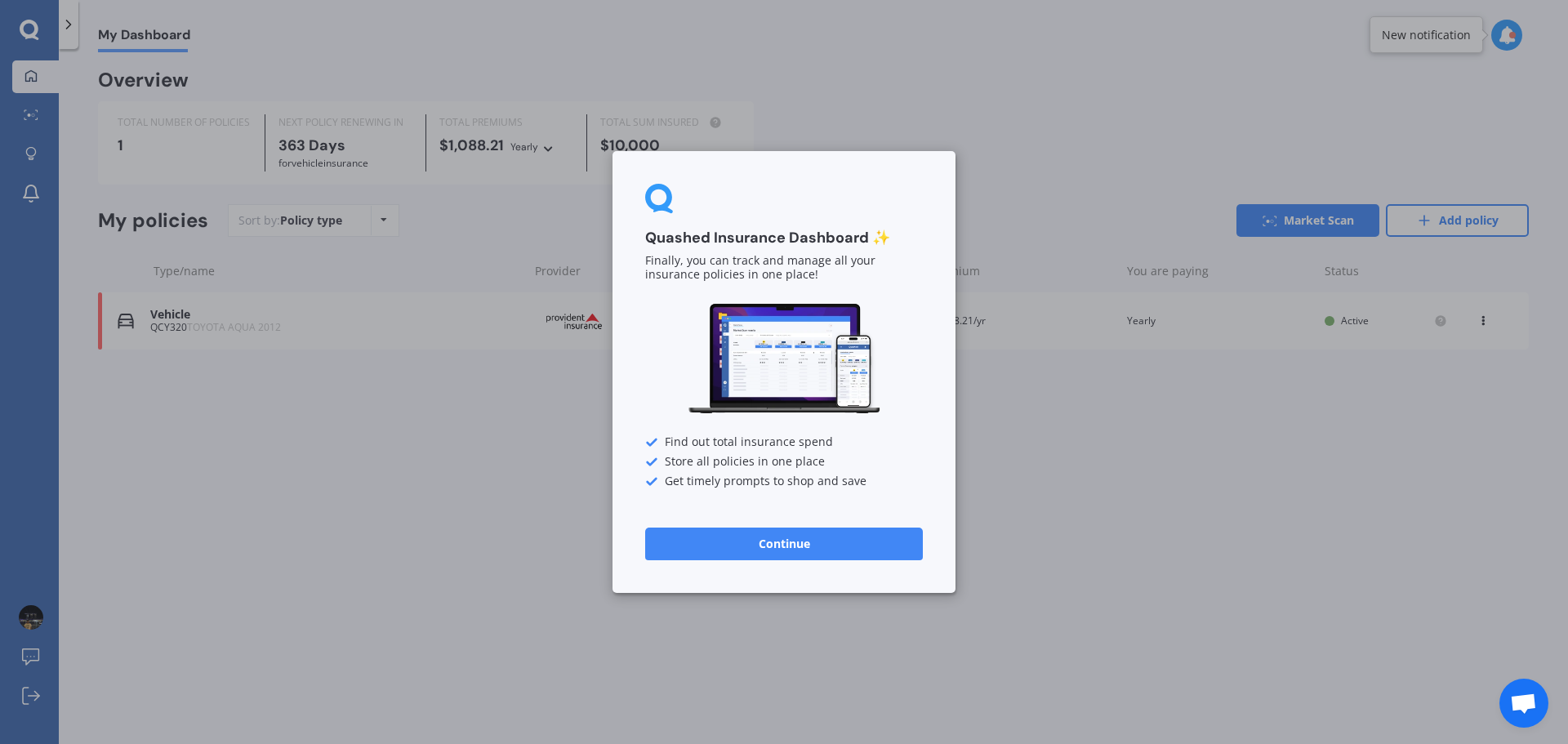
click at [821, 559] on button "Continue" at bounding box center [784, 544] width 277 height 33
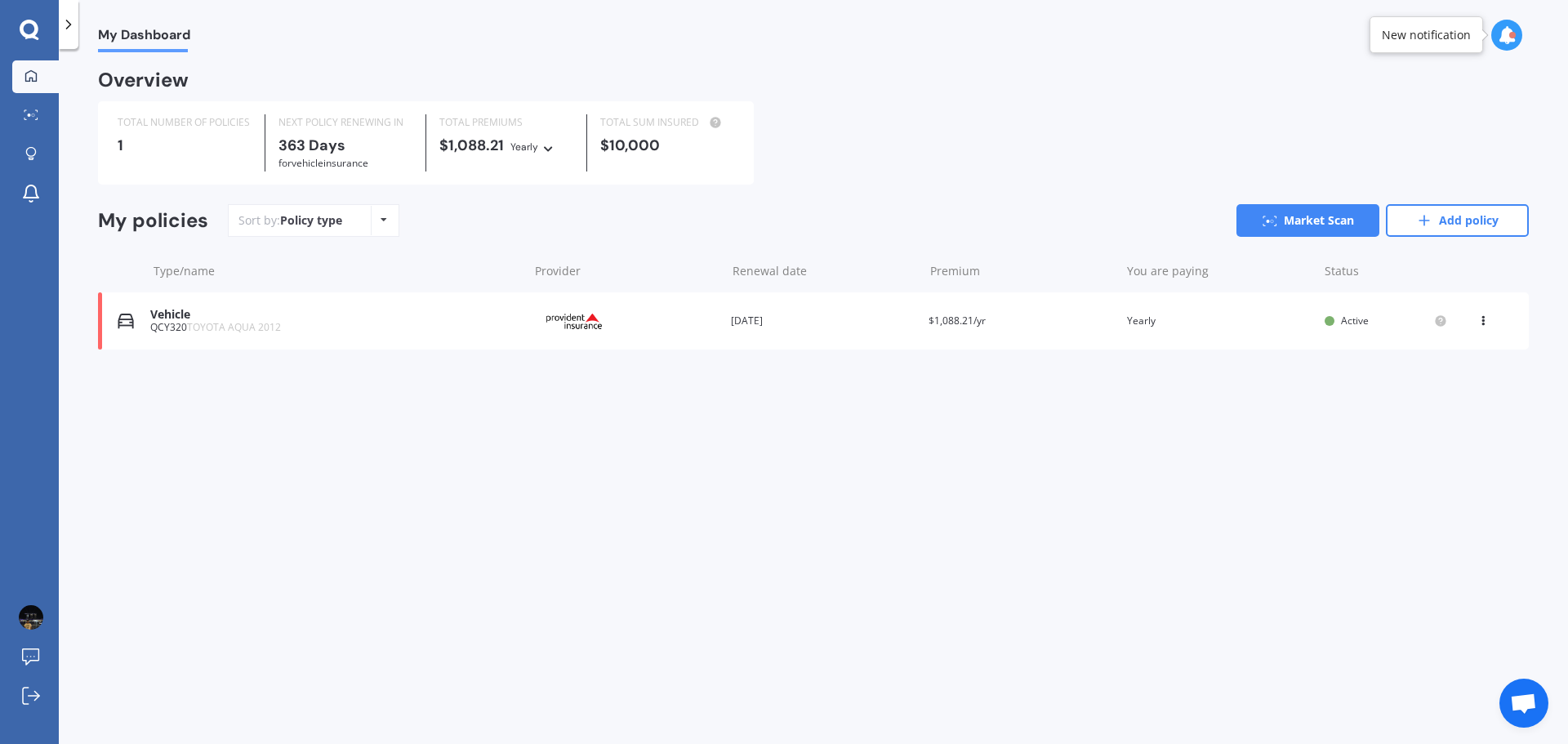
click at [668, 325] on div "Provider" at bounding box center [625, 320] width 184 height 31
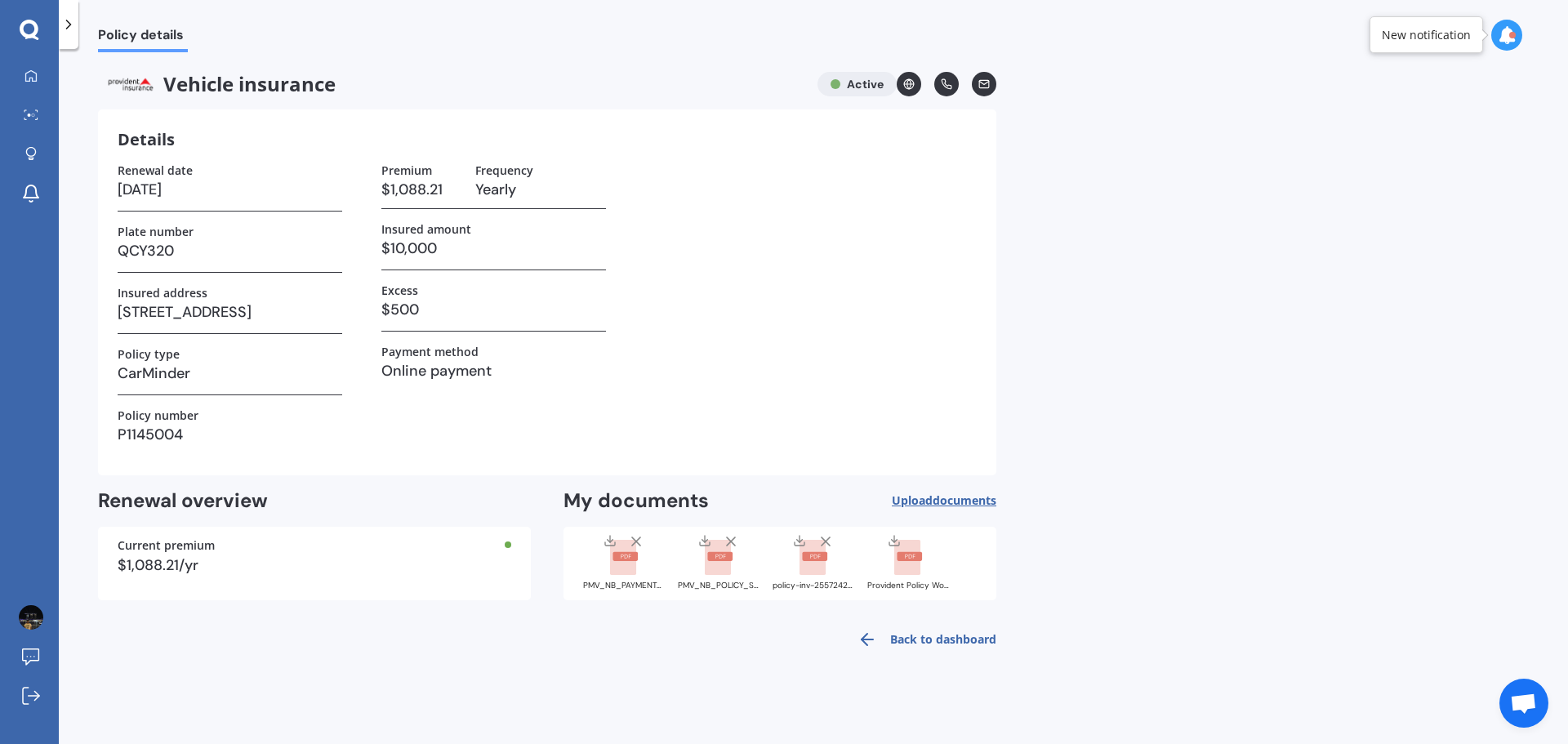
click at [627, 559] on rect at bounding box center [625, 556] width 25 height 9
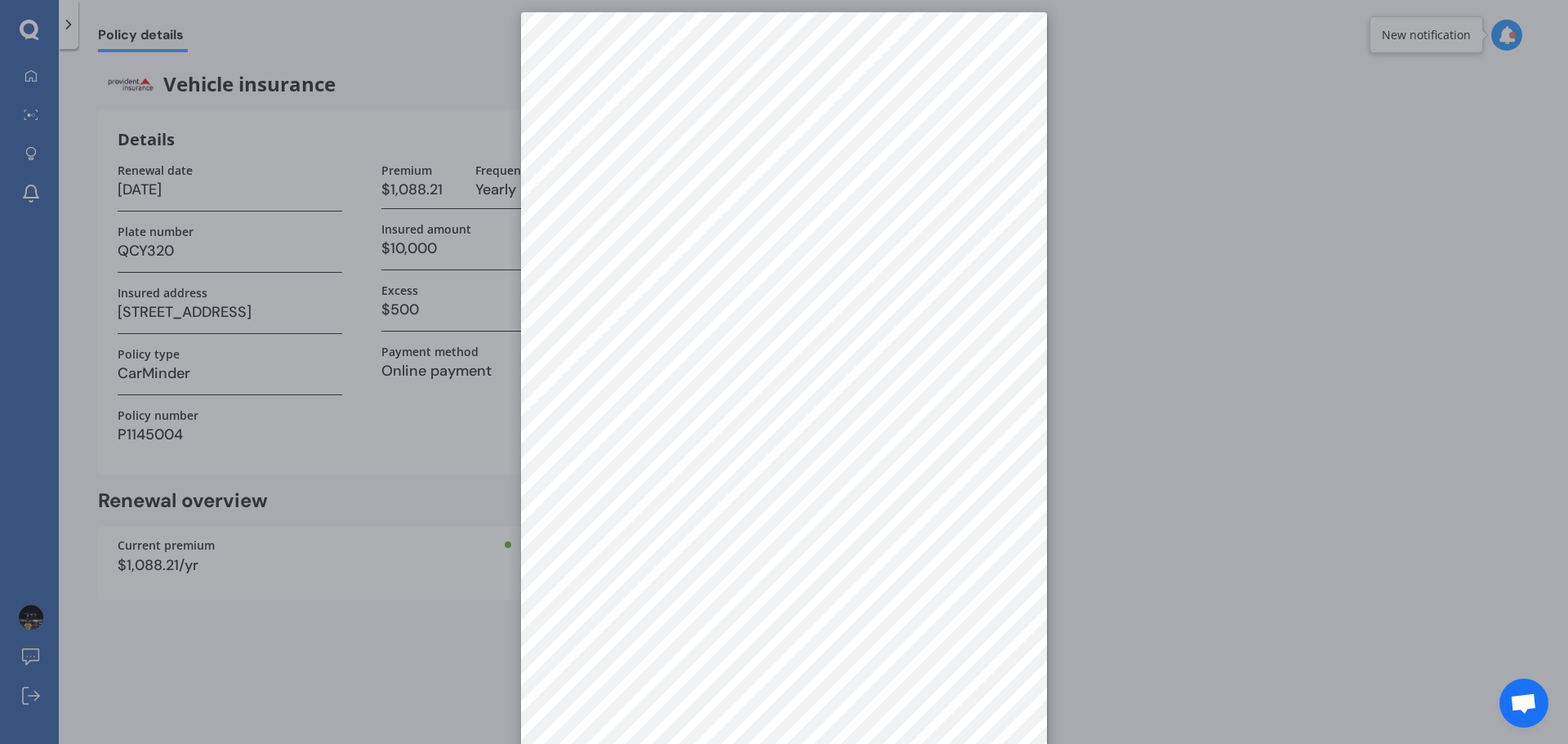
scroll to position [23, 0]
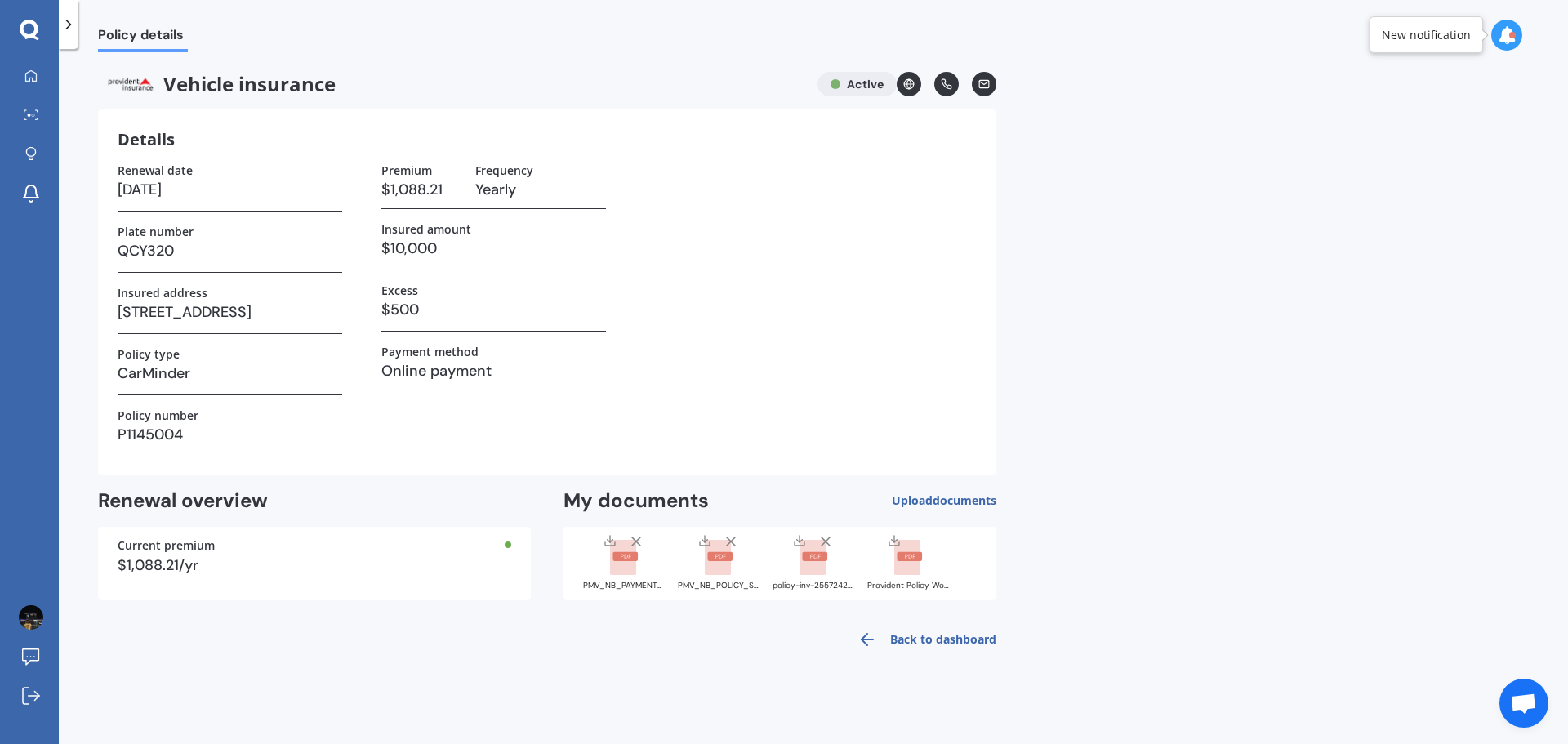
click at [720, 563] on rect at bounding box center [717, 557] width 26 height 36
click at [703, 539] on icon at bounding box center [705, 540] width 13 height 13
click at [608, 539] on polyline at bounding box center [610, 540] width 5 height 3
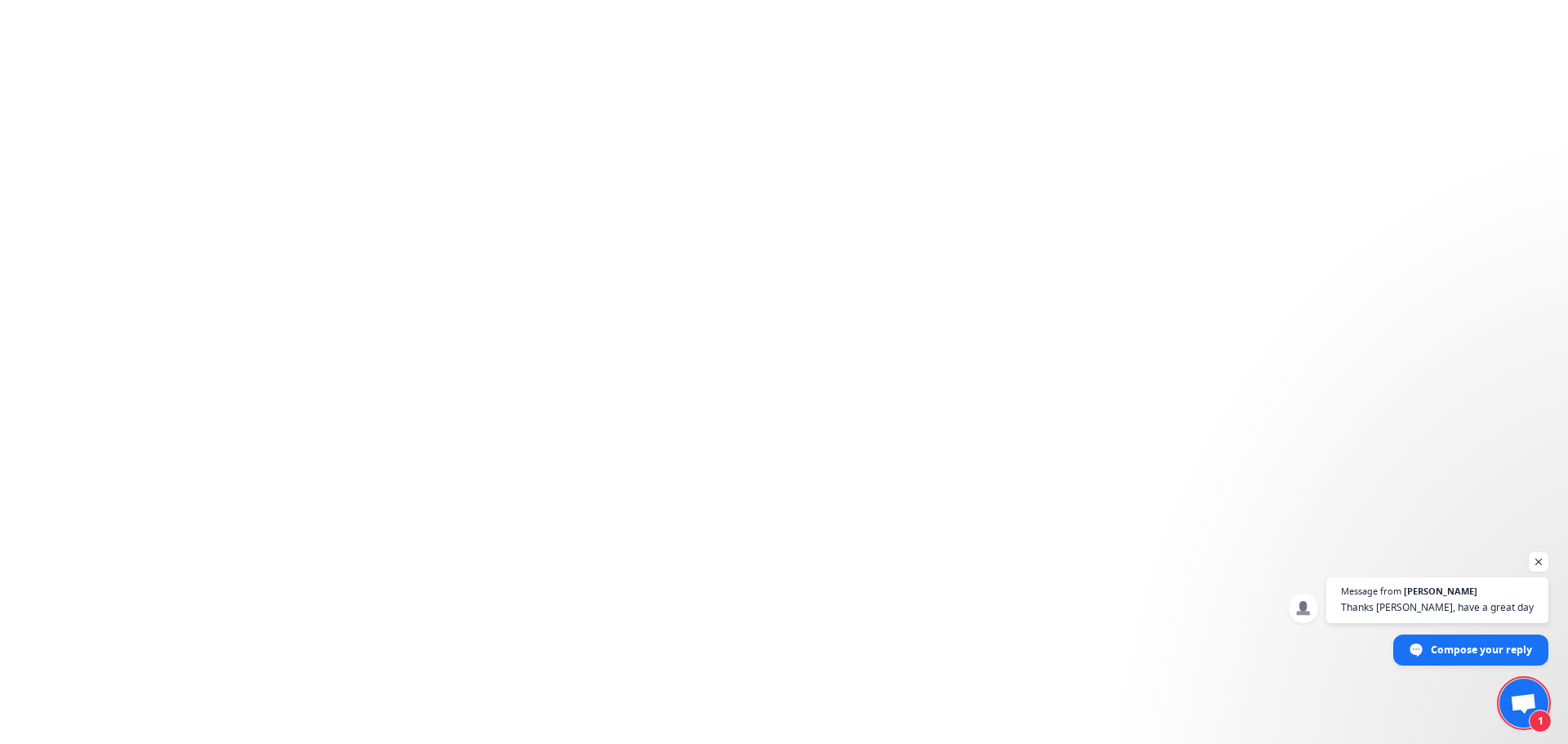
scroll to position [270, 0]
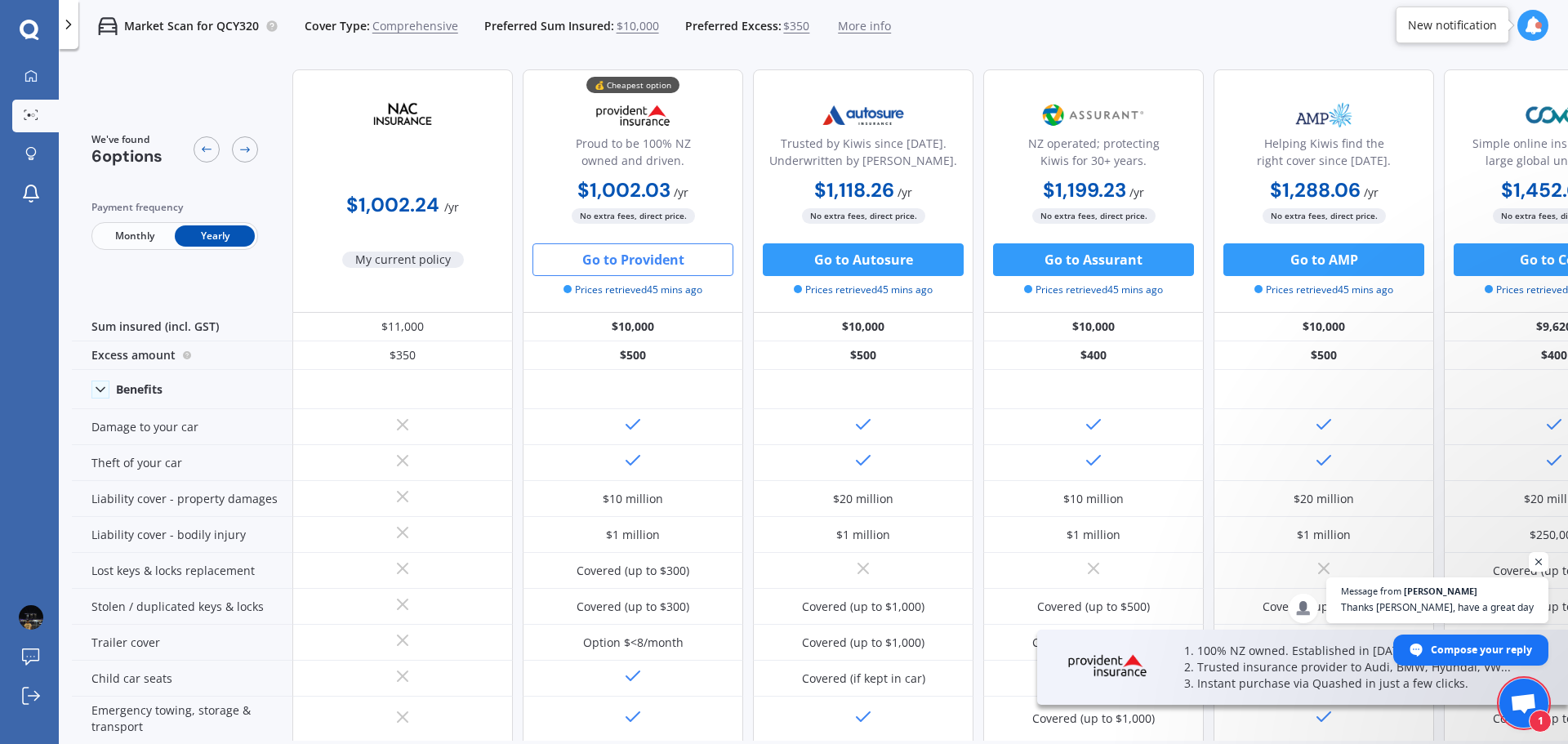
click at [415, 21] on span "Comprehensive" at bounding box center [415, 26] width 86 height 16
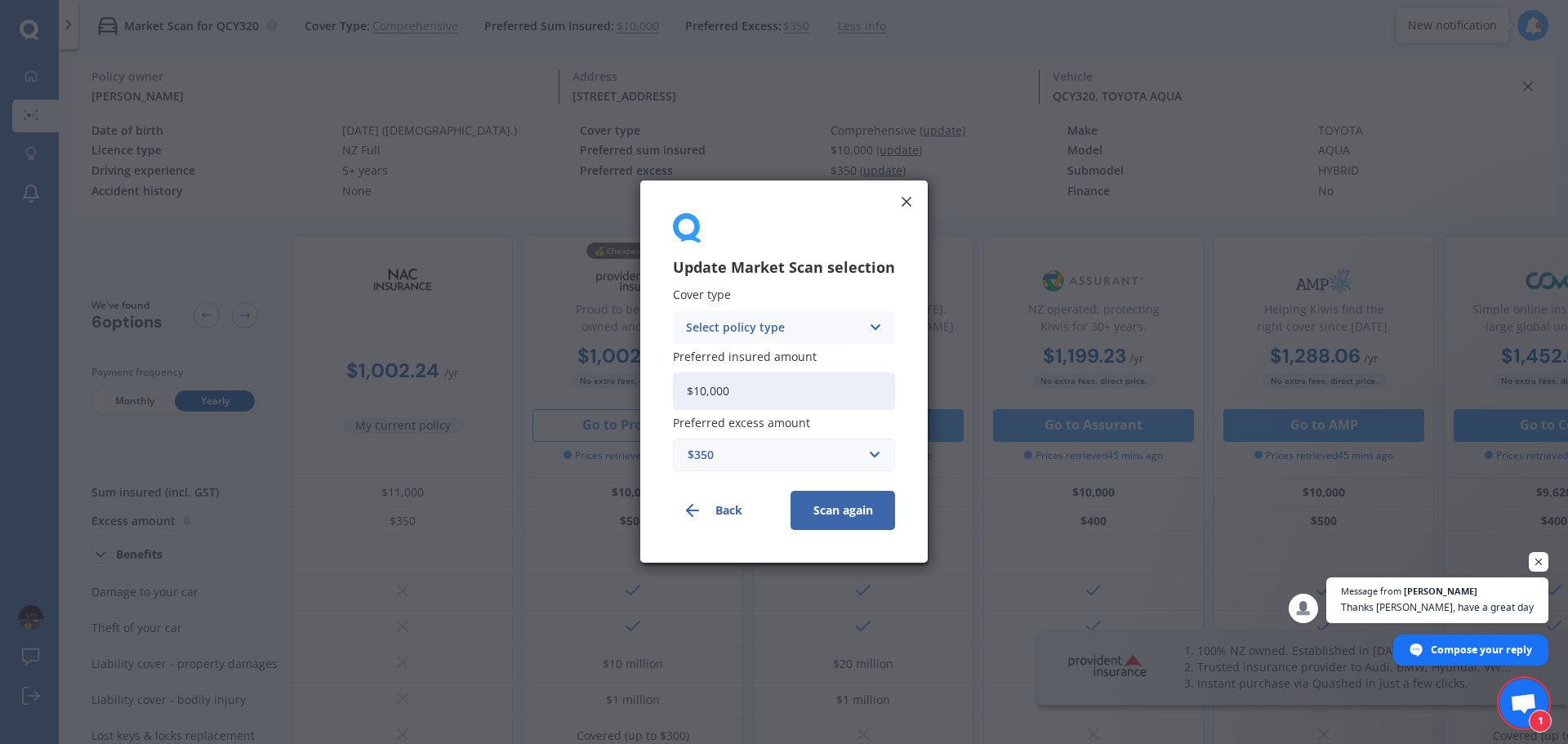
click at [770, 329] on div "Select policy type" at bounding box center [773, 327] width 174 height 18
click at [771, 391] on span "Third Party, Fire & Theft" at bounding box center [754, 388] width 134 height 12
click at [825, 511] on button "Scan again" at bounding box center [843, 512] width 105 height 39
